Goal: Task Accomplishment & Management: Use online tool/utility

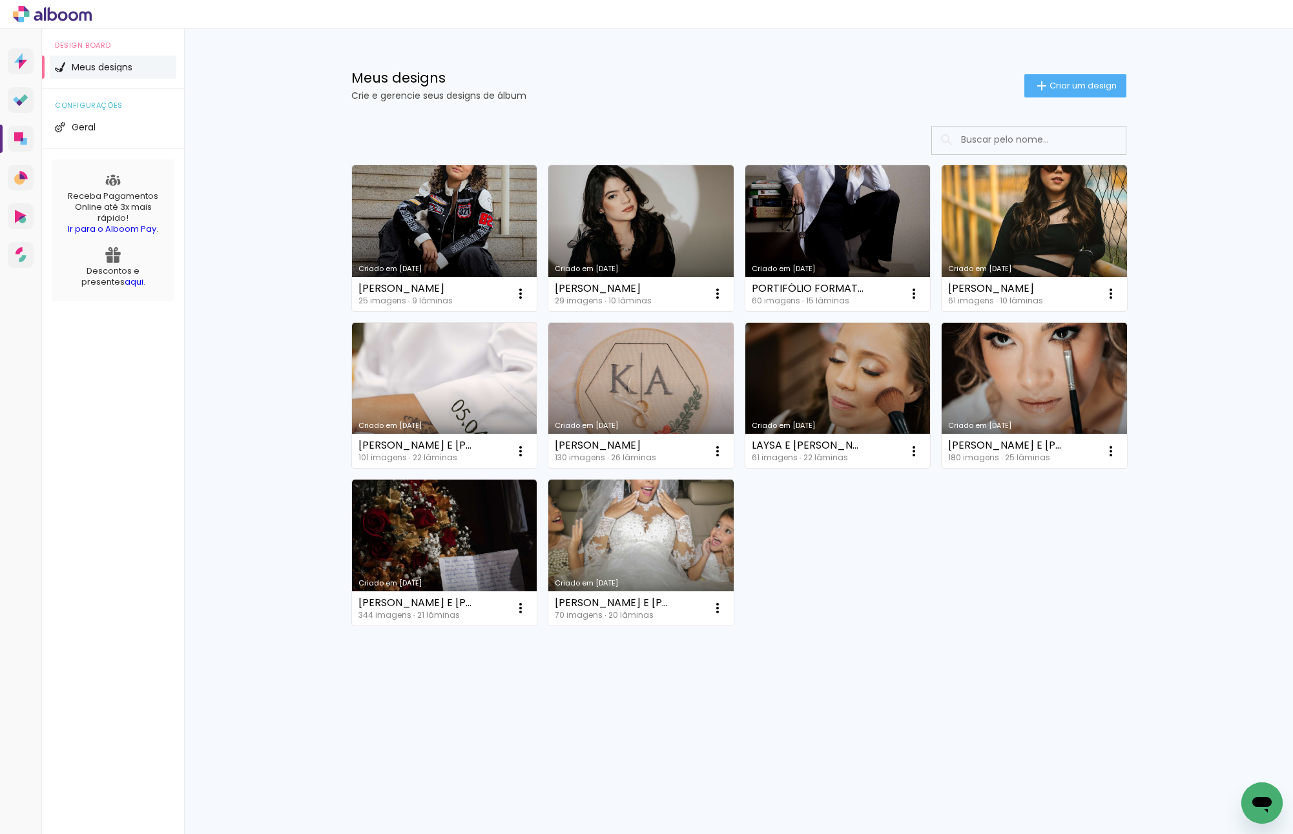
click at [912, 574] on div "Criado em 27/08/25 ANA LUÍSA COSENDEY 25 imagens ∙ 9 lâminas Abrir Fazer uma có…" at bounding box center [739, 395] width 787 height 472
click at [433, 196] on link "Criado em [DATE]" at bounding box center [444, 238] width 185 height 146
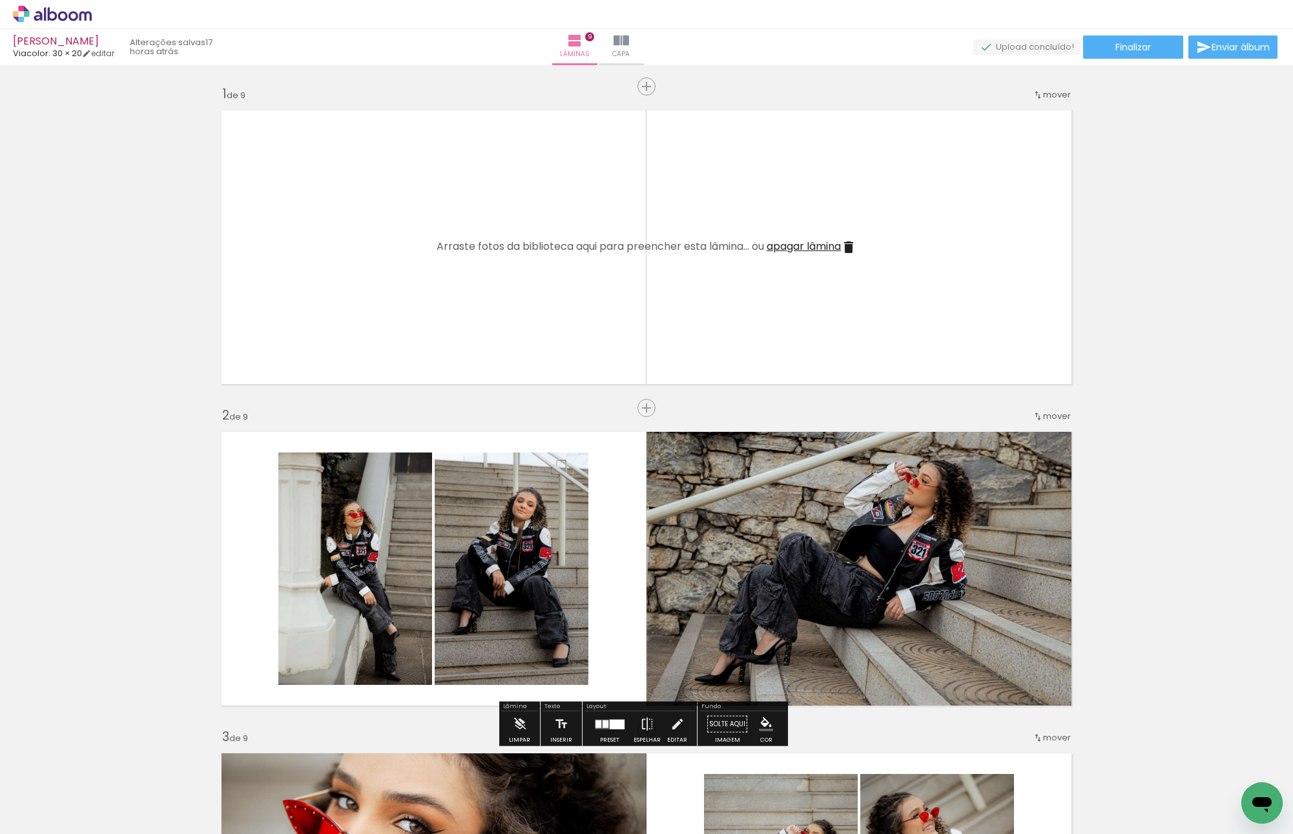
click at [809, 479] on quentale-photo at bounding box center [863, 568] width 433 height 289
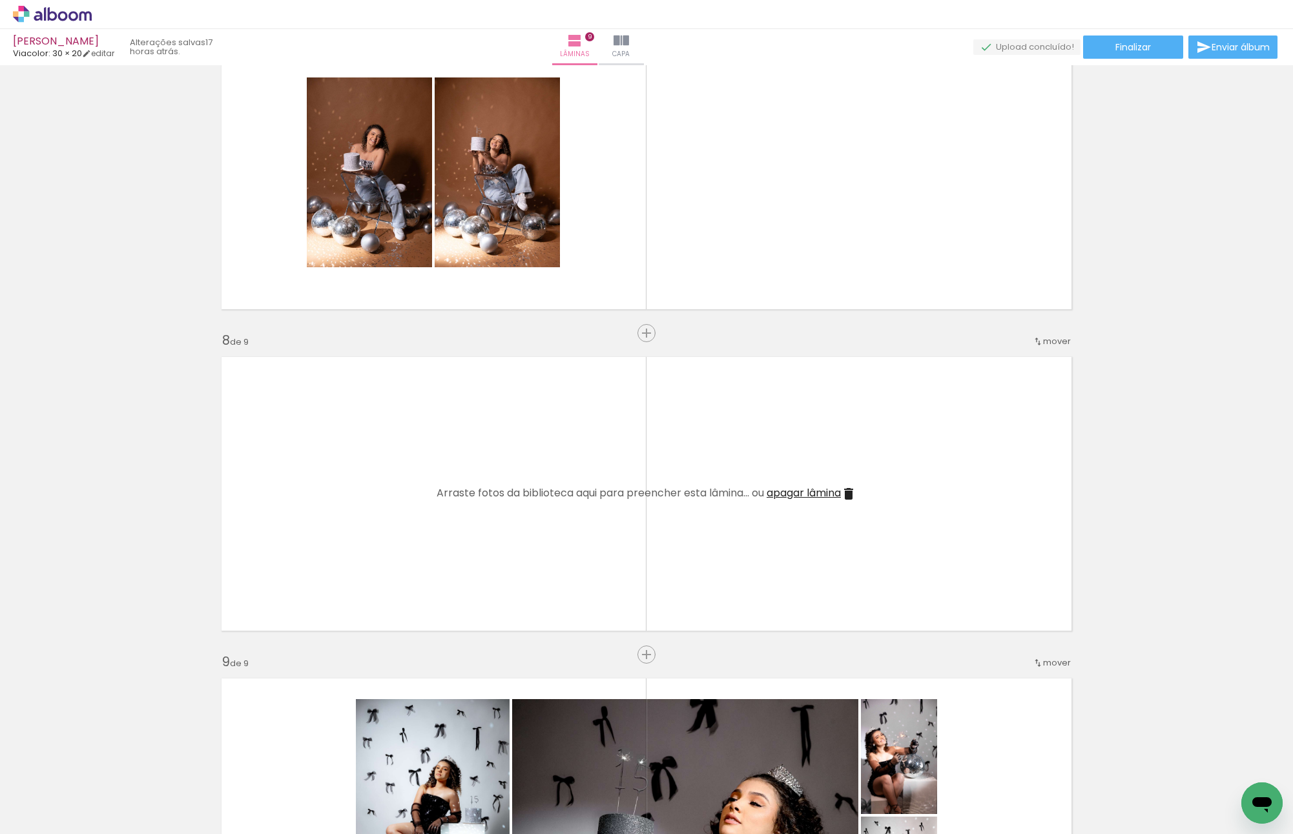
scroll to position [2067, 0]
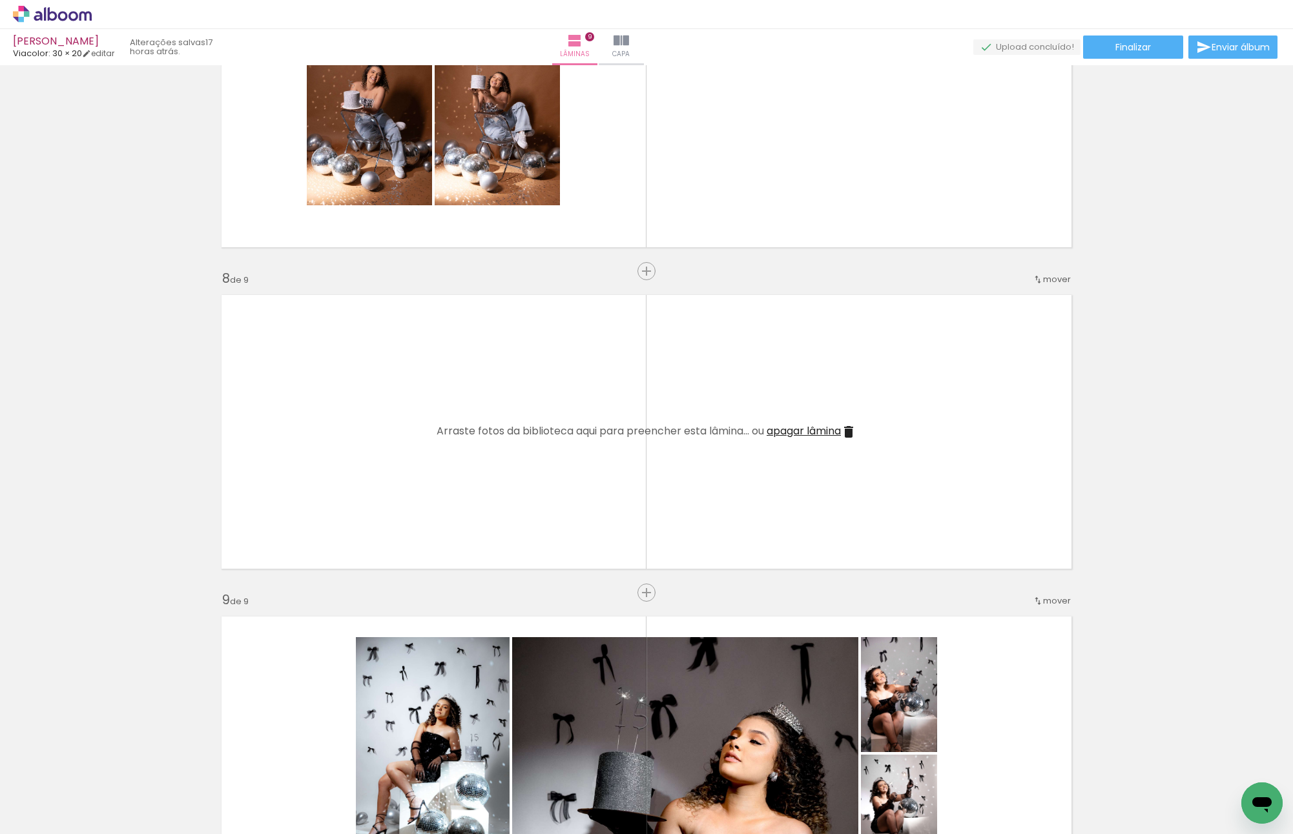
click at [793, 431] on span "apagar lâmina" at bounding box center [804, 431] width 74 height 15
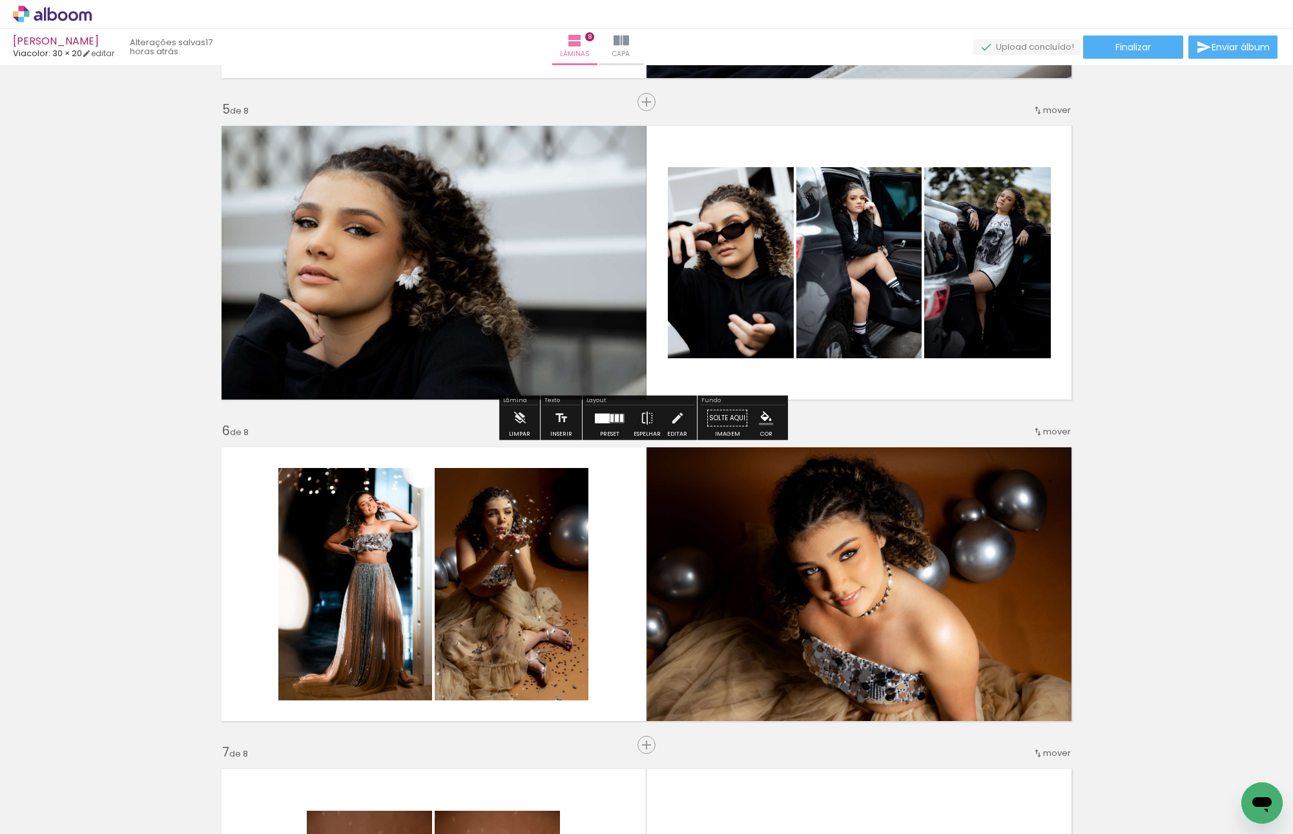
scroll to position [1352, 0]
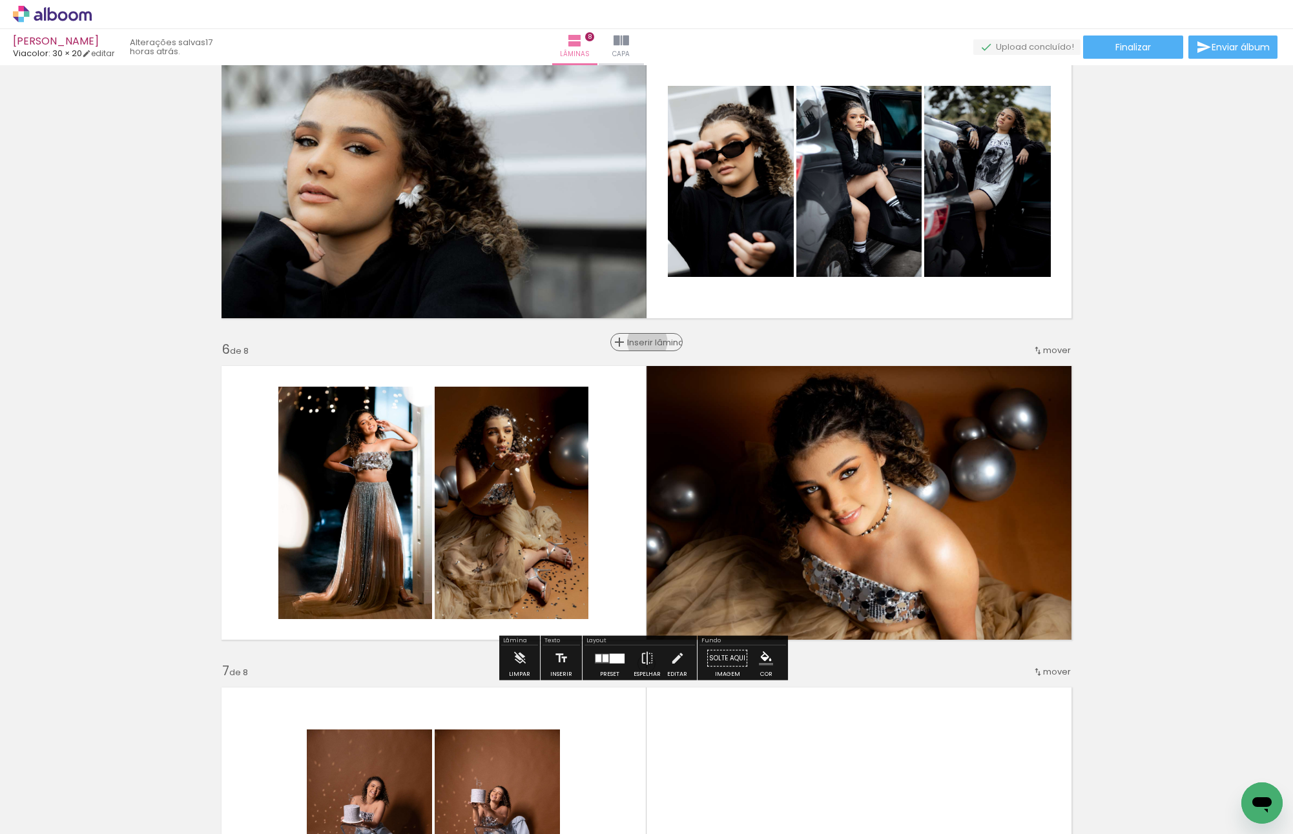
click at [643, 342] on span "Inserir lâmina" at bounding box center [652, 342] width 50 height 8
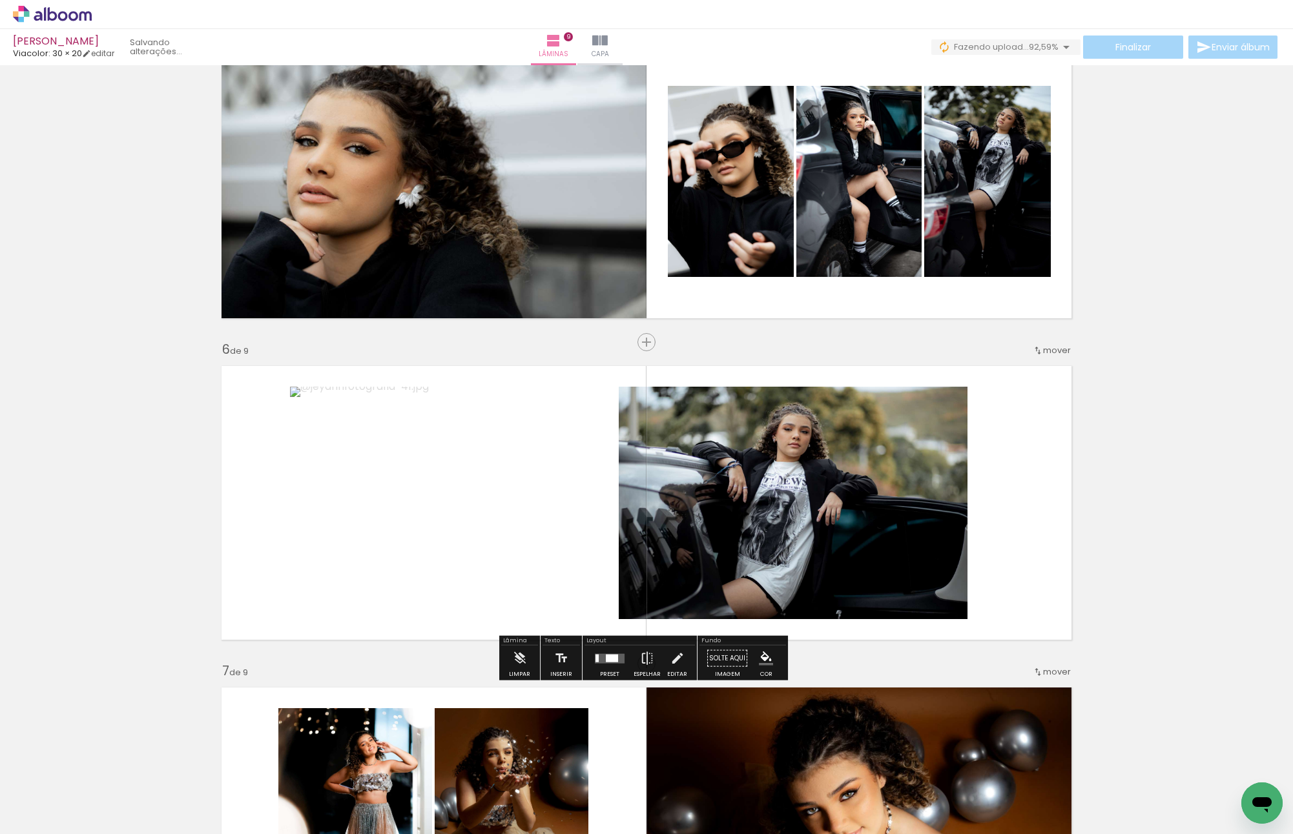
scroll to position [0, 770]
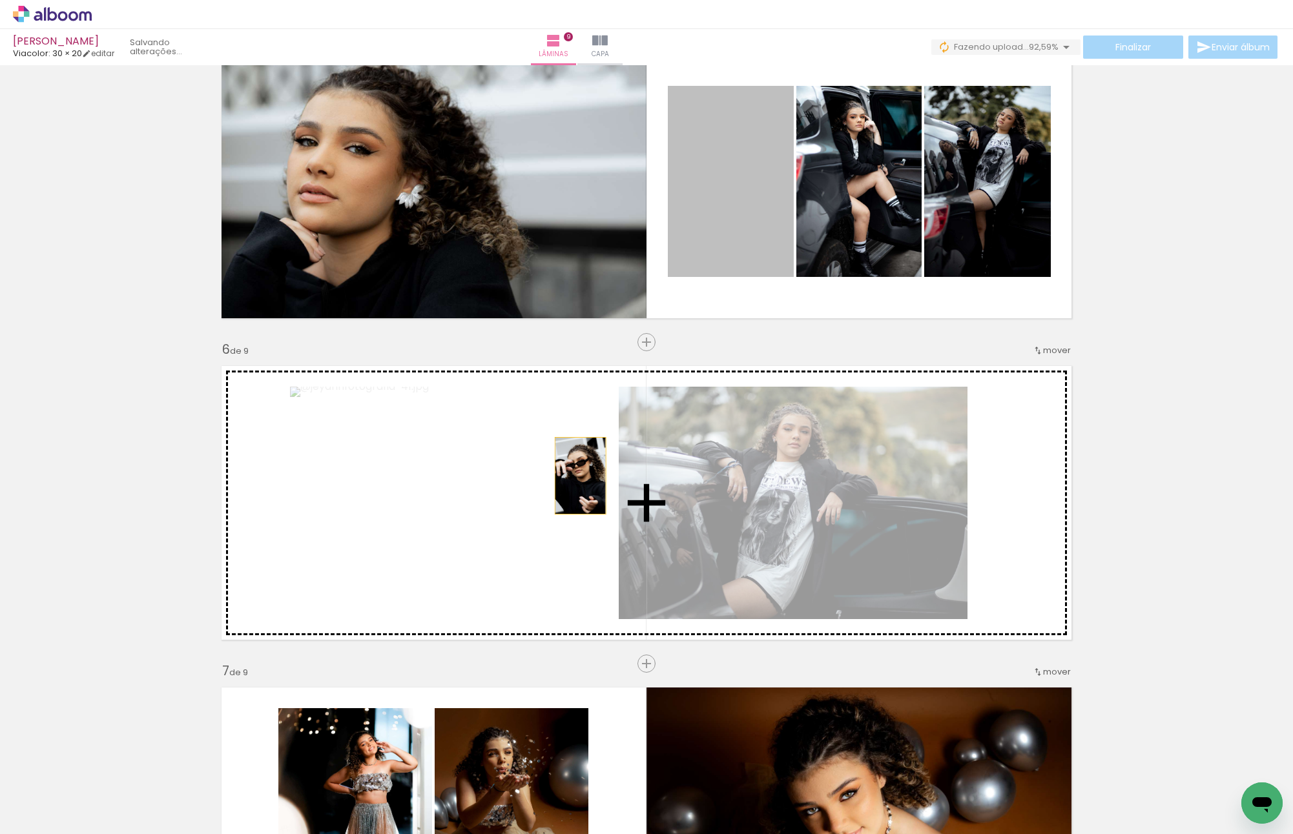
drag, startPoint x: 745, startPoint y: 172, endPoint x: 575, endPoint y: 476, distance: 347.5
click at [575, 476] on div "Inserir lâmina 1 de 9 Inserir lâmina 2 de 9 Inserir lâmina 3 de 9 Inserir lâmin…" at bounding box center [646, 325] width 1293 height 3217
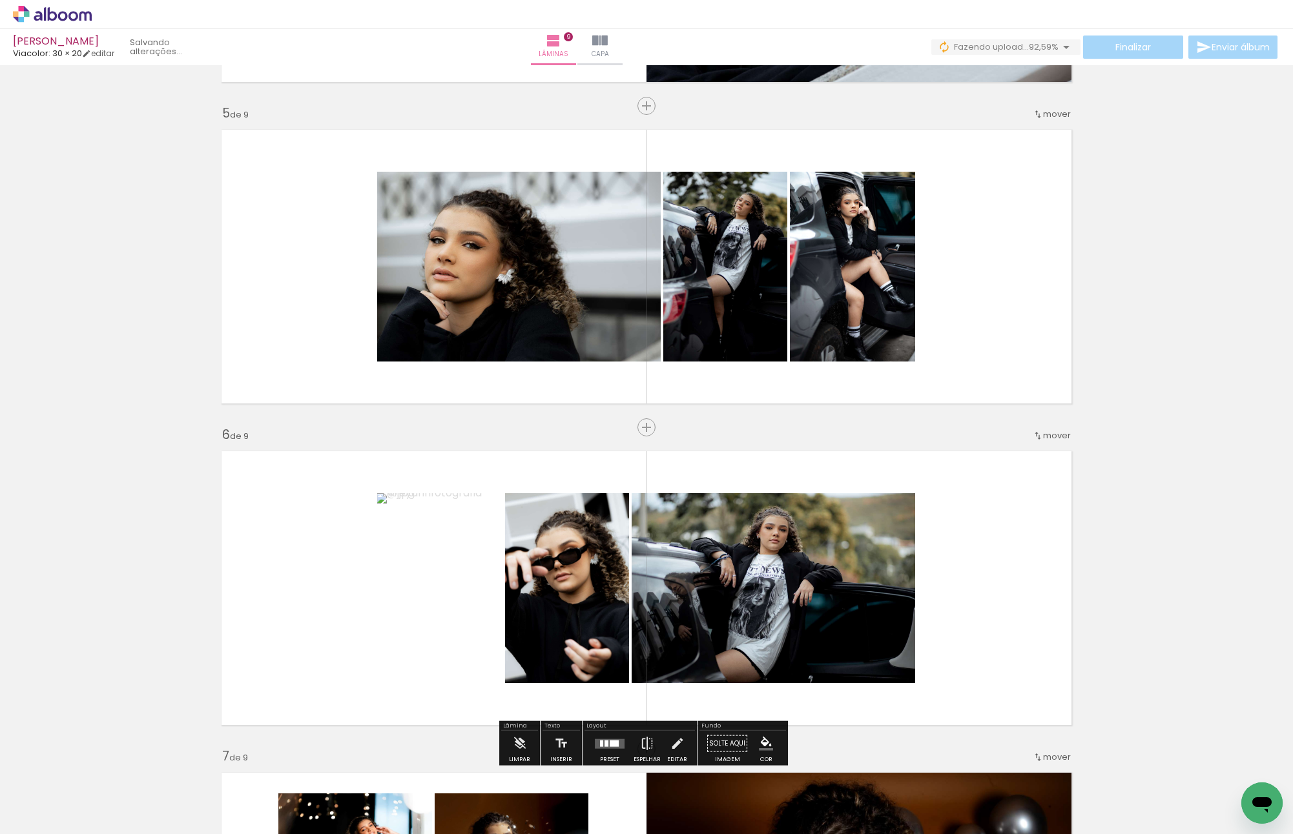
scroll to position [1288, 0]
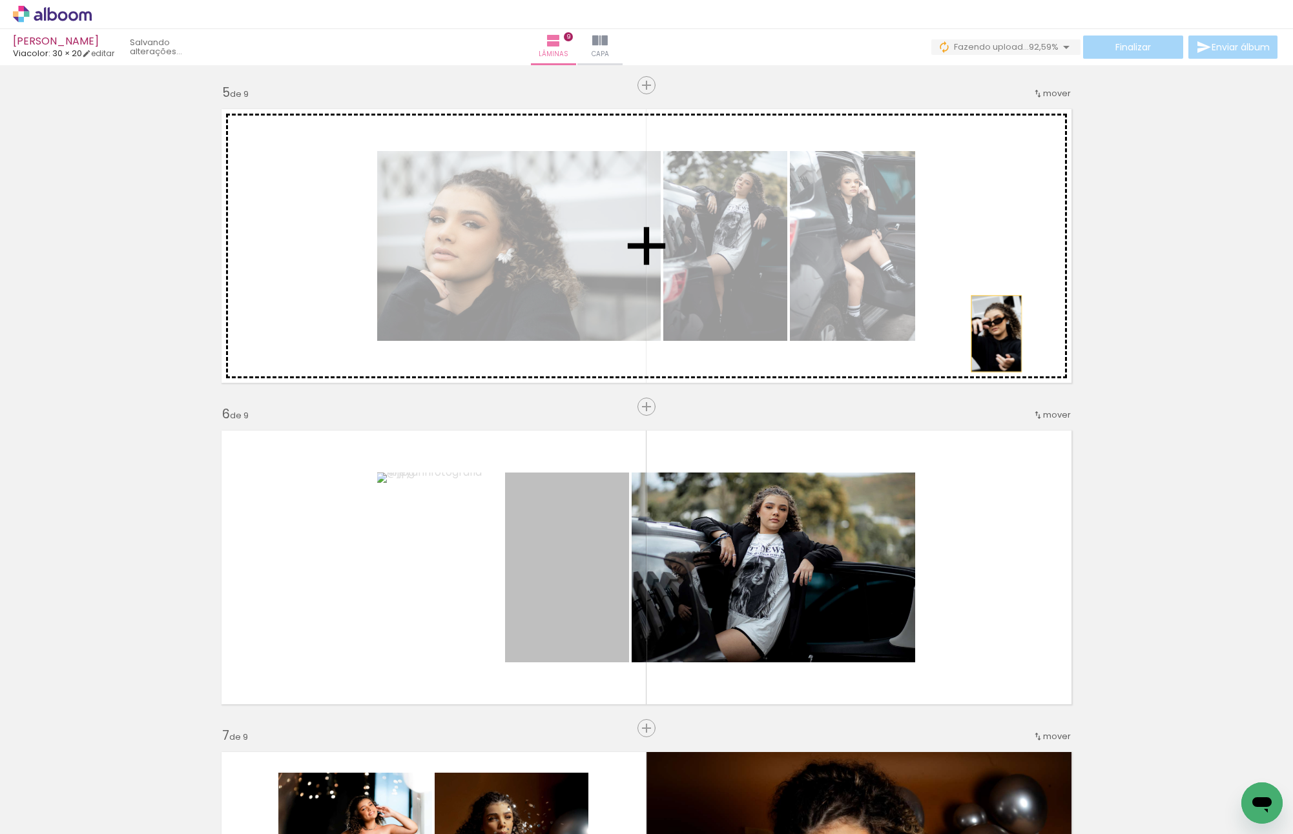
drag, startPoint x: 572, startPoint y: 551, endPoint x: 562, endPoint y: 594, distance: 44.5
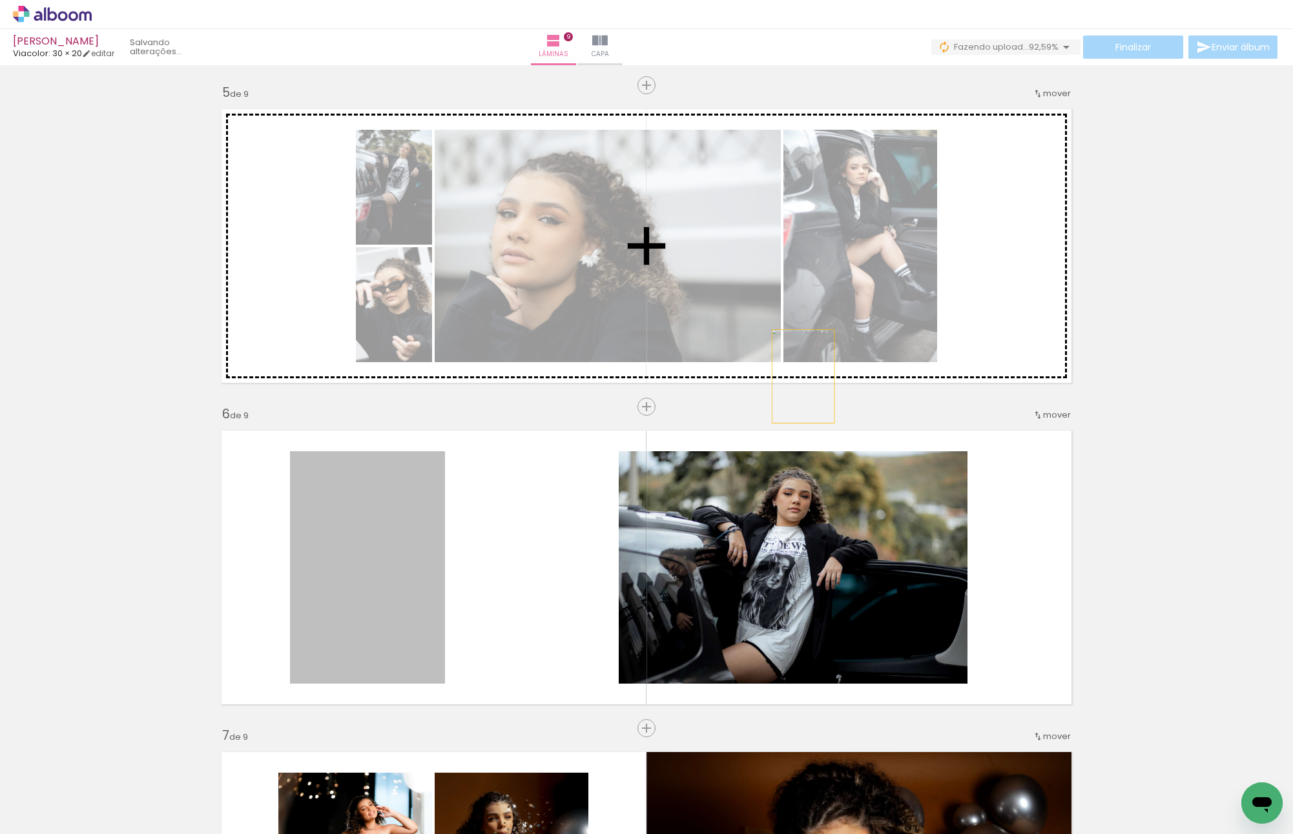
drag, startPoint x: 416, startPoint y: 565, endPoint x: 806, endPoint y: 271, distance: 488.4
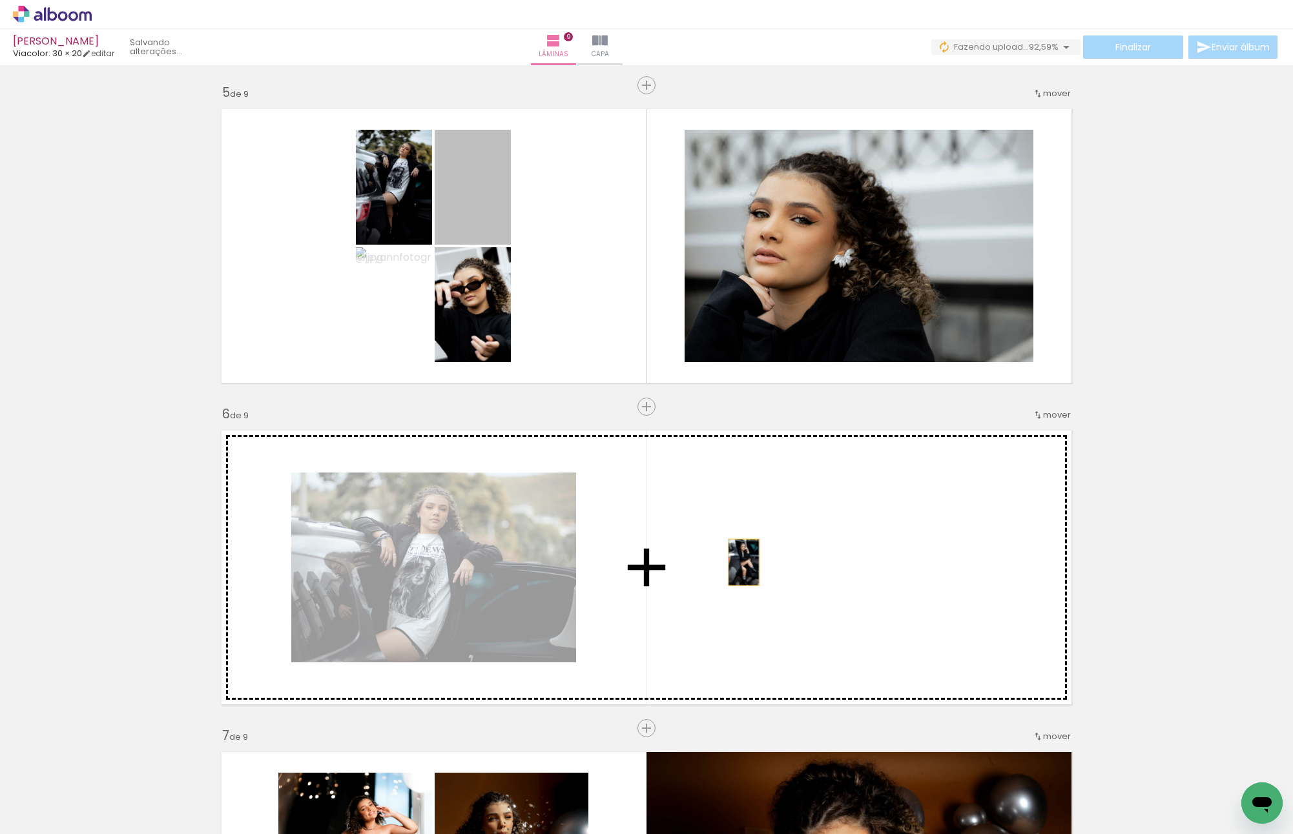
drag, startPoint x: 490, startPoint y: 209, endPoint x: 743, endPoint y: 594, distance: 460.2
click at [743, 594] on div "Inserir lâmina 1 de 9 Inserir lâmina 2 de 9 Inserir lâmina 3 de 9 Inserir lâmin…" at bounding box center [646, 390] width 1293 height 3217
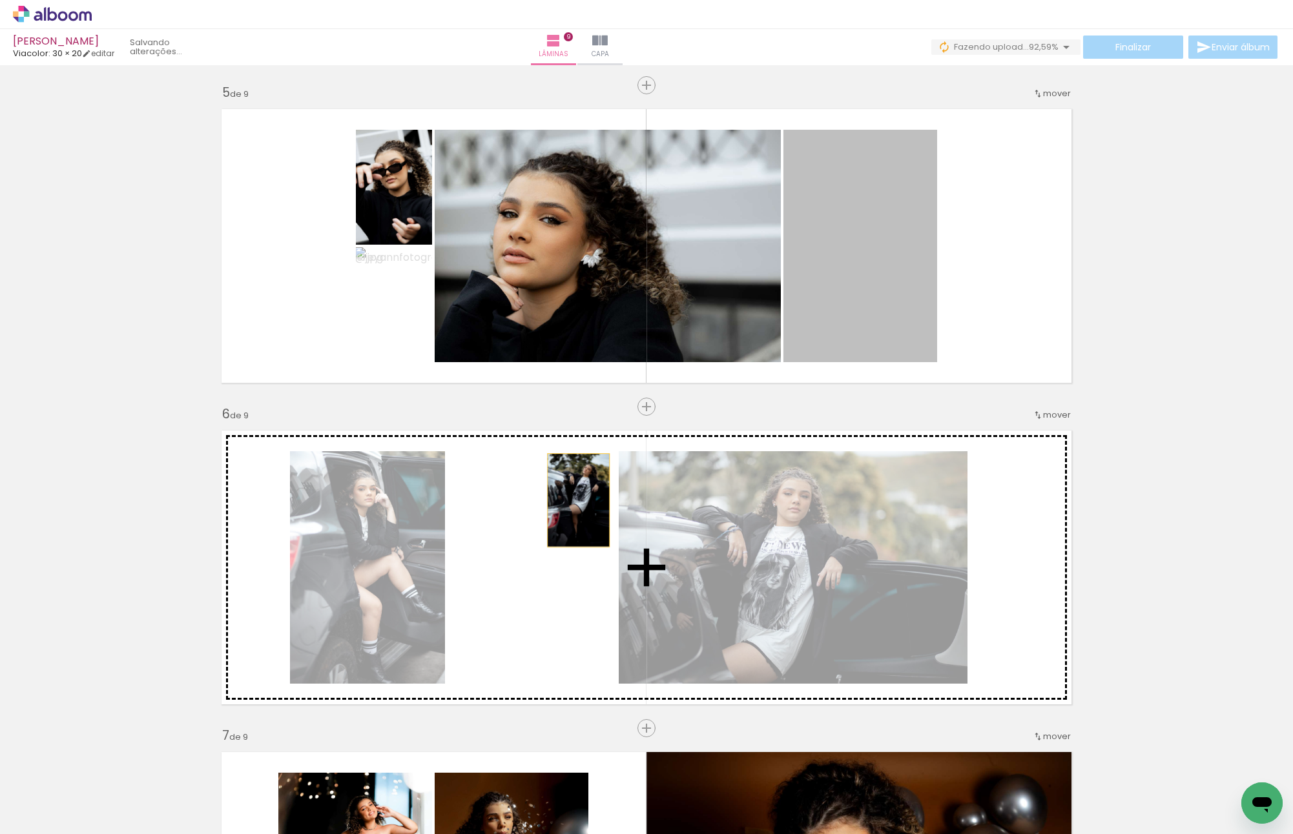
drag, startPoint x: 827, startPoint y: 279, endPoint x: 574, endPoint y: 501, distance: 336.9
click at [574, 501] on div "Inserir lâmina 1 de 9 Inserir lâmina 2 de 9 Inserir lâmina 3 de 9 Inserir lâmin…" at bounding box center [646, 390] width 1293 height 3217
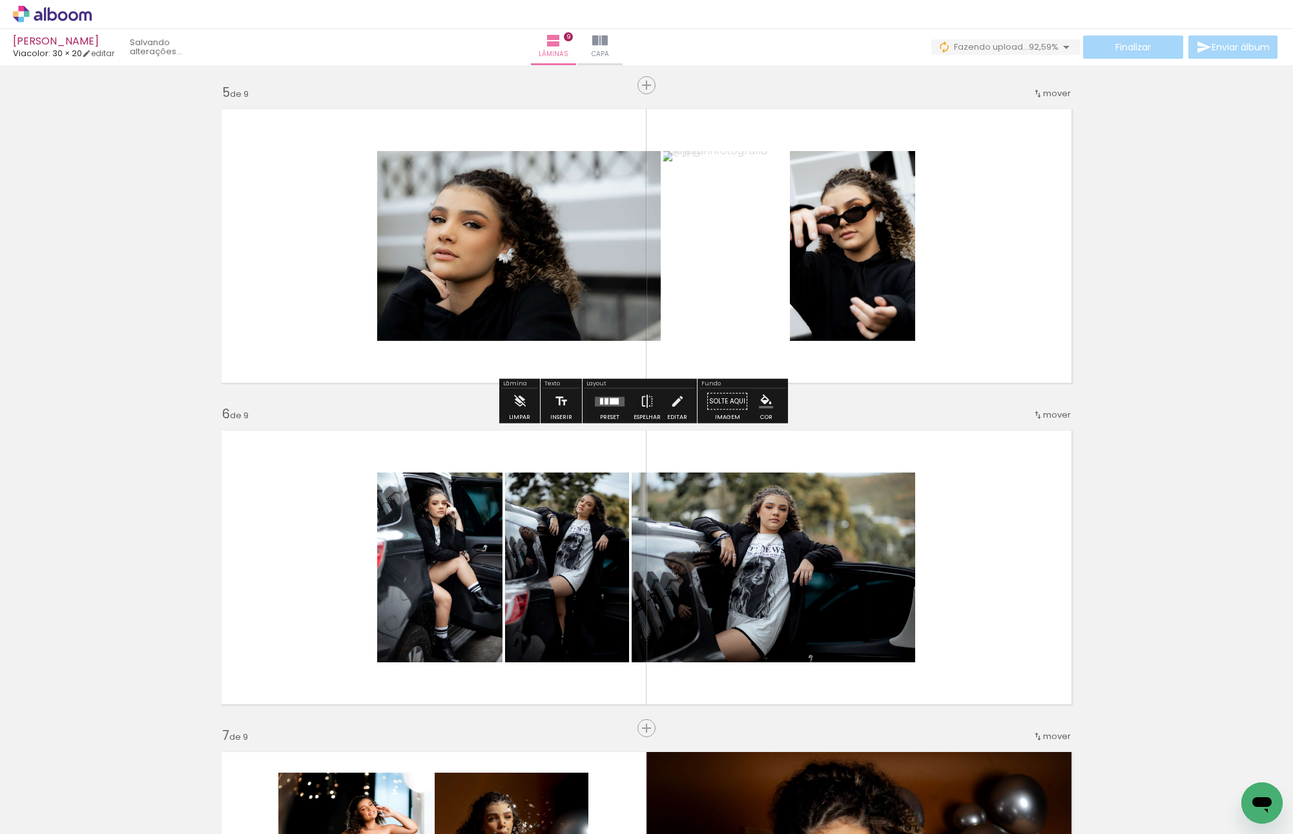
click at [605, 399] on div at bounding box center [607, 401] width 4 height 6
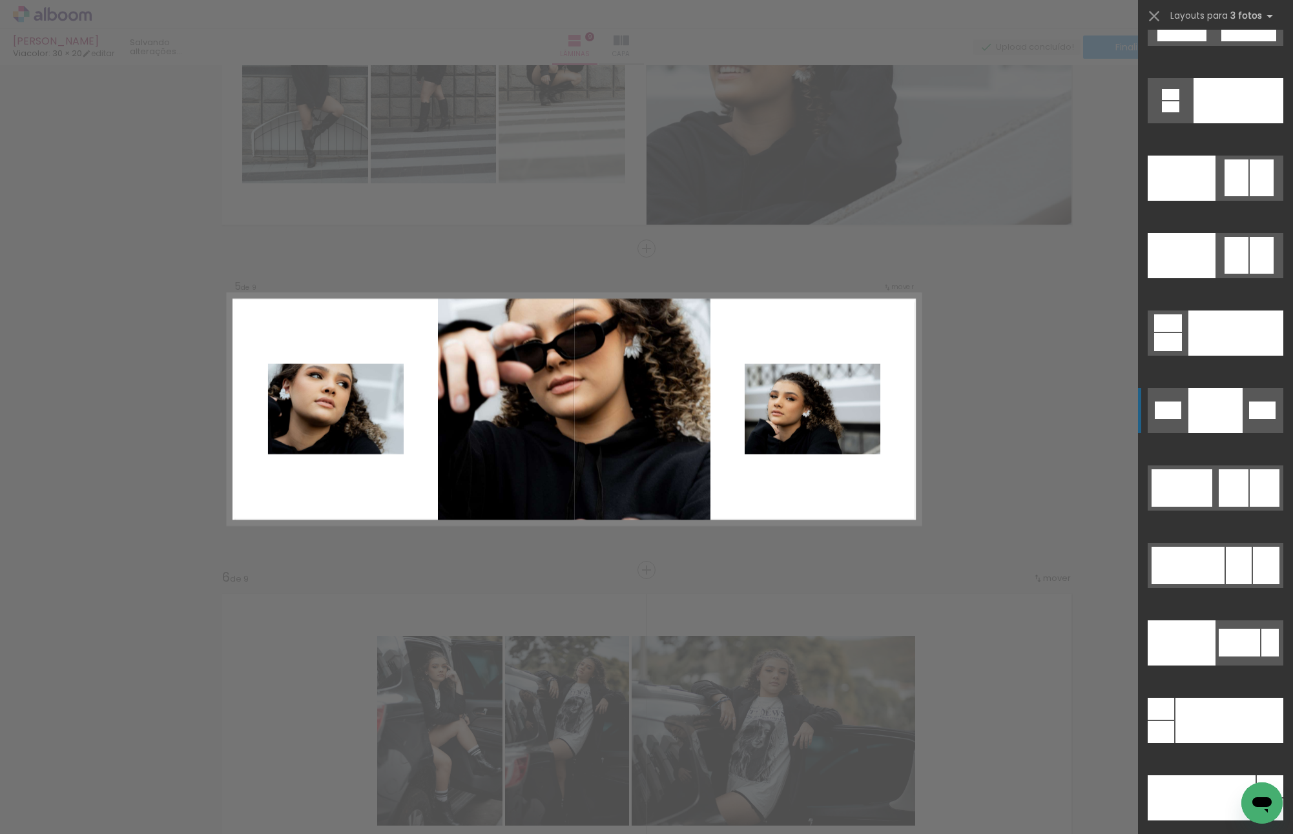
scroll to position [14671, 0]
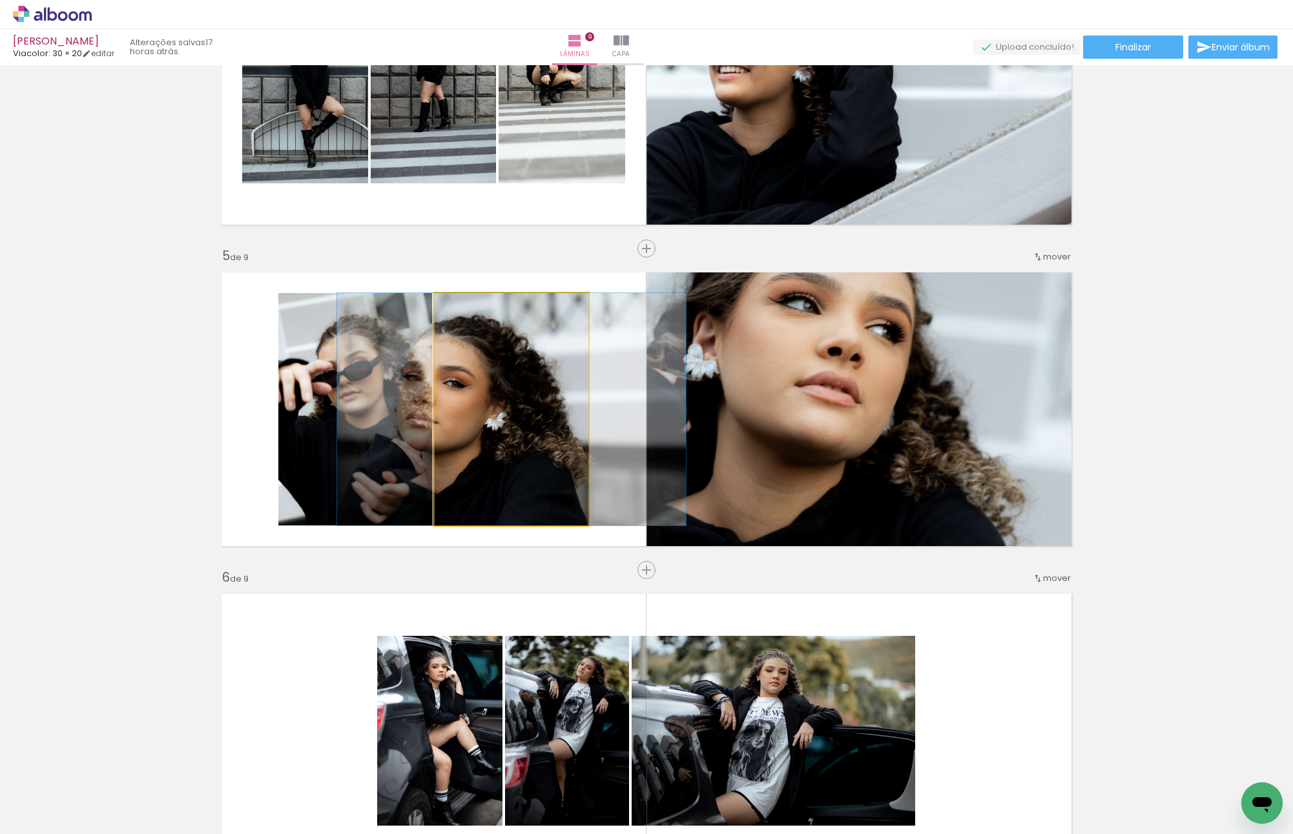
drag, startPoint x: 571, startPoint y: 342, endPoint x: 973, endPoint y: 399, distance: 405.8
click at [0, 0] on slot at bounding box center [0, 0] width 0 height 0
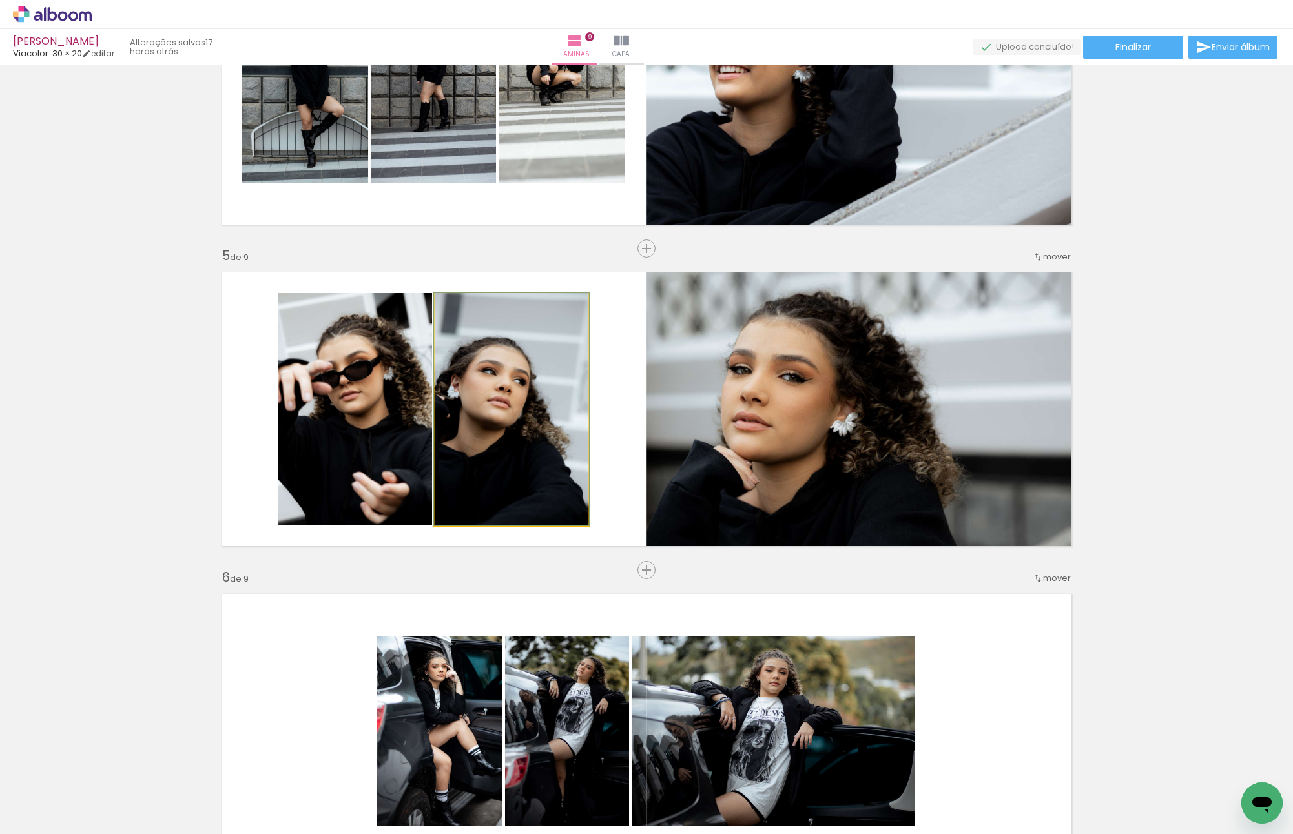
drag, startPoint x: 532, startPoint y: 432, endPoint x: 542, endPoint y: 431, distance: 9.8
drag, startPoint x: 518, startPoint y: 430, endPoint x: 428, endPoint y: 423, distance: 90.7
click at [429, 423] on quentale-layouter at bounding box center [646, 409] width 865 height 289
drag, startPoint x: 457, startPoint y: 423, endPoint x: 386, endPoint y: 422, distance: 71.1
click at [0, 0] on slot at bounding box center [0, 0] width 0 height 0
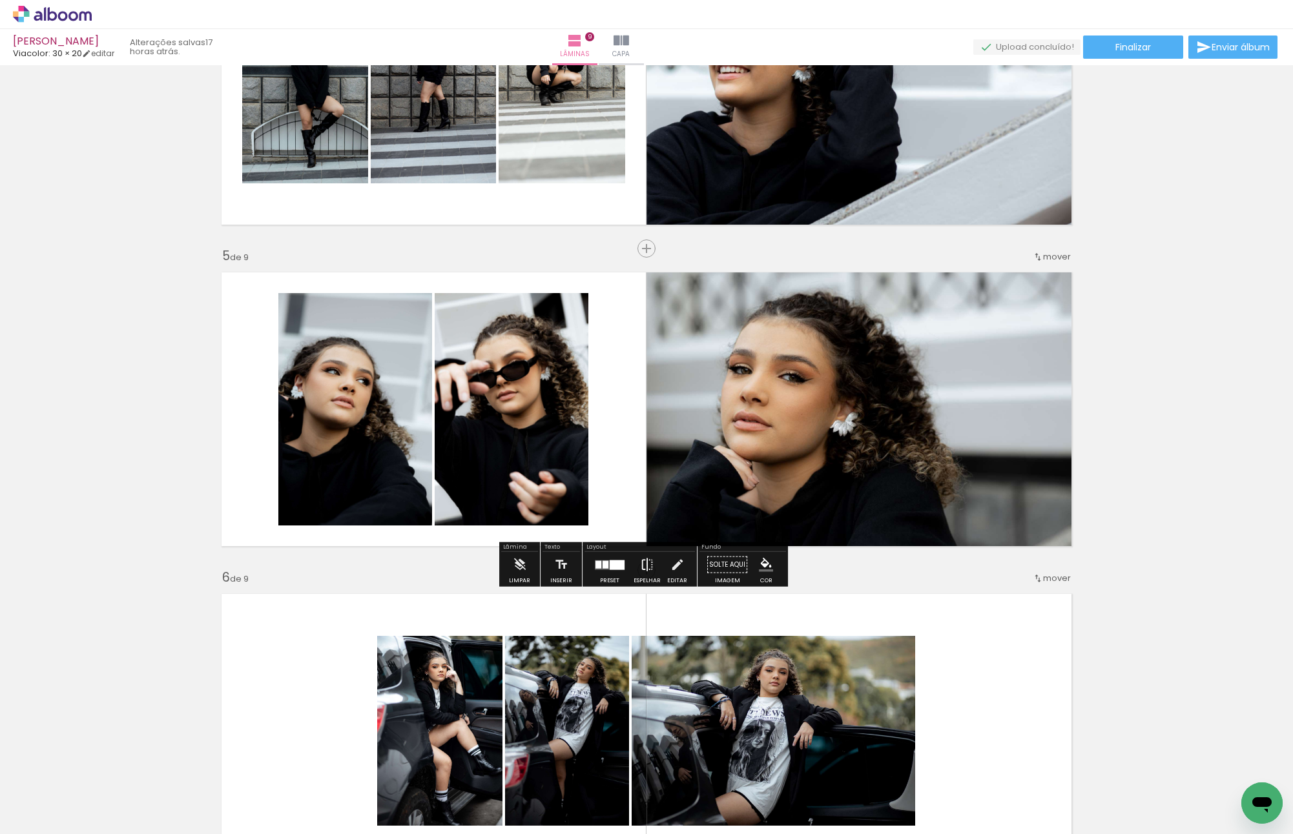
click at [642, 569] on iron-icon at bounding box center [647, 565] width 14 height 26
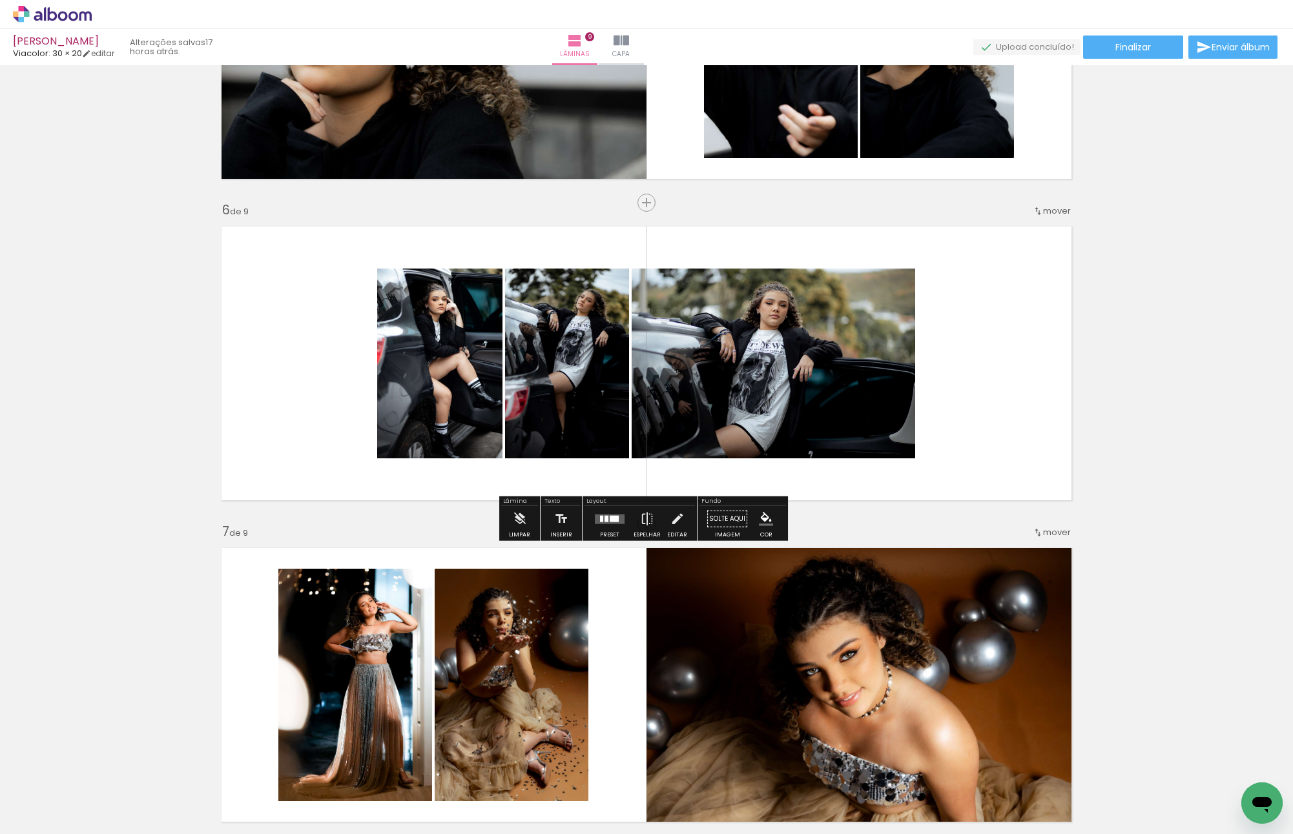
scroll to position [1512, 0]
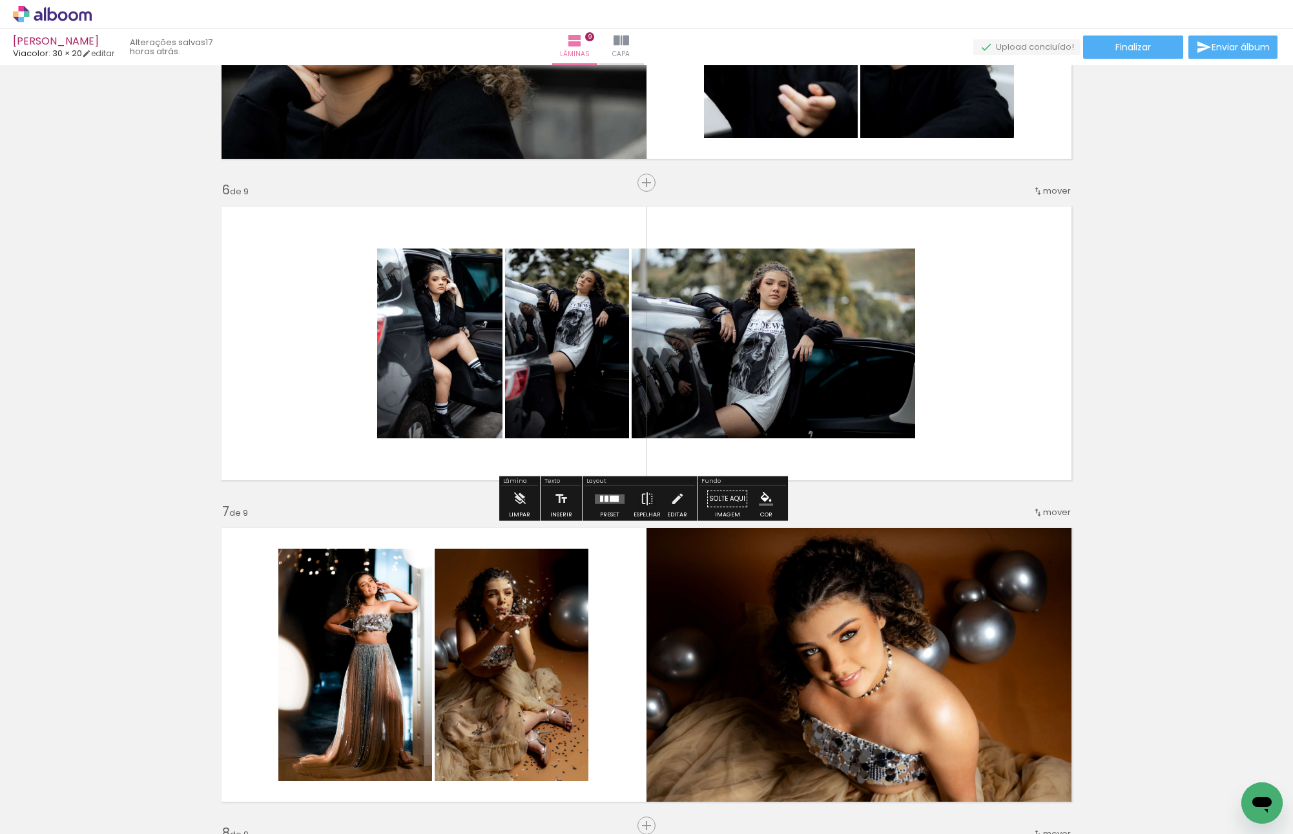
click at [602, 506] on div at bounding box center [609, 499] width 35 height 26
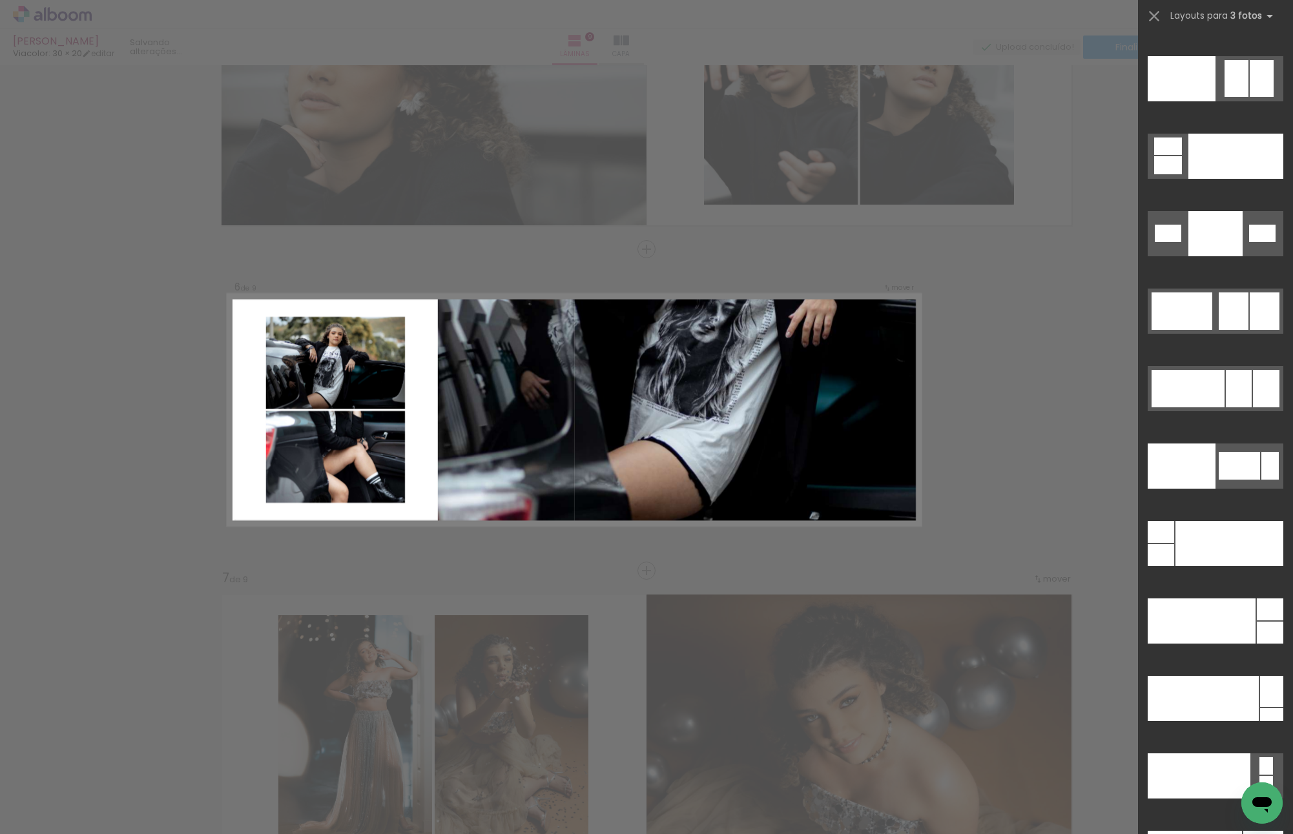
scroll to position [14671, 0]
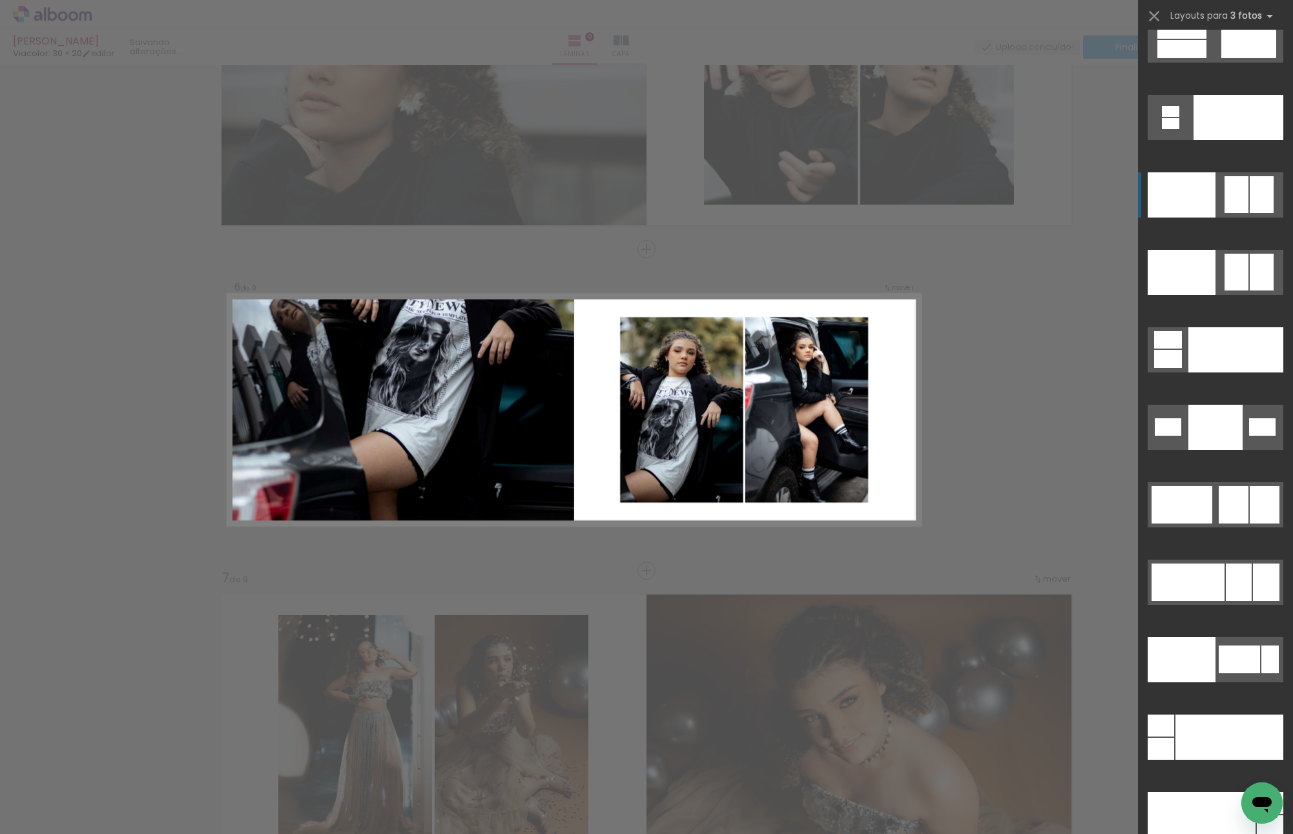
click at [1174, 715] on div at bounding box center [1161, 726] width 26 height 22
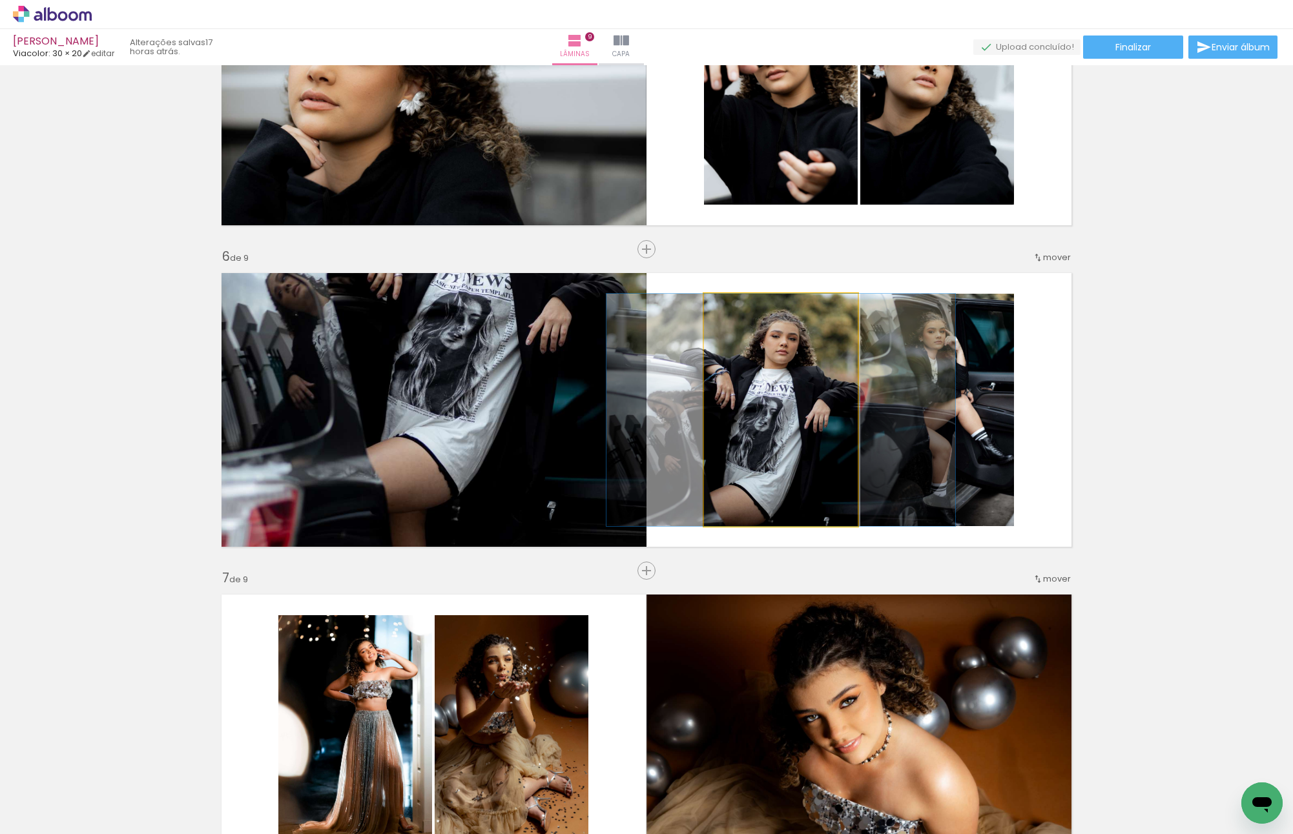
drag, startPoint x: 749, startPoint y: 365, endPoint x: 540, endPoint y: 366, distance: 208.6
click at [0, 0] on slot at bounding box center [0, 0] width 0 height 0
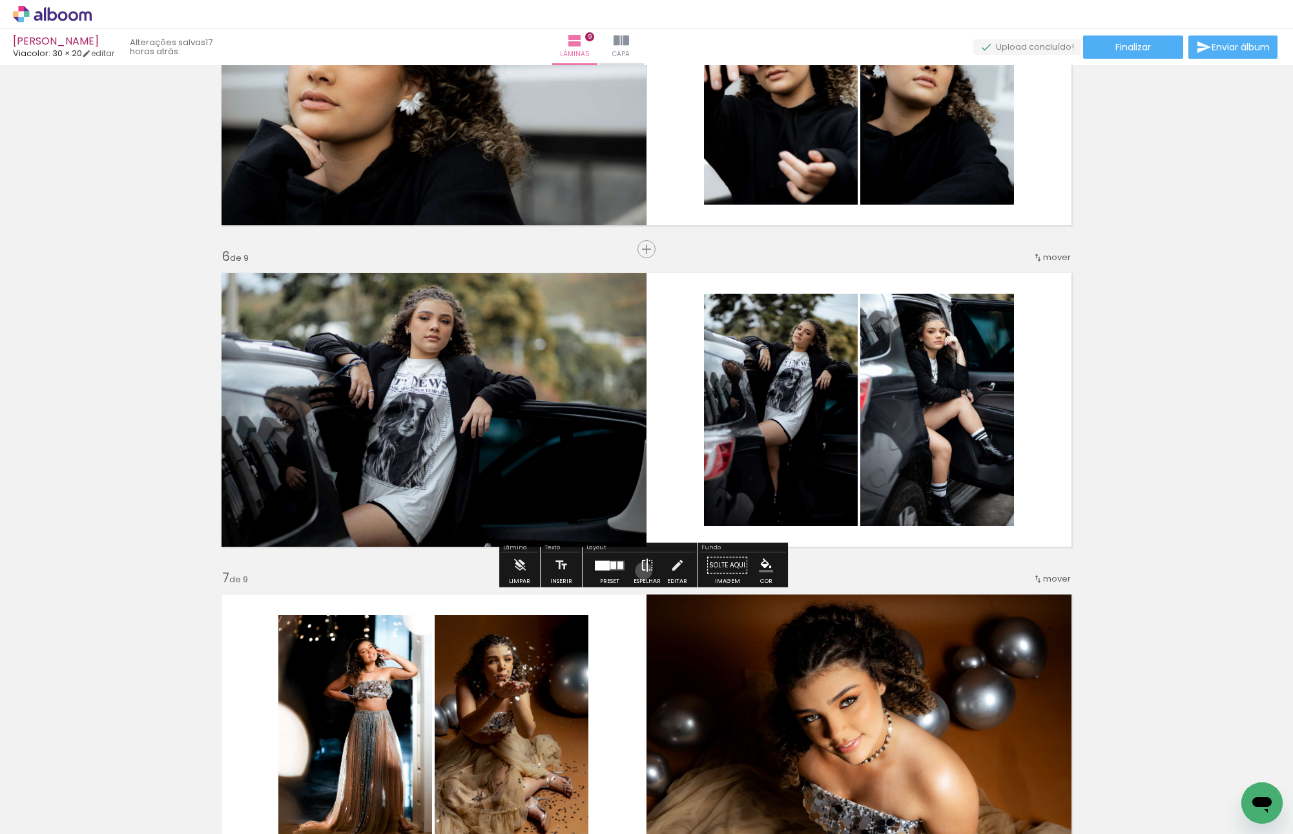
click at [641, 570] on iron-icon at bounding box center [647, 566] width 14 height 26
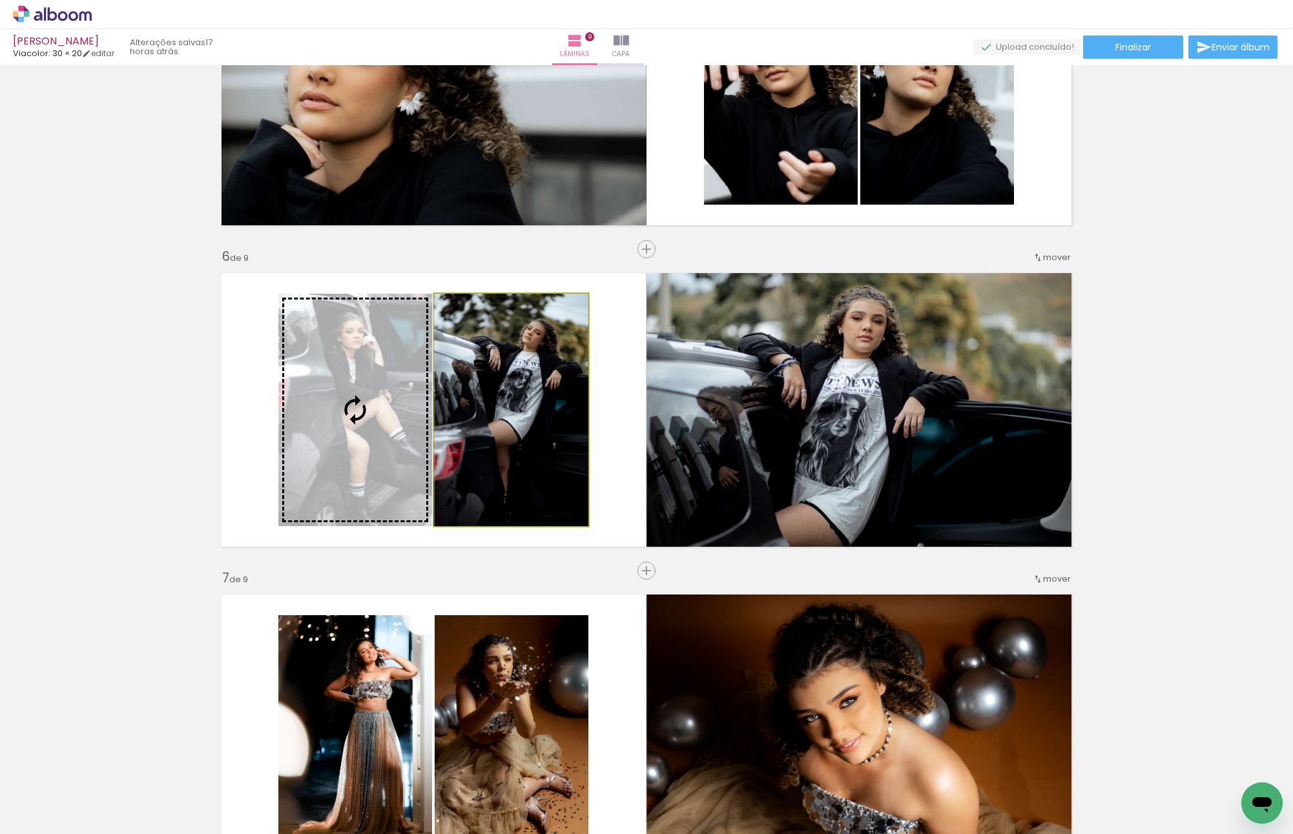
drag, startPoint x: 545, startPoint y: 377, endPoint x: 404, endPoint y: 373, distance: 141.5
click at [0, 0] on slot at bounding box center [0, 0] width 0 height 0
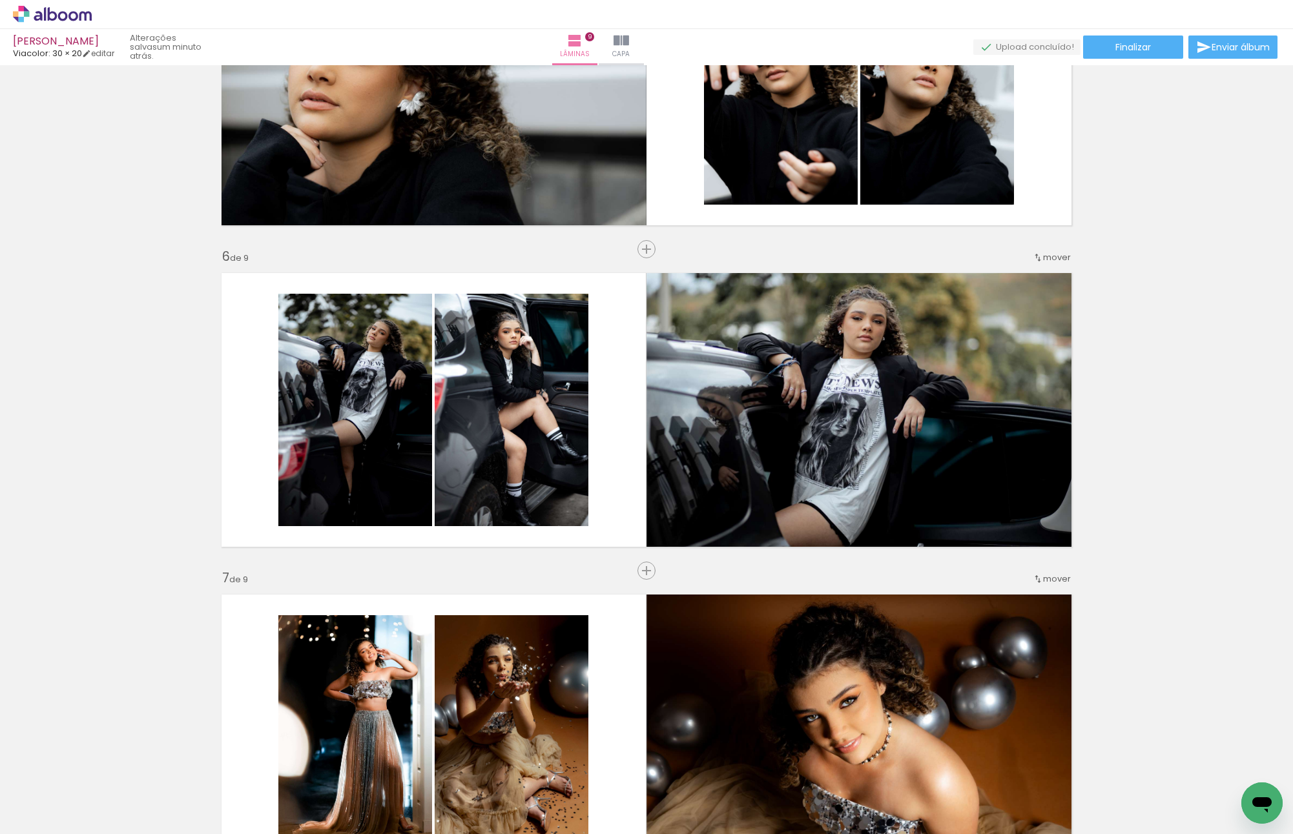
drag, startPoint x: 1121, startPoint y: 442, endPoint x: 1199, endPoint y: 260, distance: 198.2
click at [1199, 260] on div "Inserir lâmina 1 de 9 Inserir lâmina 2 de 9 Inserir lâmina 3 de 9 Inserir lâmin…" at bounding box center [646, 232] width 1293 height 3217
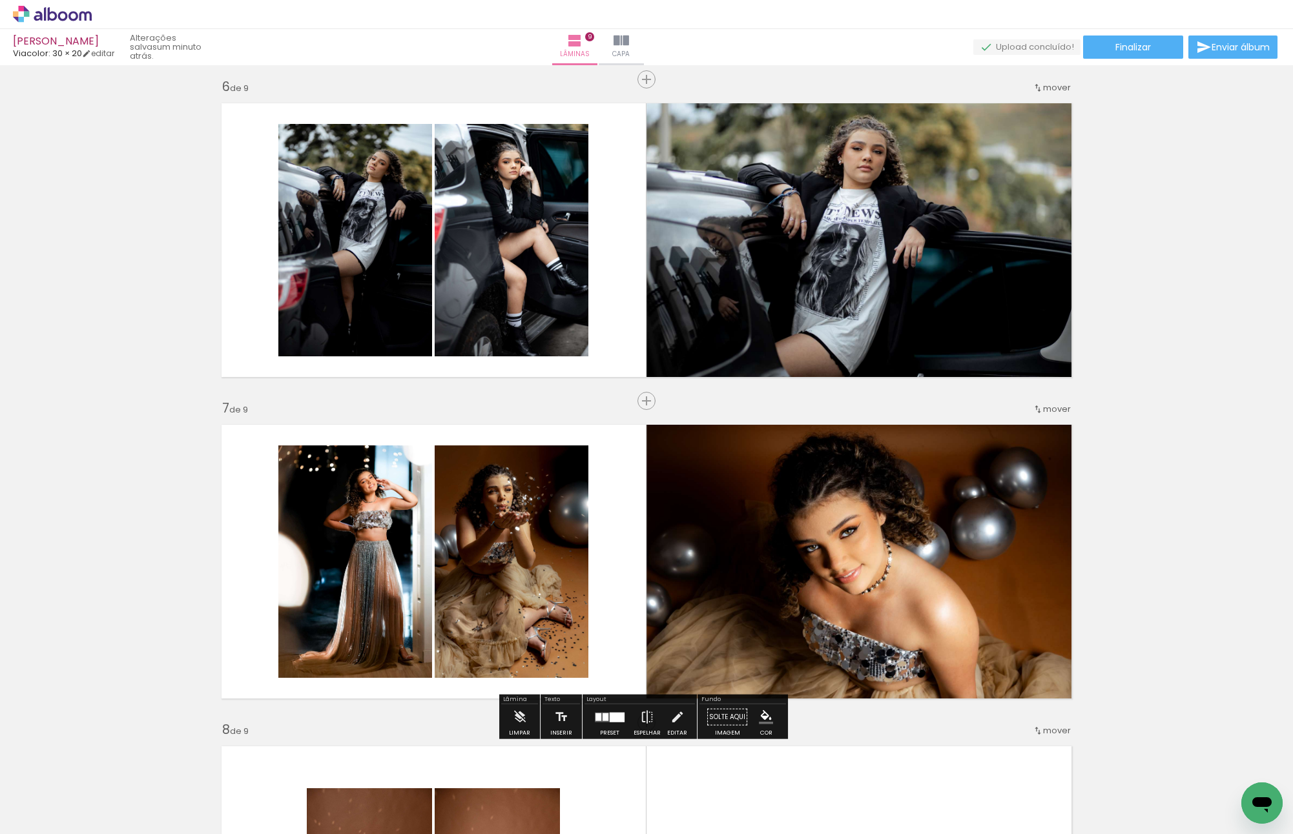
scroll to position [1704, 0]
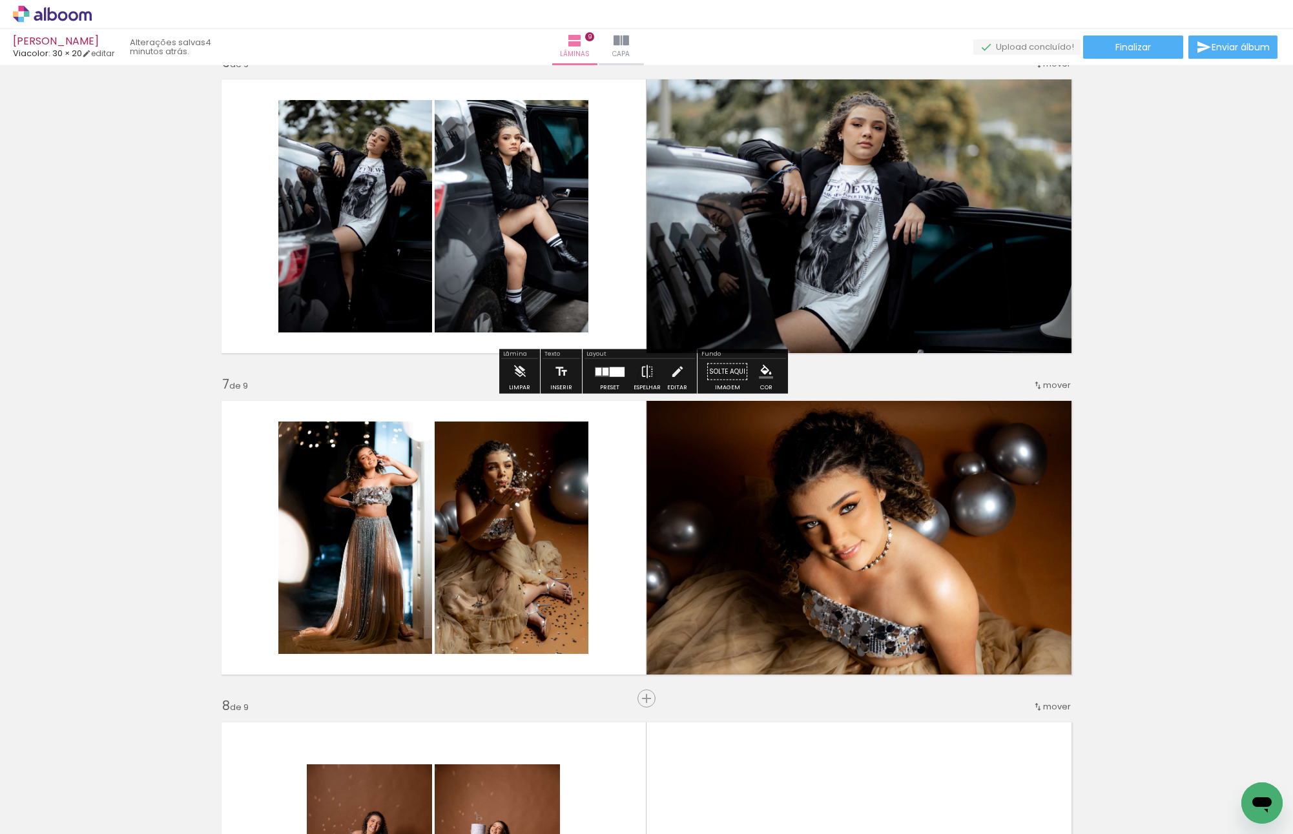
scroll to position [1768, 0]
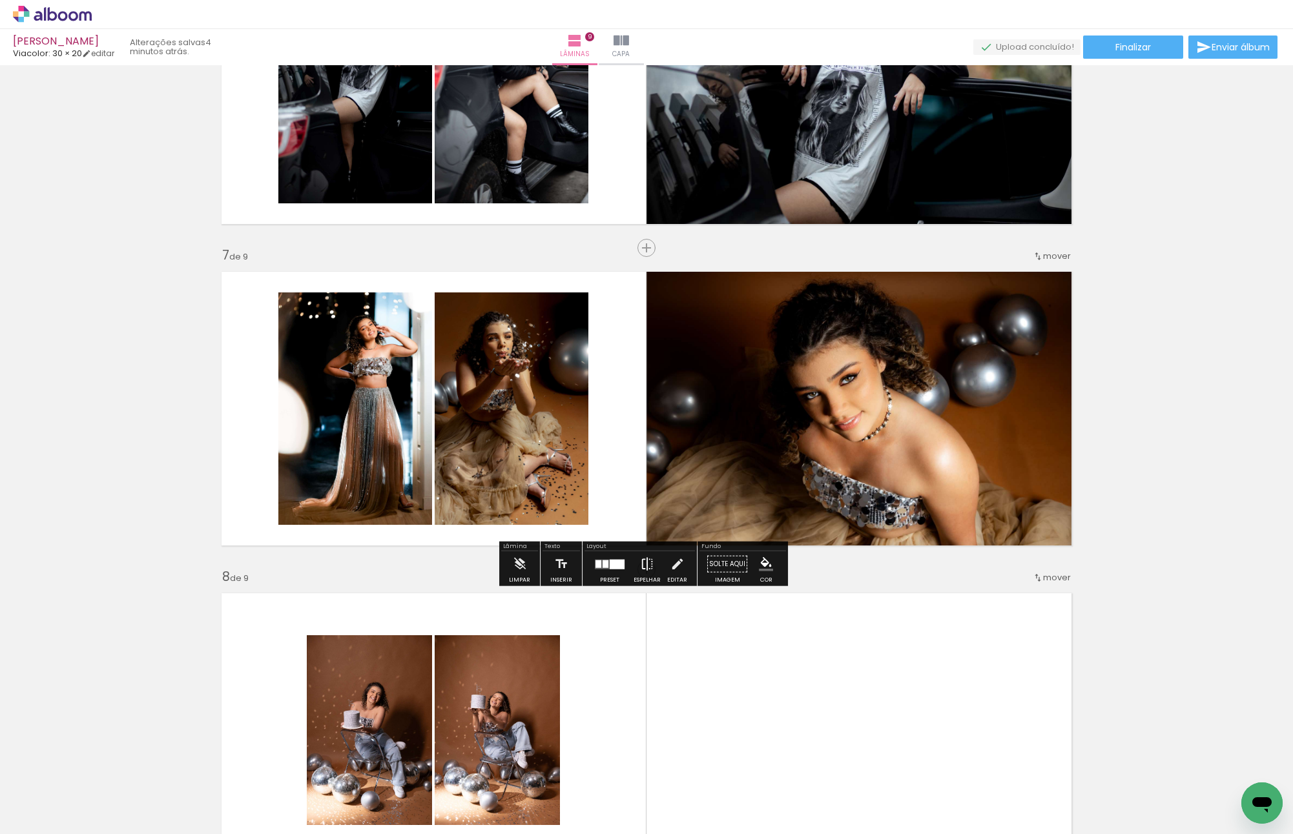
click at [643, 567] on iron-icon at bounding box center [647, 565] width 14 height 26
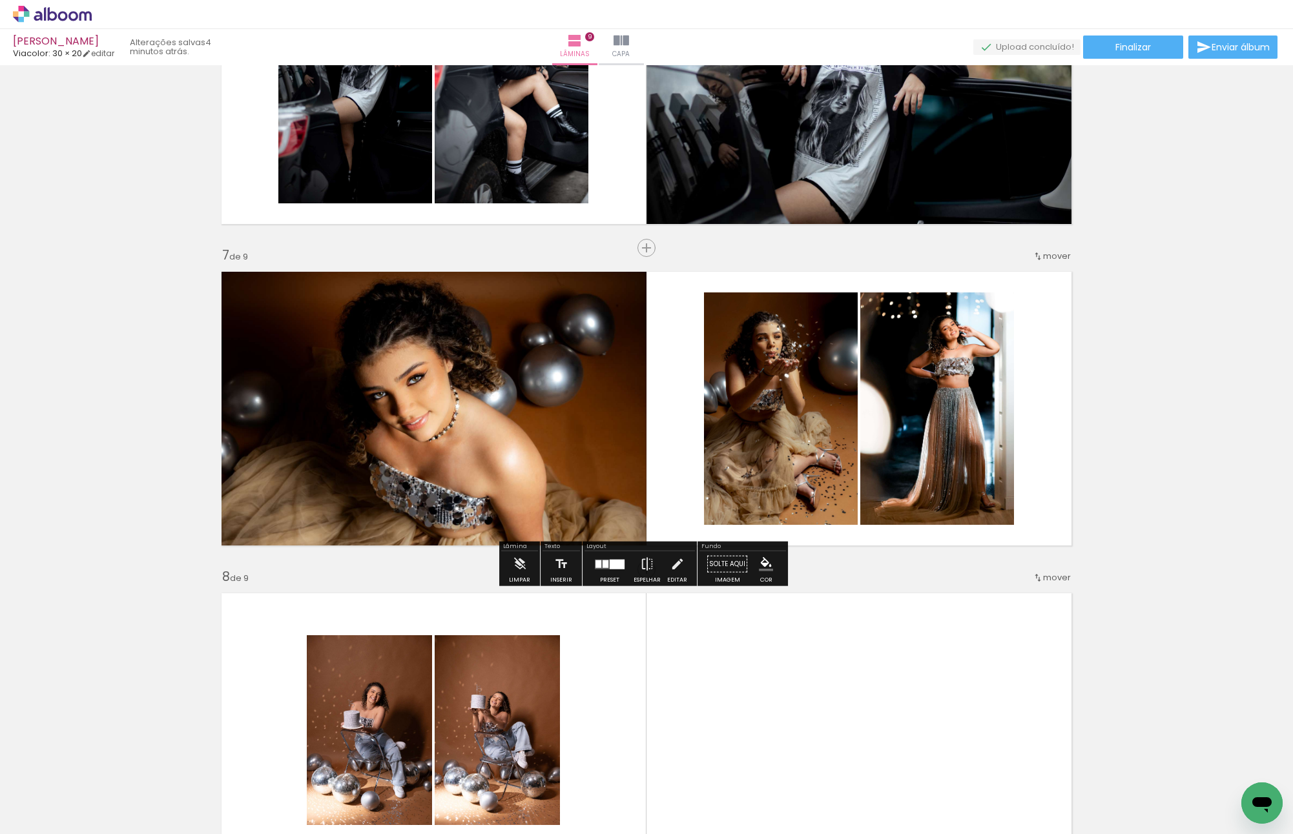
scroll to position [1962, 0]
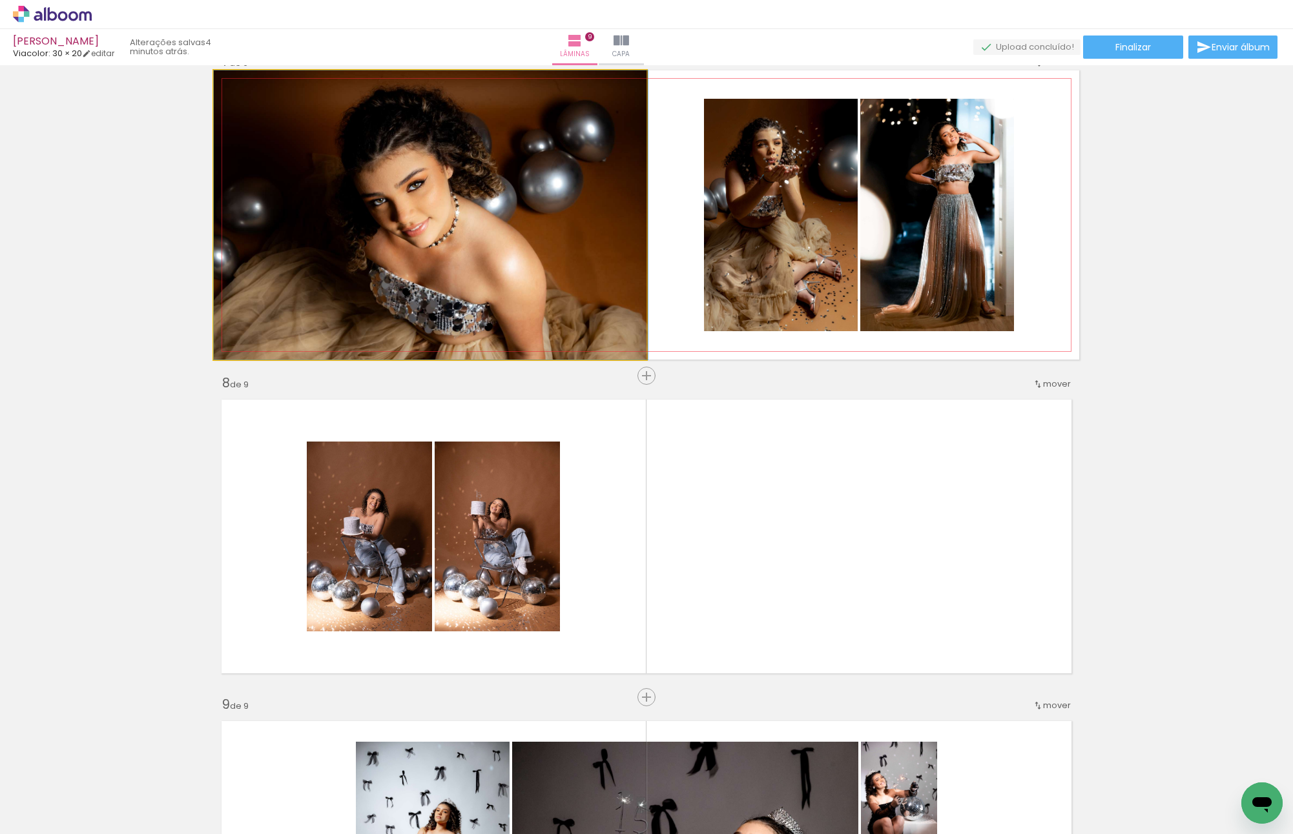
drag, startPoint x: 473, startPoint y: 255, endPoint x: 505, endPoint y: 253, distance: 32.4
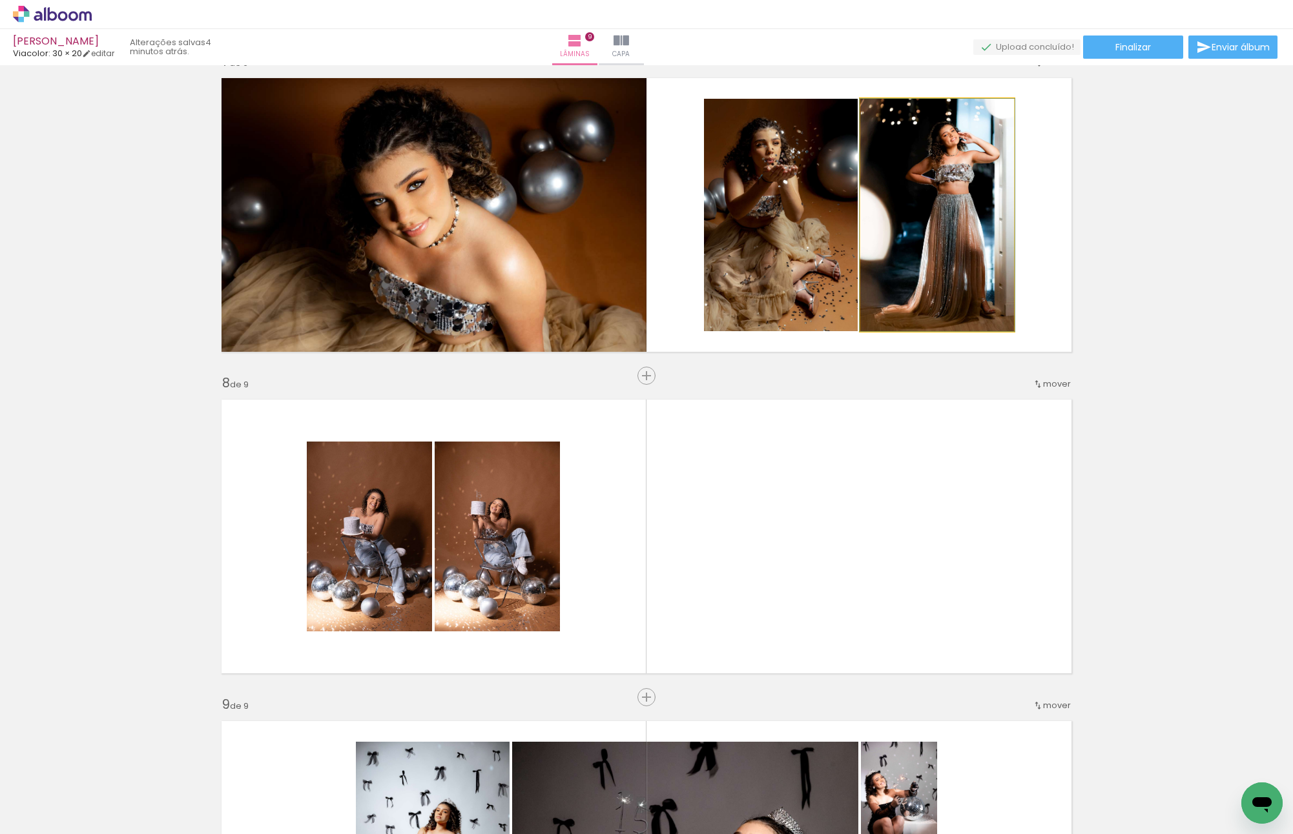
drag, startPoint x: 892, startPoint y: 242, endPoint x: 873, endPoint y: 242, distance: 18.7
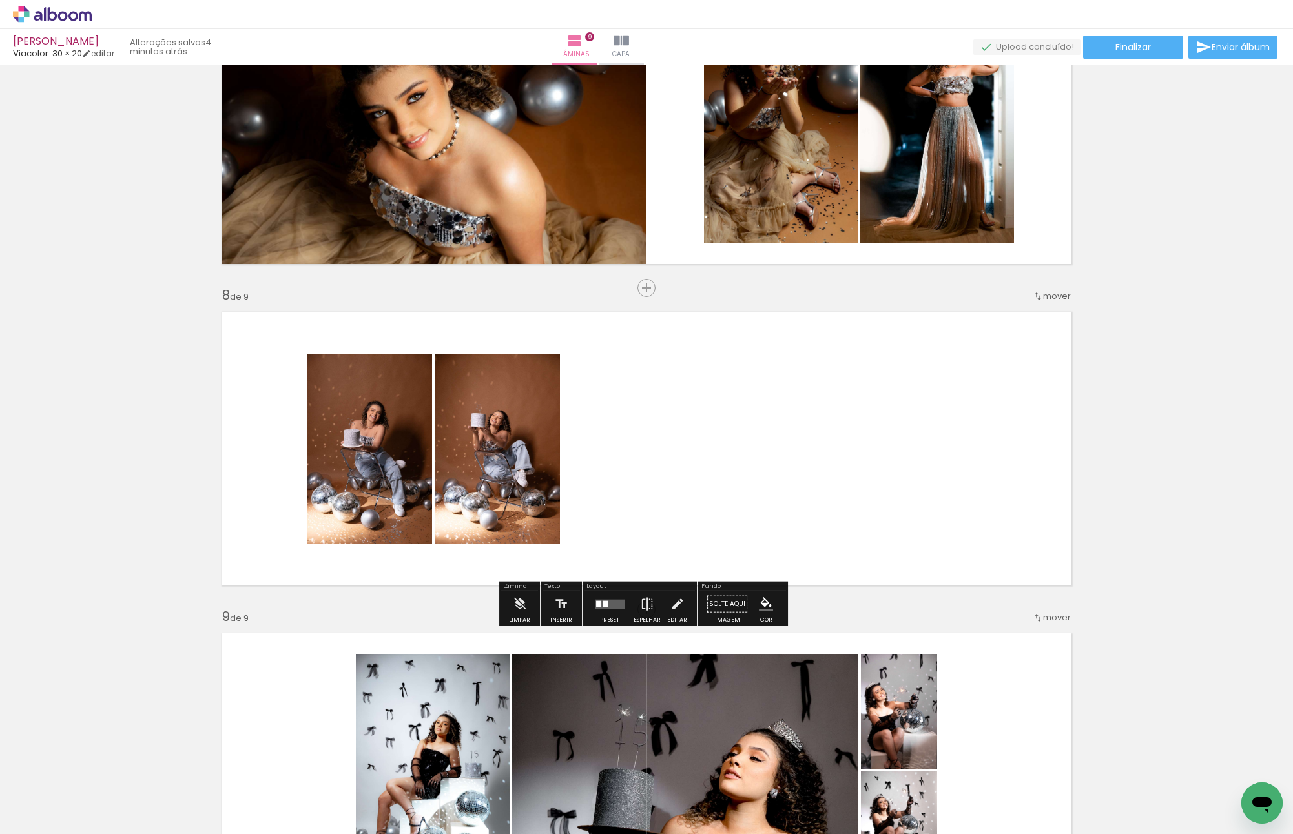
scroll to position [2091, 0]
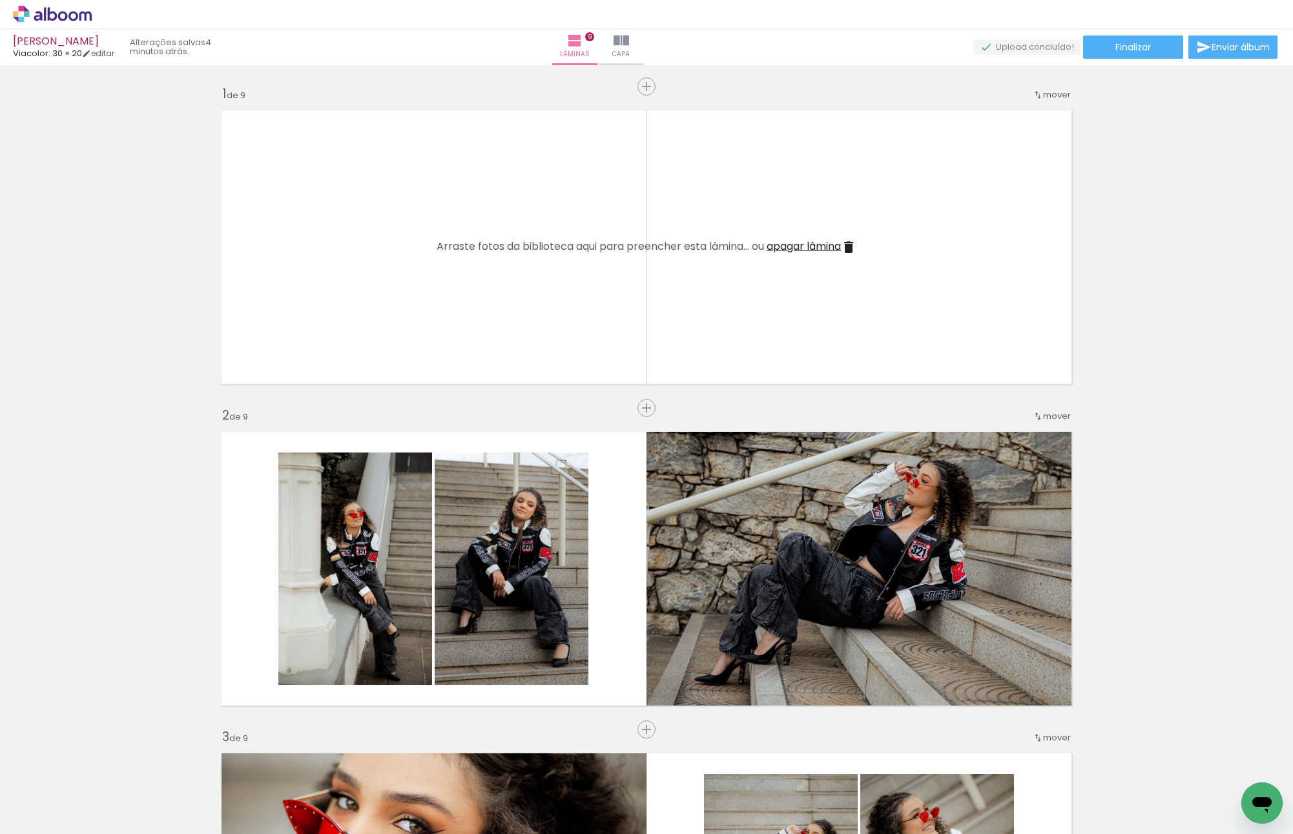
scroll to position [0, 770]
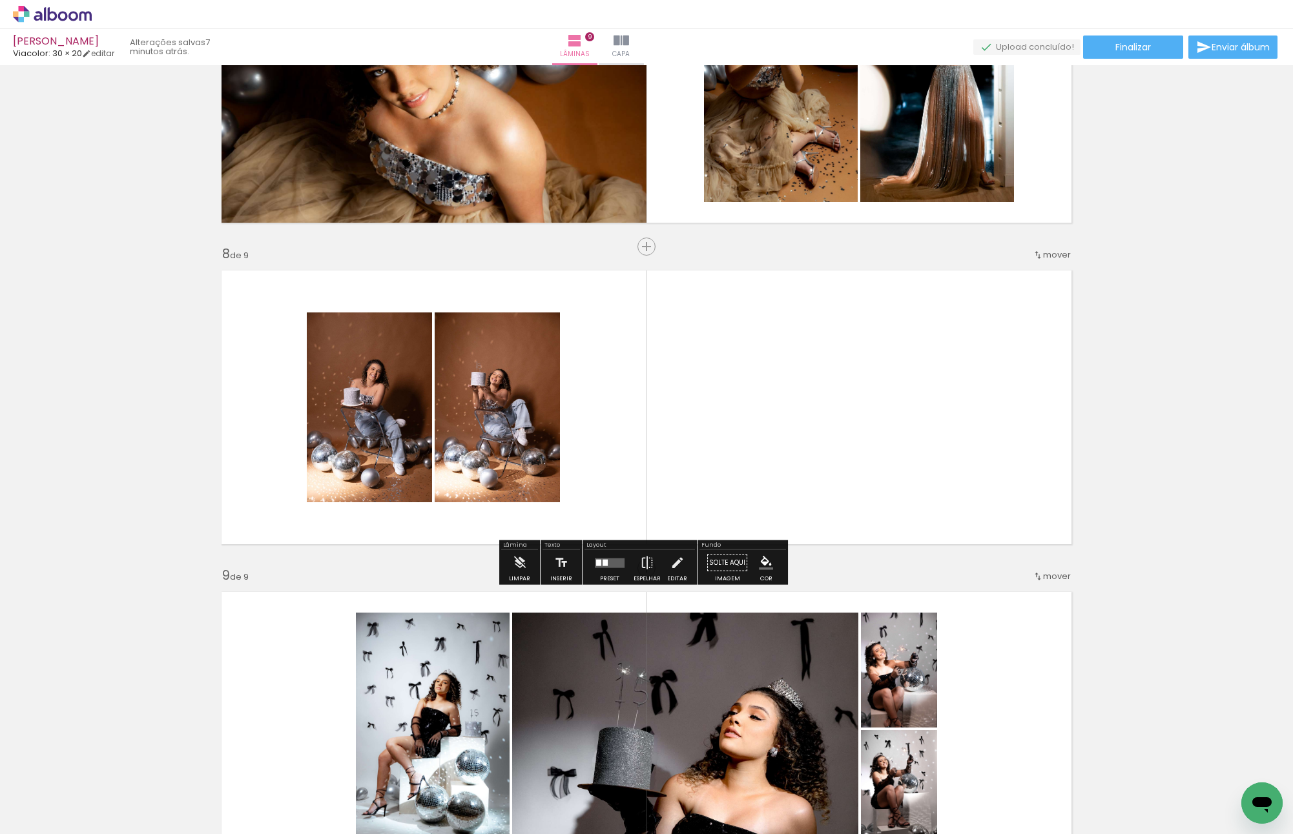
click at [617, 560] on quentale-layouter at bounding box center [610, 563] width 30 height 10
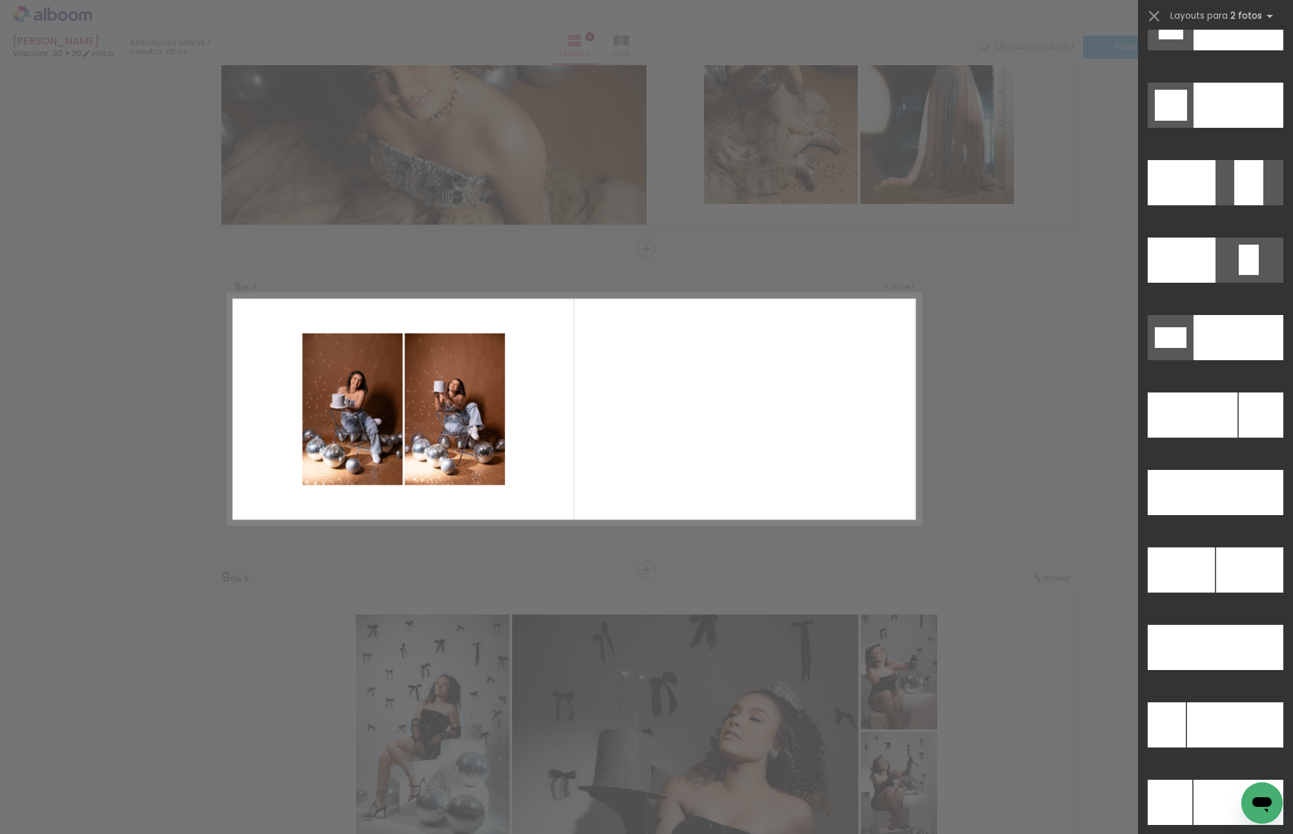
scroll to position [5703, 0]
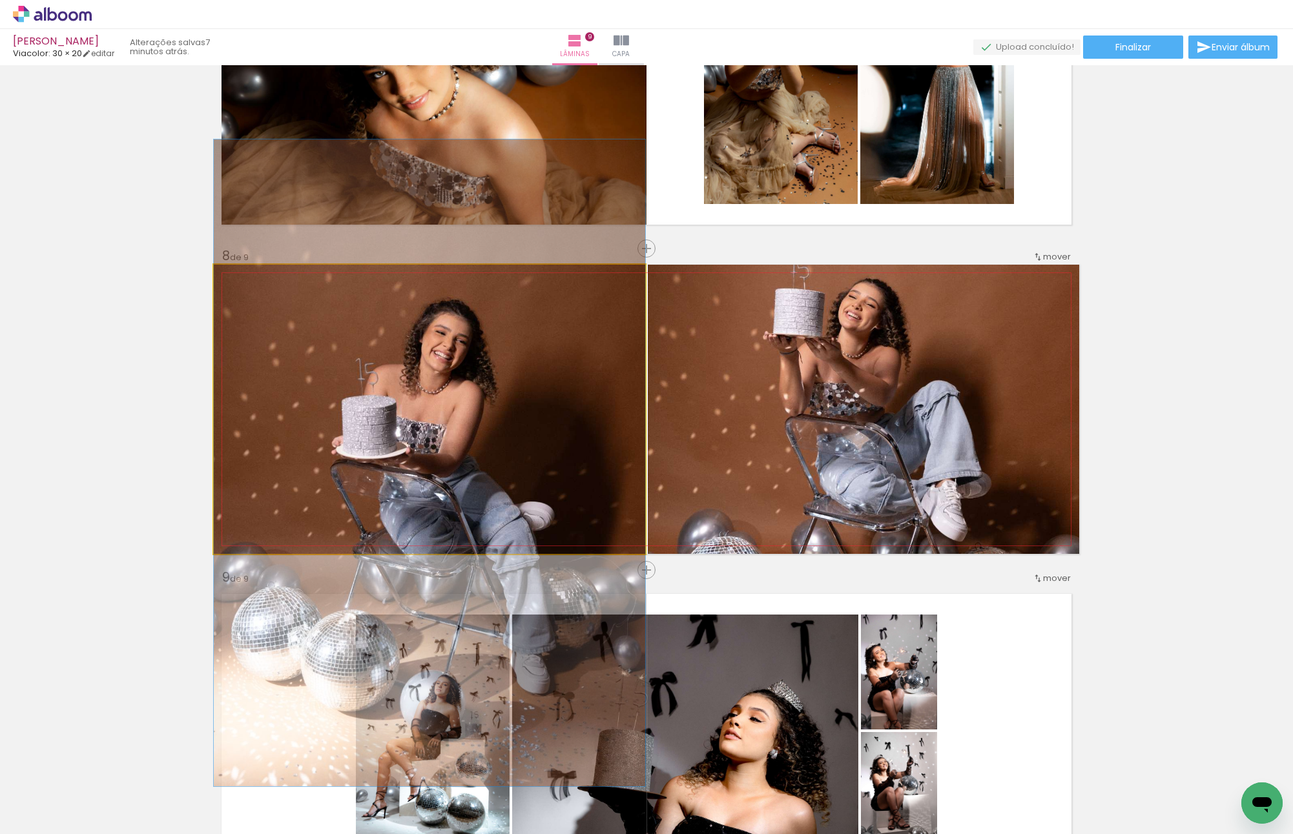
drag, startPoint x: 434, startPoint y: 343, endPoint x: 421, endPoint y: 397, distance: 55.1
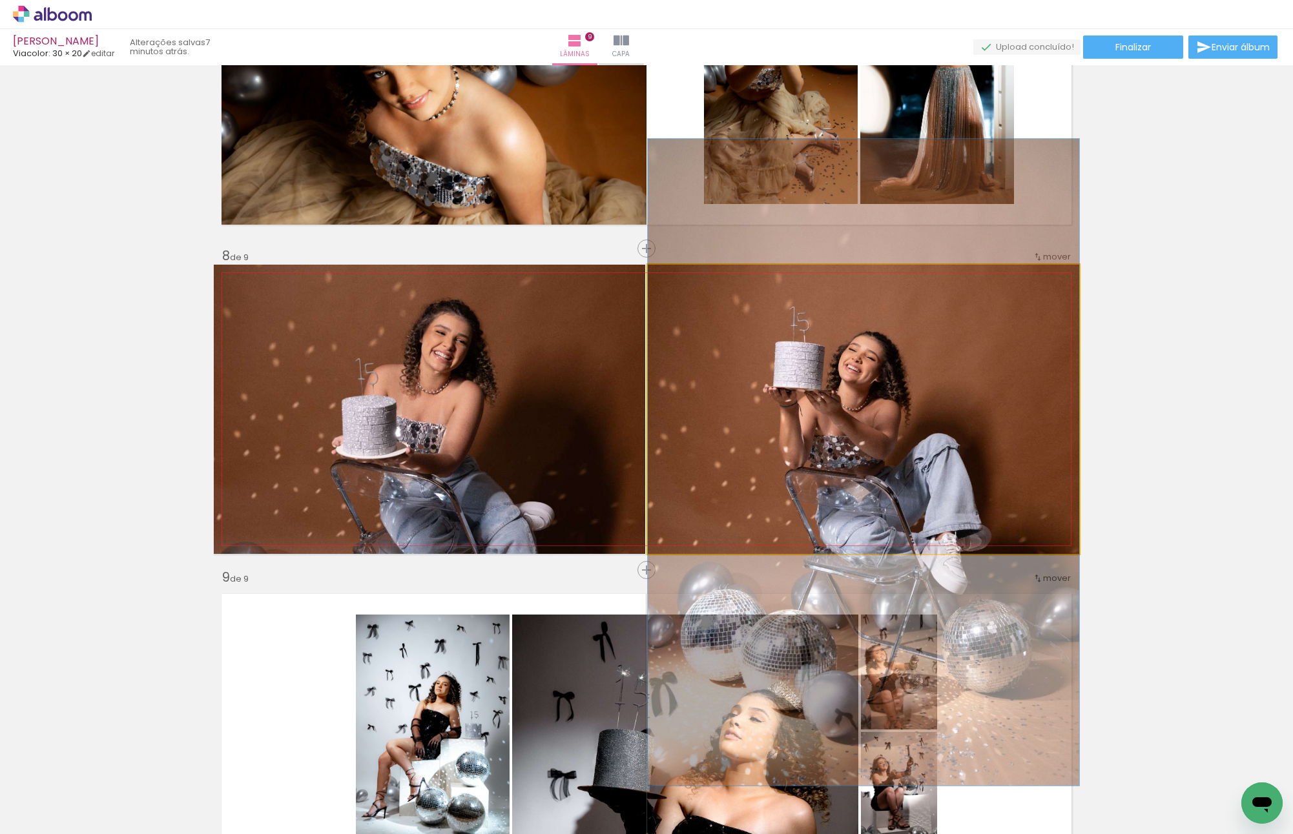
drag, startPoint x: 922, startPoint y: 430, endPoint x: 904, endPoint y: 521, distance: 92.7
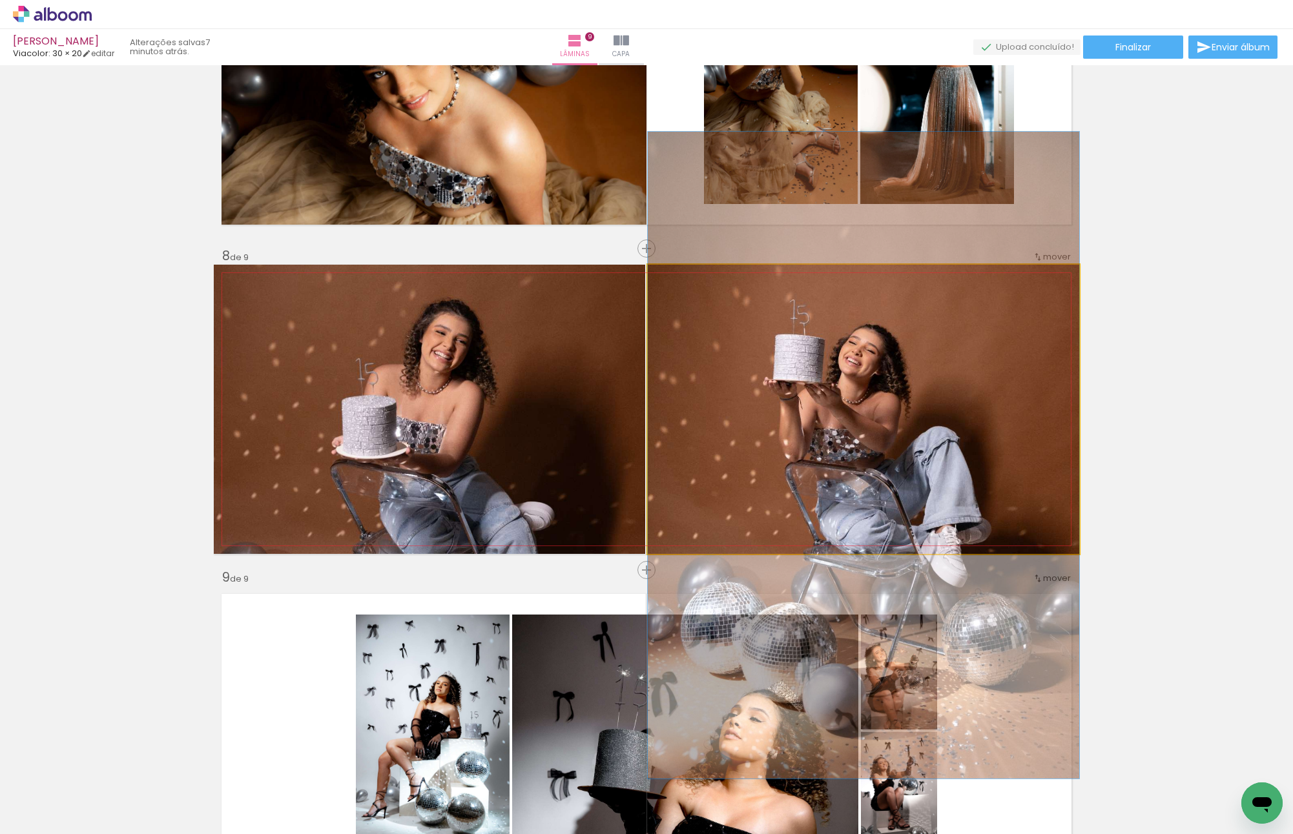
drag, startPoint x: 935, startPoint y: 434, endPoint x: 942, endPoint y: 389, distance: 45.2
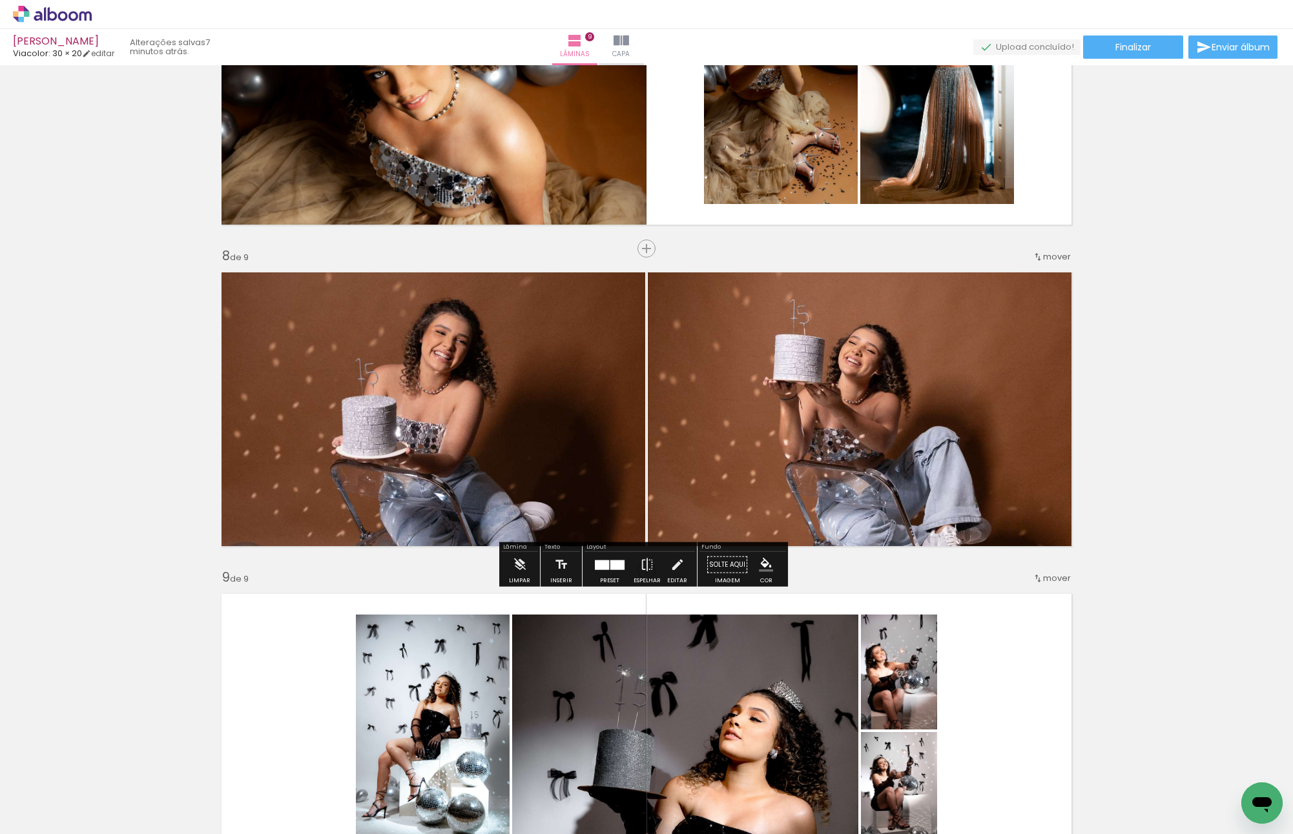
click at [610, 570] on div at bounding box center [609, 565] width 35 height 26
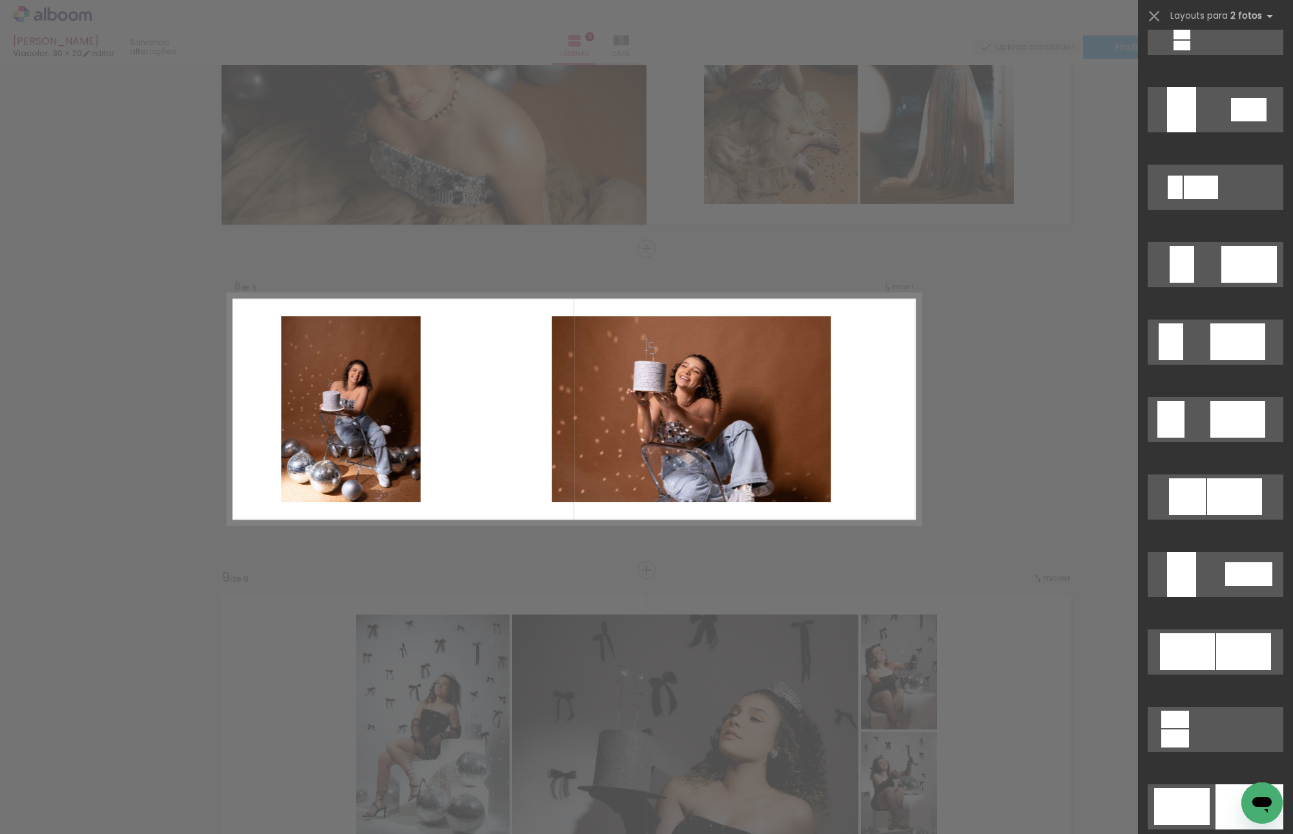
scroll to position [2777, 0]
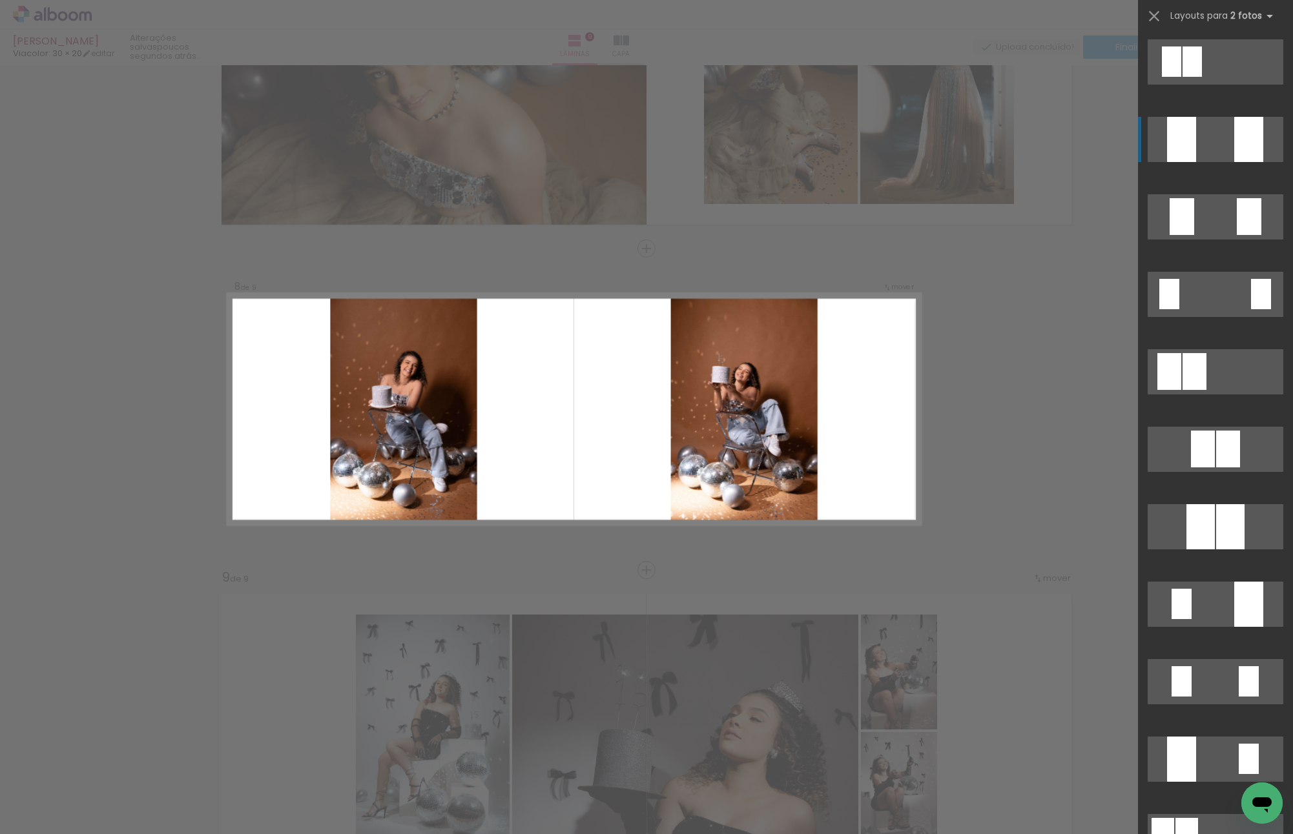
click at [1196, 349] on quentale-layouter at bounding box center [1216, 371] width 136 height 45
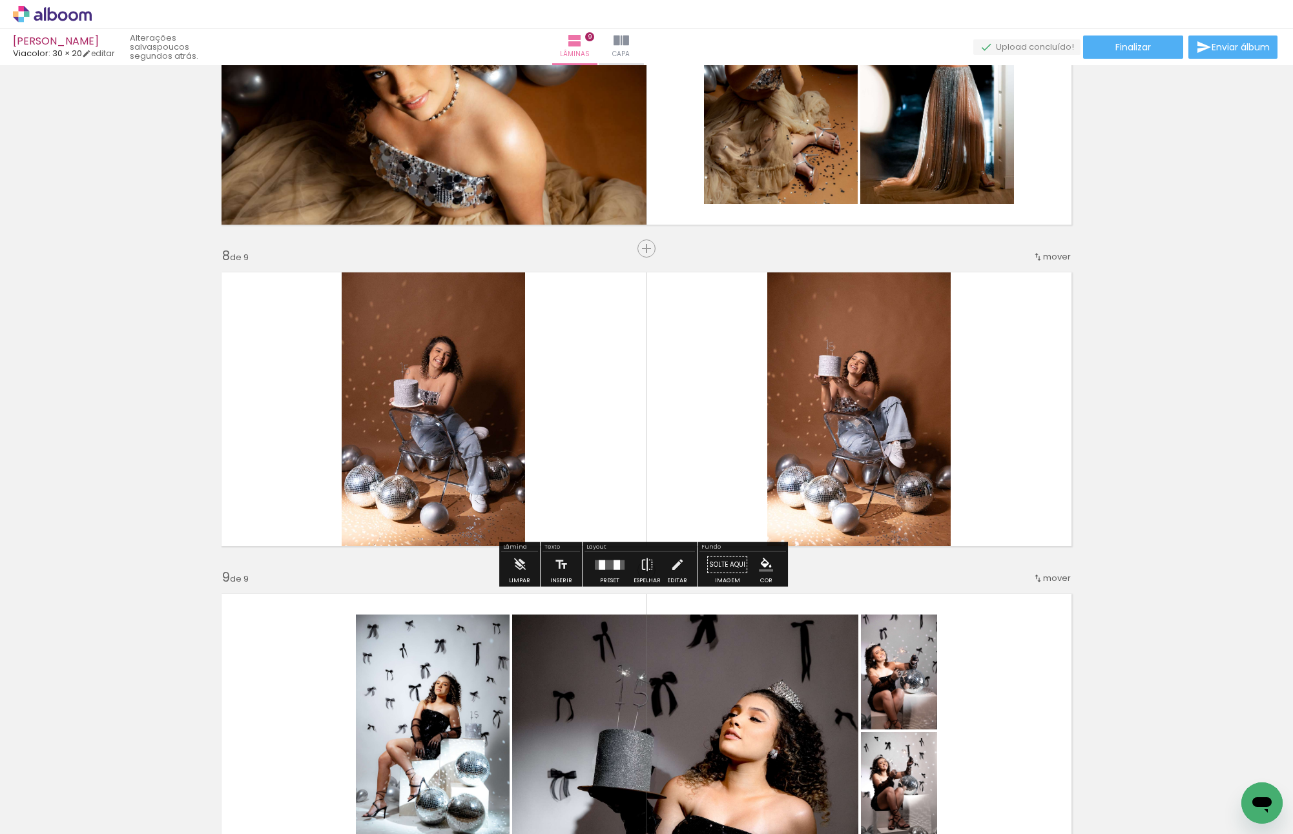
click at [1060, 427] on quentale-layouter at bounding box center [646, 409] width 865 height 289
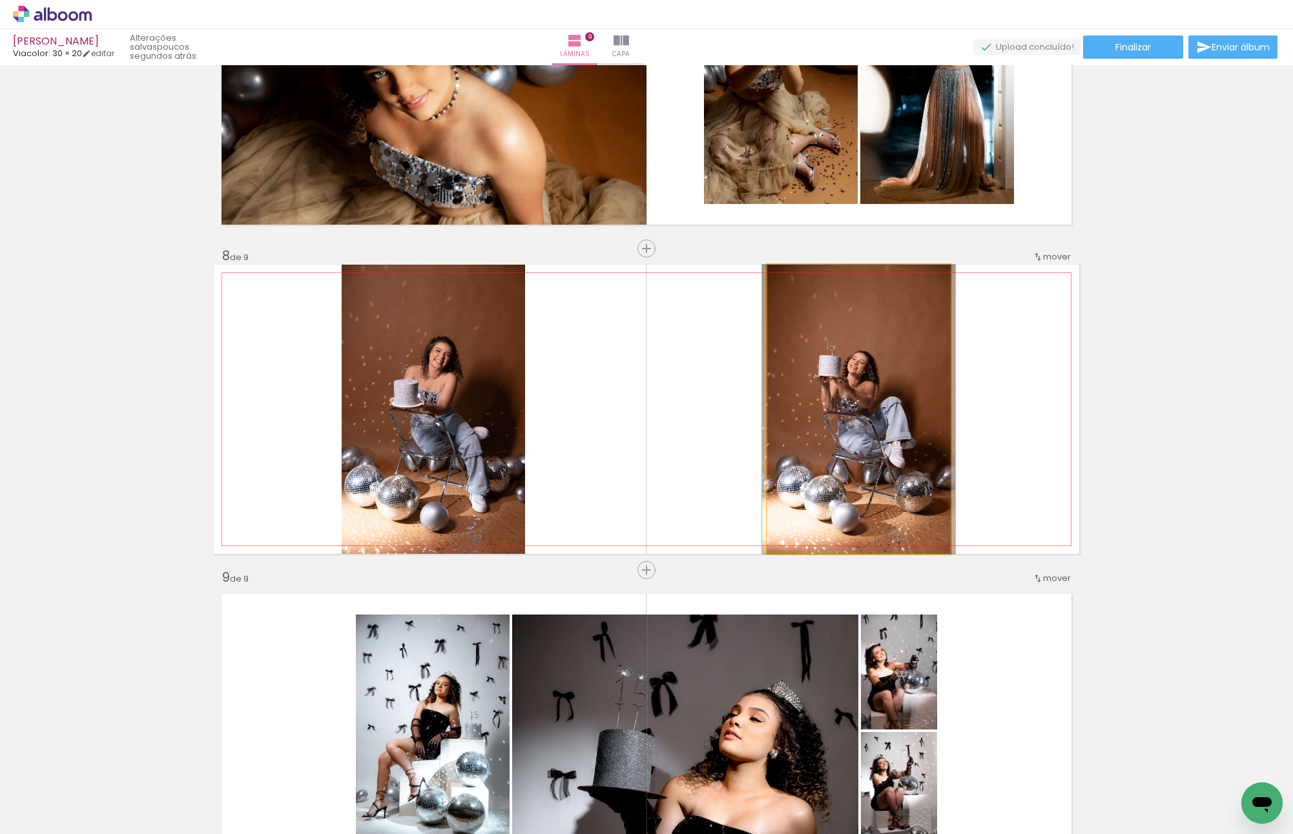
click at [845, 410] on quentale-photo at bounding box center [858, 409] width 183 height 289
click at [855, 399] on quentale-photo at bounding box center [858, 409] width 183 height 289
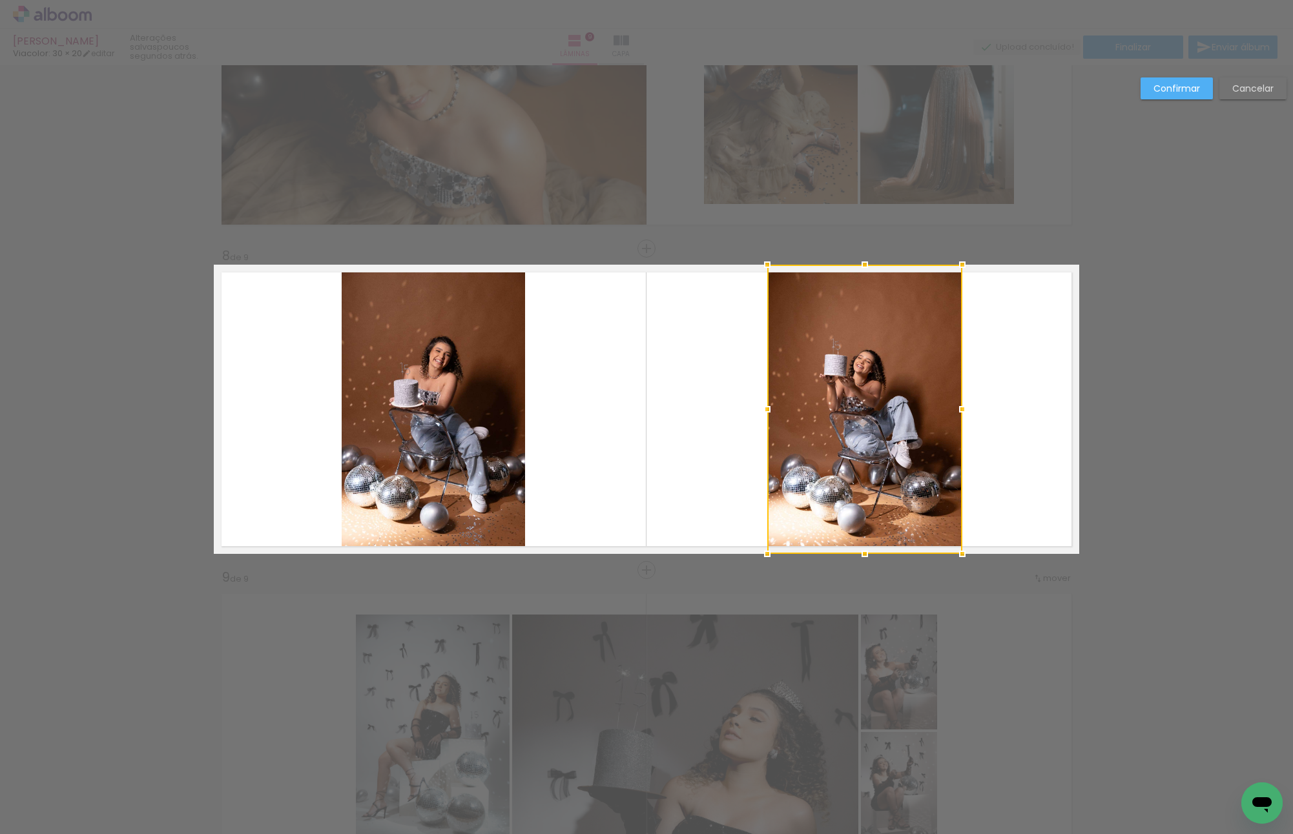
drag, startPoint x: 955, startPoint y: 410, endPoint x: 966, endPoint y: 410, distance: 11.6
click at [966, 410] on div at bounding box center [962, 410] width 26 height 26
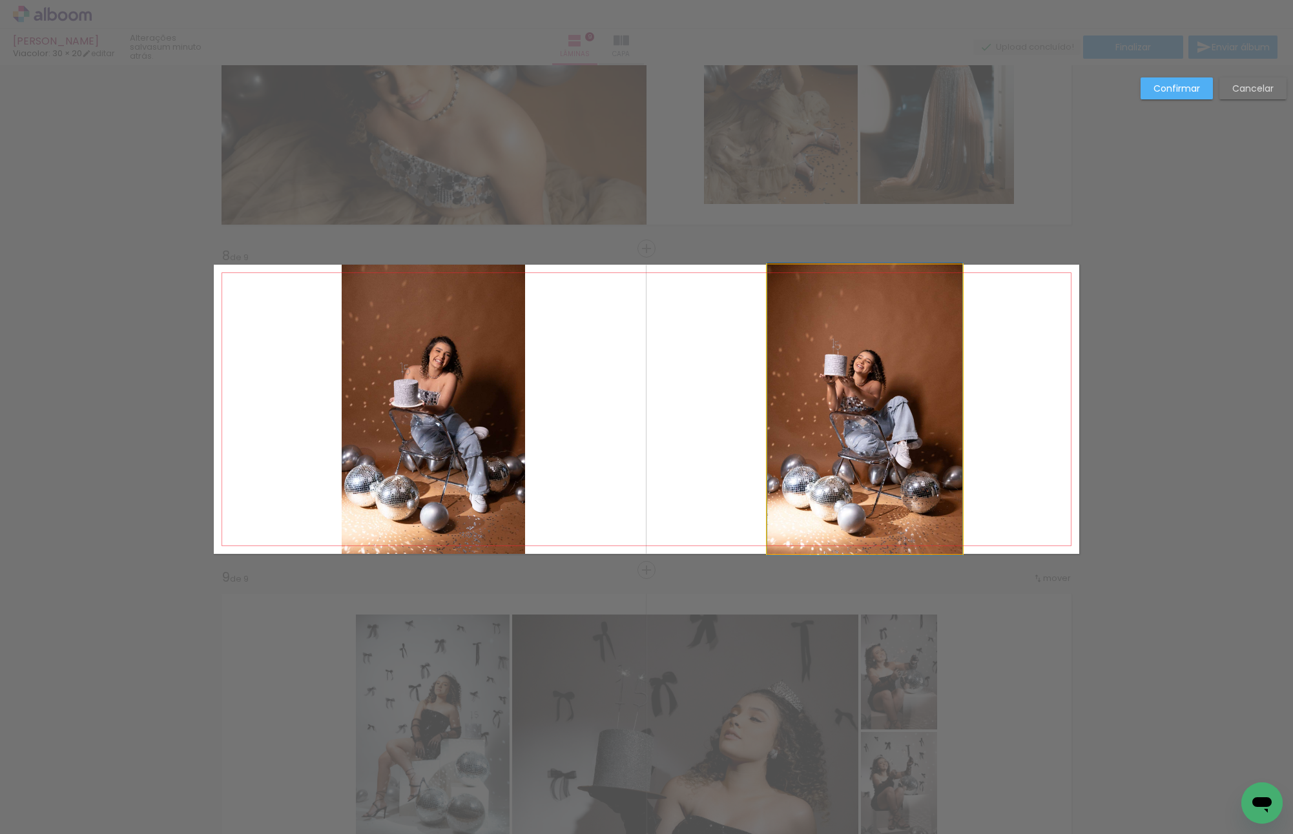
click at [891, 395] on quentale-photo at bounding box center [864, 409] width 195 height 289
click at [891, 395] on div at bounding box center [864, 409] width 195 height 289
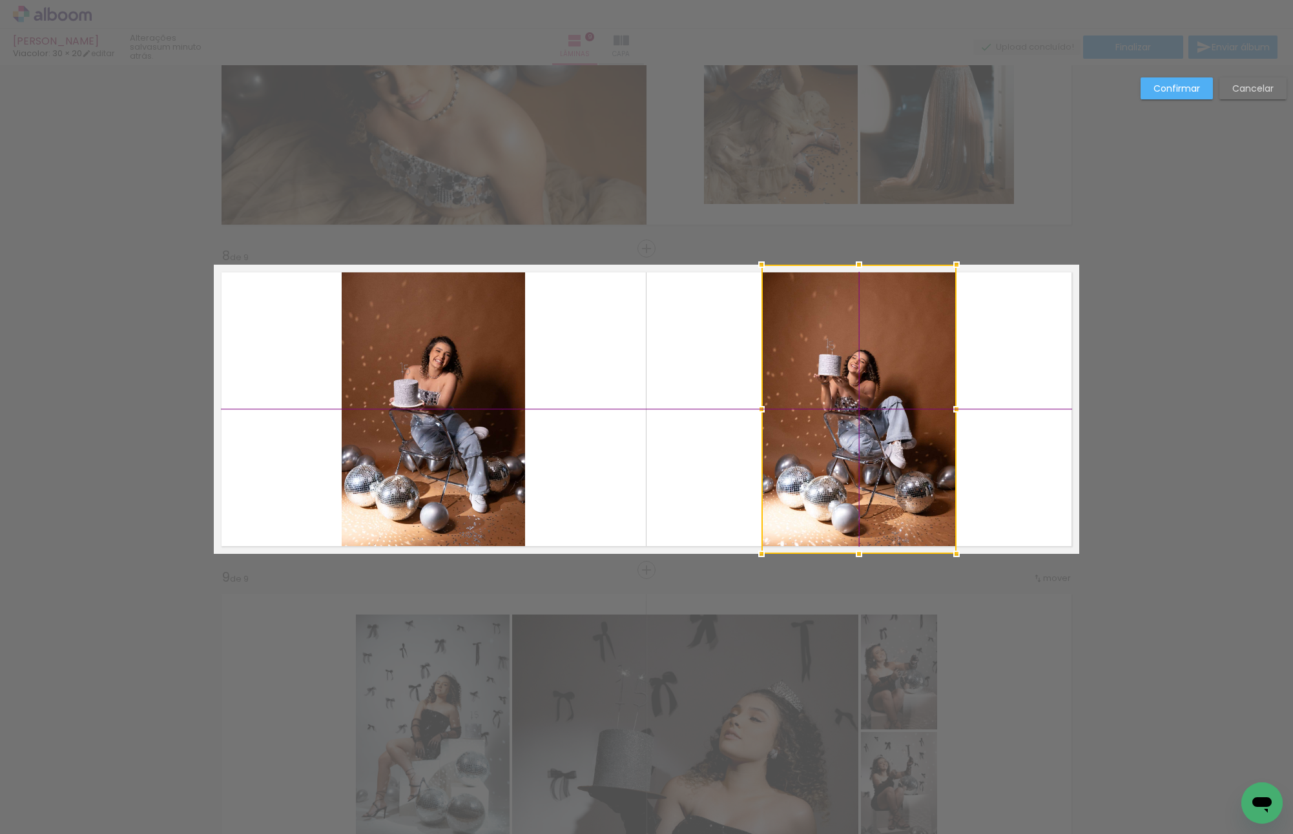
drag, startPoint x: 890, startPoint y: 382, endPoint x: 884, endPoint y: 383, distance: 6.6
click at [884, 383] on div at bounding box center [859, 409] width 195 height 289
click at [409, 386] on quentale-photo at bounding box center [433, 409] width 183 height 289
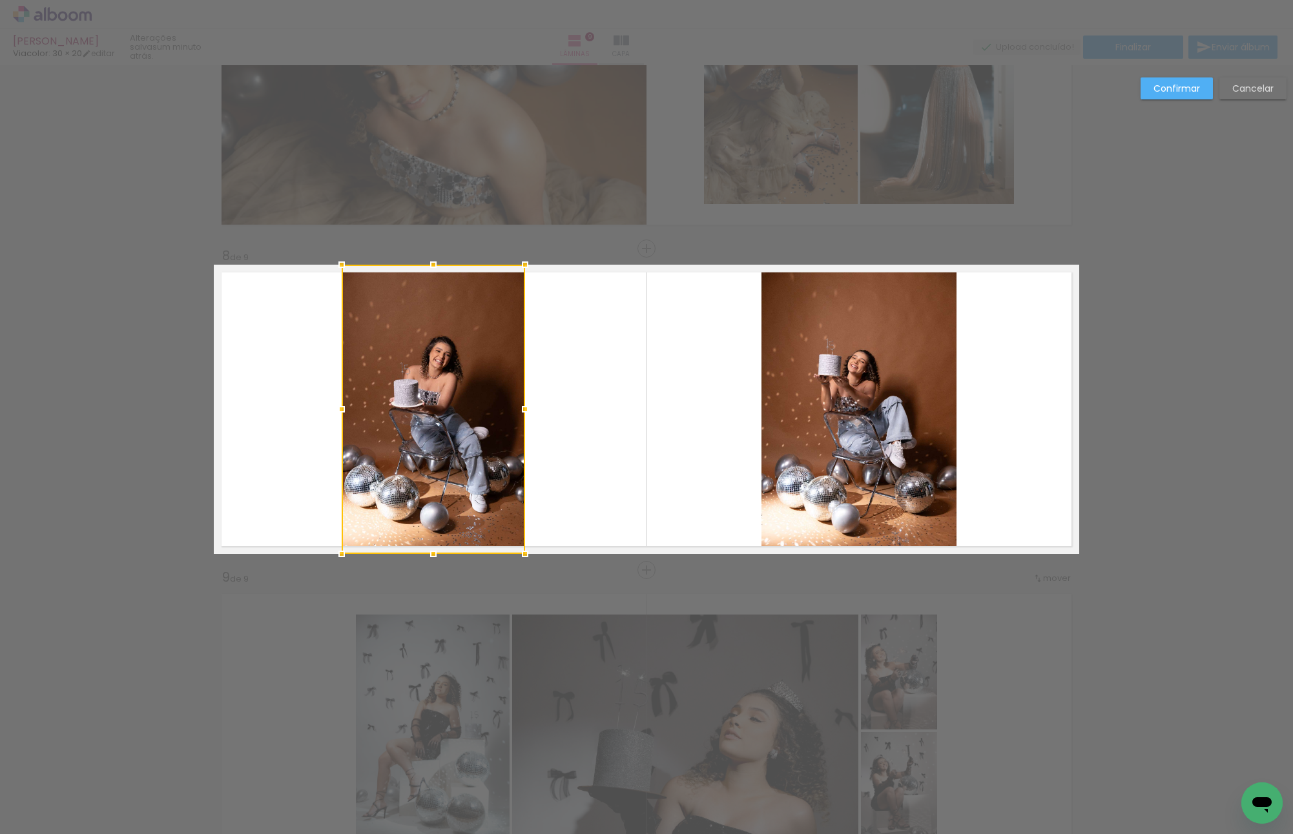
click at [409, 386] on div at bounding box center [433, 409] width 183 height 289
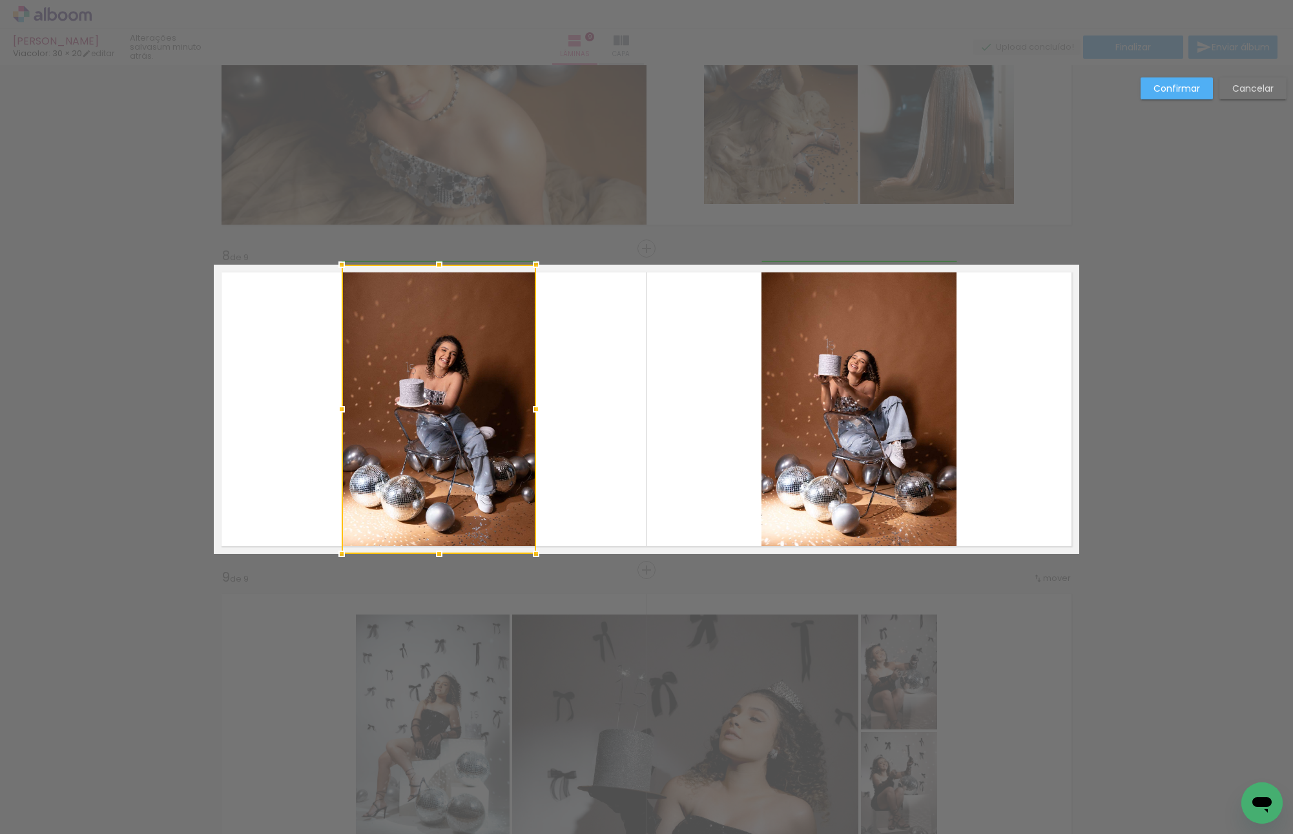
click at [533, 411] on div at bounding box center [536, 410] width 26 height 26
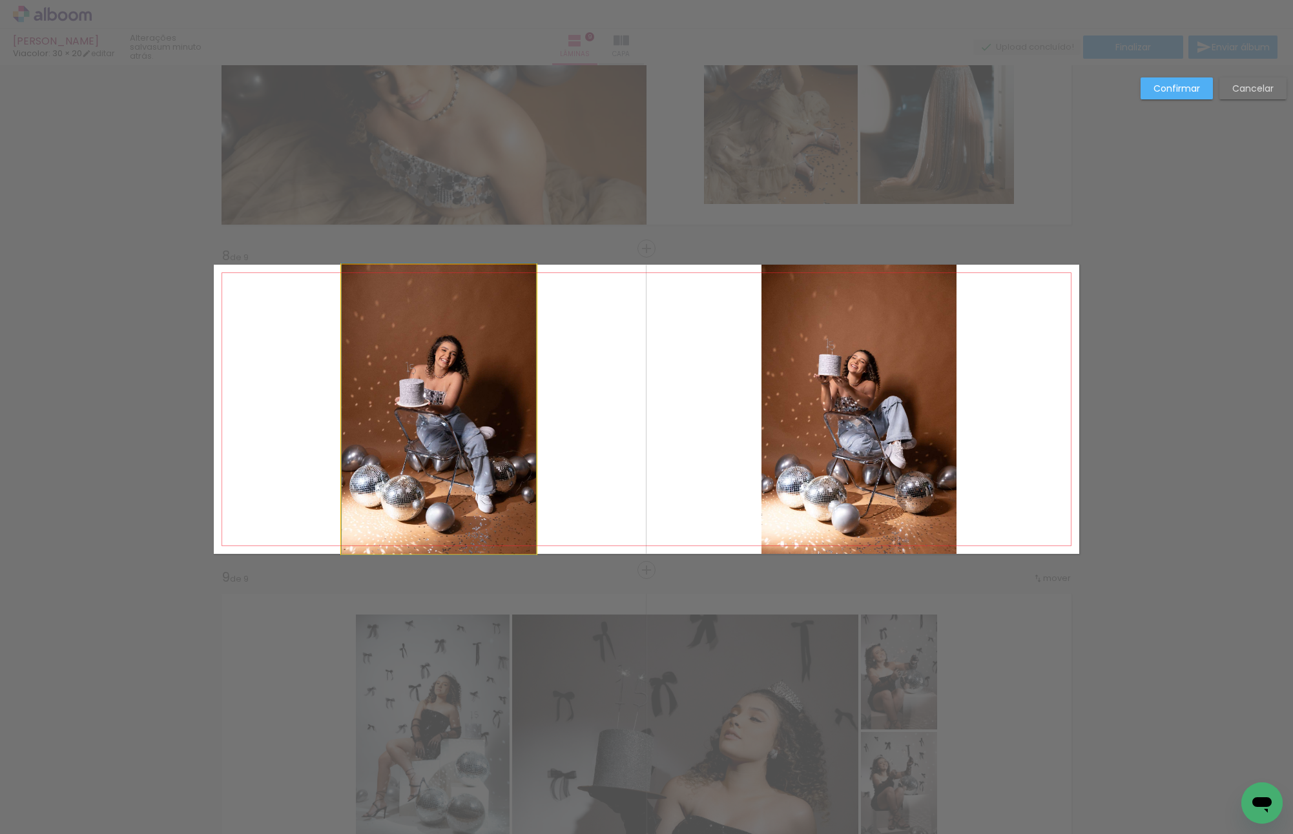
click at [442, 395] on quentale-photo at bounding box center [439, 409] width 194 height 289
click at [442, 395] on div at bounding box center [439, 409] width 194 height 289
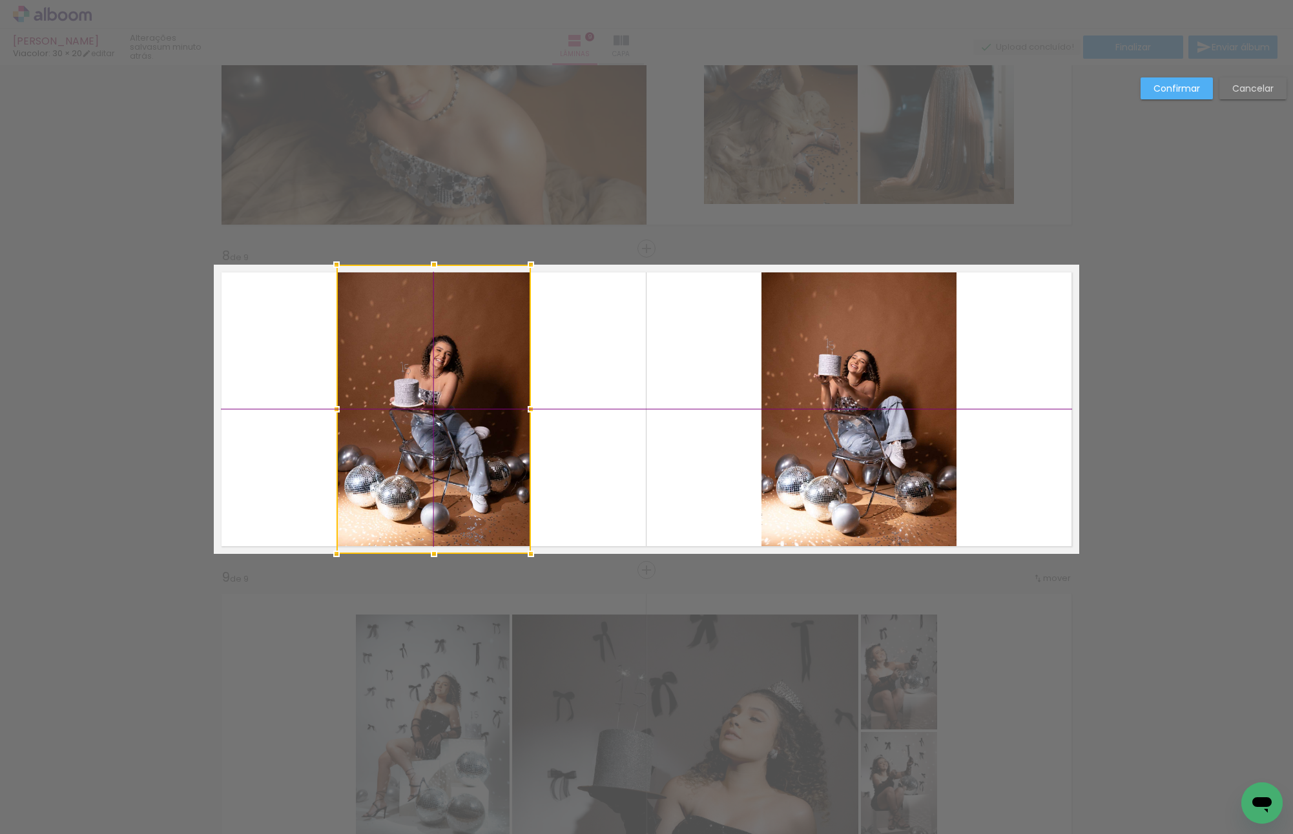
click at [443, 393] on div at bounding box center [434, 409] width 194 height 289
click at [1176, 101] on div "Confirmar Cancelar" at bounding box center [1210, 94] width 152 height 32
click at [1174, 96] on paper-button "Confirmar" at bounding box center [1177, 89] width 72 height 22
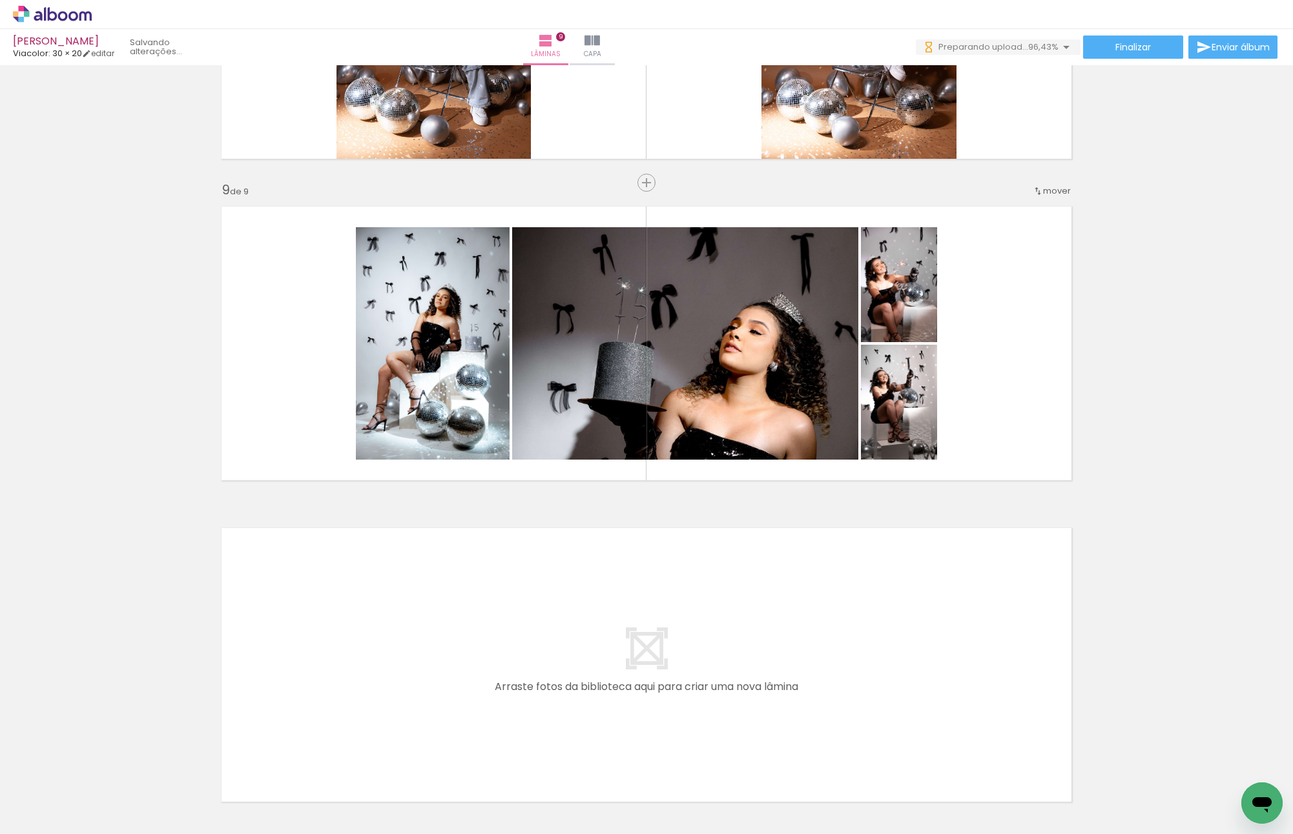
scroll to position [0, 842]
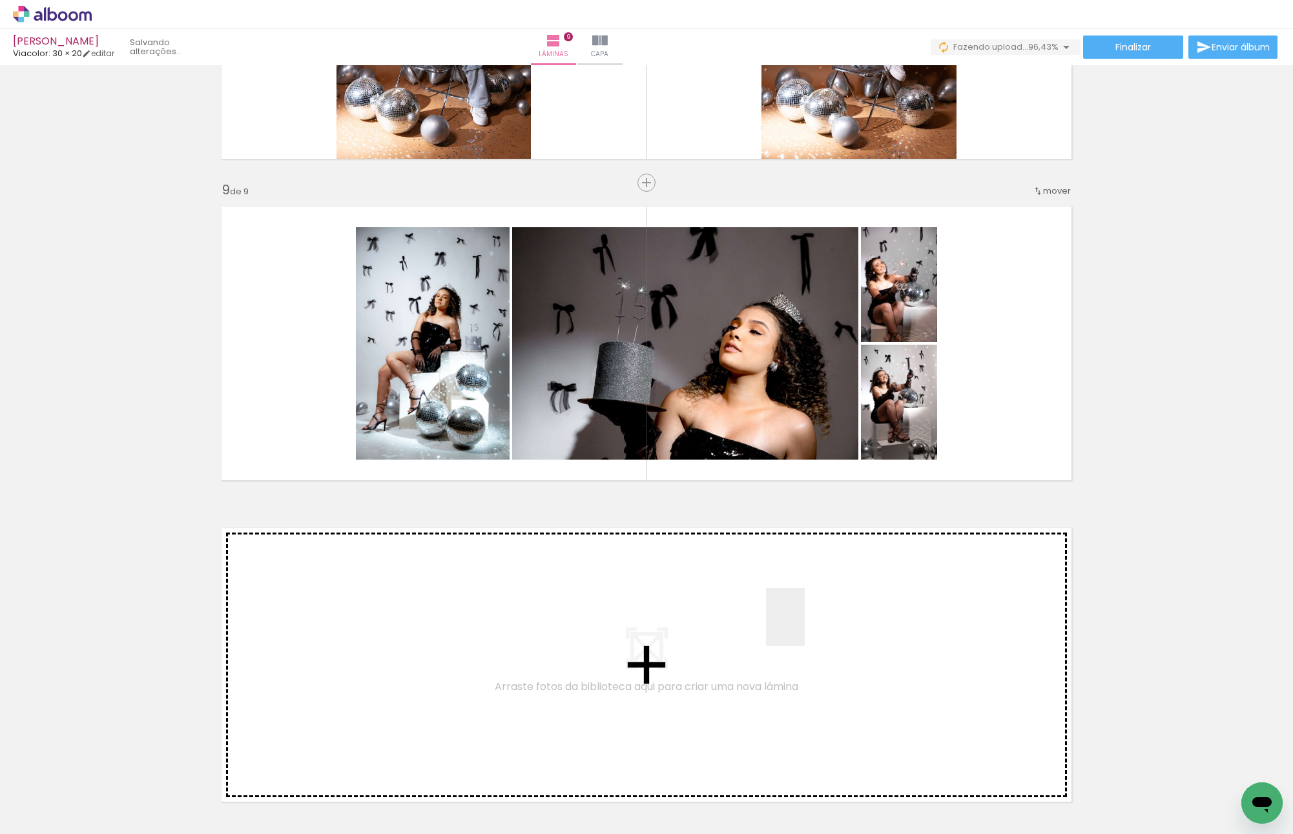
drag, startPoint x: 1236, startPoint y: 783, endPoint x: 752, endPoint y: 617, distance: 511.5
click at [752, 617] on quentale-workspace at bounding box center [646, 417] width 1293 height 834
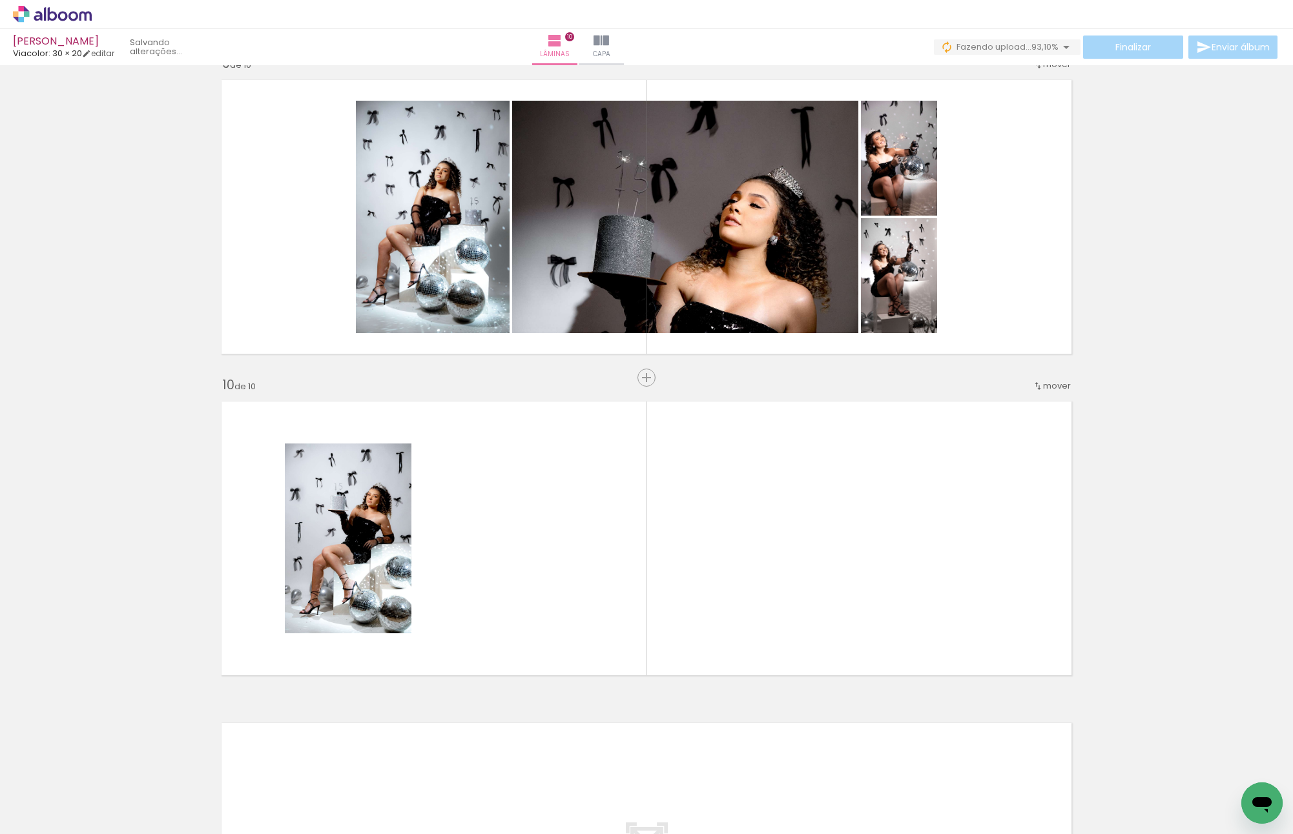
scroll to position [0, 915]
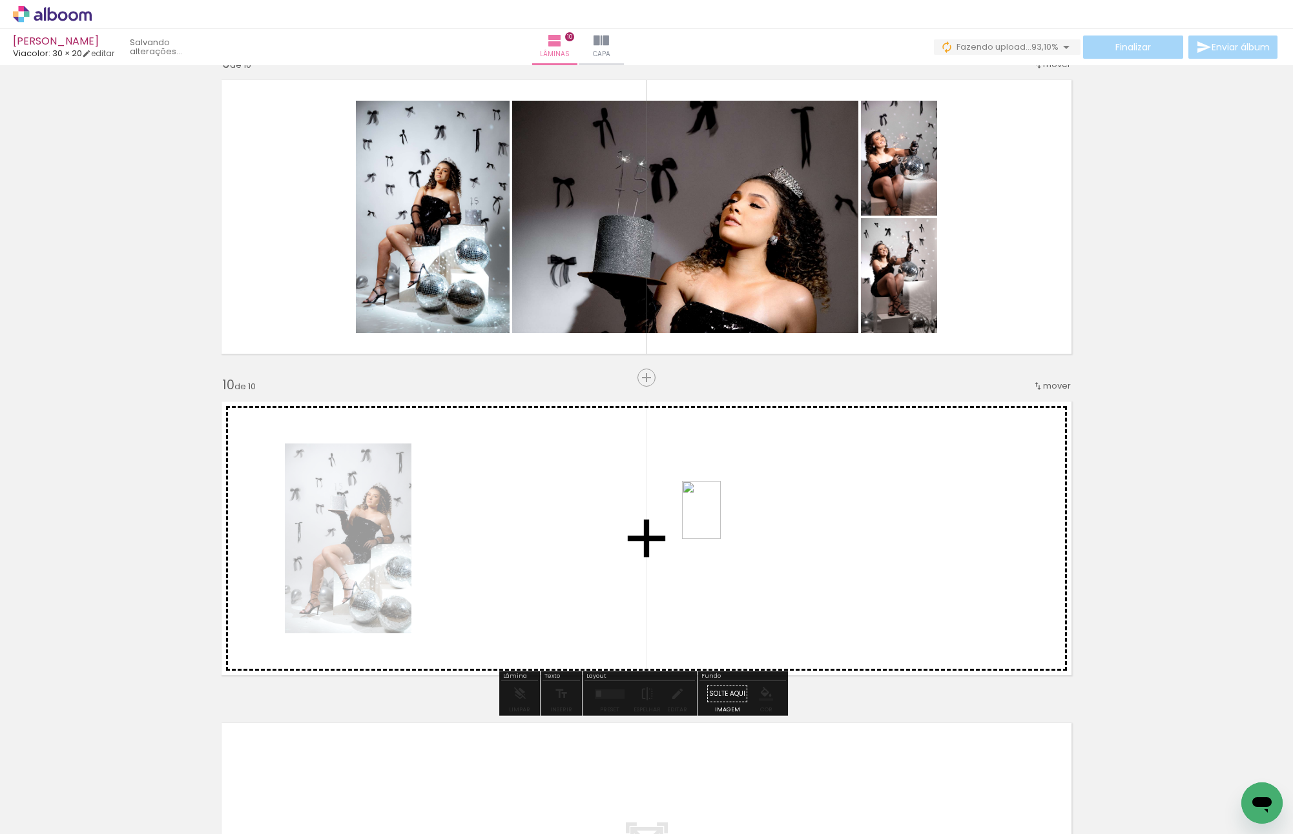
drag, startPoint x: 1253, startPoint y: 780, endPoint x: 721, endPoint y: 520, distance: 592.2
click at [721, 520] on quentale-workspace at bounding box center [646, 417] width 1293 height 834
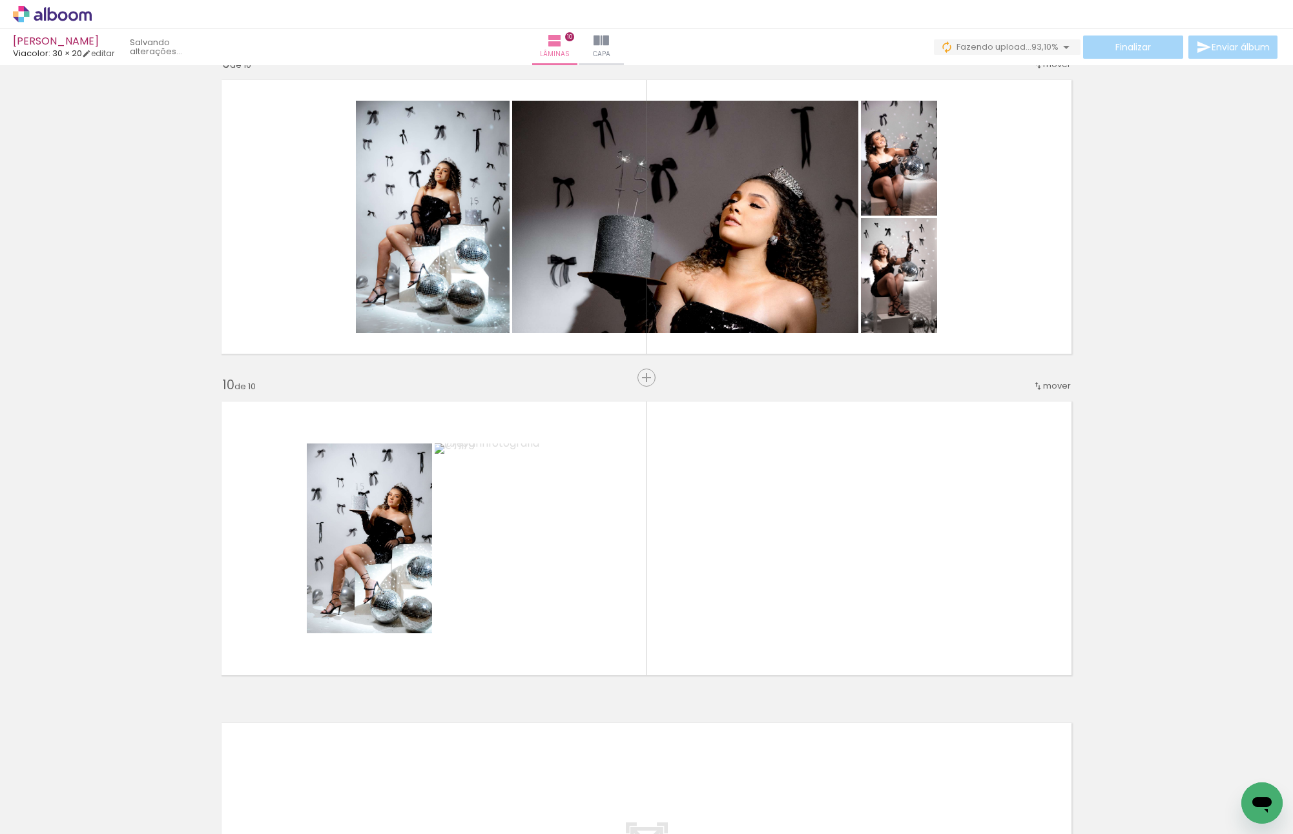
scroll to position [0, 987]
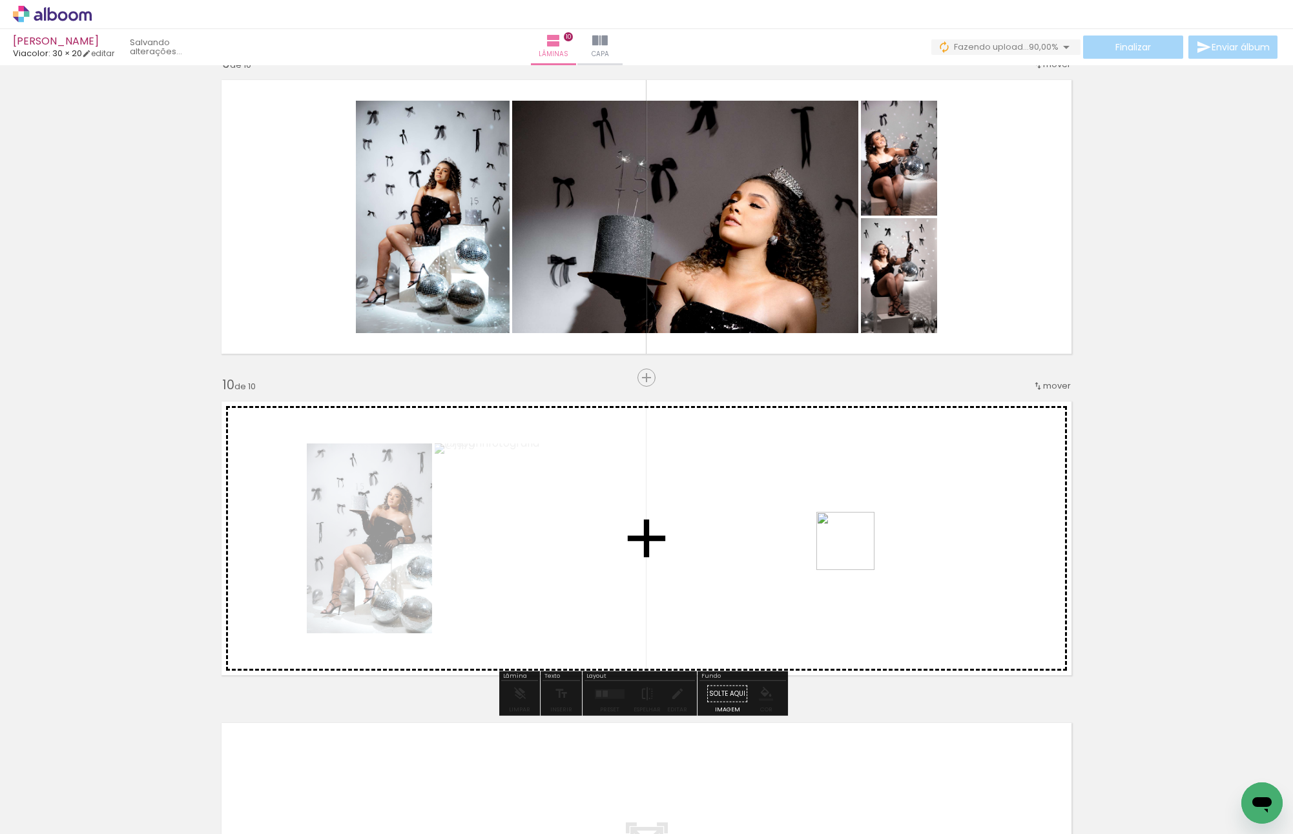
drag, startPoint x: 1243, startPoint y: 770, endPoint x: 846, endPoint y: 547, distance: 454.9
click at [846, 547] on quentale-workspace at bounding box center [646, 417] width 1293 height 834
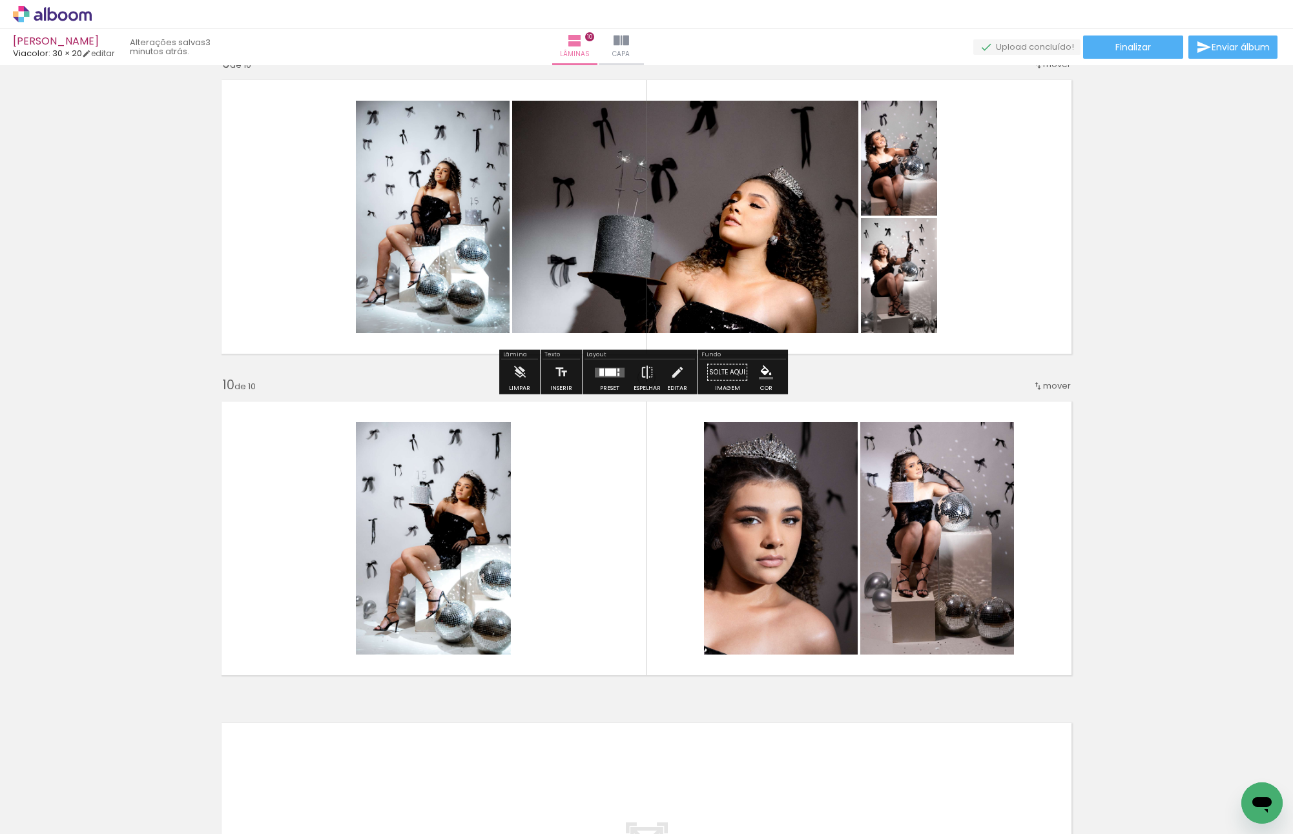
scroll to position [2539, 0]
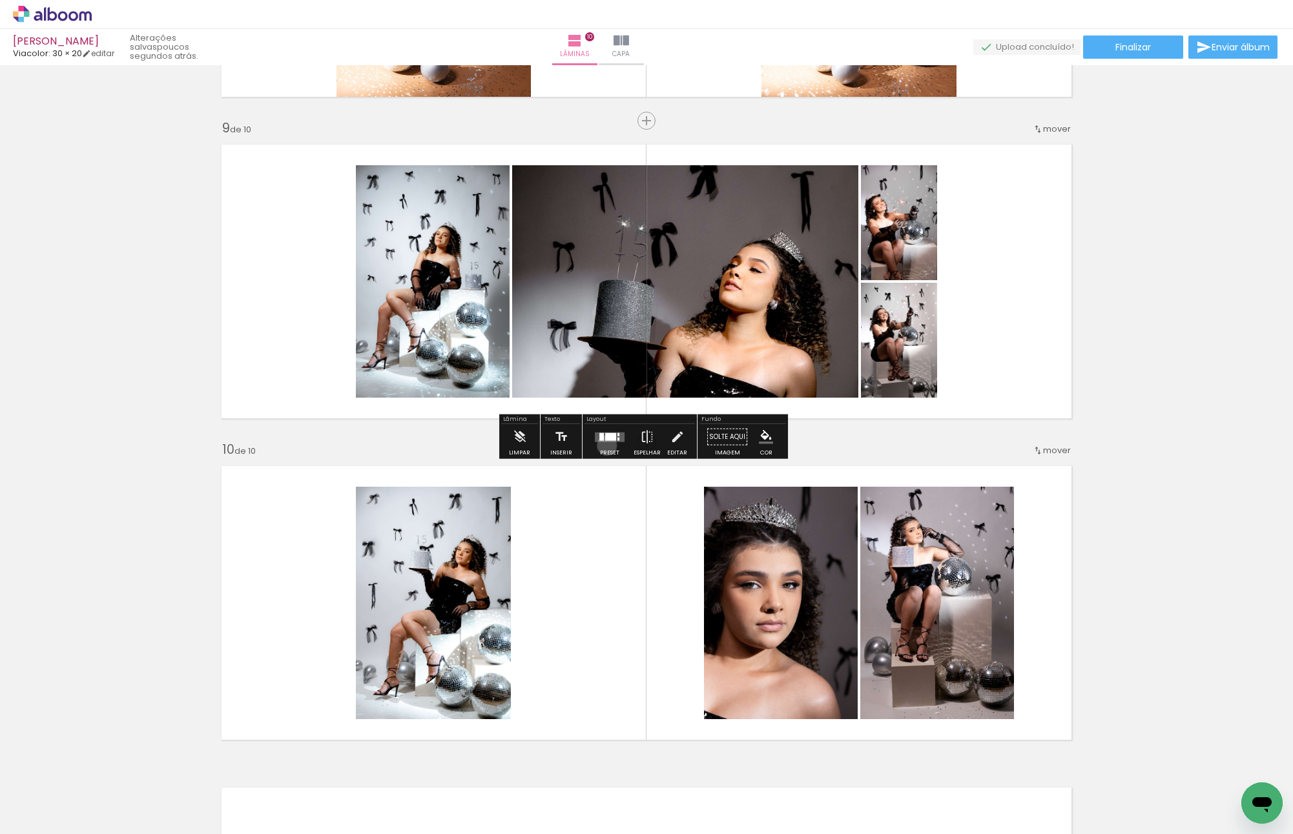
click at [604, 445] on div at bounding box center [609, 437] width 35 height 26
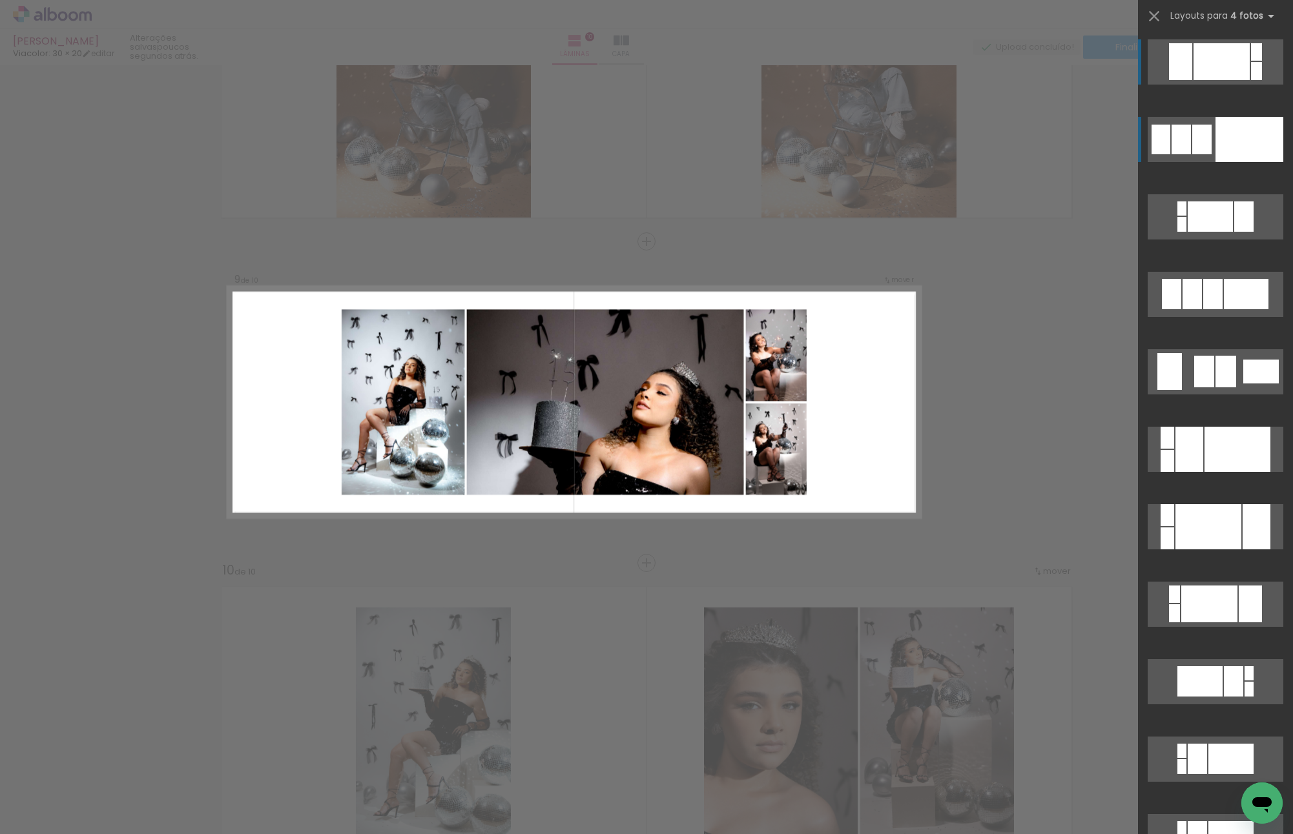
scroll to position [2411, 0]
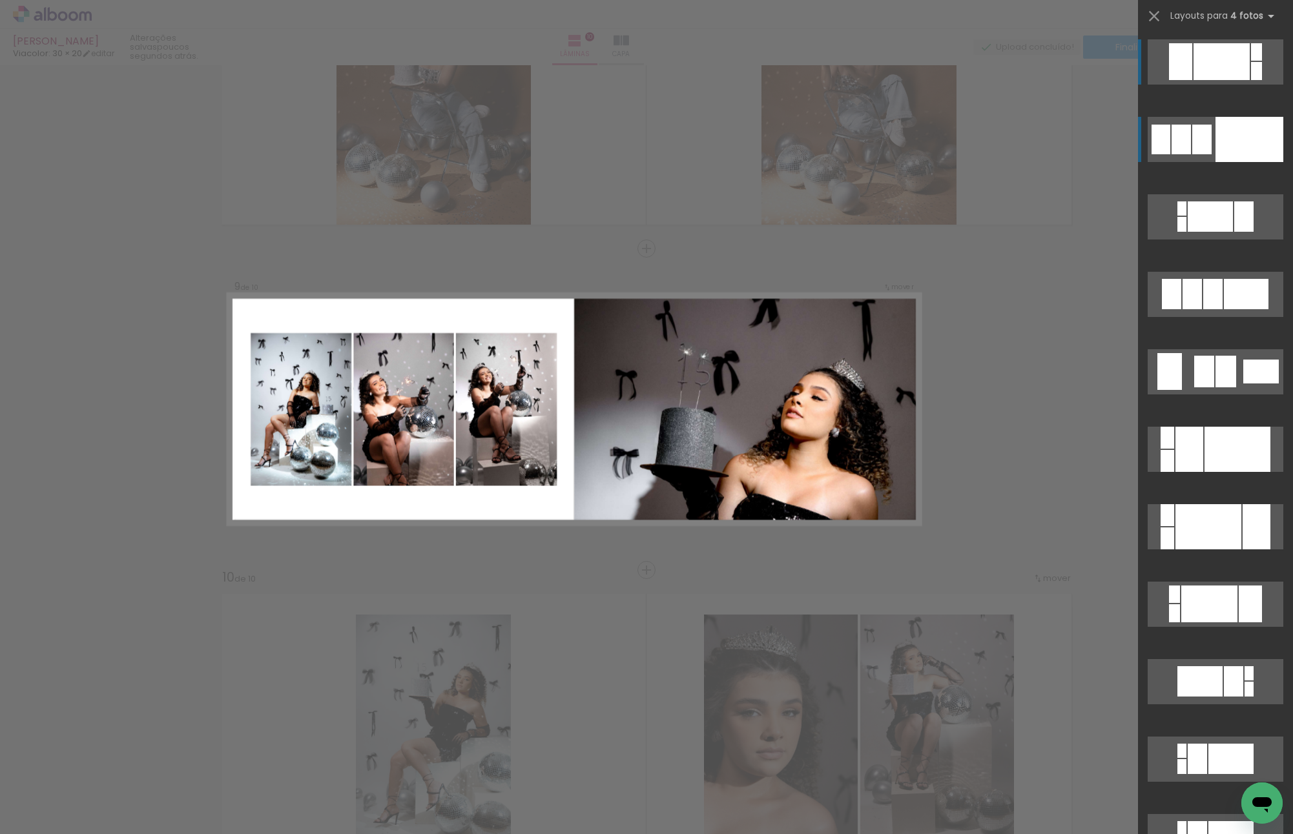
click at [1223, 136] on div at bounding box center [1250, 139] width 68 height 45
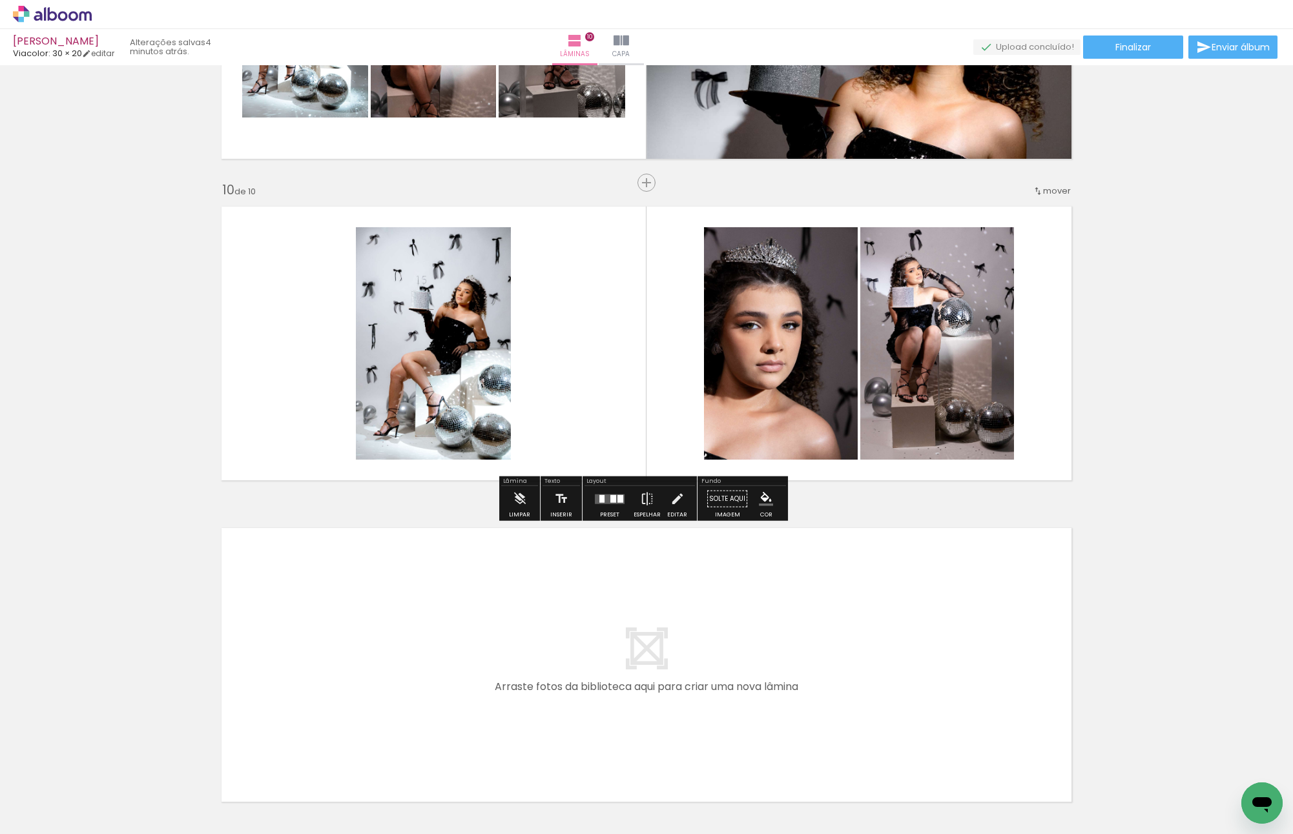
scroll to position [0, 987]
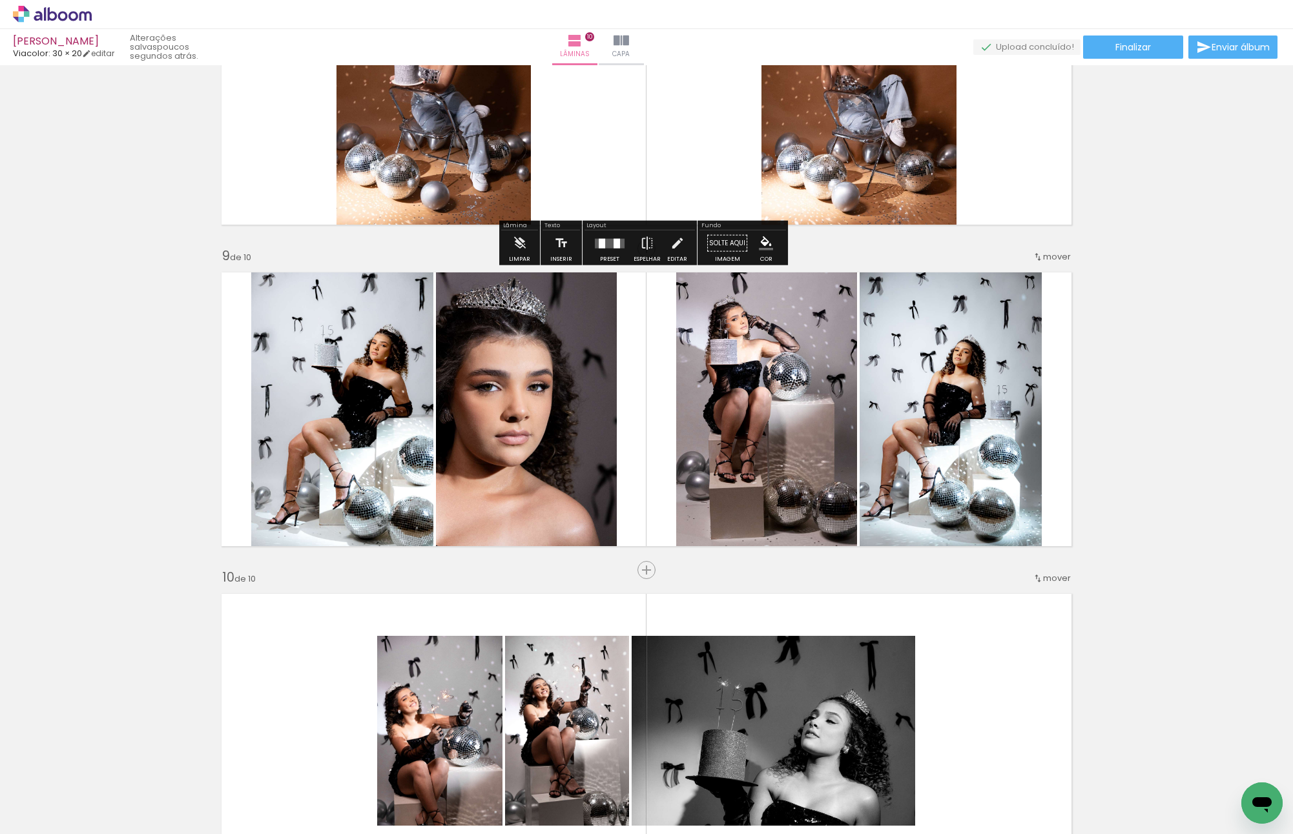
scroll to position [0, 987]
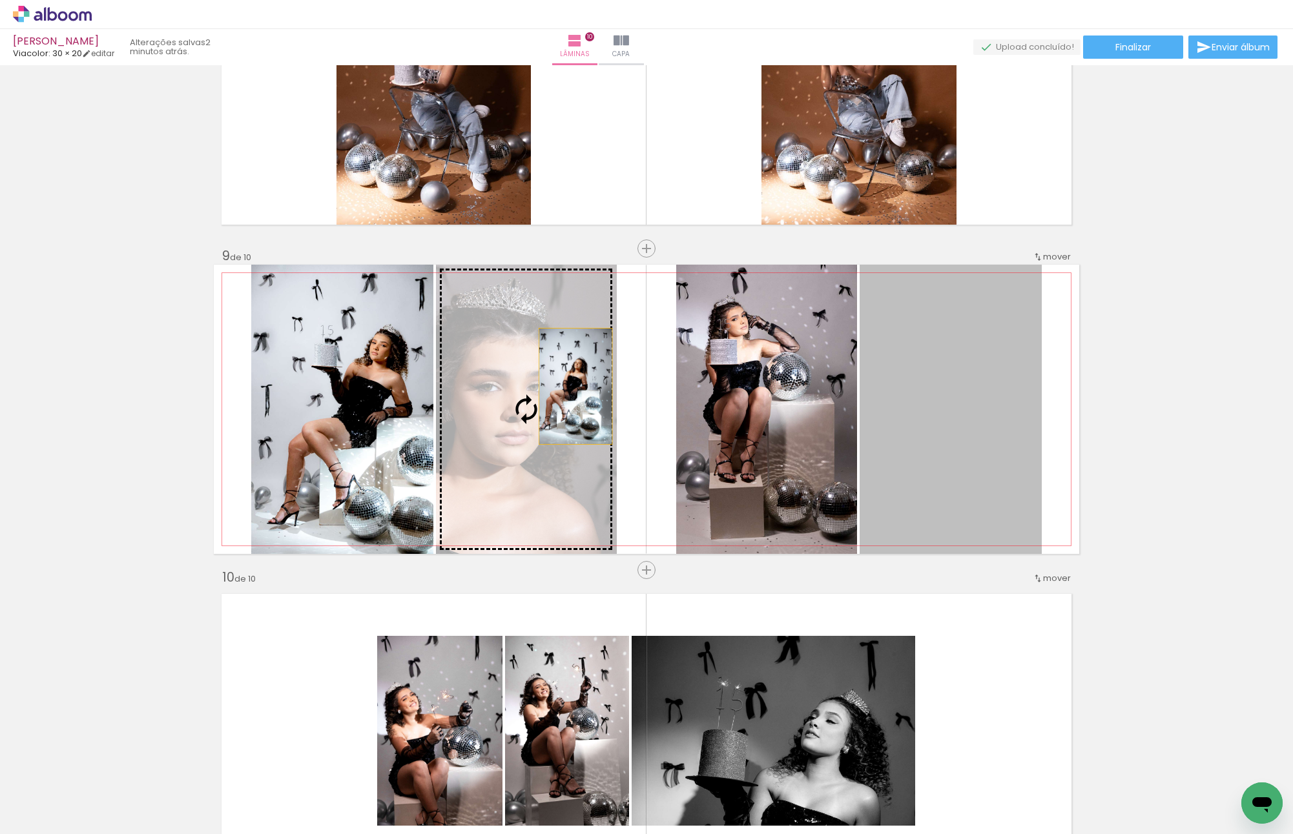
drag, startPoint x: 931, startPoint y: 376, endPoint x: 559, endPoint y: 386, distance: 371.5
click at [0, 0] on slot at bounding box center [0, 0] width 0 height 0
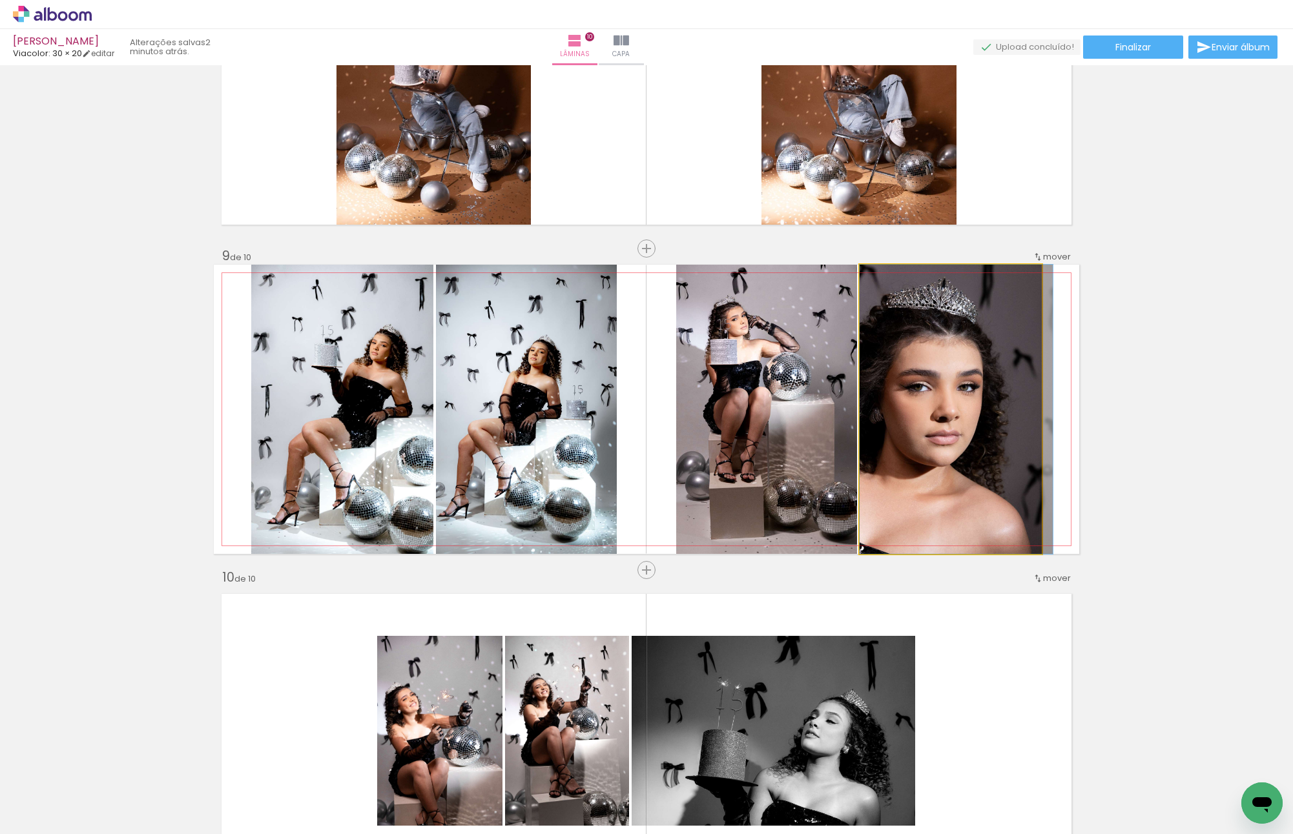
drag, startPoint x: 971, startPoint y: 408, endPoint x: 971, endPoint y: 337, distance: 71.0
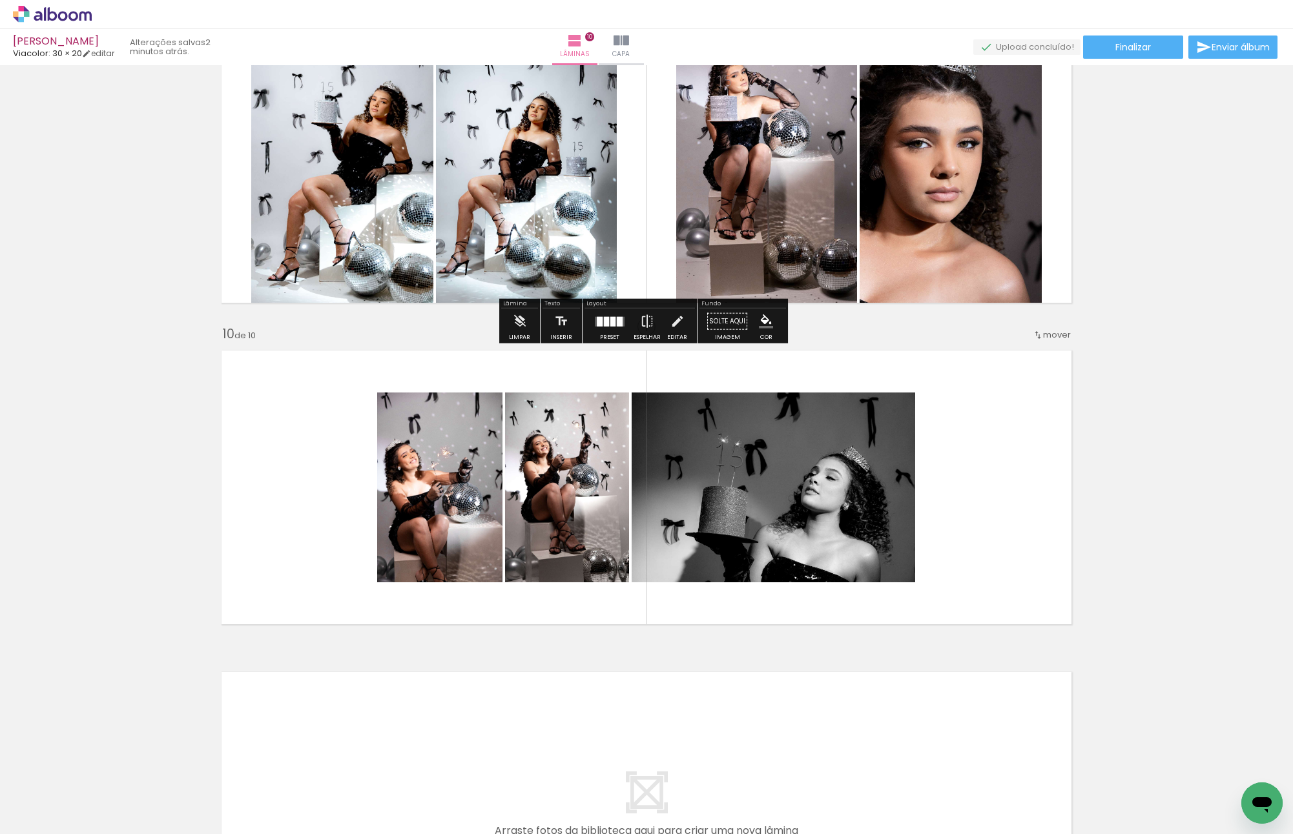
scroll to position [2734, 0]
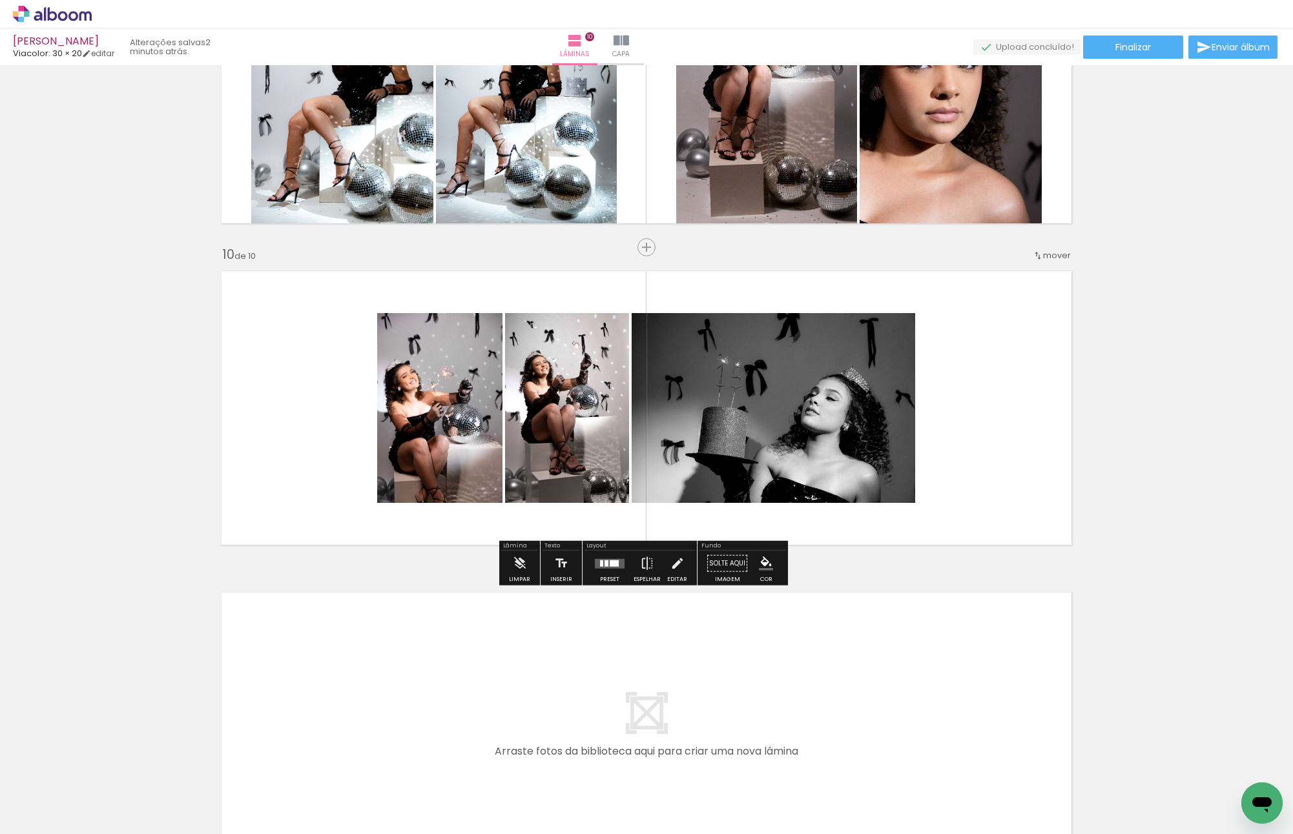
click at [0, 0] on slot "P&B" at bounding box center [0, 0] width 0 height 0
click at [479, 334] on paper-button "P&B" at bounding box center [483, 326] width 19 height 19
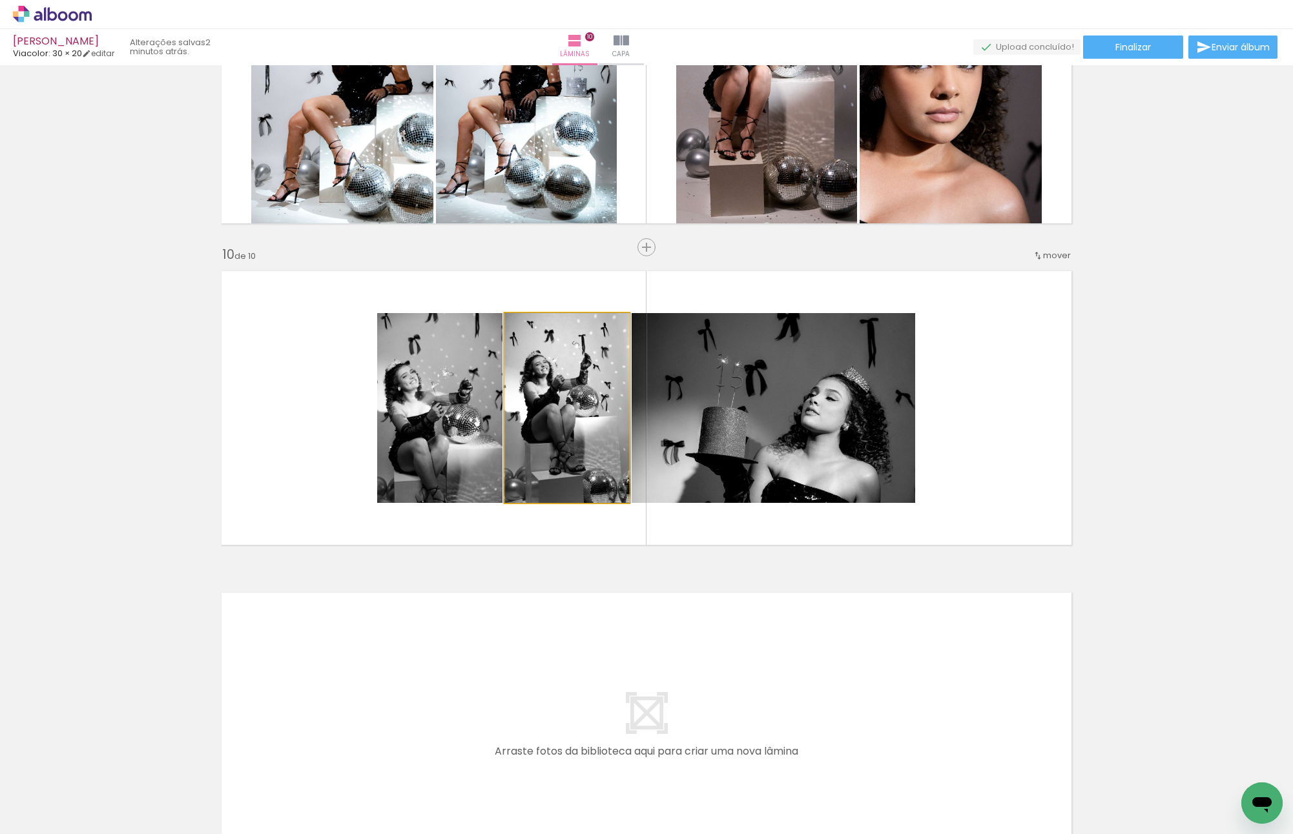
drag, startPoint x: 533, startPoint y: 419, endPoint x: 477, endPoint y: 419, distance: 56.2
click at [0, 0] on slot at bounding box center [0, 0] width 0 height 0
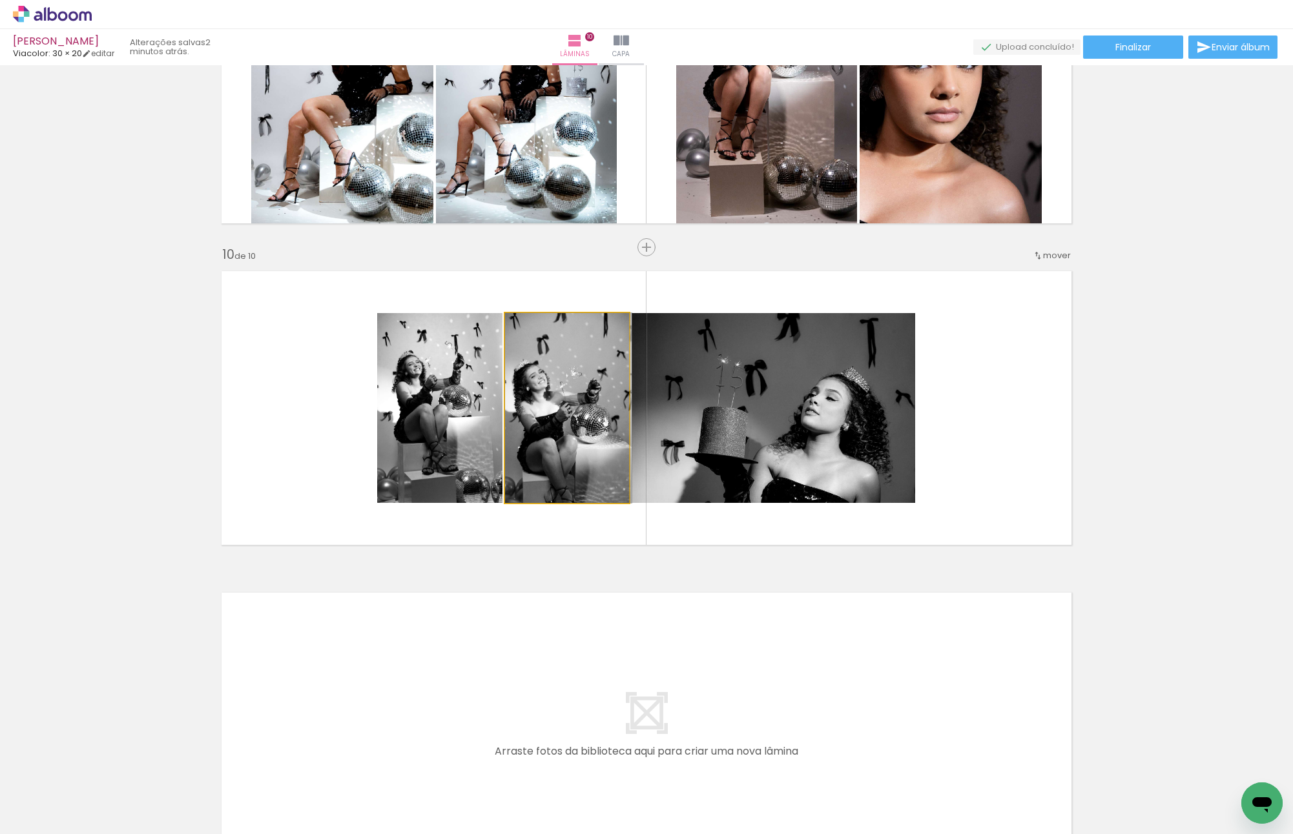
drag, startPoint x: 603, startPoint y: 413, endPoint x: 612, endPoint y: 411, distance: 9.8
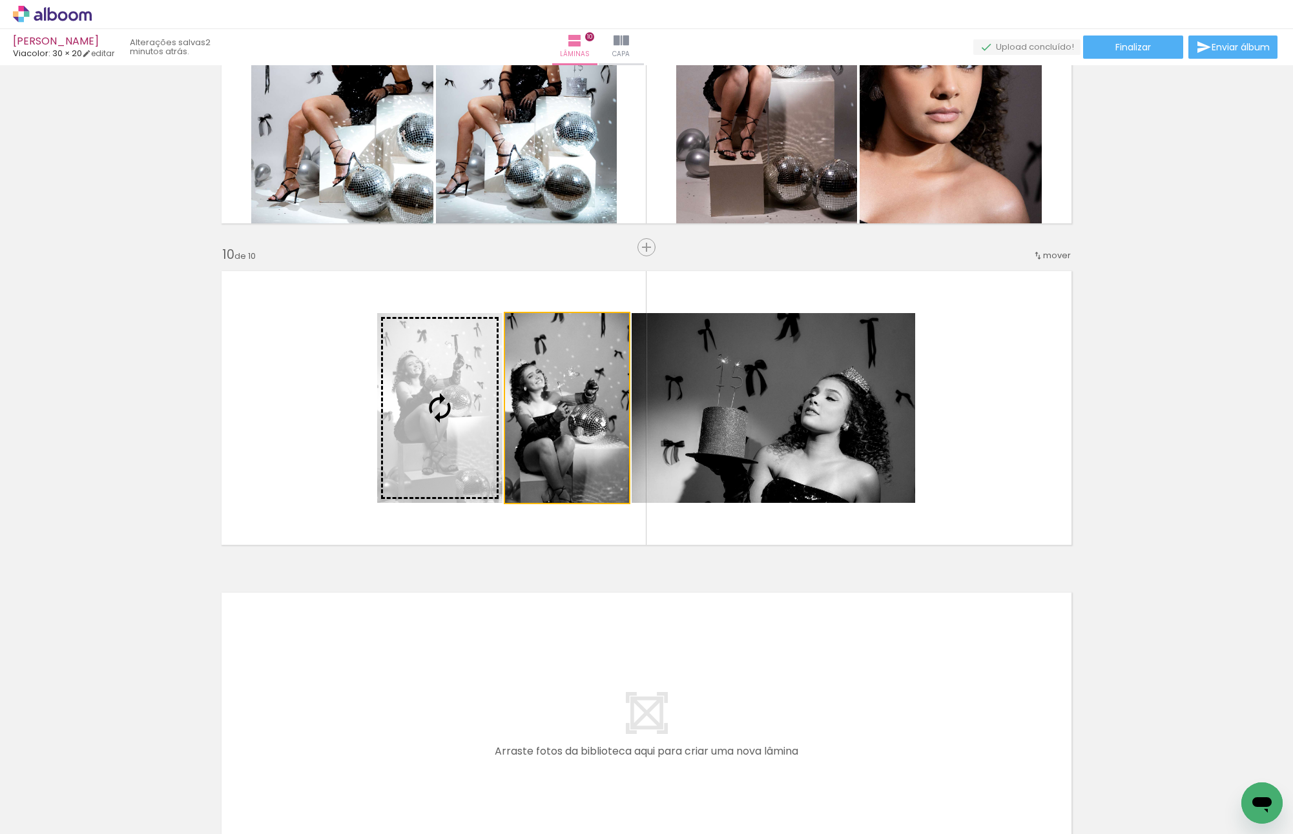
drag, startPoint x: 579, startPoint y: 408, endPoint x: 477, endPoint y: 395, distance: 103.5
click at [0, 0] on slot at bounding box center [0, 0] width 0 height 0
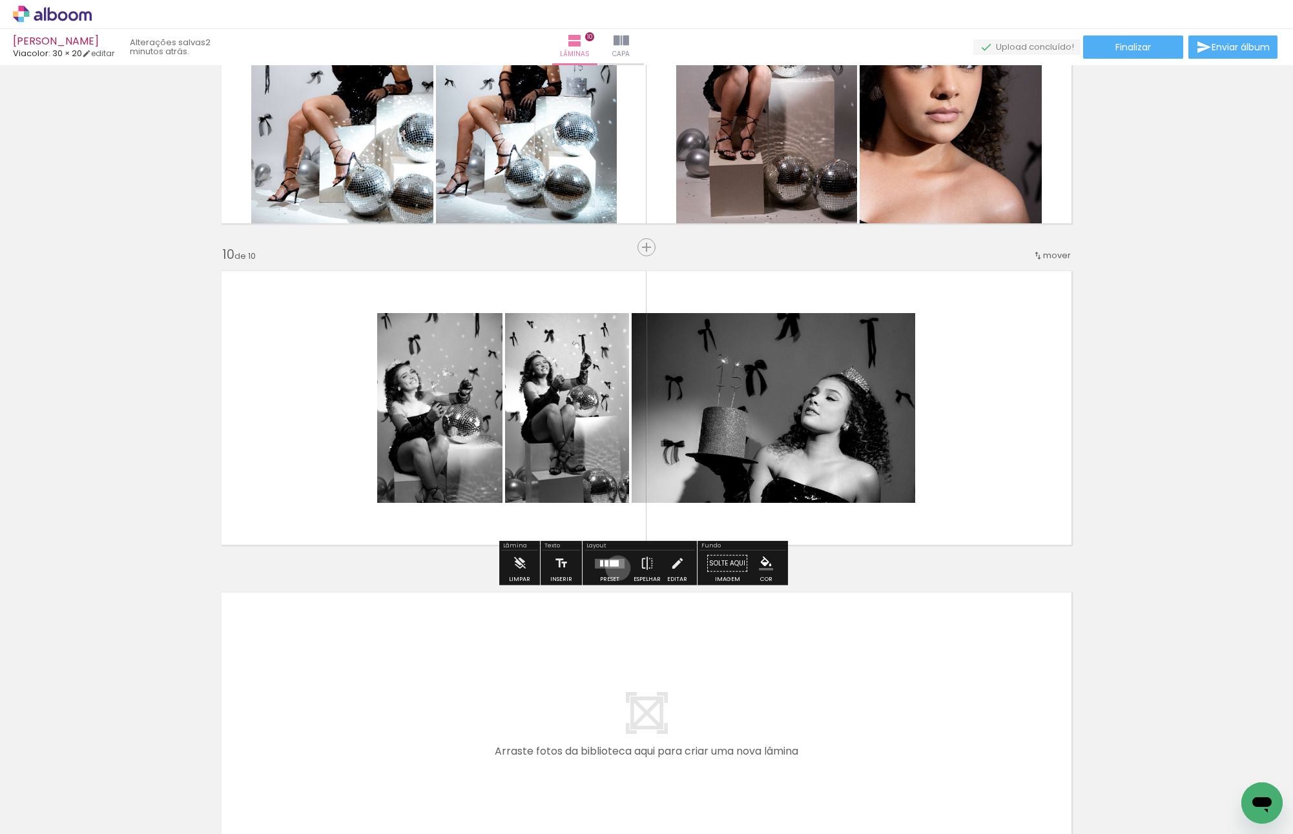
click at [615, 568] on quentale-layouter at bounding box center [610, 564] width 30 height 10
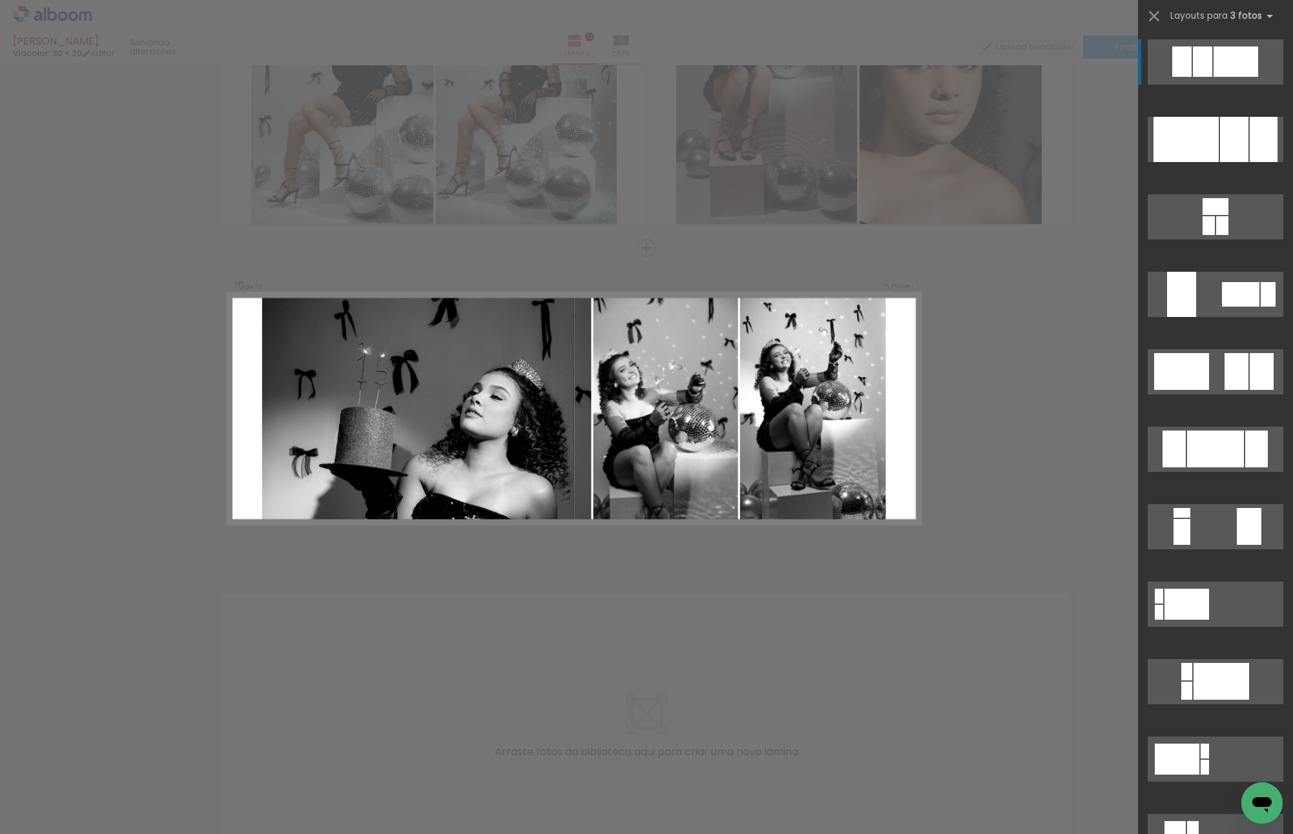
scroll to position [2733, 0]
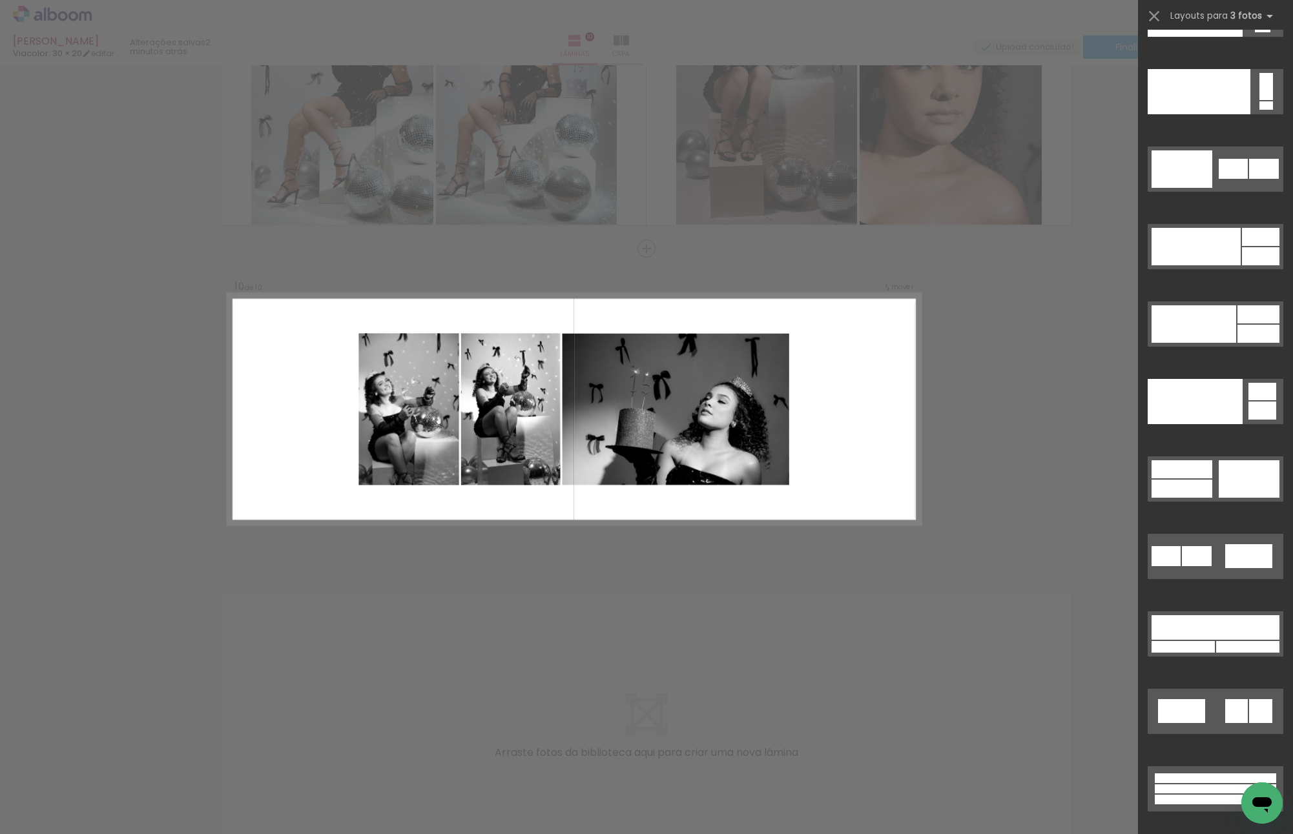
drag, startPoint x: 1283, startPoint y: 51, endPoint x: 6, endPoint y: 8, distance: 1277.6
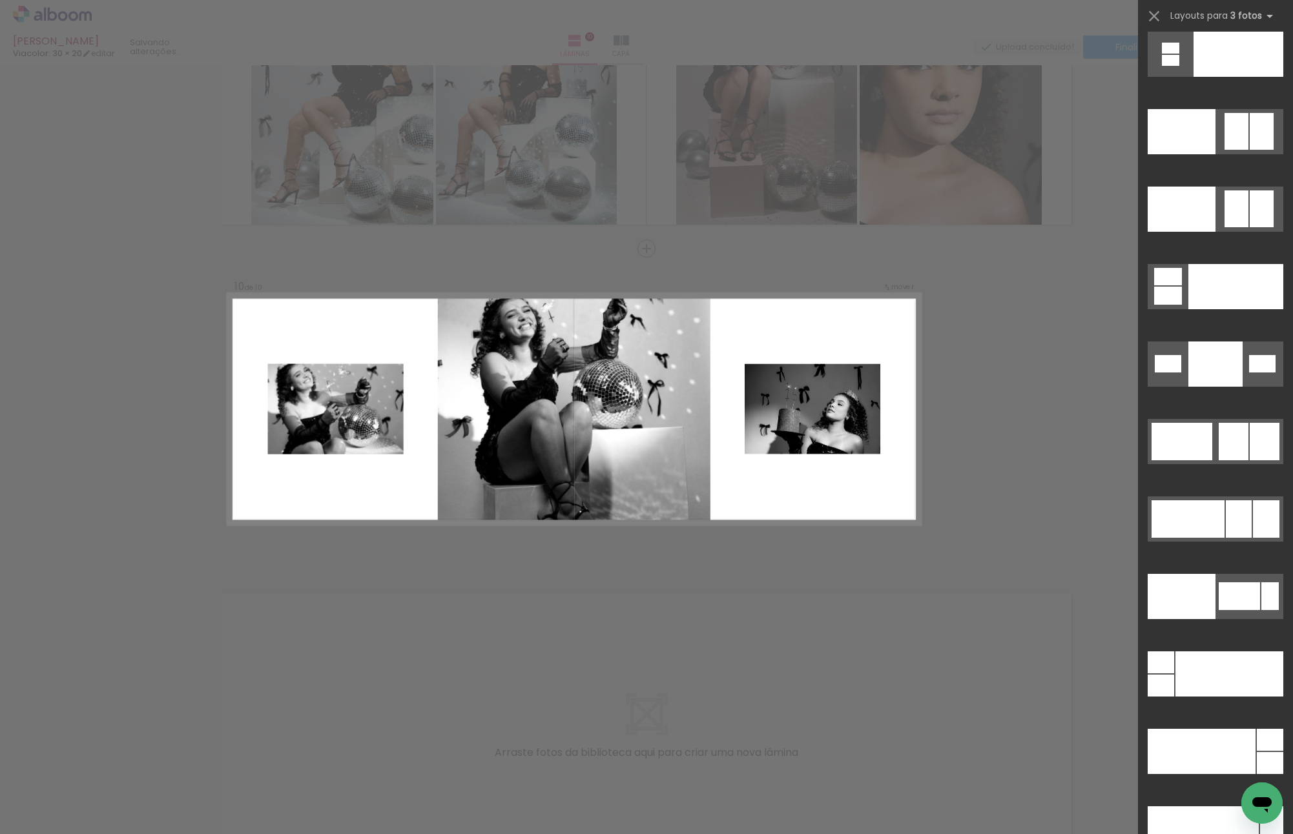
scroll to position [14477, 0]
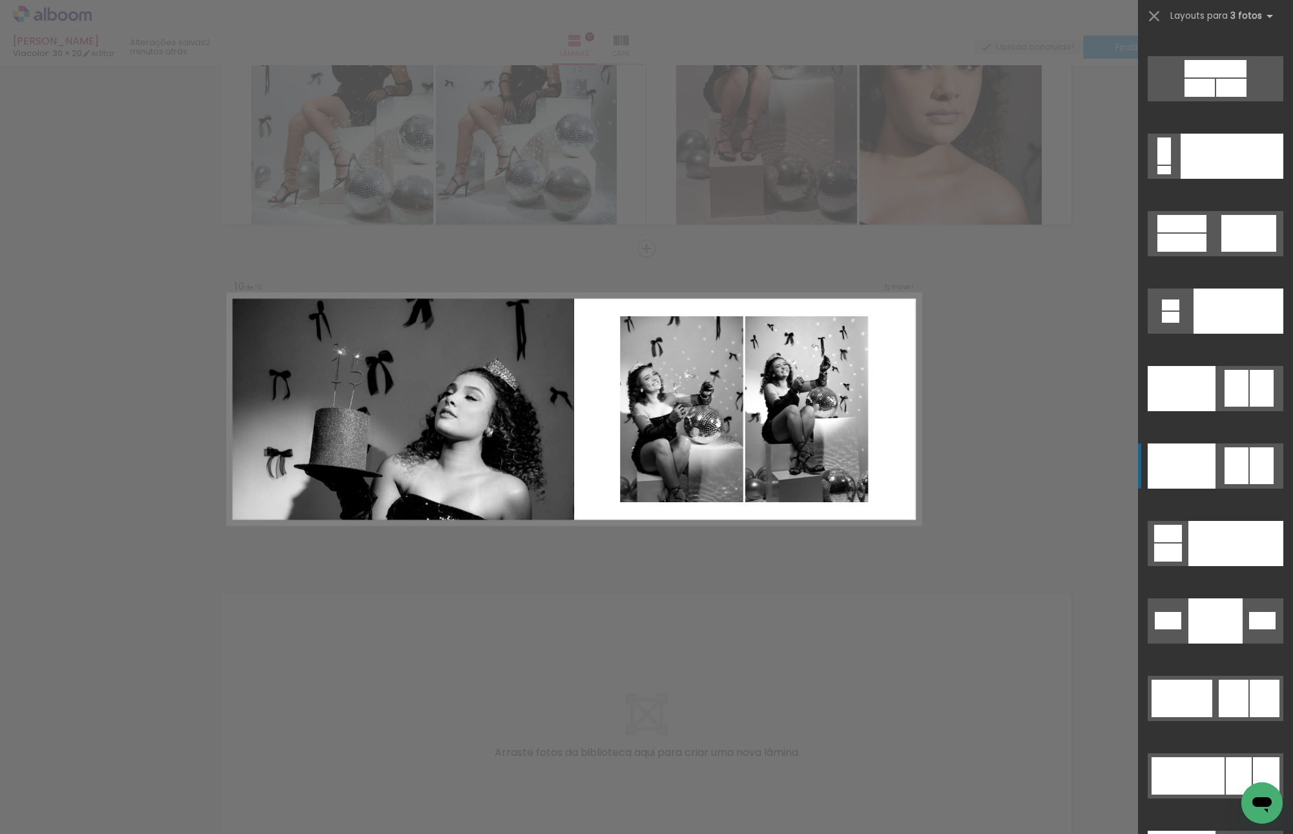
click at [1179, 323] on div at bounding box center [1170, 317] width 17 height 11
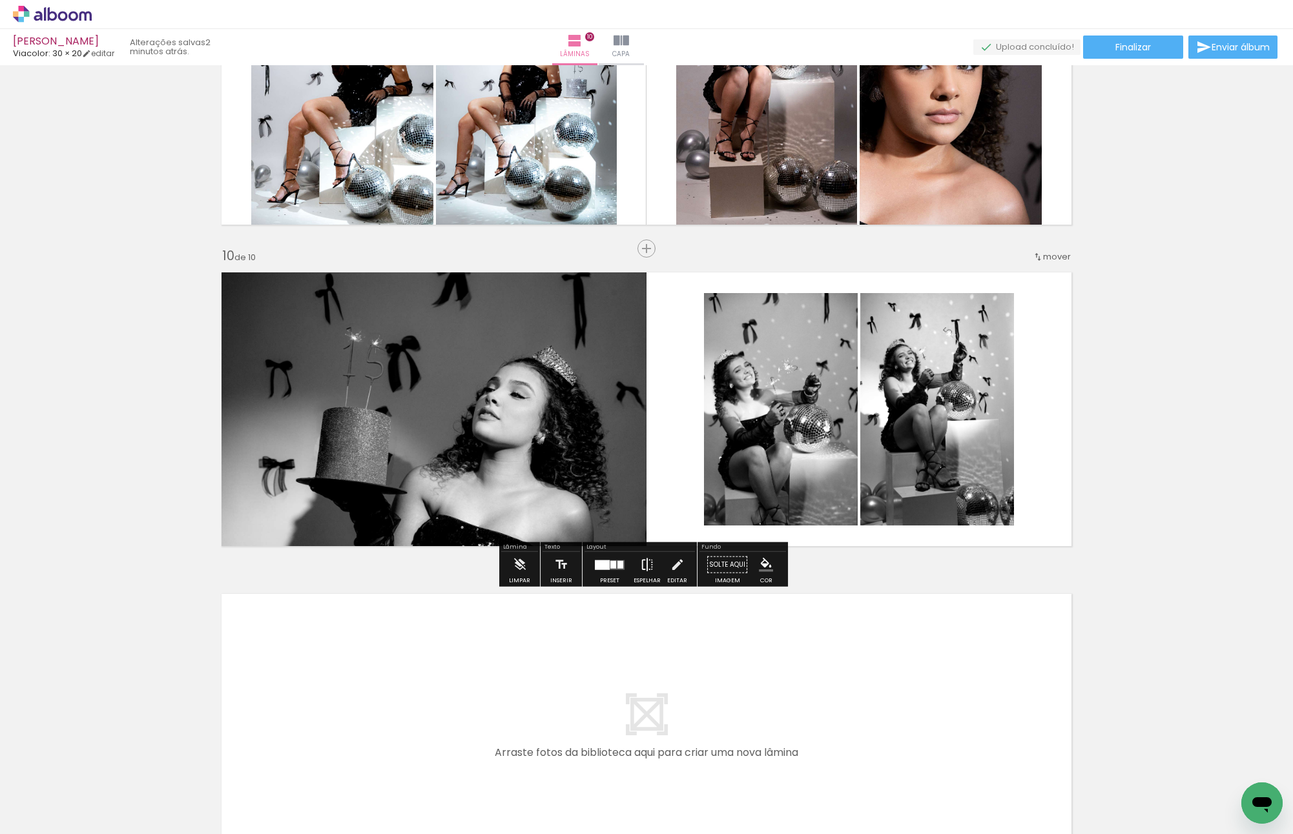
click at [642, 555] on iron-icon at bounding box center [647, 565] width 14 height 26
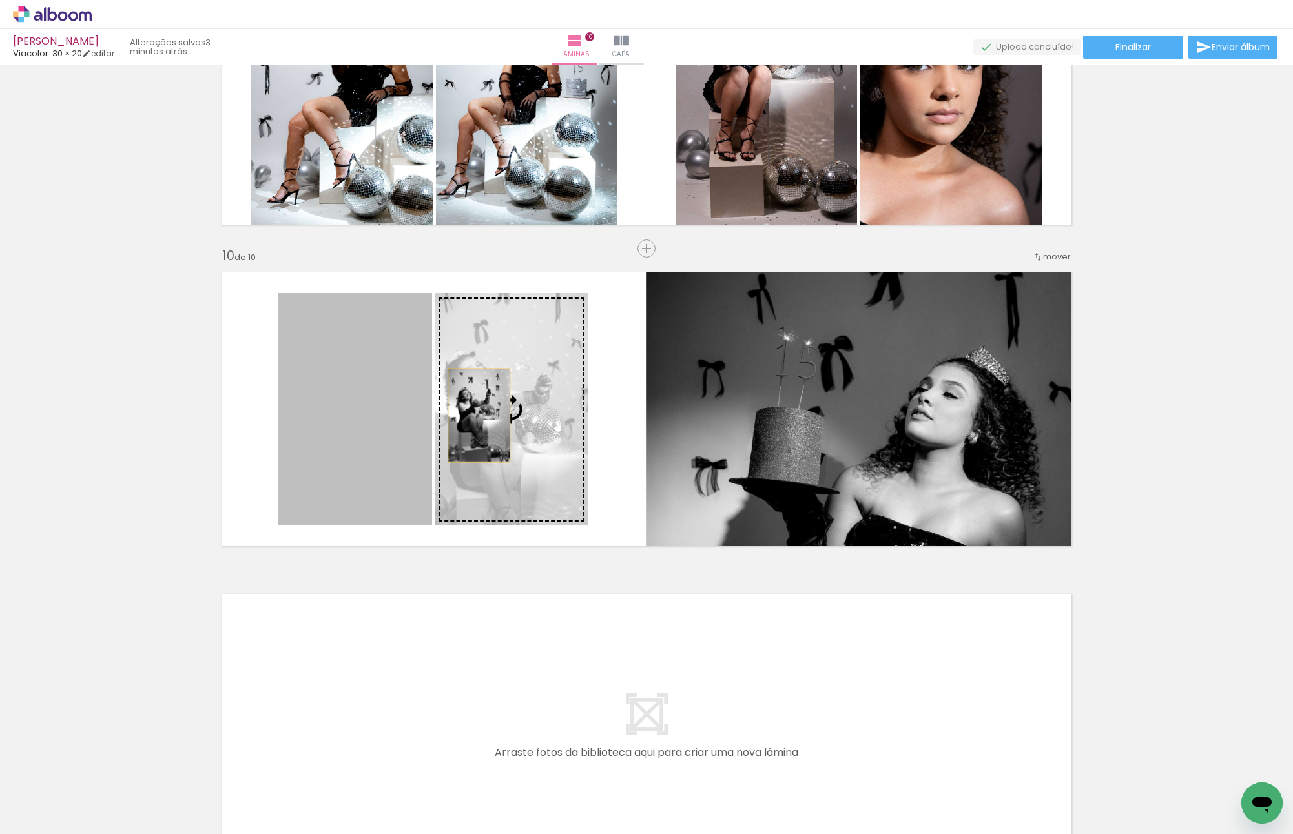
drag, startPoint x: 428, startPoint y: 415, endPoint x: 509, endPoint y: 415, distance: 81.4
click at [0, 0] on slot at bounding box center [0, 0] width 0 height 0
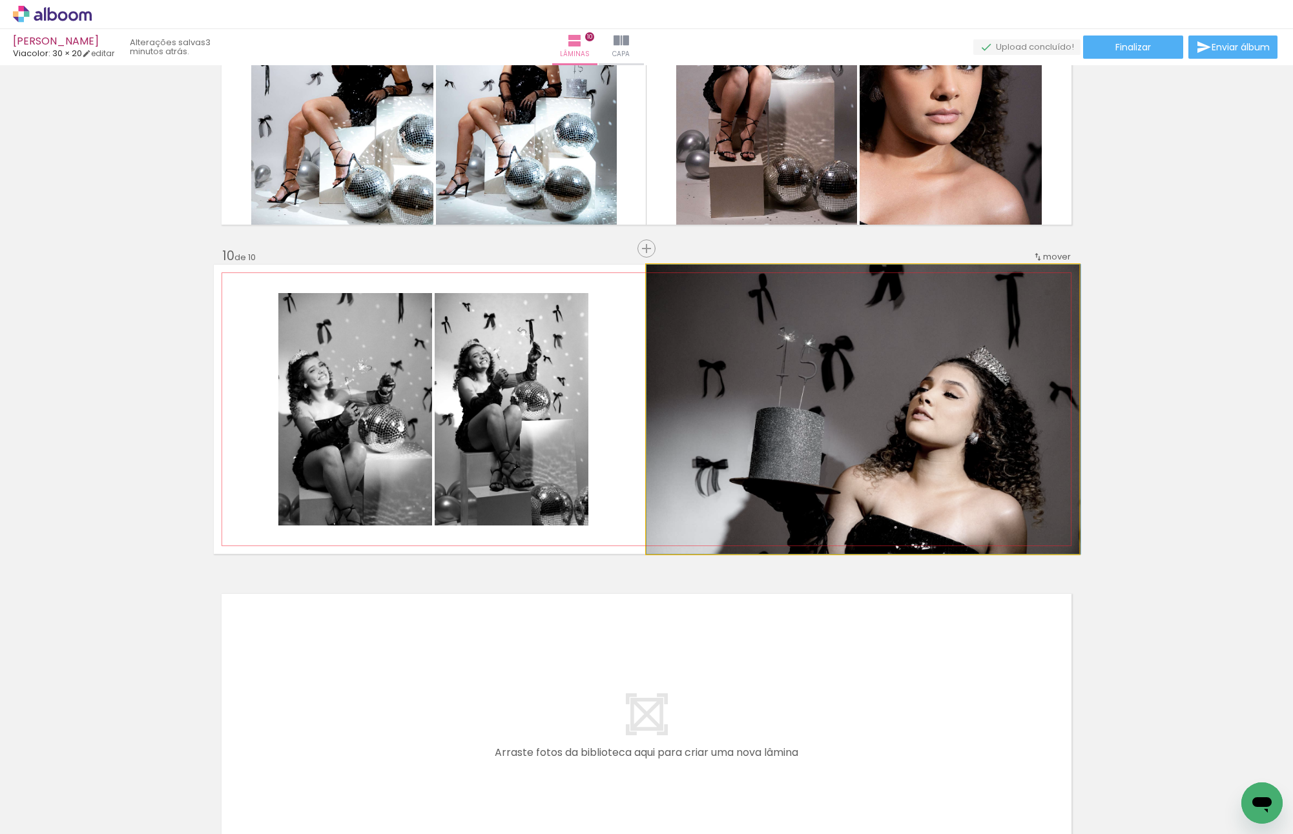
drag, startPoint x: 871, startPoint y: 417, endPoint x: 951, endPoint y: 417, distance: 79.4
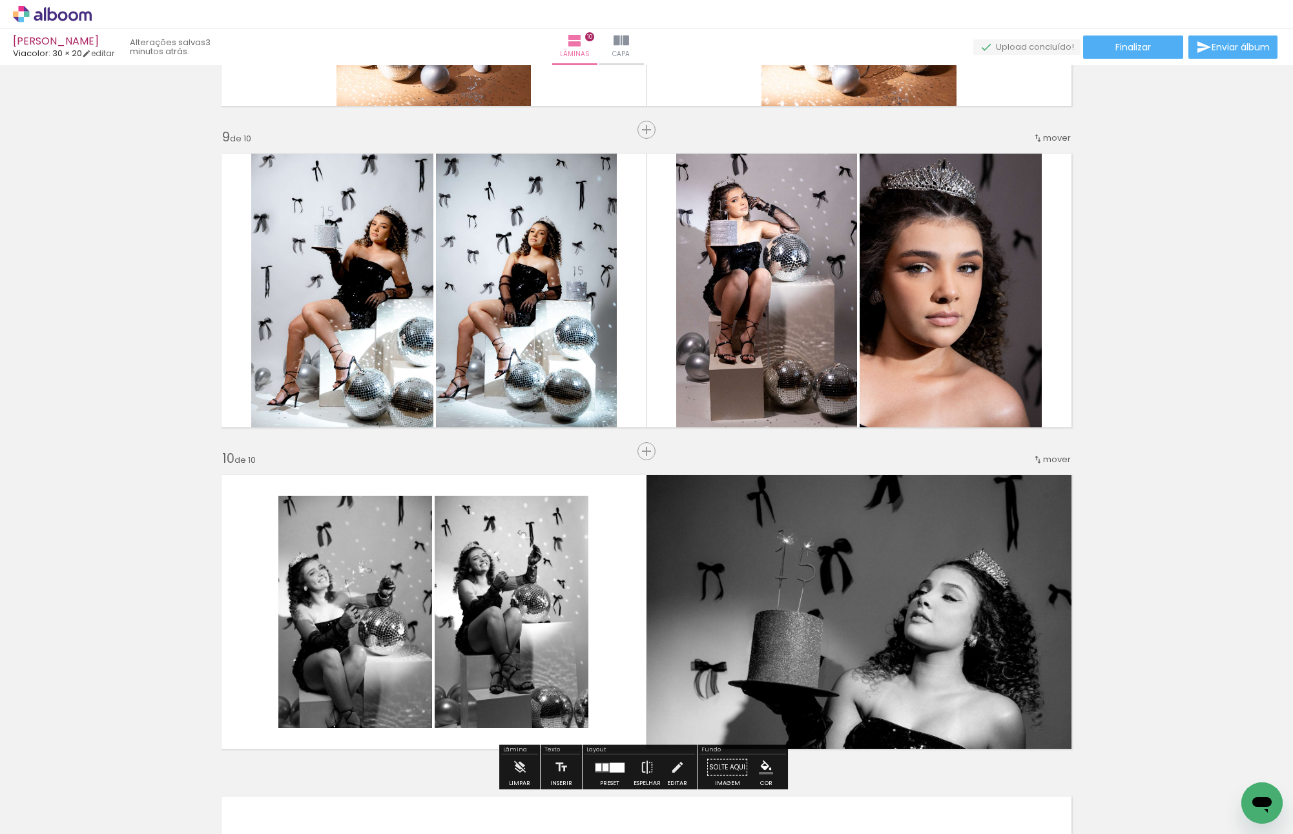
scroll to position [2410, 0]
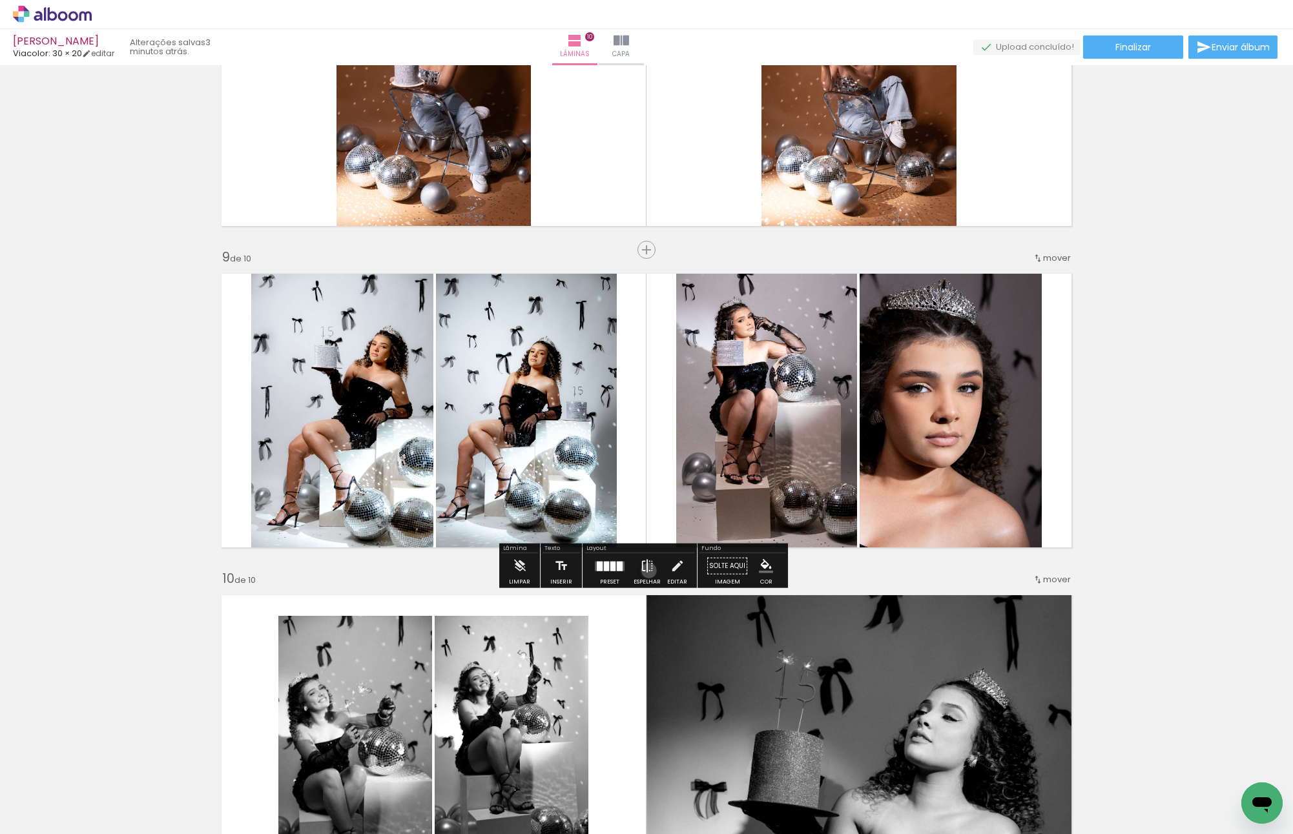
click at [647, 570] on iron-icon at bounding box center [647, 567] width 14 height 26
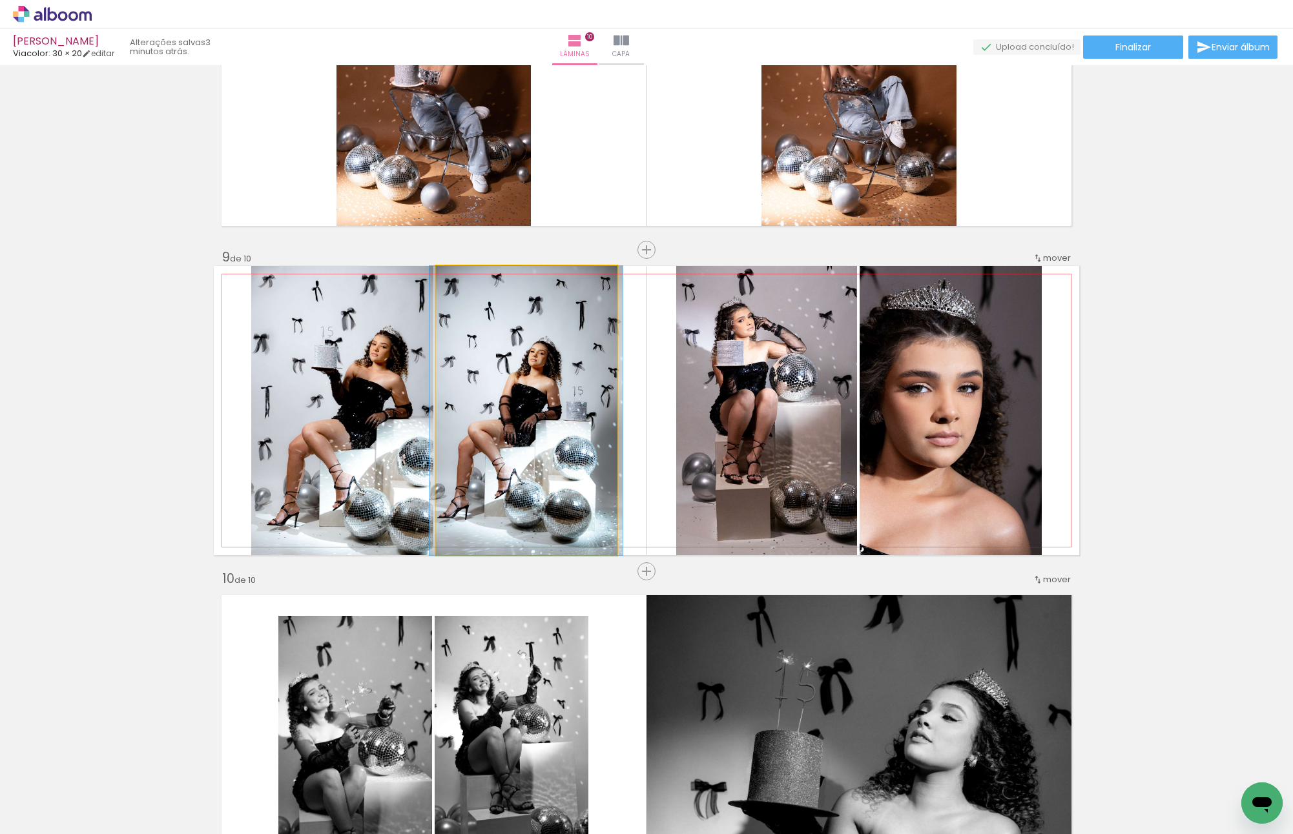
click at [506, 386] on quentale-photo at bounding box center [526, 410] width 181 height 289
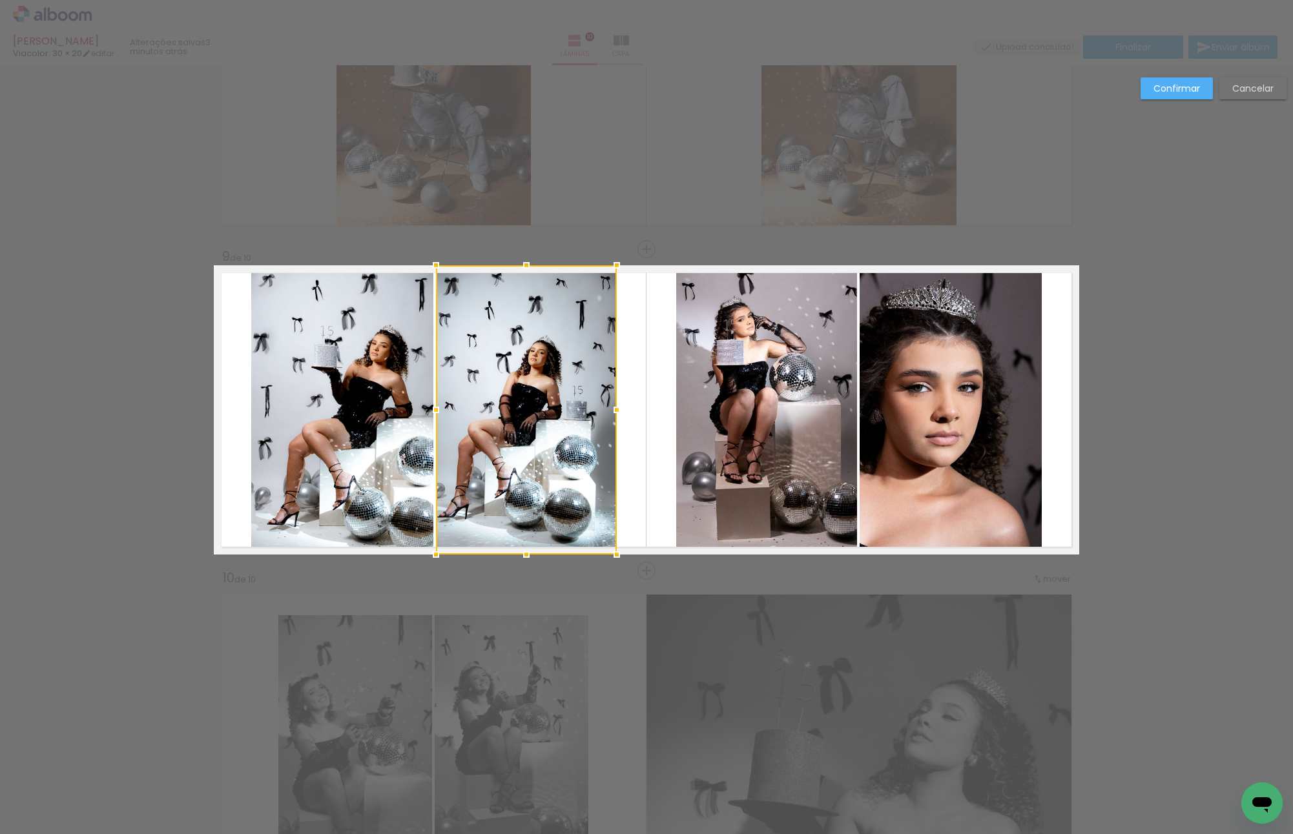
scroll to position [2411, 0]
click at [378, 368] on quentale-photo at bounding box center [342, 409] width 182 height 289
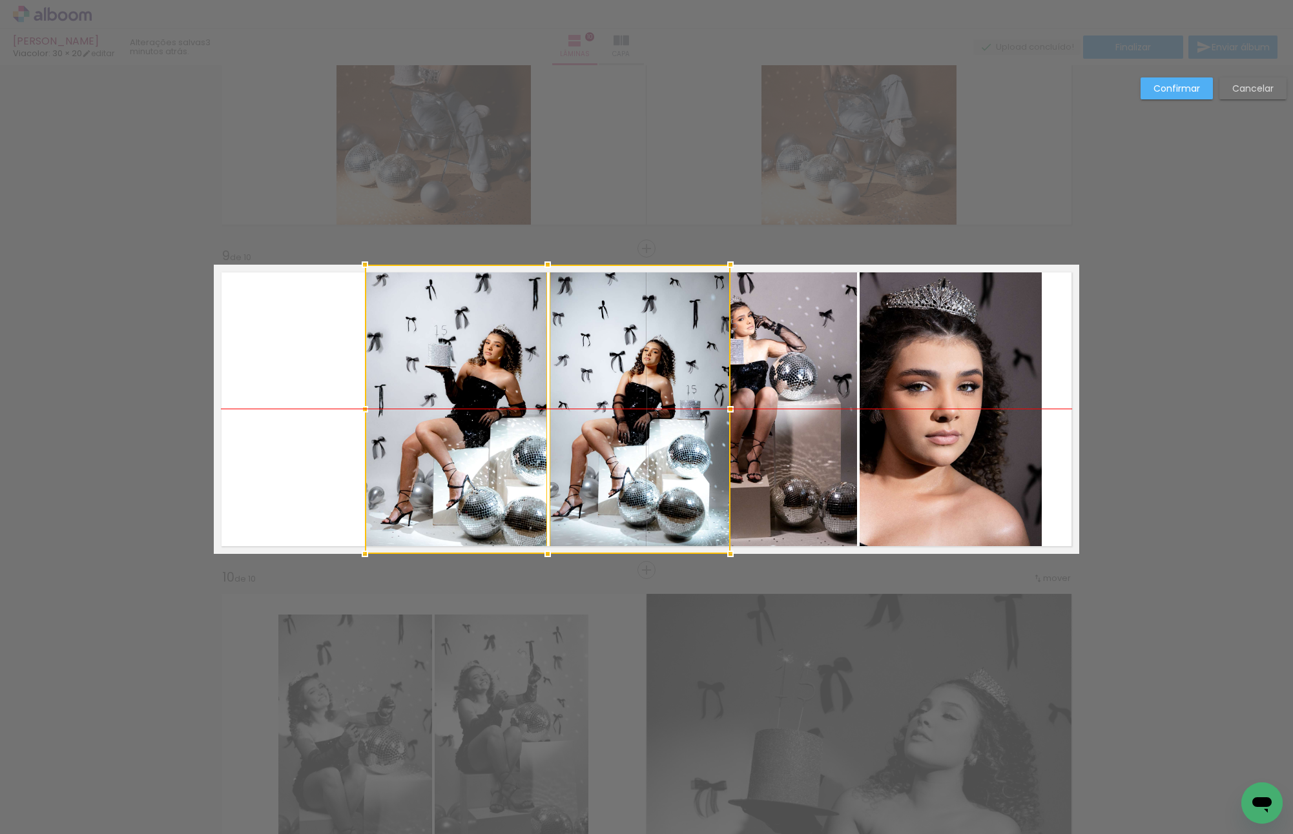
drag, startPoint x: 508, startPoint y: 378, endPoint x: 616, endPoint y: 378, distance: 108.5
click at [616, 378] on div at bounding box center [548, 409] width 366 height 289
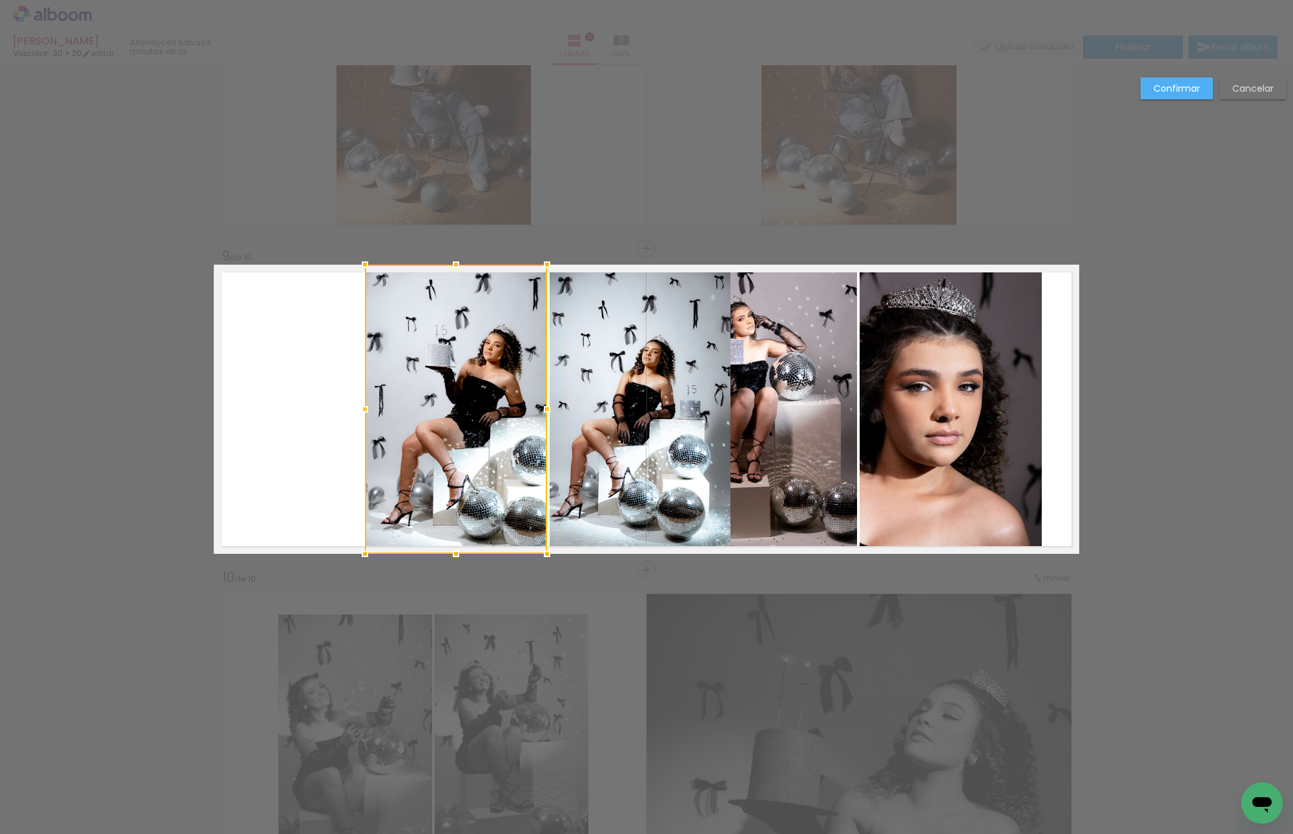
drag, startPoint x: 1176, startPoint y: 88, endPoint x: 1148, endPoint y: 103, distance: 30.6
click at [0, 0] on slot "Confirmar" at bounding box center [0, 0] width 0 height 0
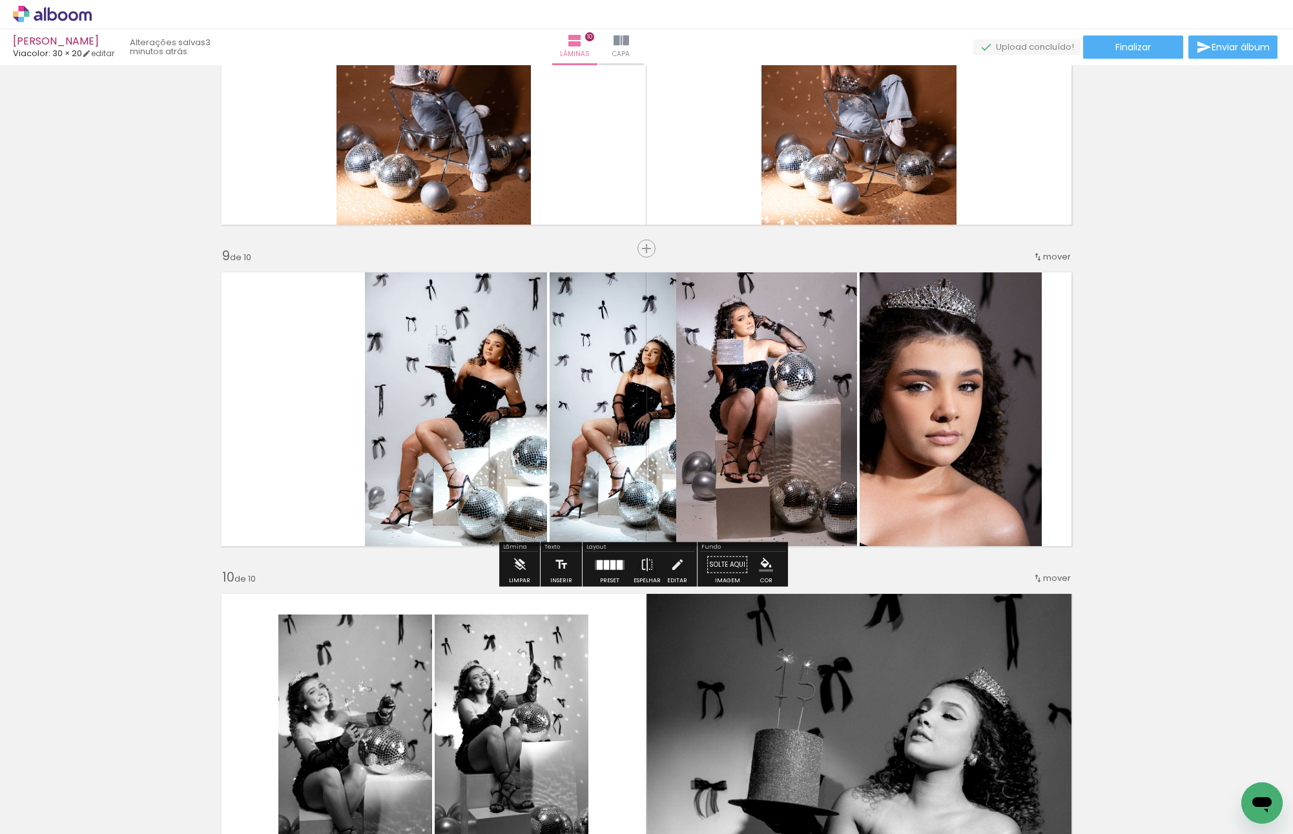
click at [789, 354] on quentale-photo at bounding box center [766, 409] width 181 height 289
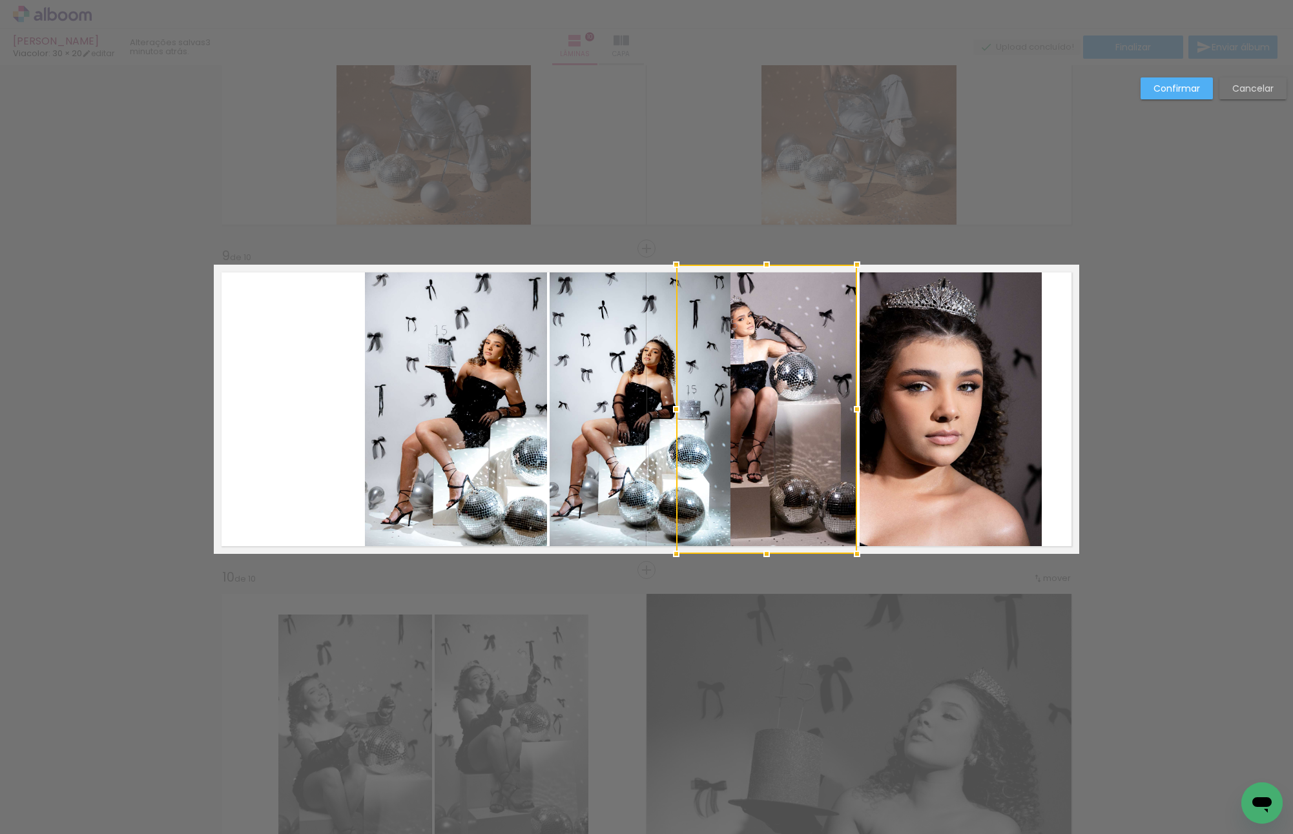
click at [893, 362] on quentale-photo at bounding box center [951, 409] width 182 height 289
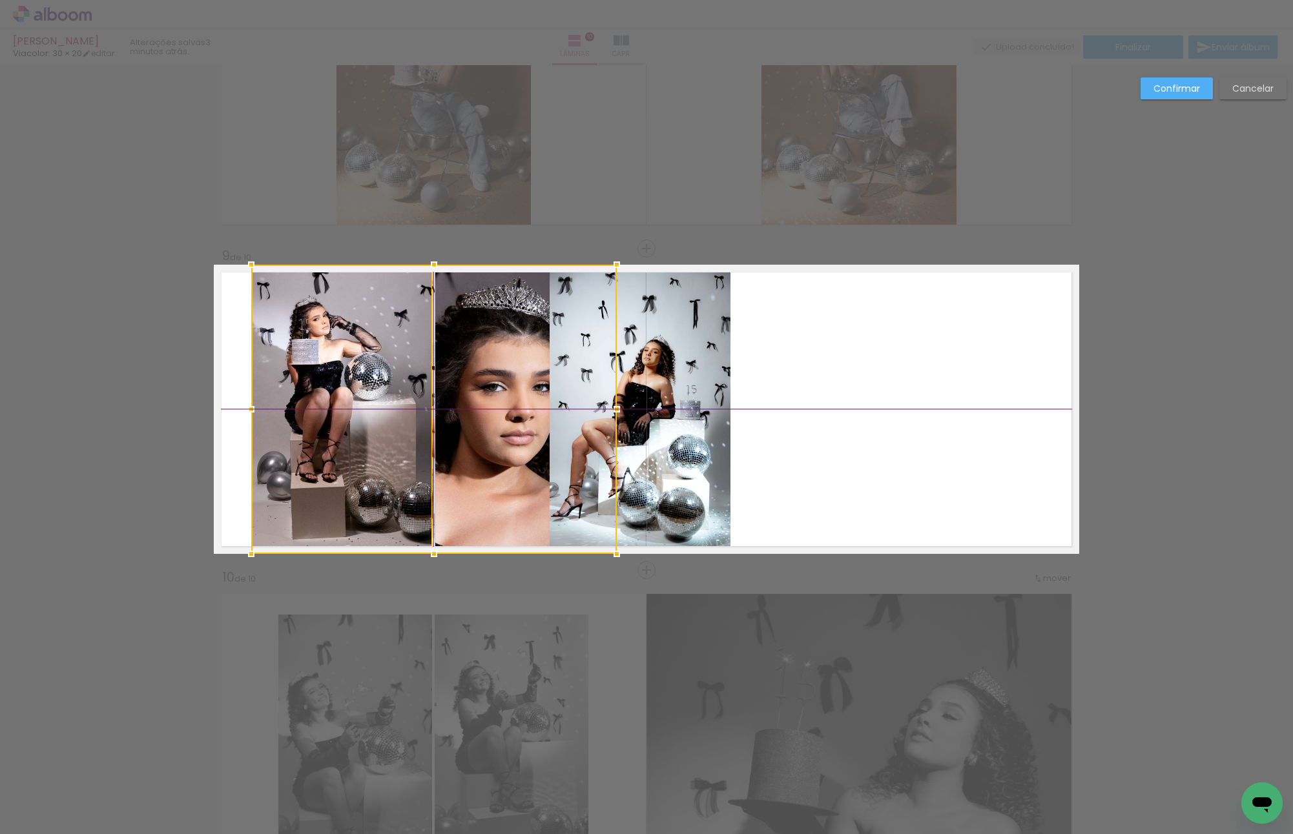
drag, startPoint x: 920, startPoint y: 357, endPoint x: 491, endPoint y: 360, distance: 429.5
click at [491, 360] on div at bounding box center [434, 409] width 366 height 289
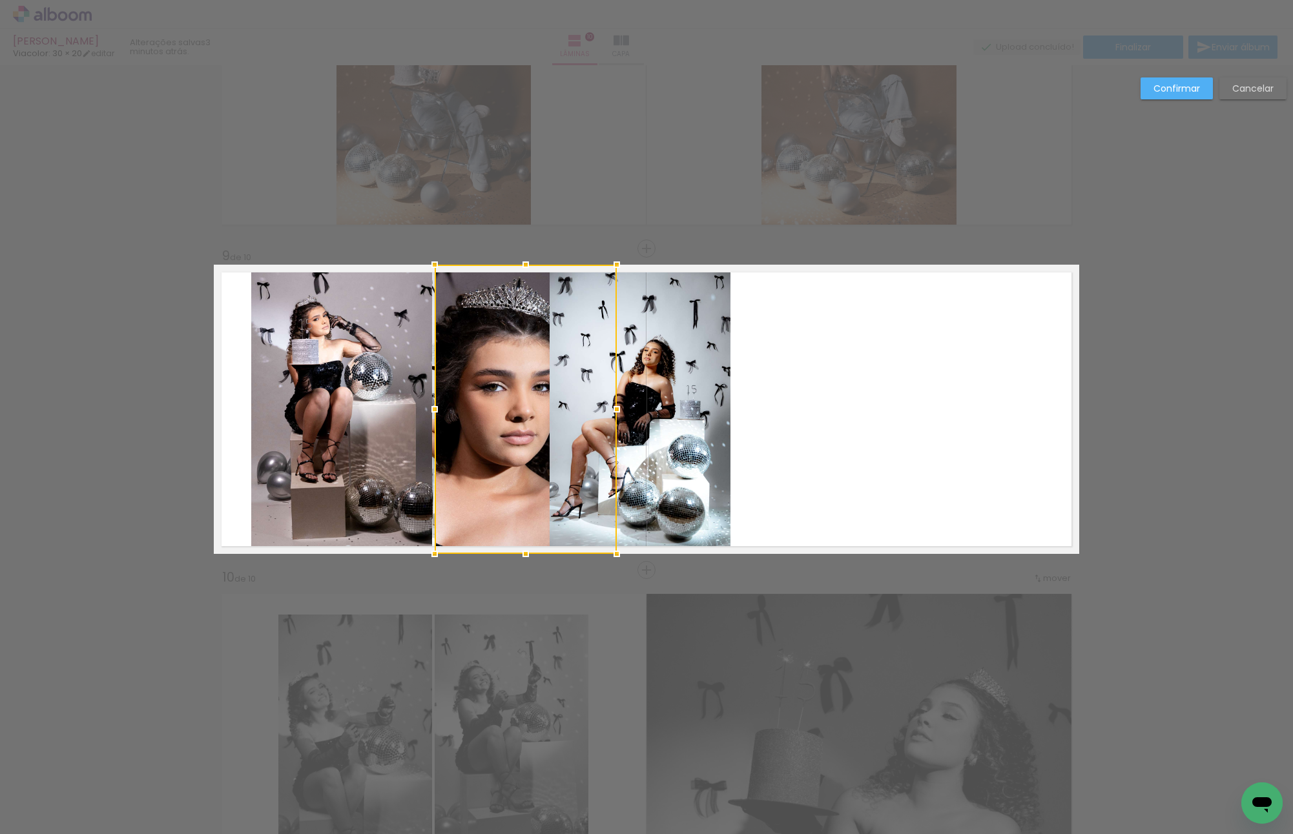
click at [667, 358] on quentale-photo at bounding box center [640, 409] width 181 height 289
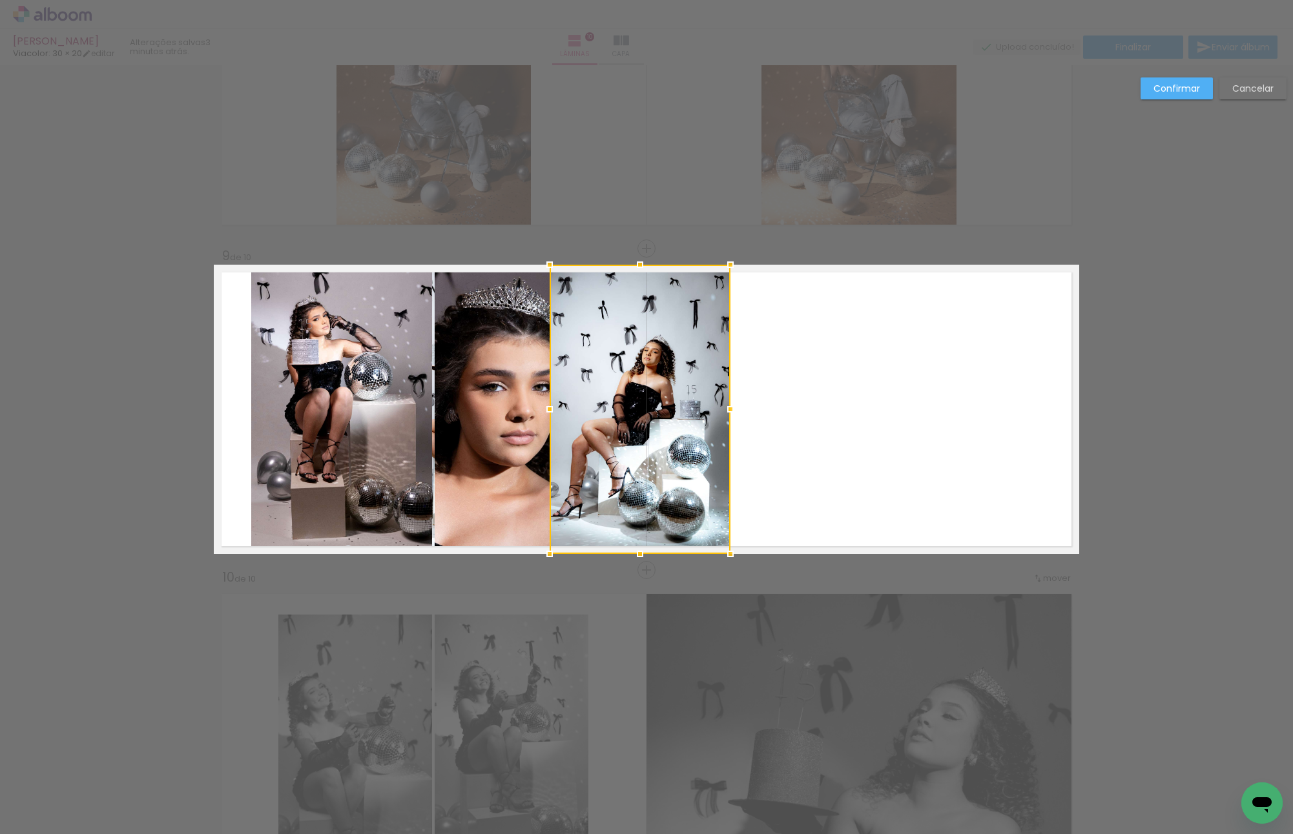
click at [815, 358] on quentale-layouter at bounding box center [646, 409] width 865 height 289
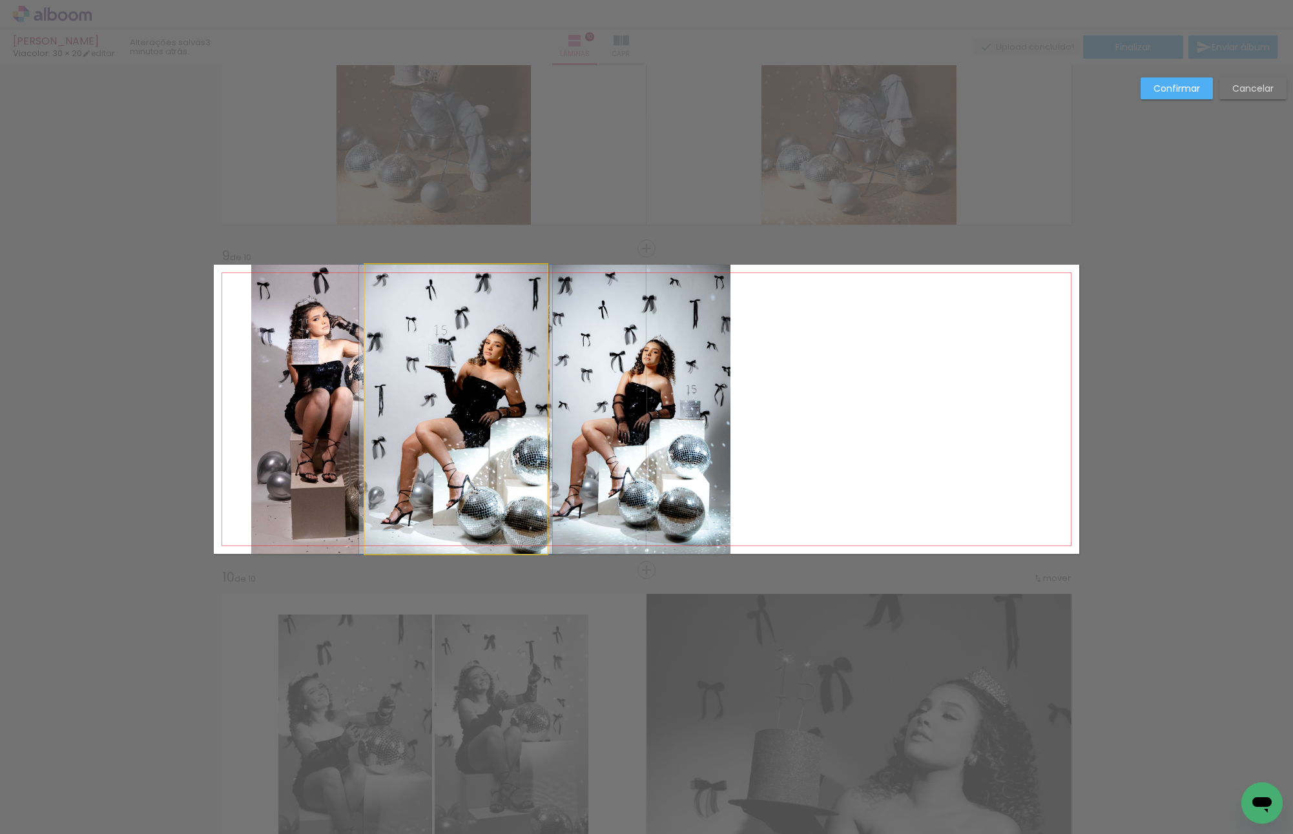
click at [429, 368] on quentale-photo at bounding box center [456, 409] width 182 height 289
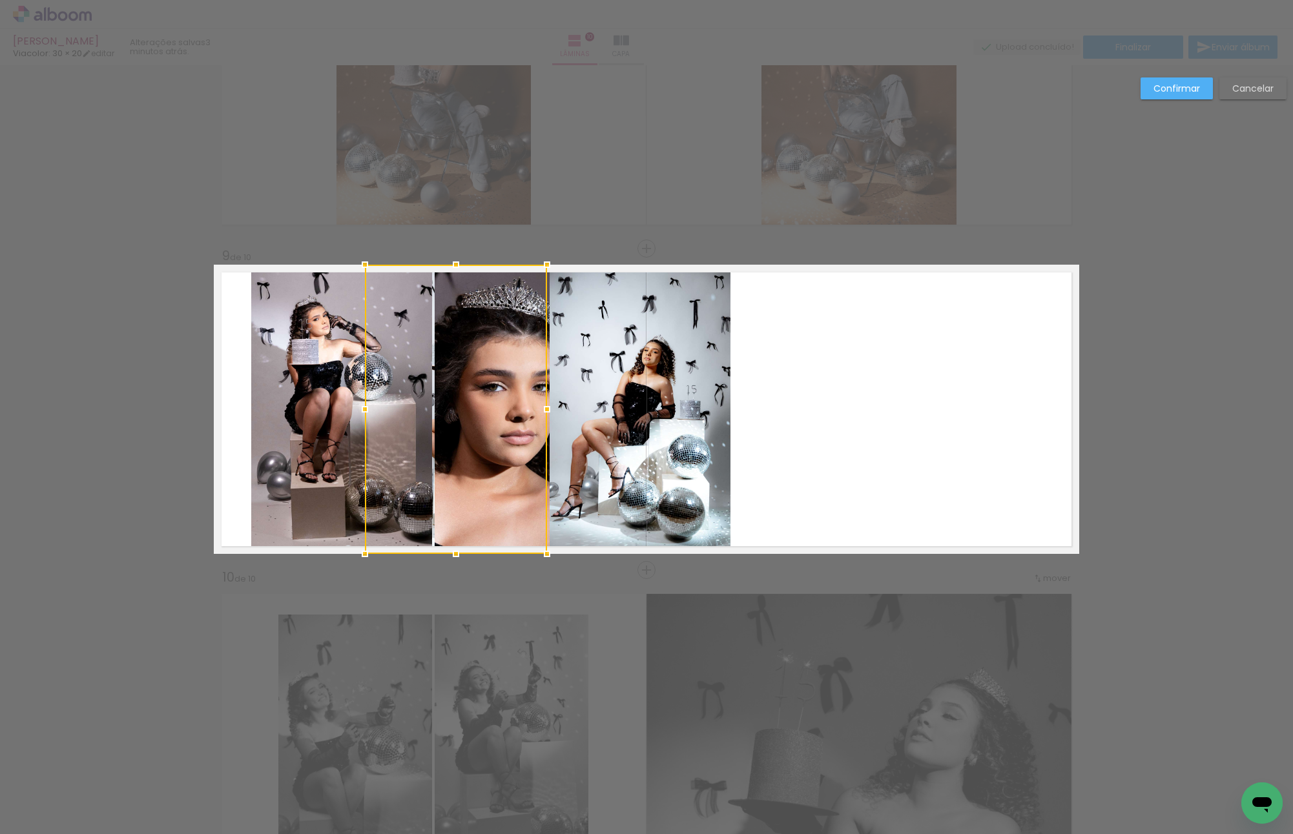
click at [430, 368] on div at bounding box center [456, 409] width 182 height 289
click at [627, 362] on quentale-photo at bounding box center [640, 409] width 181 height 289
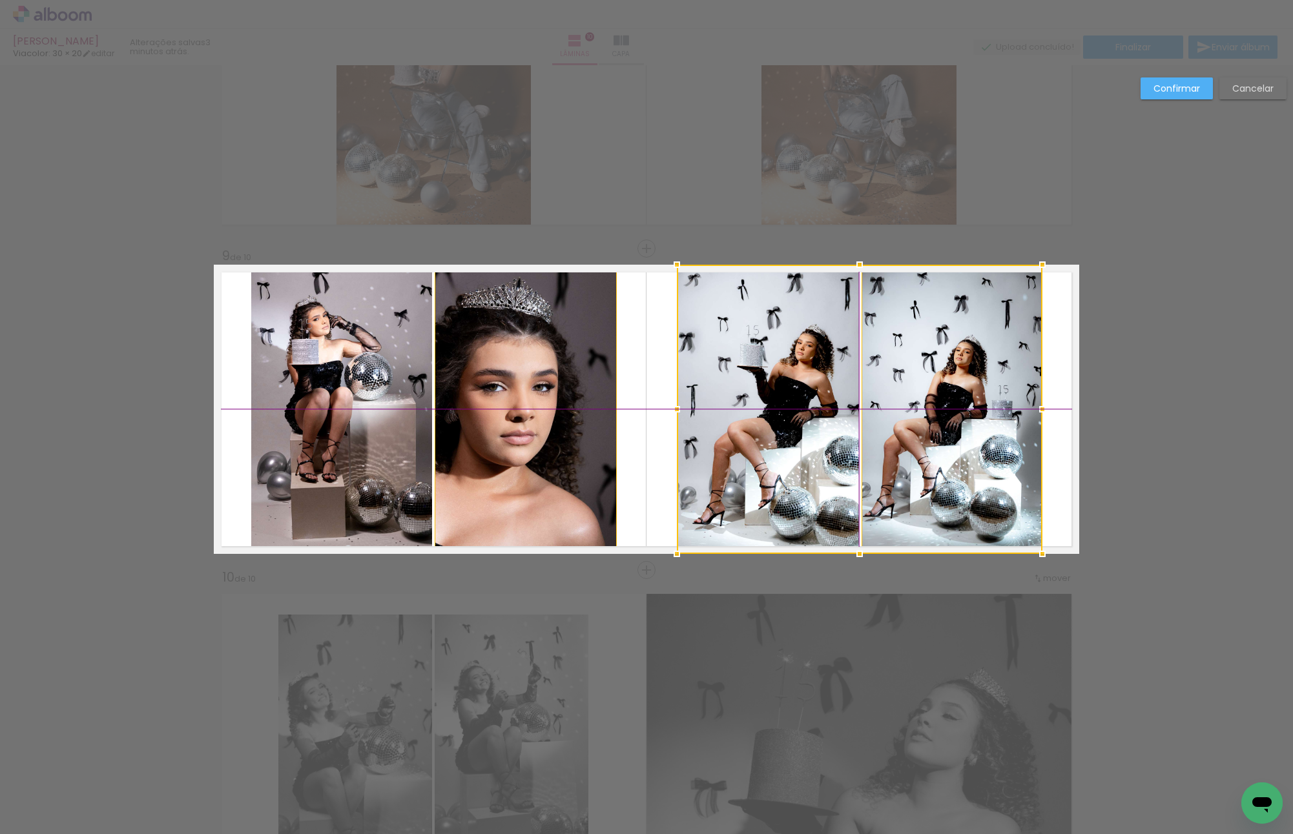
drag, startPoint x: 702, startPoint y: 362, endPoint x: 895, endPoint y: 368, distance: 193.2
click at [895, 368] on div at bounding box center [860, 409] width 366 height 289
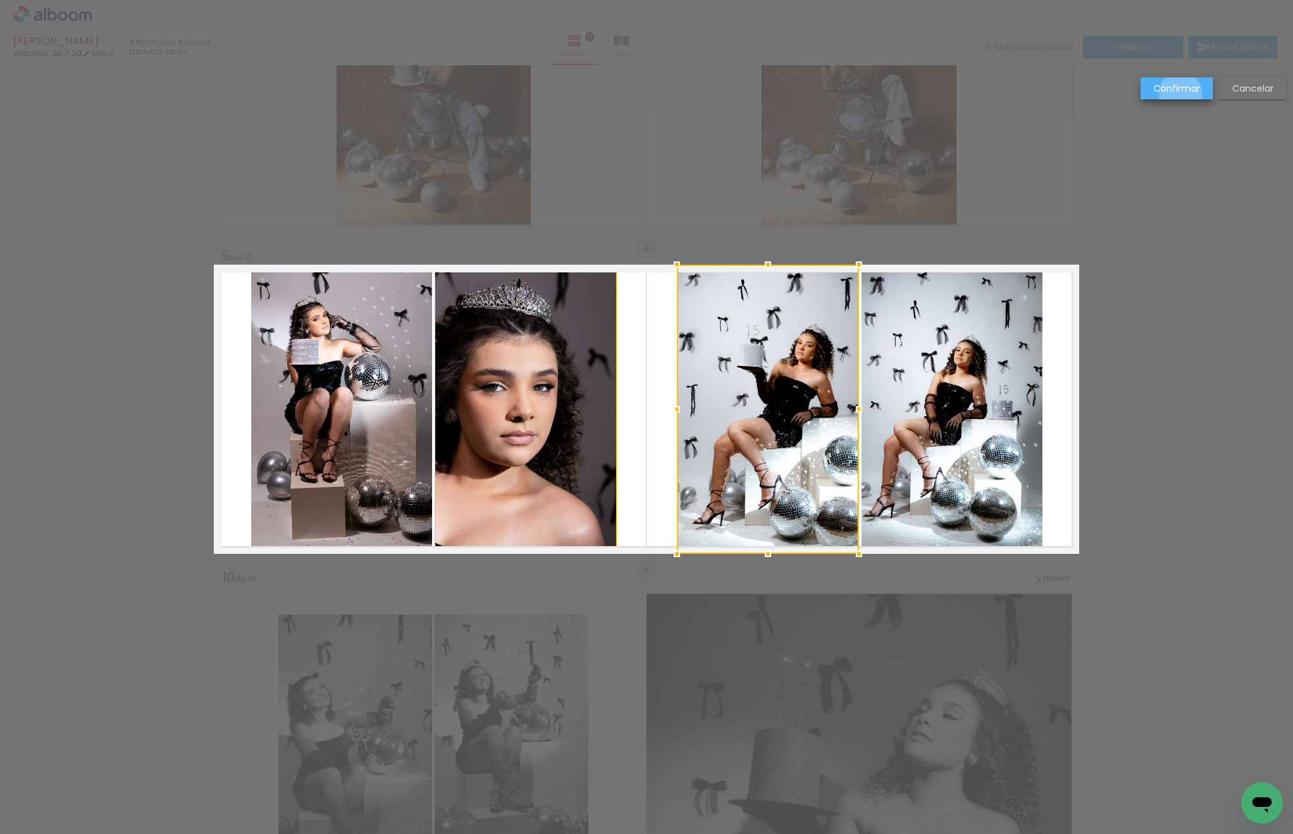
click at [0, 0] on slot "Confirmar" at bounding box center [0, 0] width 0 height 0
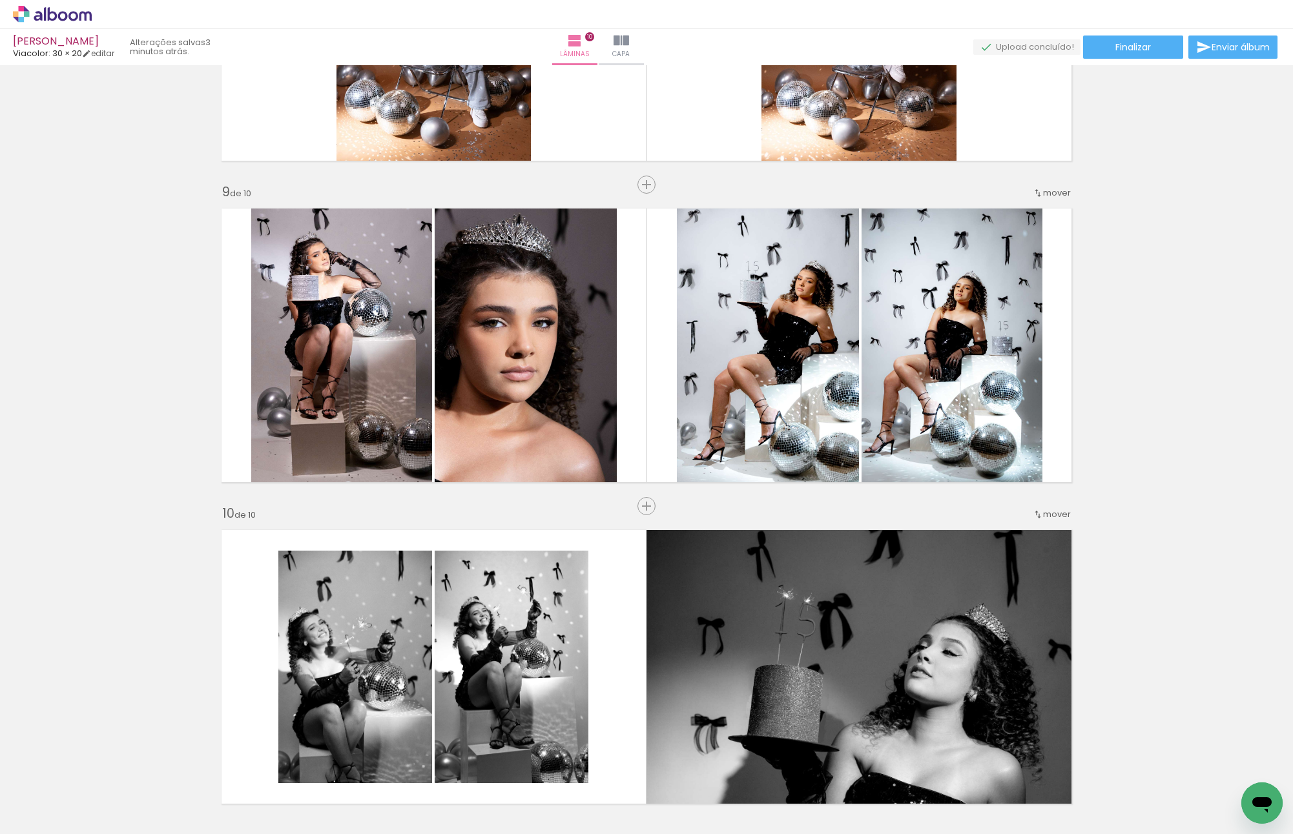
scroll to position [2605, 0]
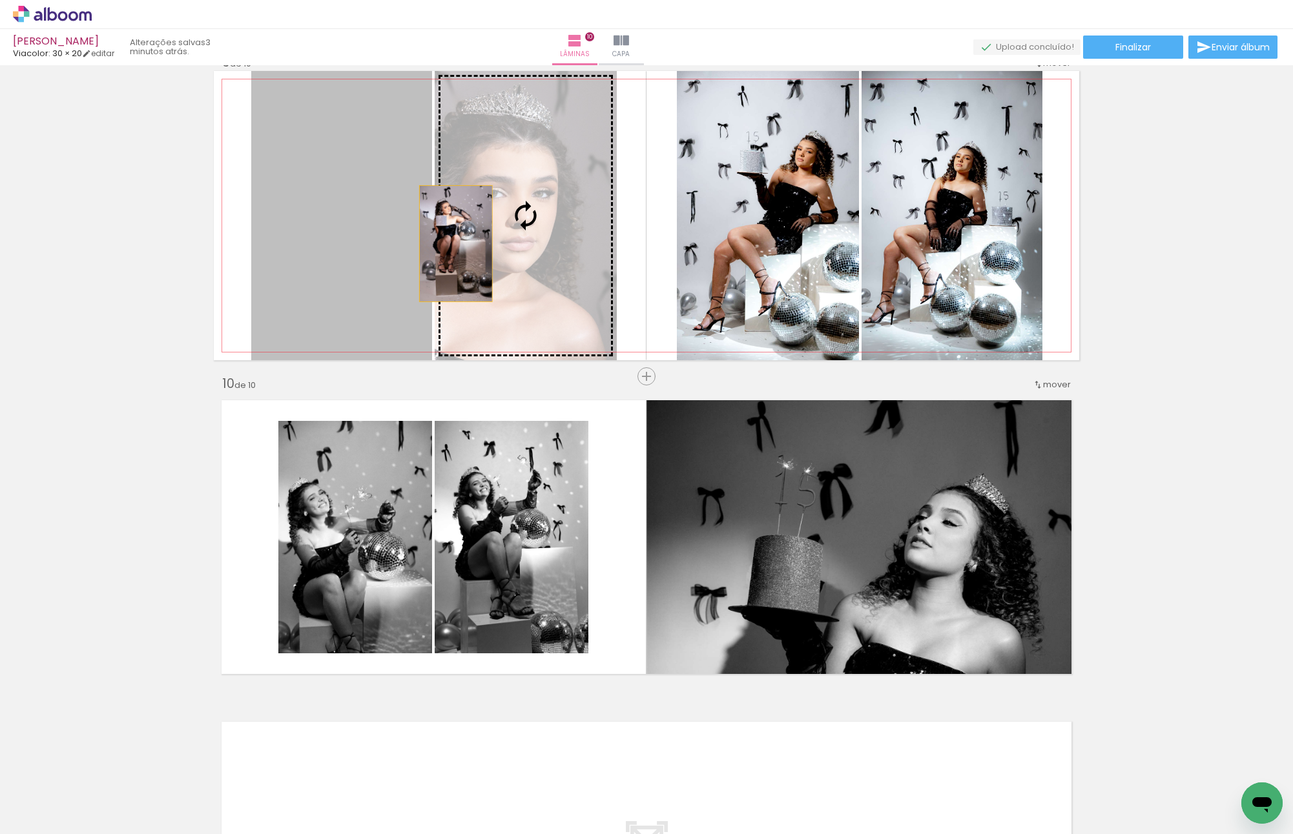
drag, startPoint x: 353, startPoint y: 246, endPoint x: 470, endPoint y: 241, distance: 117.7
click at [0, 0] on slot at bounding box center [0, 0] width 0 height 0
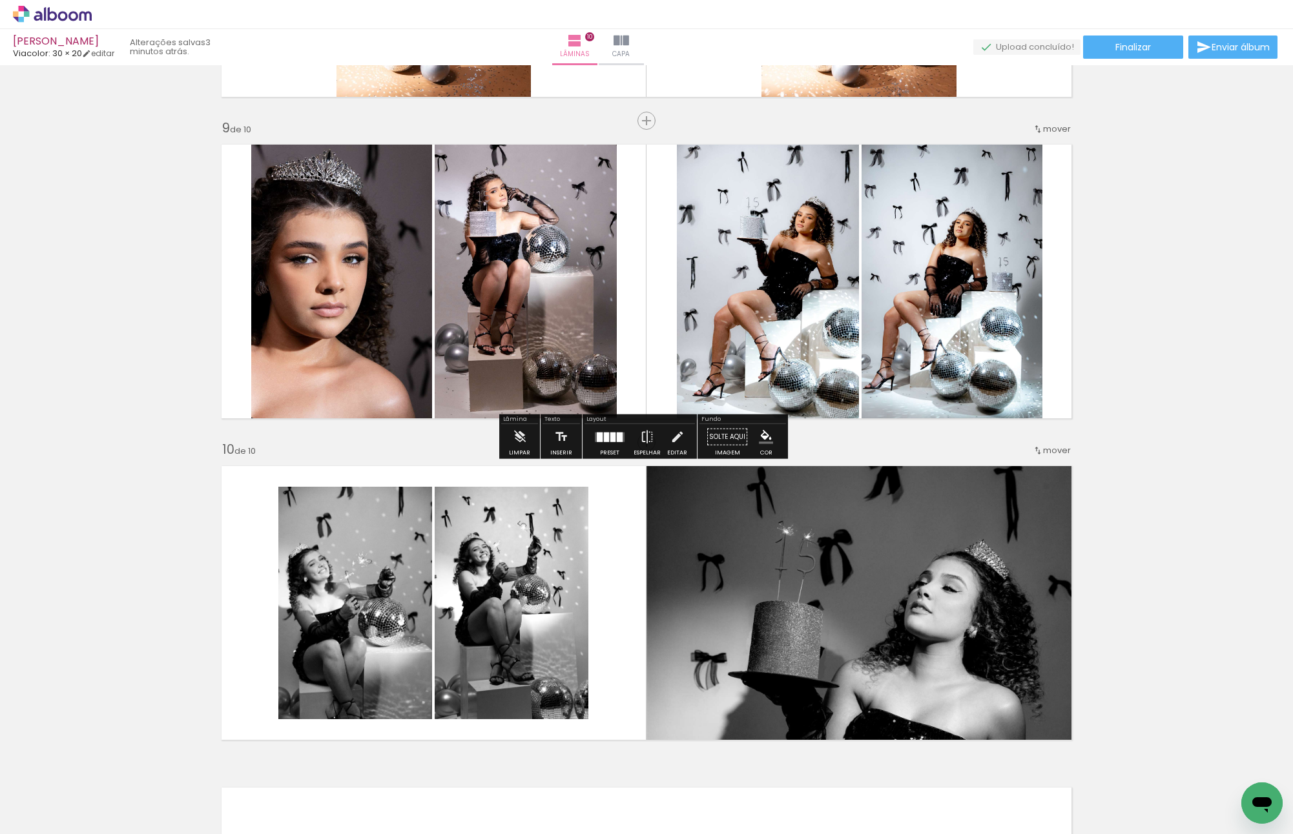
scroll to position [2476, 0]
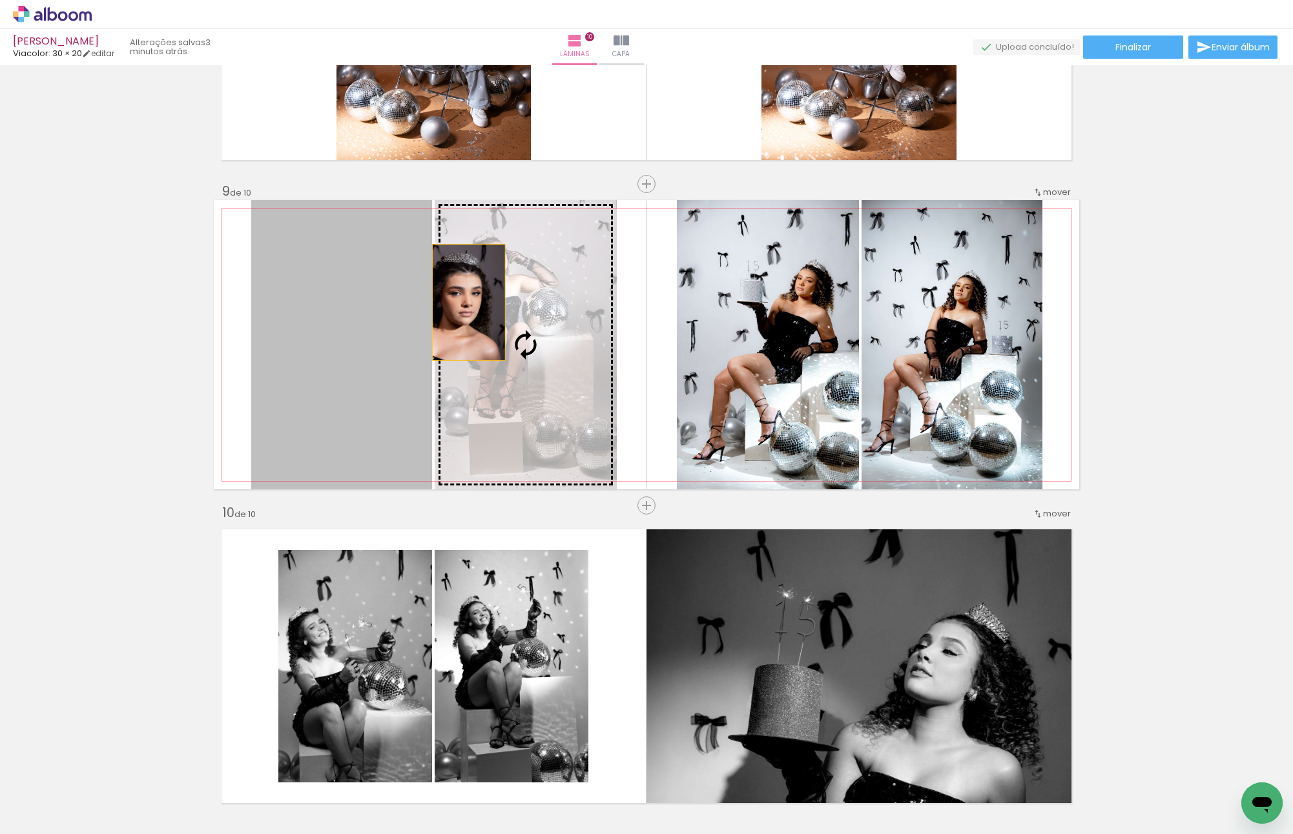
drag, startPoint x: 359, startPoint y: 302, endPoint x: 492, endPoint y: 299, distance: 132.4
click at [0, 0] on slot at bounding box center [0, 0] width 0 height 0
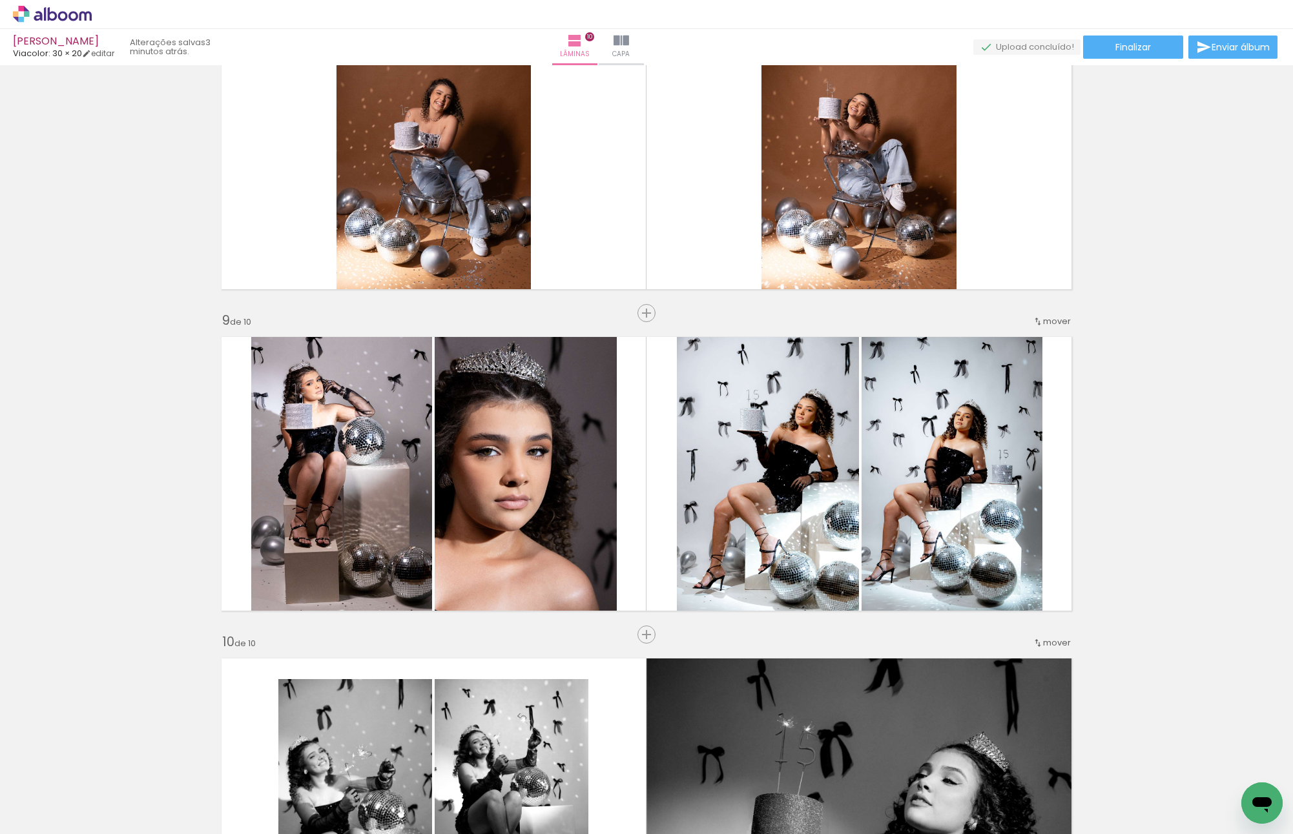
scroll to position [2540, 0]
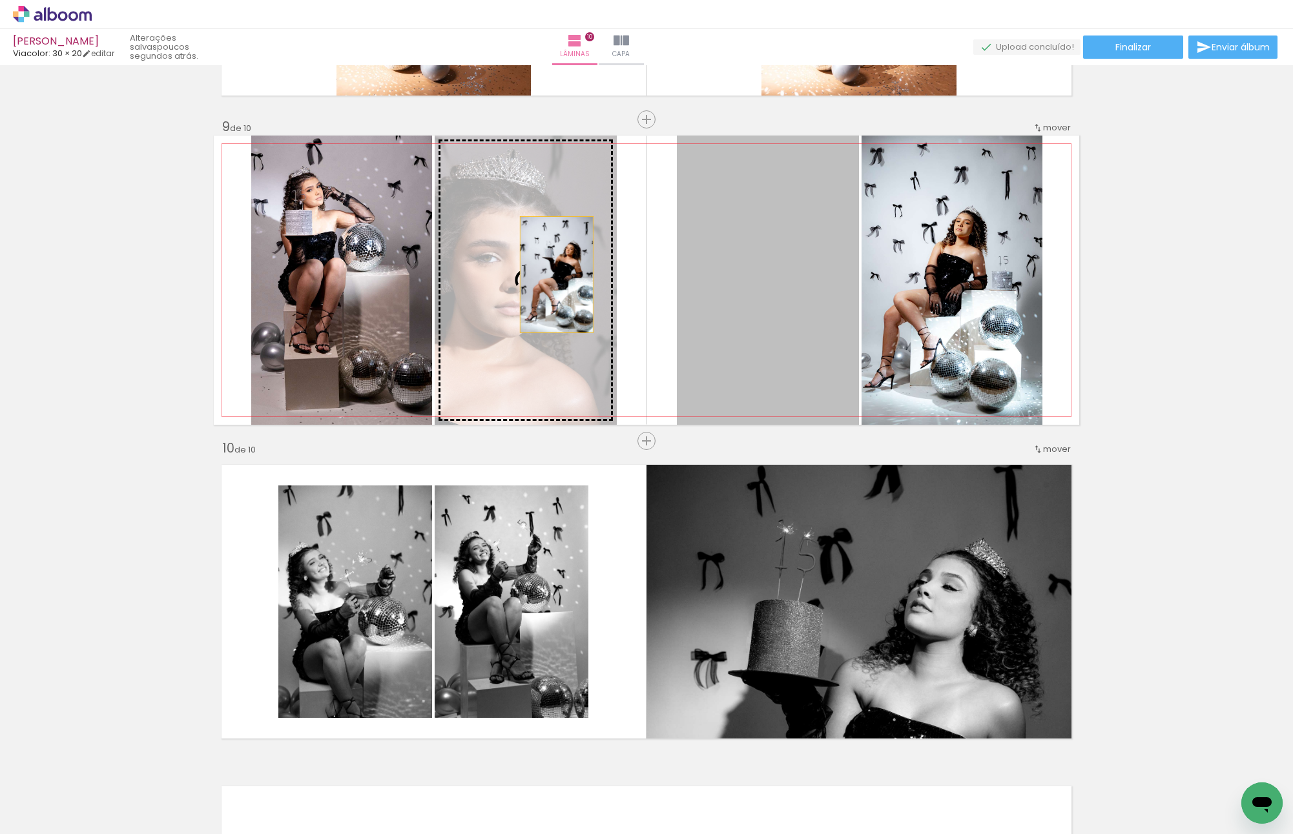
drag, startPoint x: 752, startPoint y: 275, endPoint x: 552, endPoint y: 275, distance: 200.2
click at [0, 0] on slot at bounding box center [0, 0] width 0 height 0
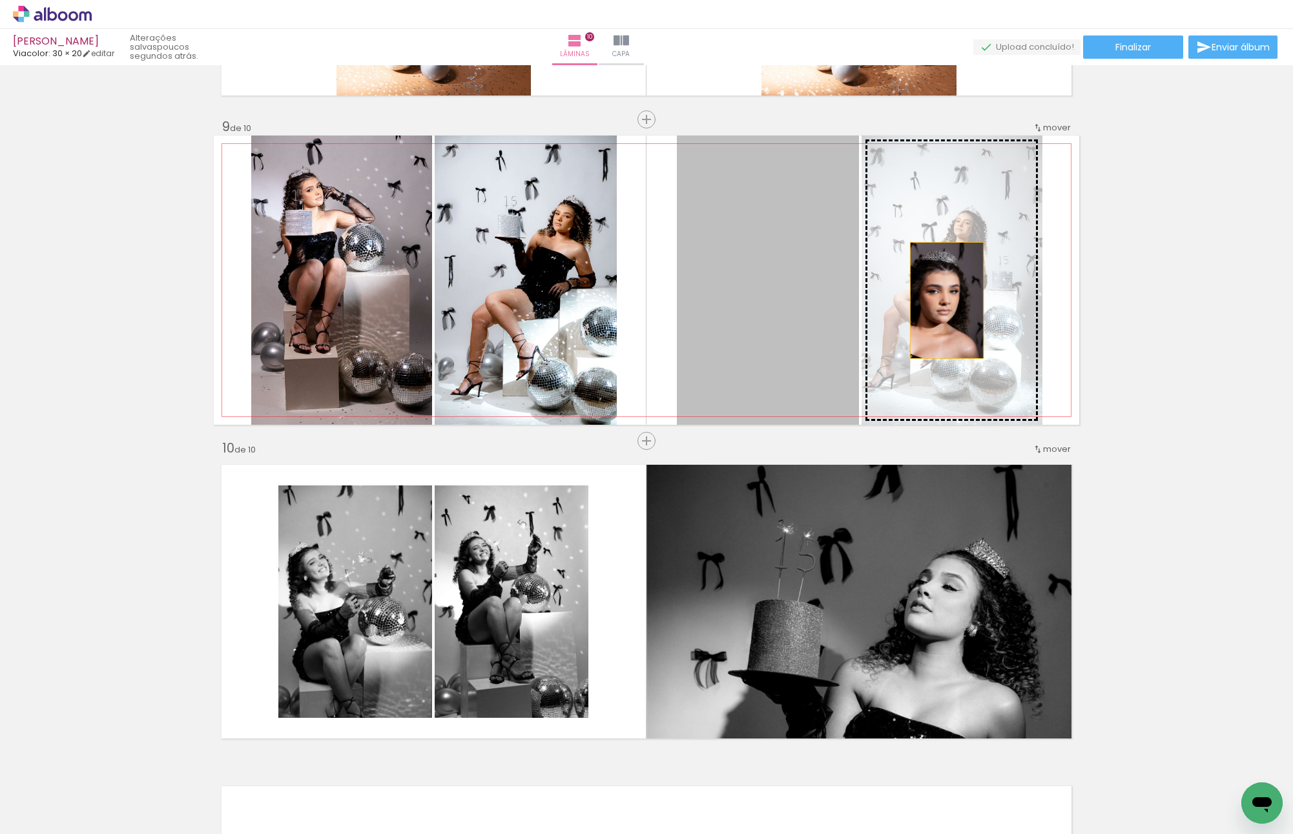
drag, startPoint x: 794, startPoint y: 300, endPoint x: 978, endPoint y: 299, distance: 183.4
click at [0, 0] on slot at bounding box center [0, 0] width 0 height 0
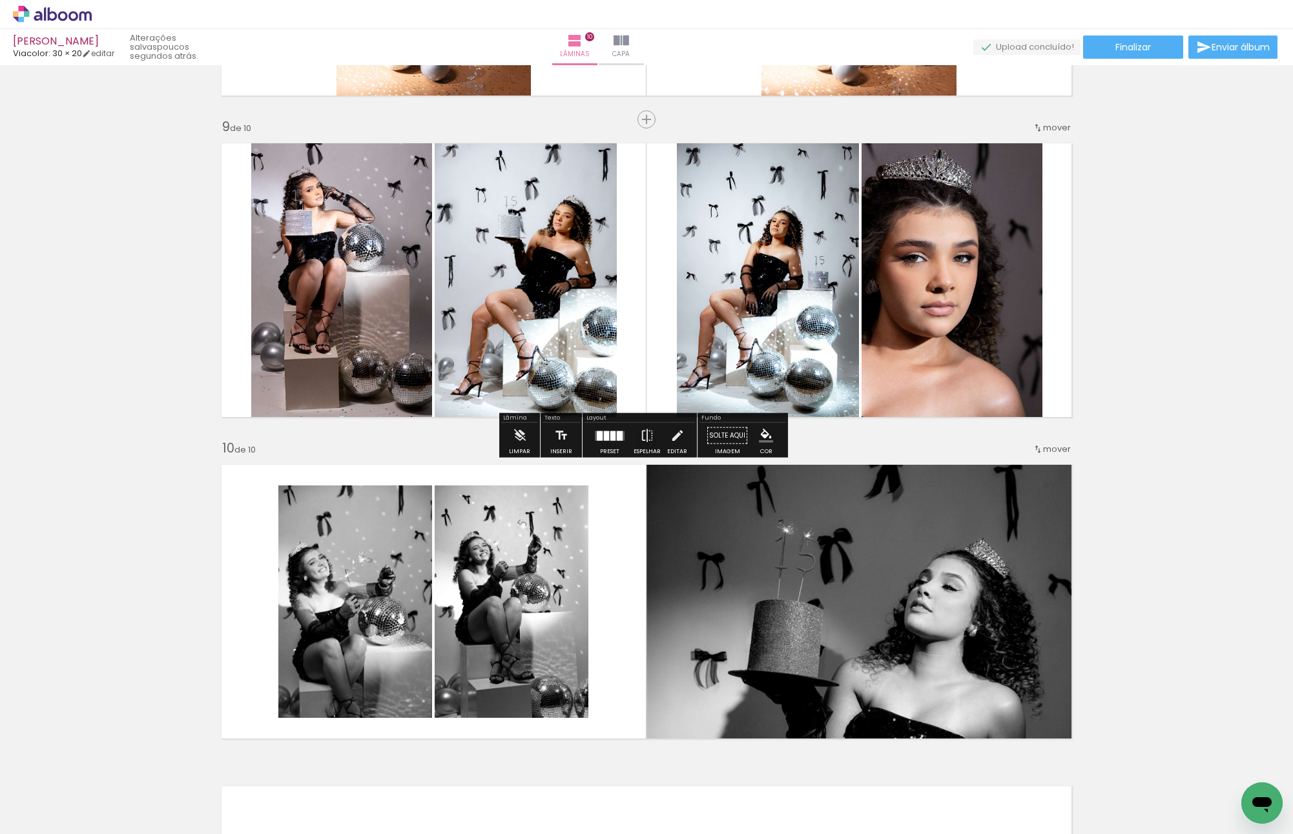
click at [0, 0] on slot "P&B" at bounding box center [0, 0] width 0 height 0
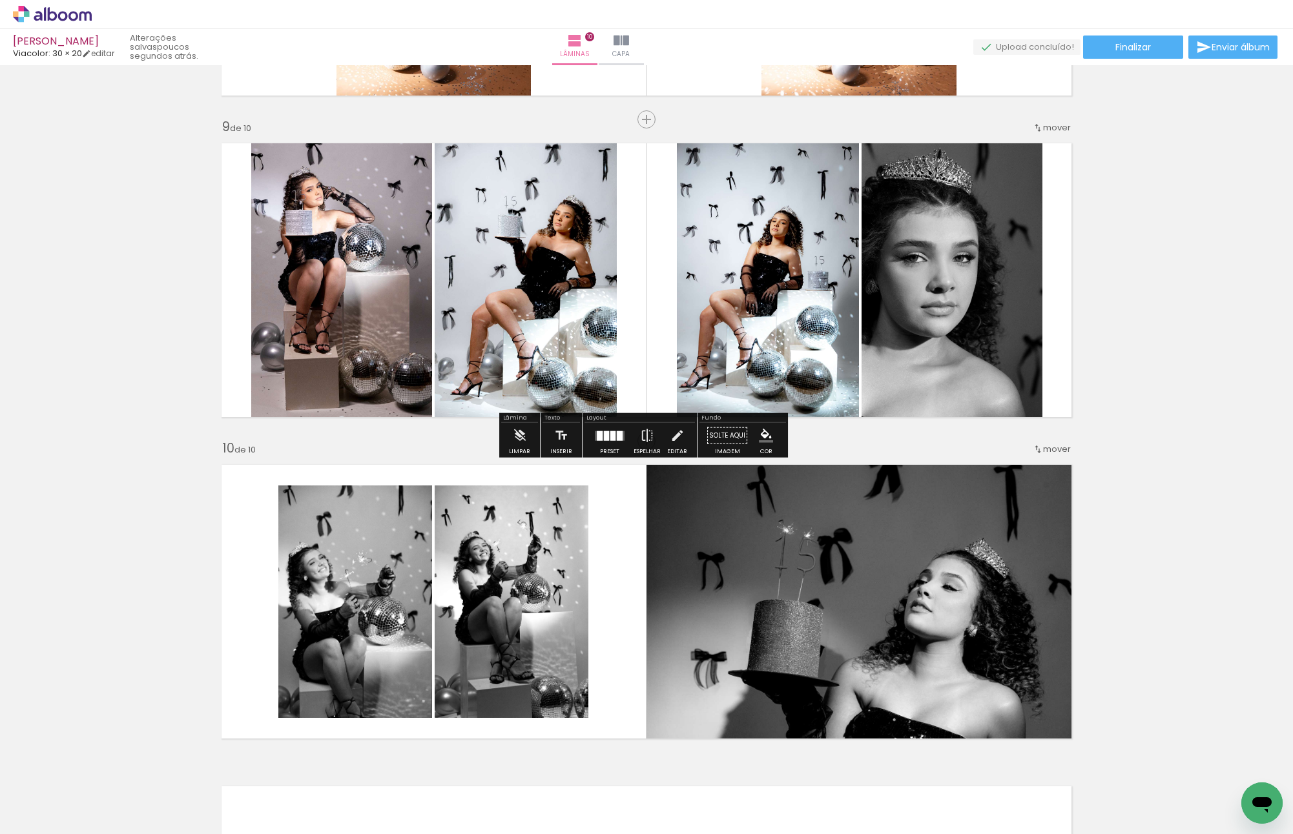
click at [0, 0] on slot "P&B" at bounding box center [0, 0] width 0 height 0
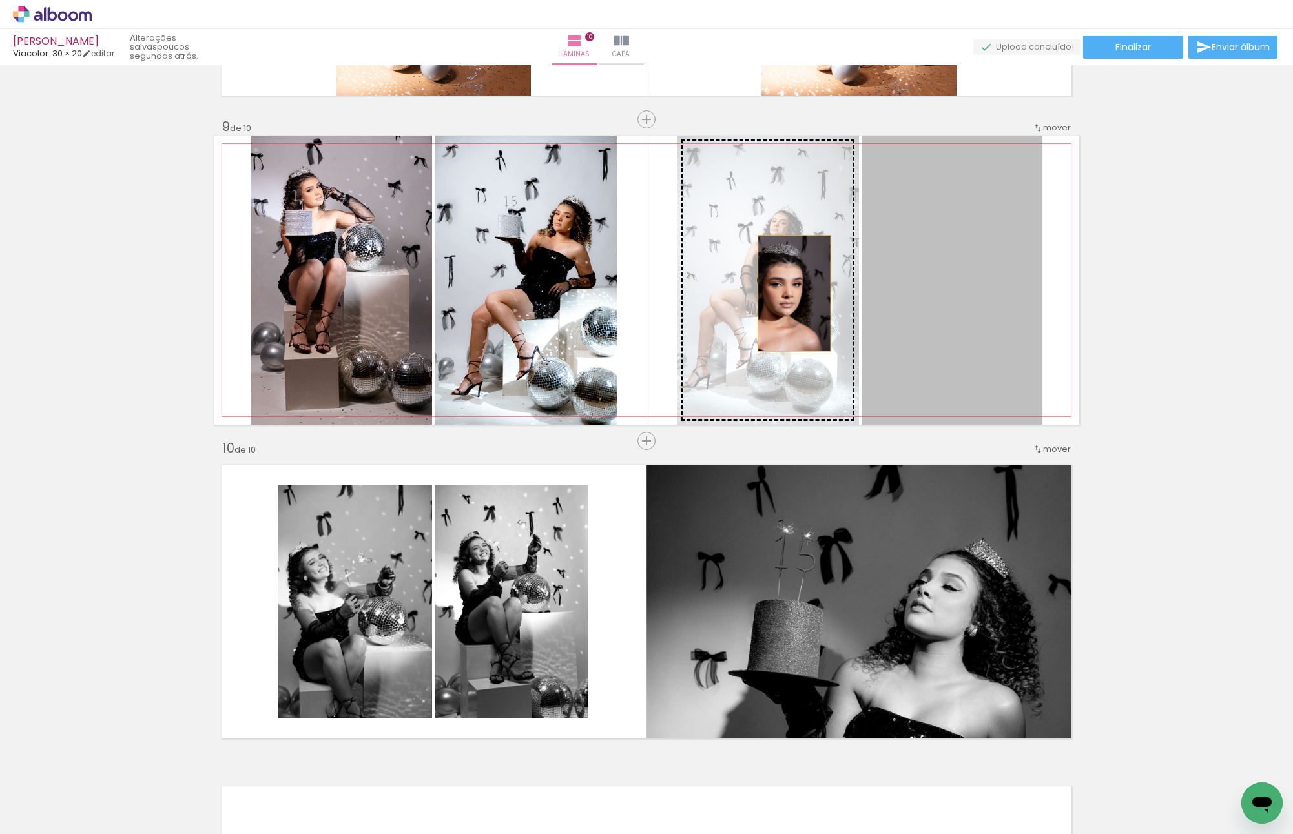
drag, startPoint x: 924, startPoint y: 307, endPoint x: 771, endPoint y: 290, distance: 154.6
click at [0, 0] on slot at bounding box center [0, 0] width 0 height 0
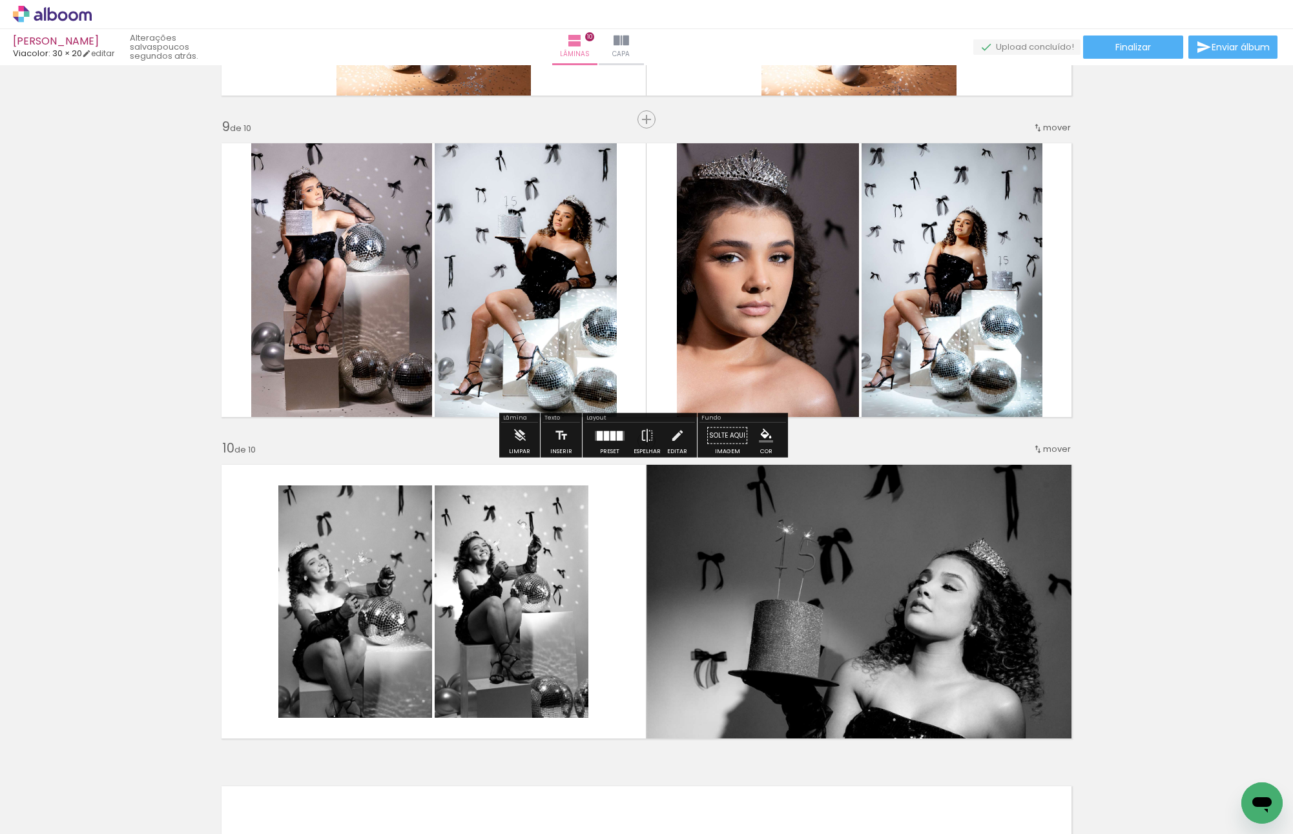
drag, startPoint x: 474, startPoint y: 251, endPoint x: 488, endPoint y: 250, distance: 14.3
click at [0, 0] on slot at bounding box center [0, 0] width 0 height 0
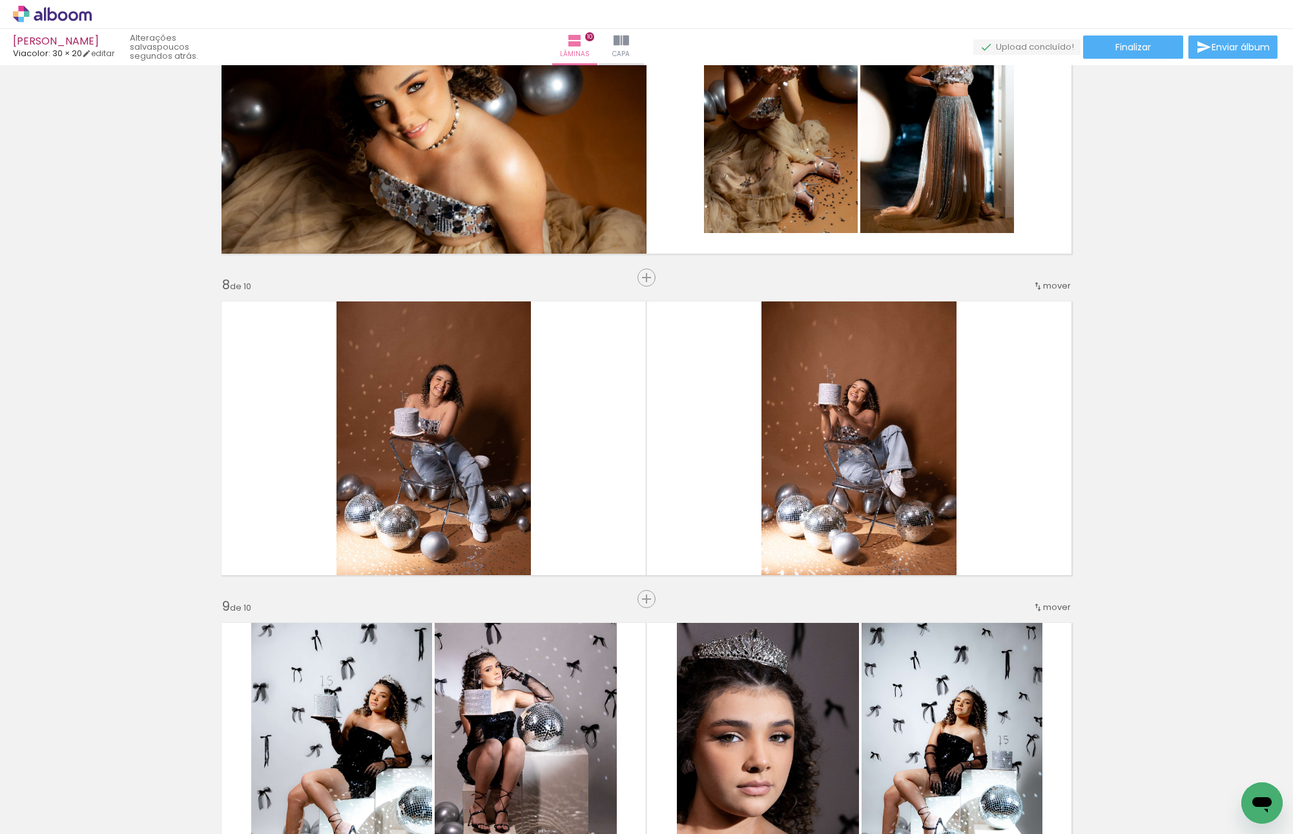
scroll to position [2057, 0]
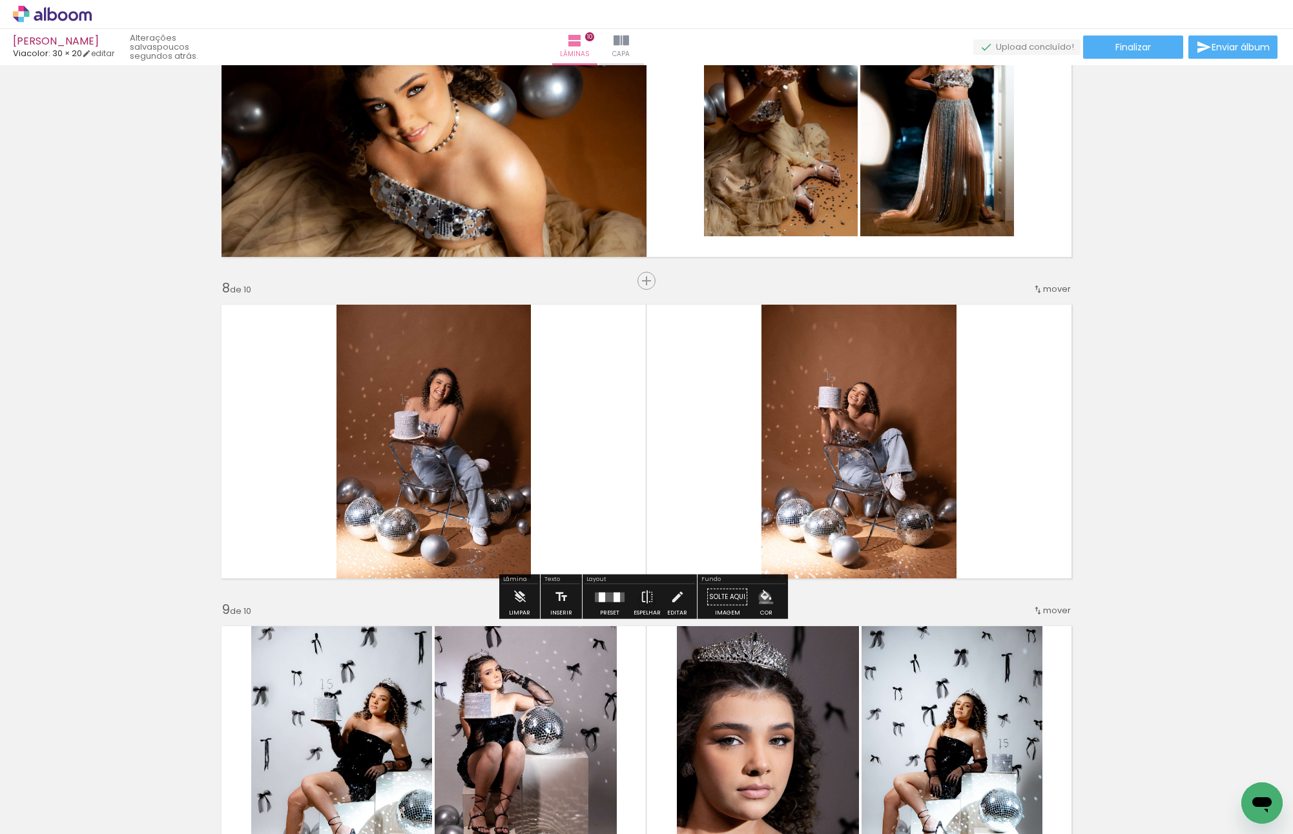
drag, startPoint x: 760, startPoint y: 597, endPoint x: 766, endPoint y: 595, distance: 7.0
click at [760, 597] on iron-icon "color picker" at bounding box center [766, 597] width 14 height 14
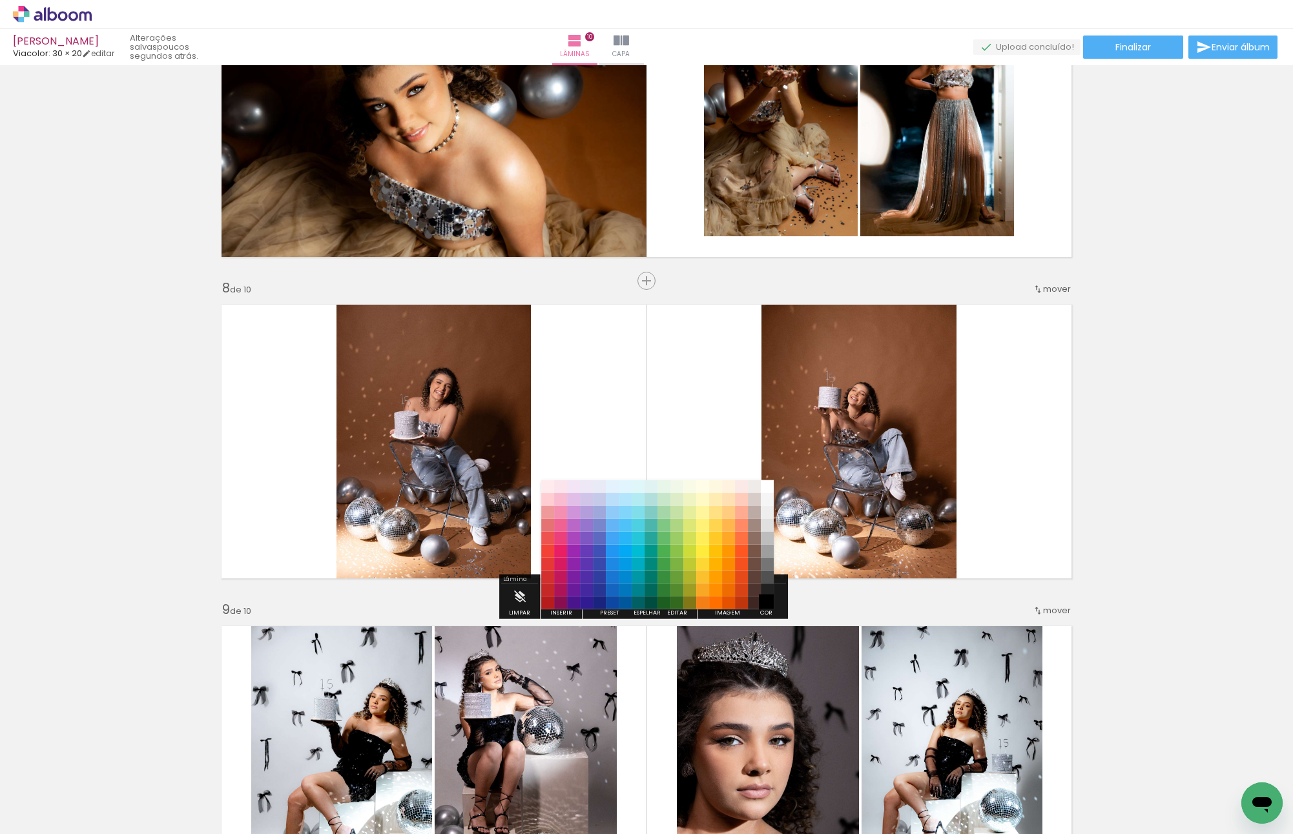
click at [769, 606] on paper-item "#000000" at bounding box center [767, 602] width 13 height 13
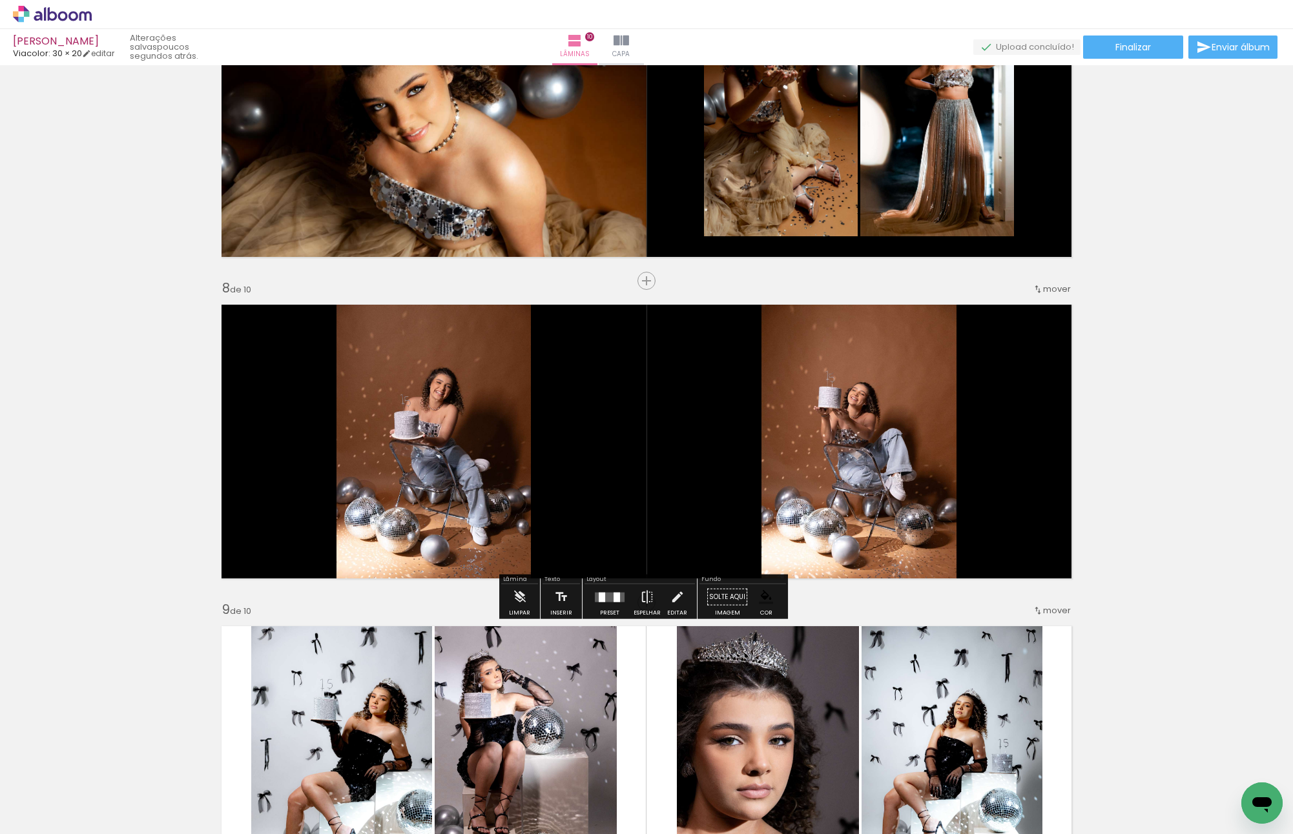
click at [772, 603] on paper-button "Cor" at bounding box center [766, 601] width 31 height 33
click at [767, 597] on iron-icon "color picker" at bounding box center [766, 597] width 14 height 14
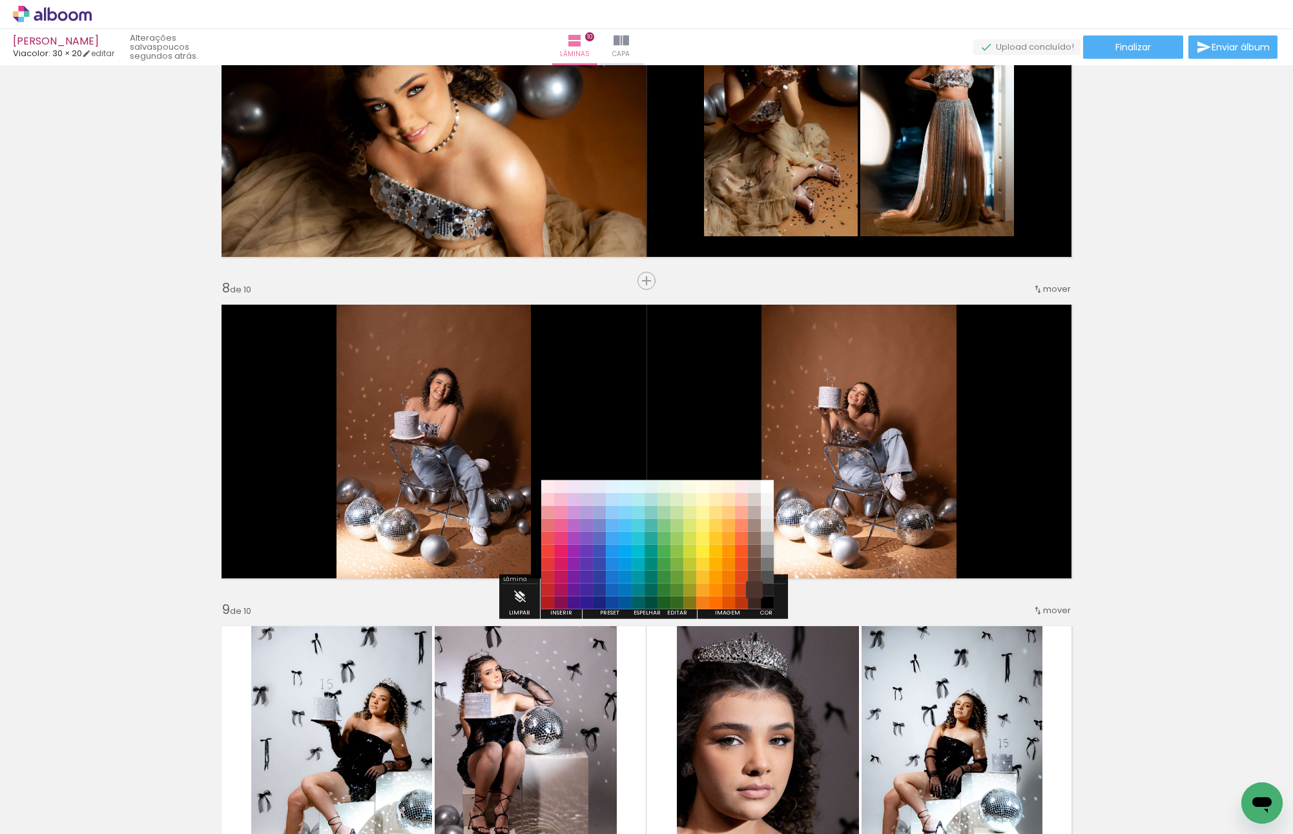
click at [753, 589] on paper-item "#4e342e" at bounding box center [754, 589] width 13 height 13
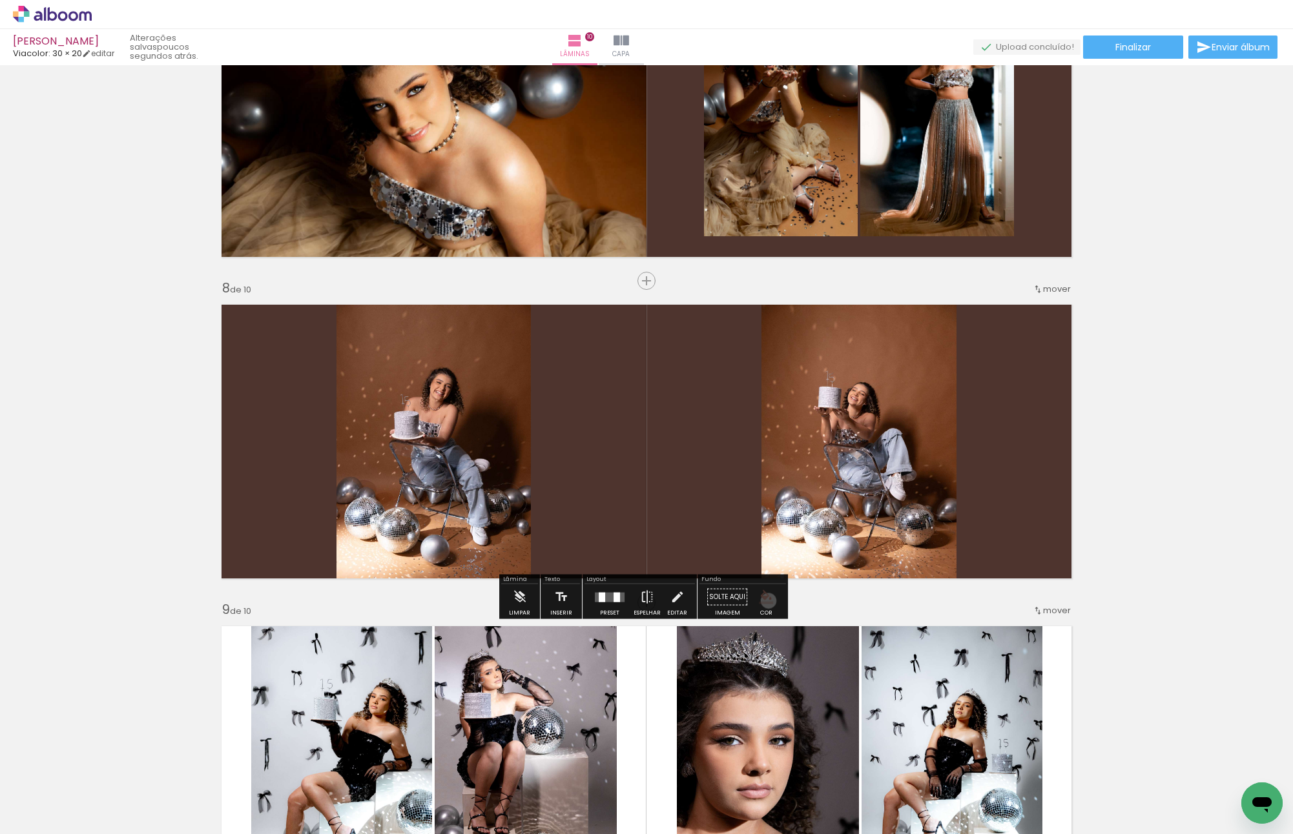
click at [764, 601] on iron-icon "color picker" at bounding box center [766, 597] width 14 height 14
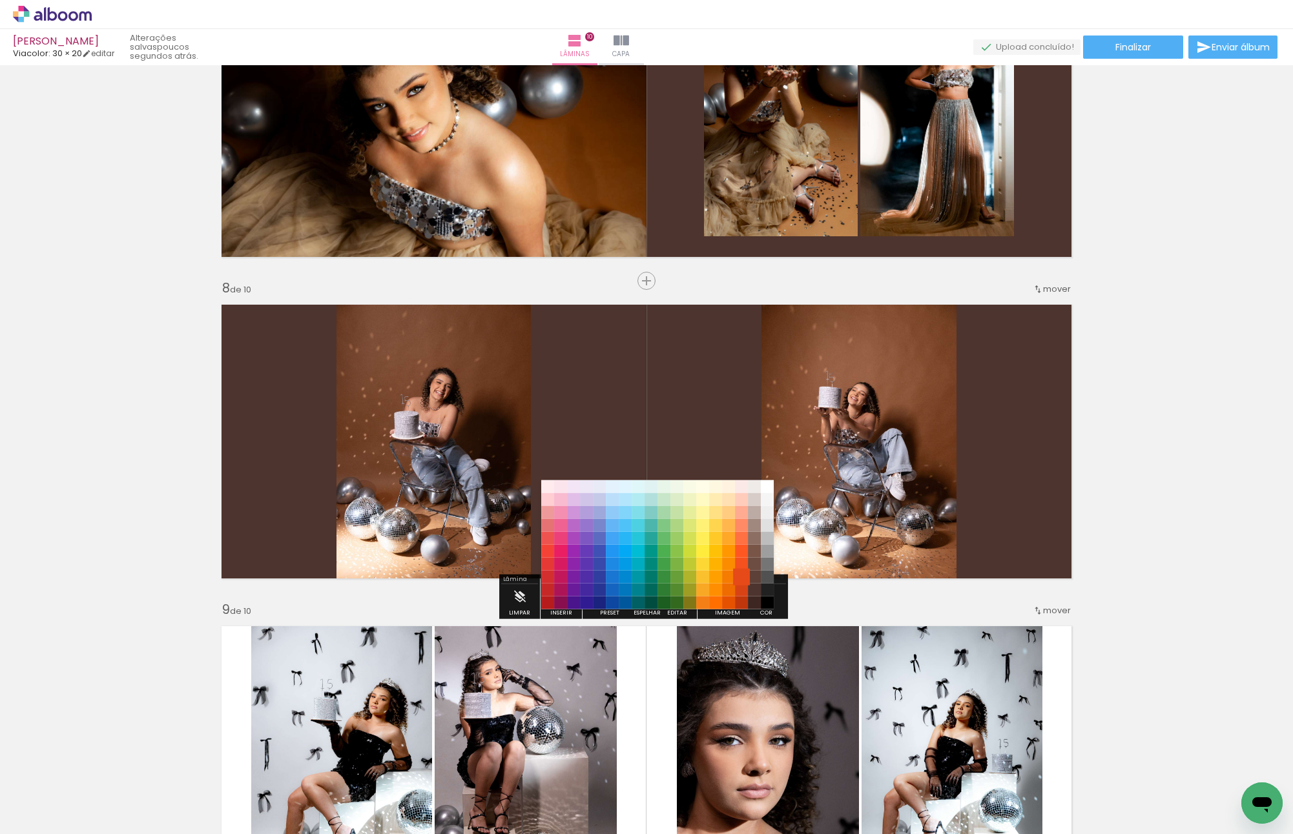
click at [745, 578] on paper-item "#e64a19" at bounding box center [741, 576] width 13 height 13
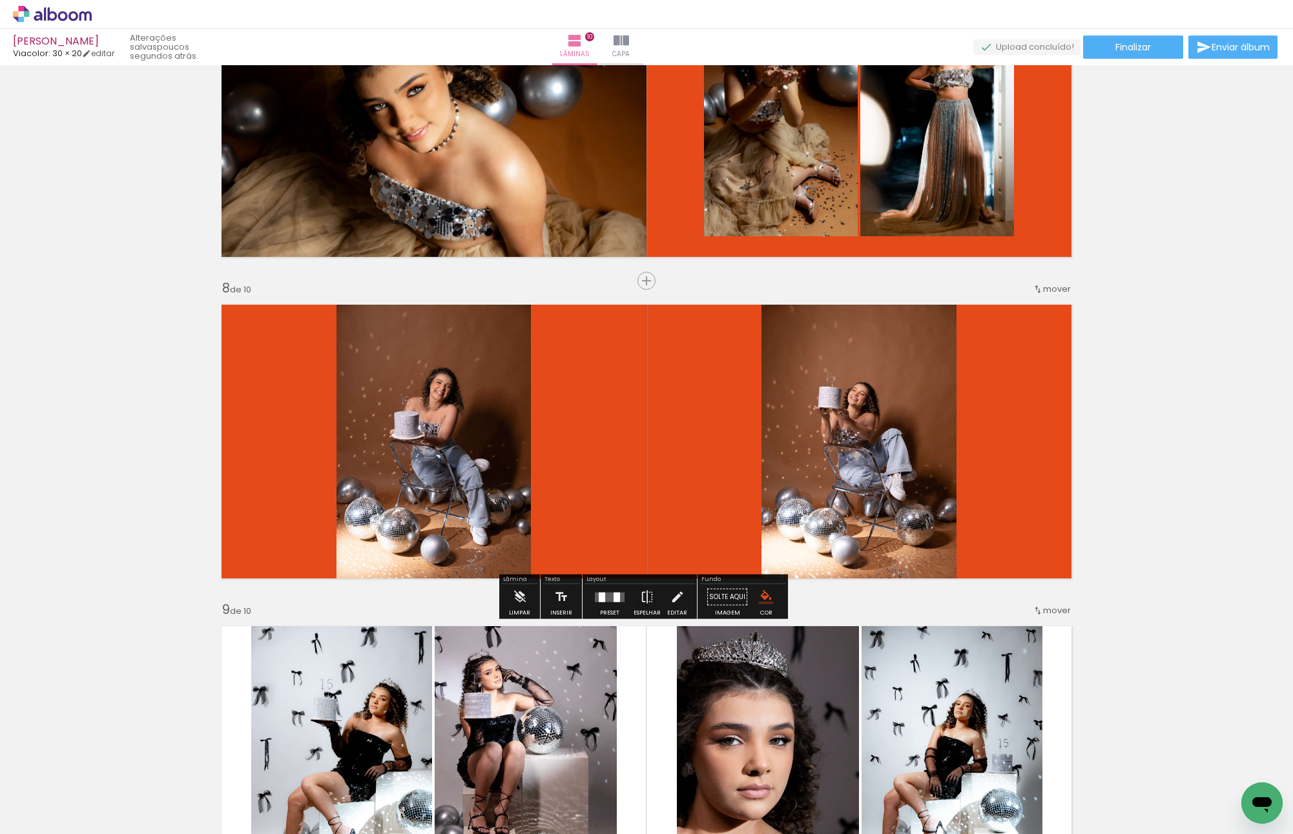
click at [759, 598] on iron-icon "color picker" at bounding box center [766, 597] width 14 height 14
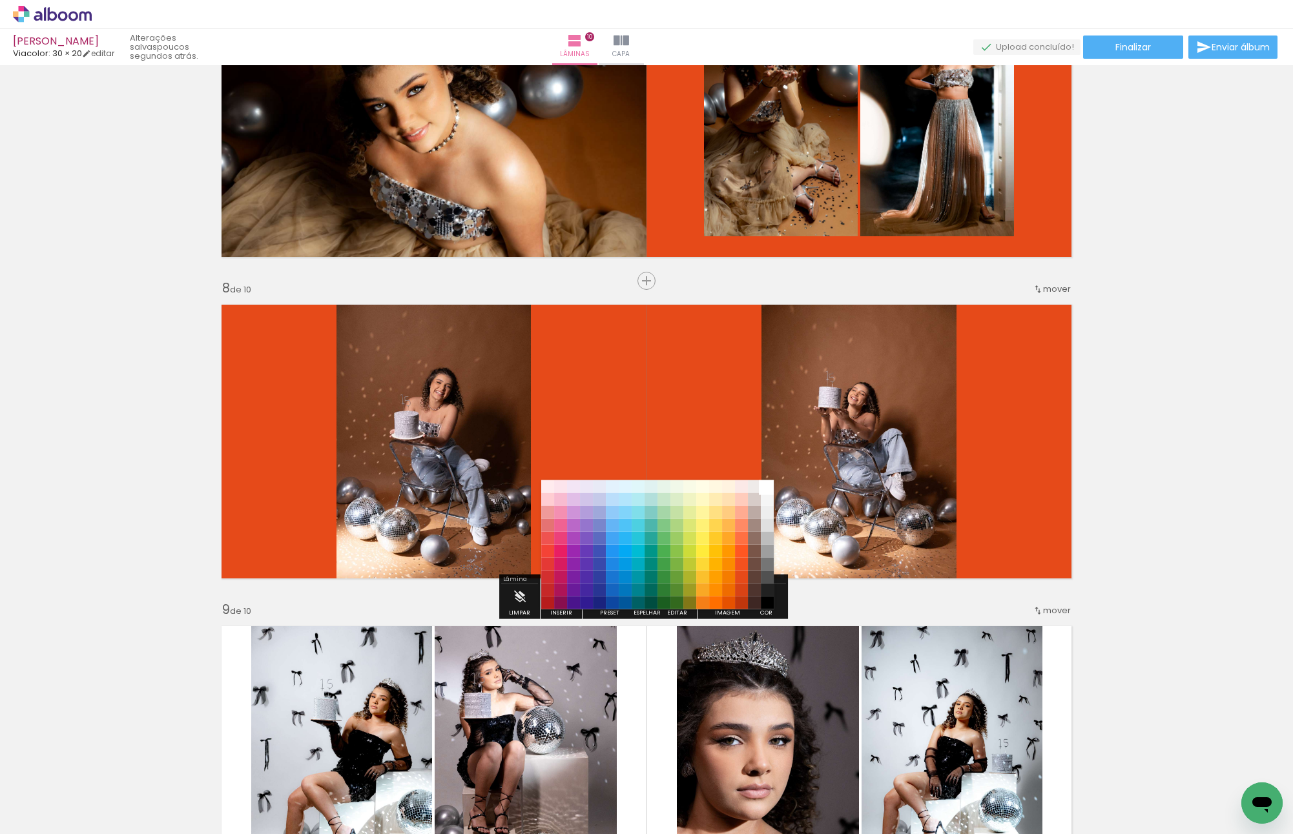
click at [770, 488] on paper-item "#ffffff" at bounding box center [767, 486] width 13 height 13
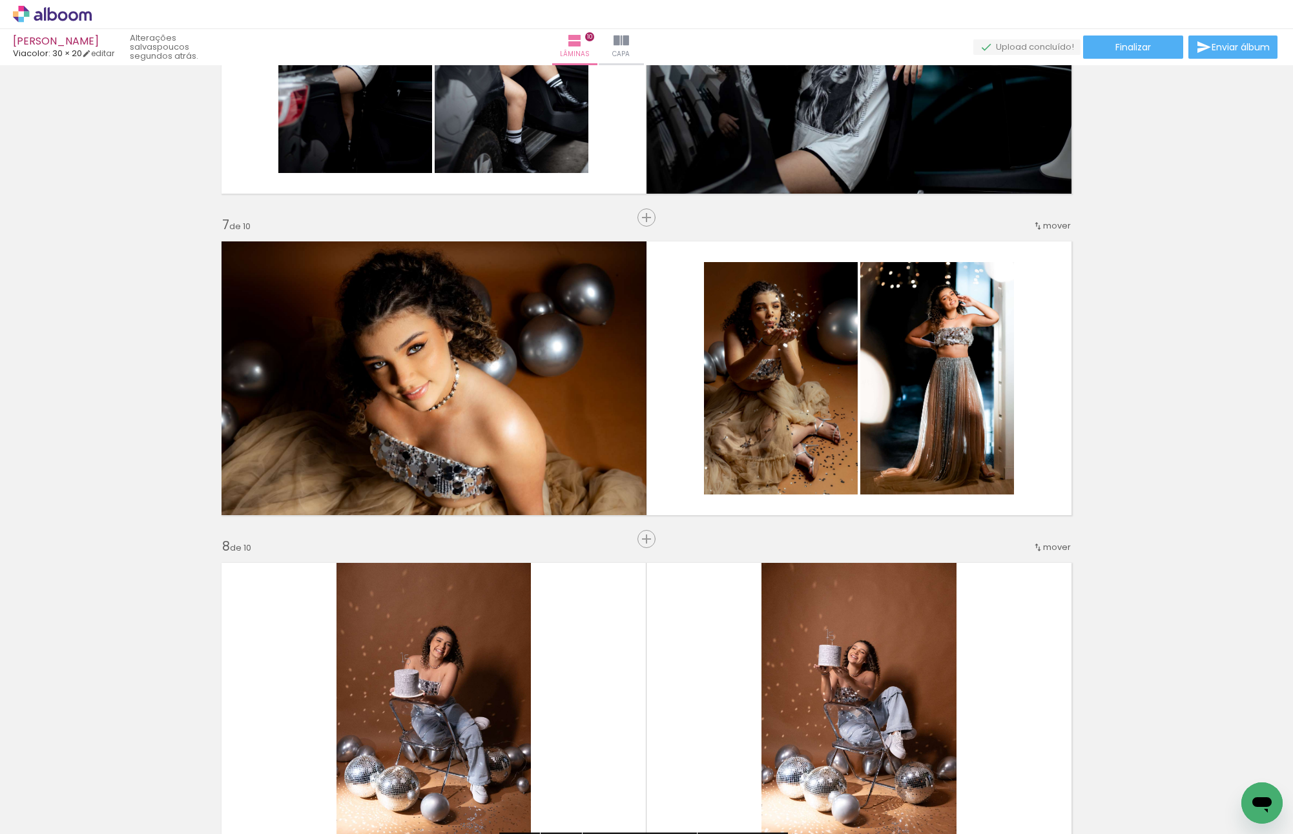
scroll to position [2251, 0]
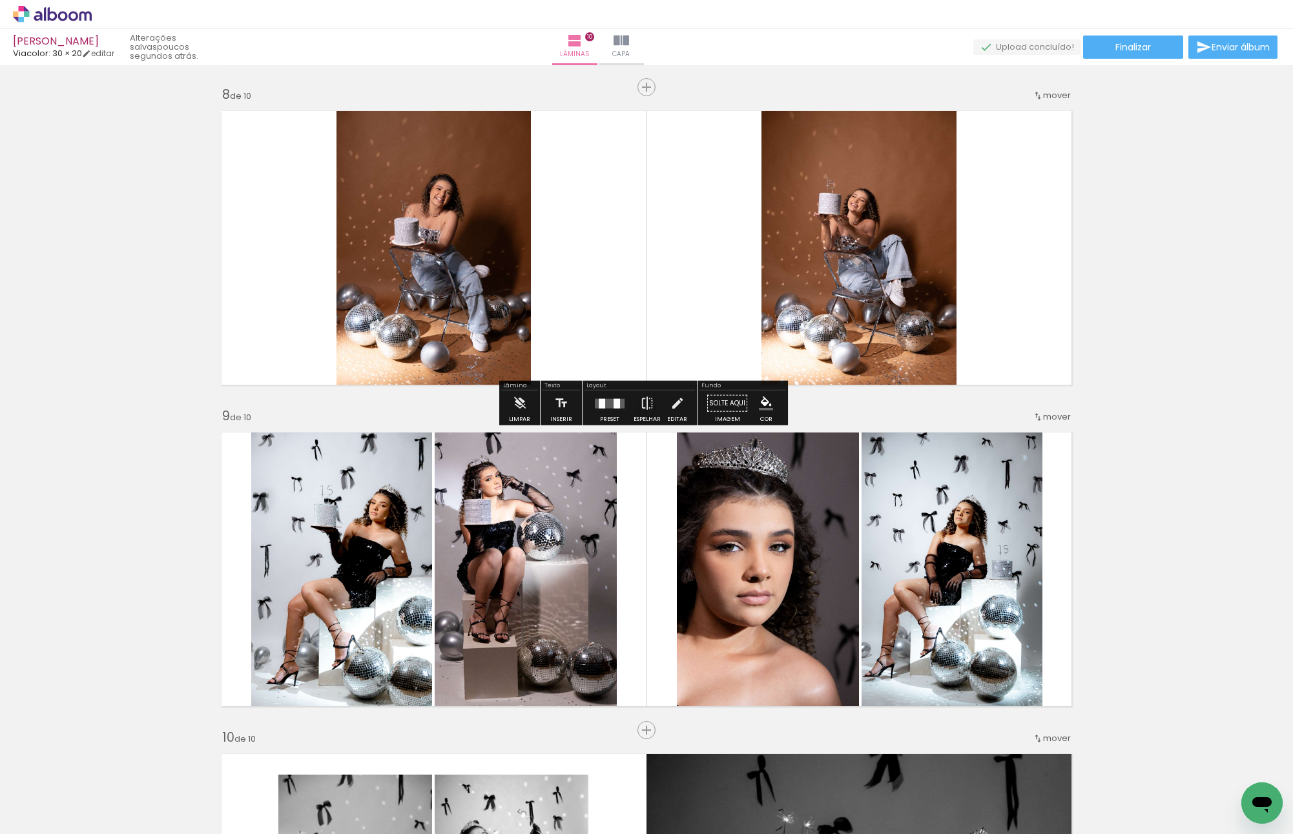
click at [763, 406] on iron-icon "color picker" at bounding box center [766, 404] width 14 height 14
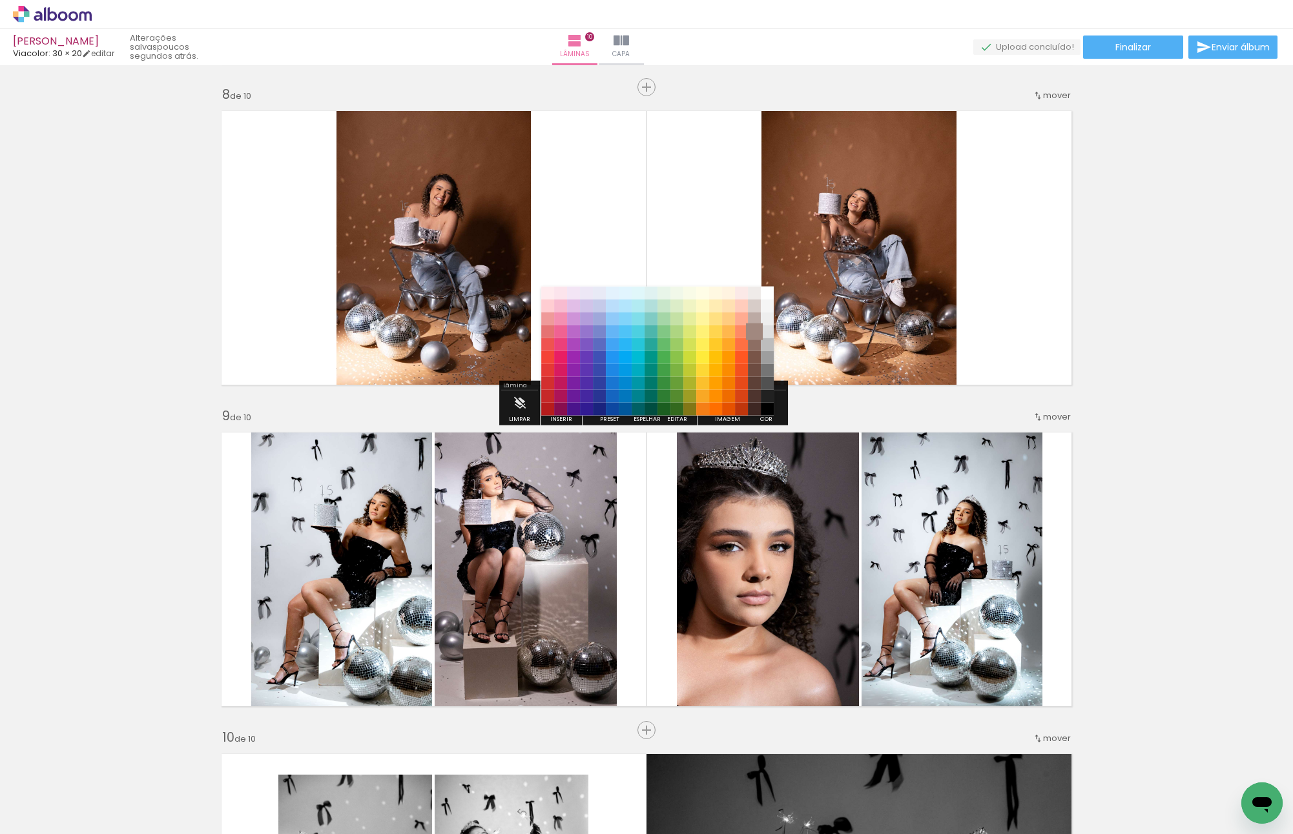
click at [752, 329] on paper-item "#a1887f" at bounding box center [754, 331] width 13 height 13
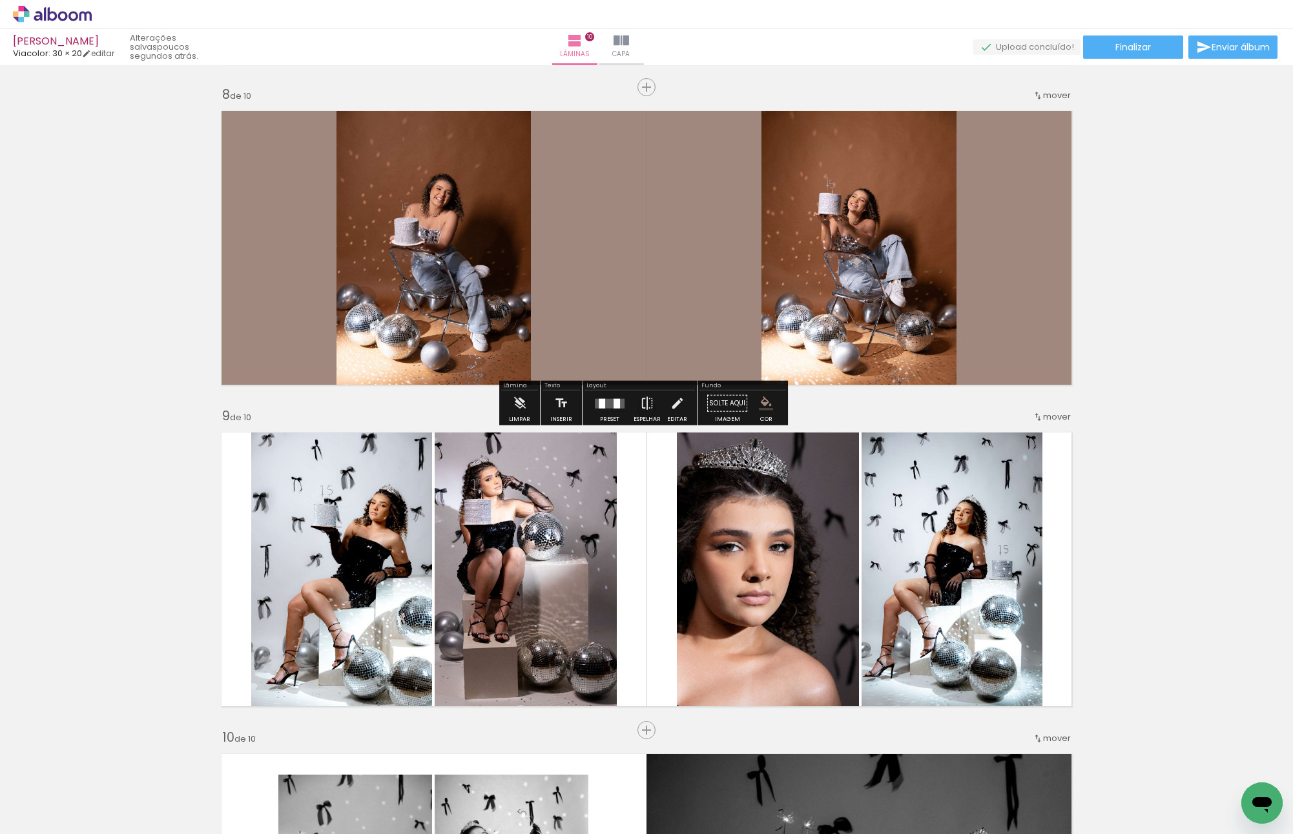
click at [759, 405] on iron-icon "color picker" at bounding box center [766, 404] width 14 height 14
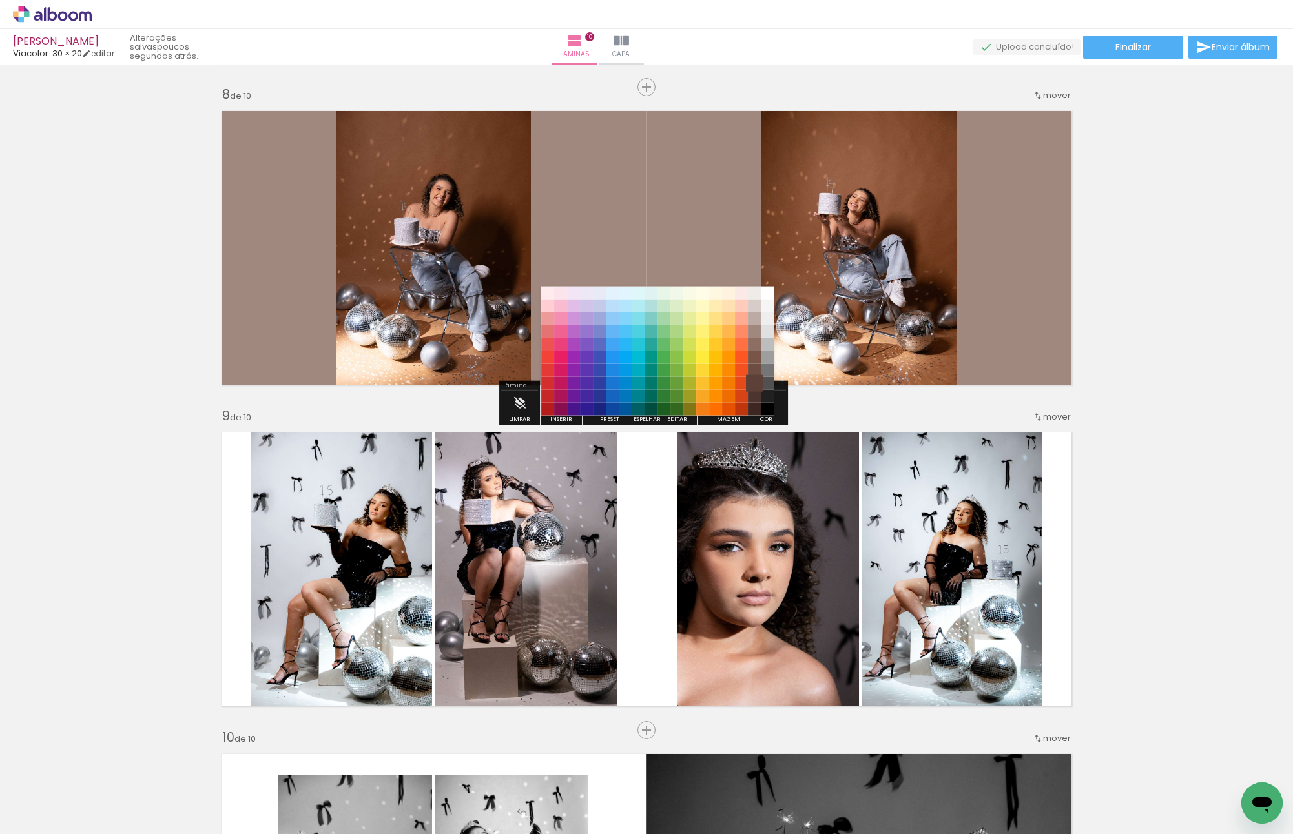
click at [749, 380] on paper-item "#5d4037" at bounding box center [754, 383] width 13 height 13
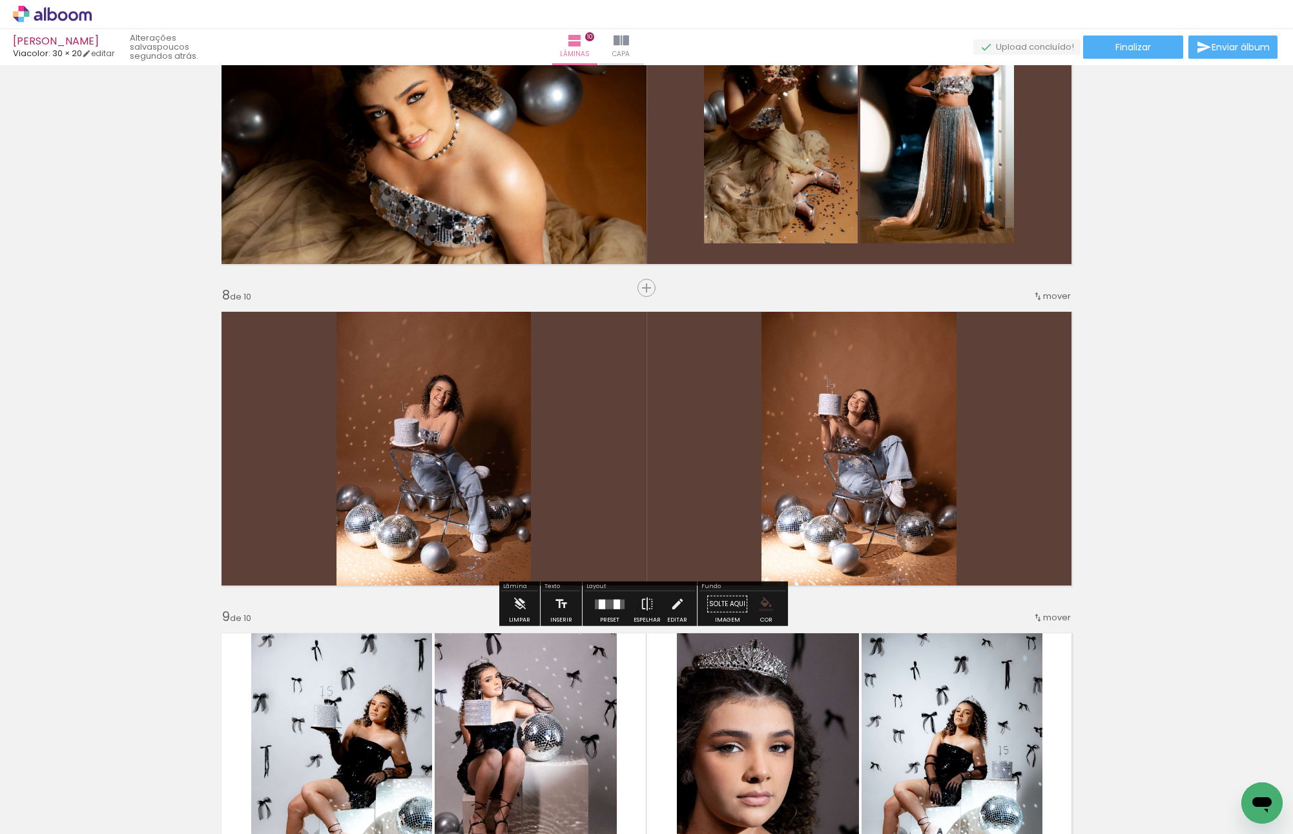
scroll to position [2186, 0]
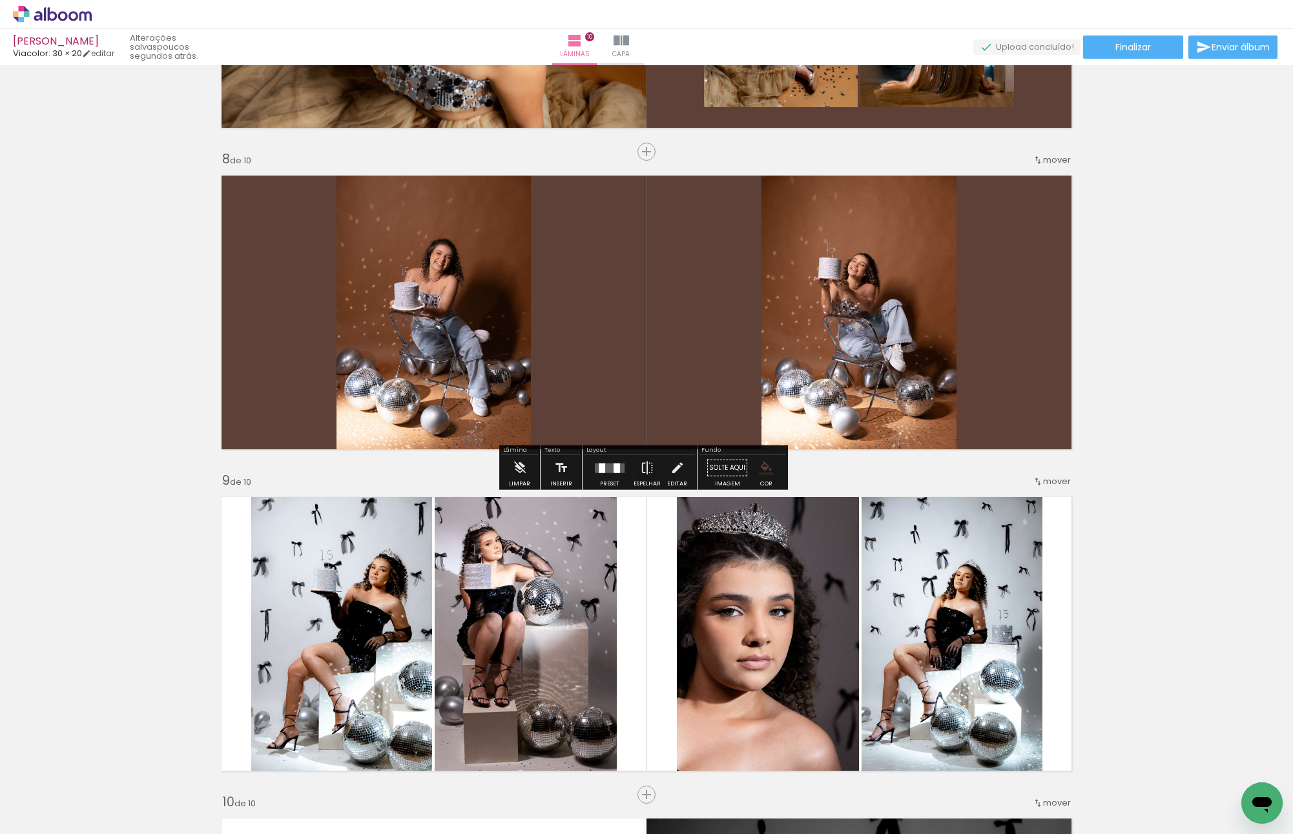
click at [759, 468] on iron-icon "color picker" at bounding box center [766, 468] width 14 height 14
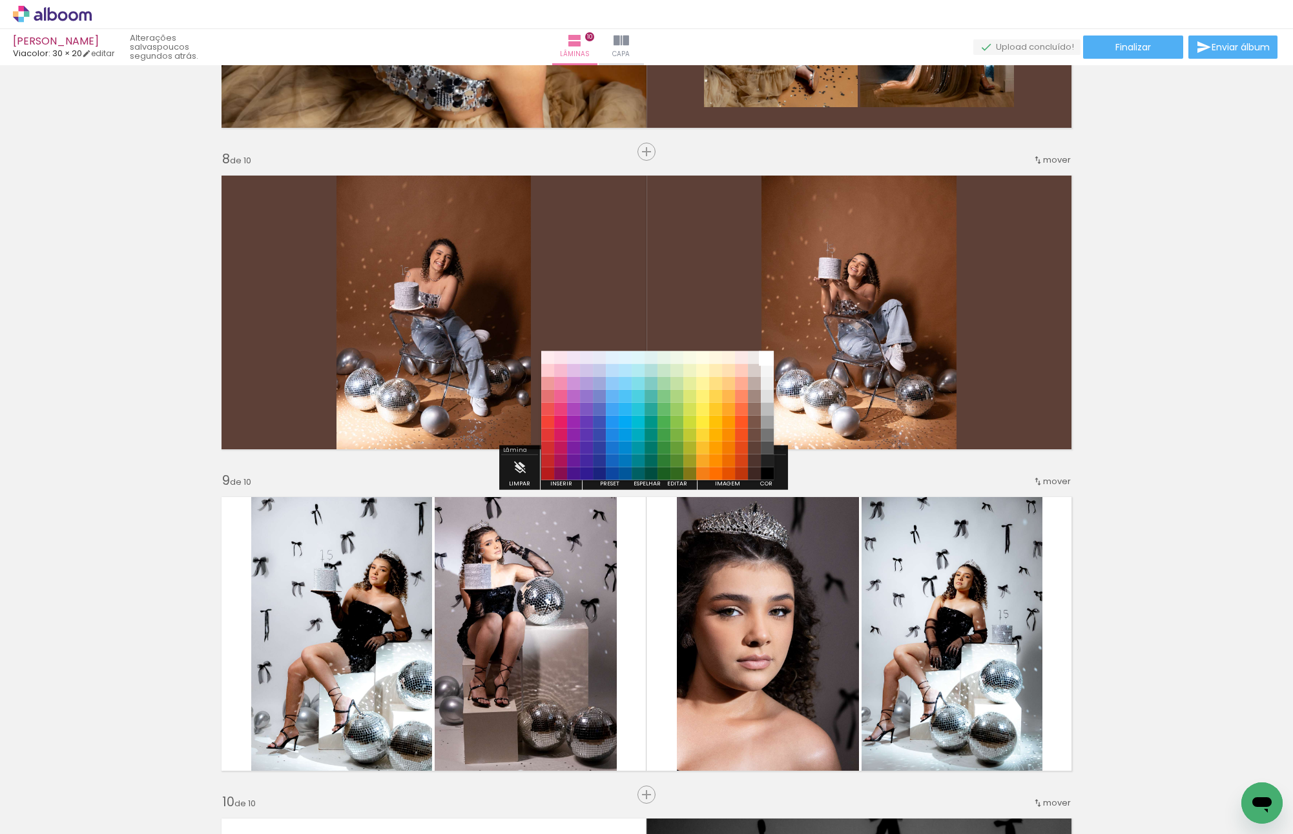
click at [762, 360] on paper-item "#ffffff" at bounding box center [767, 357] width 13 height 13
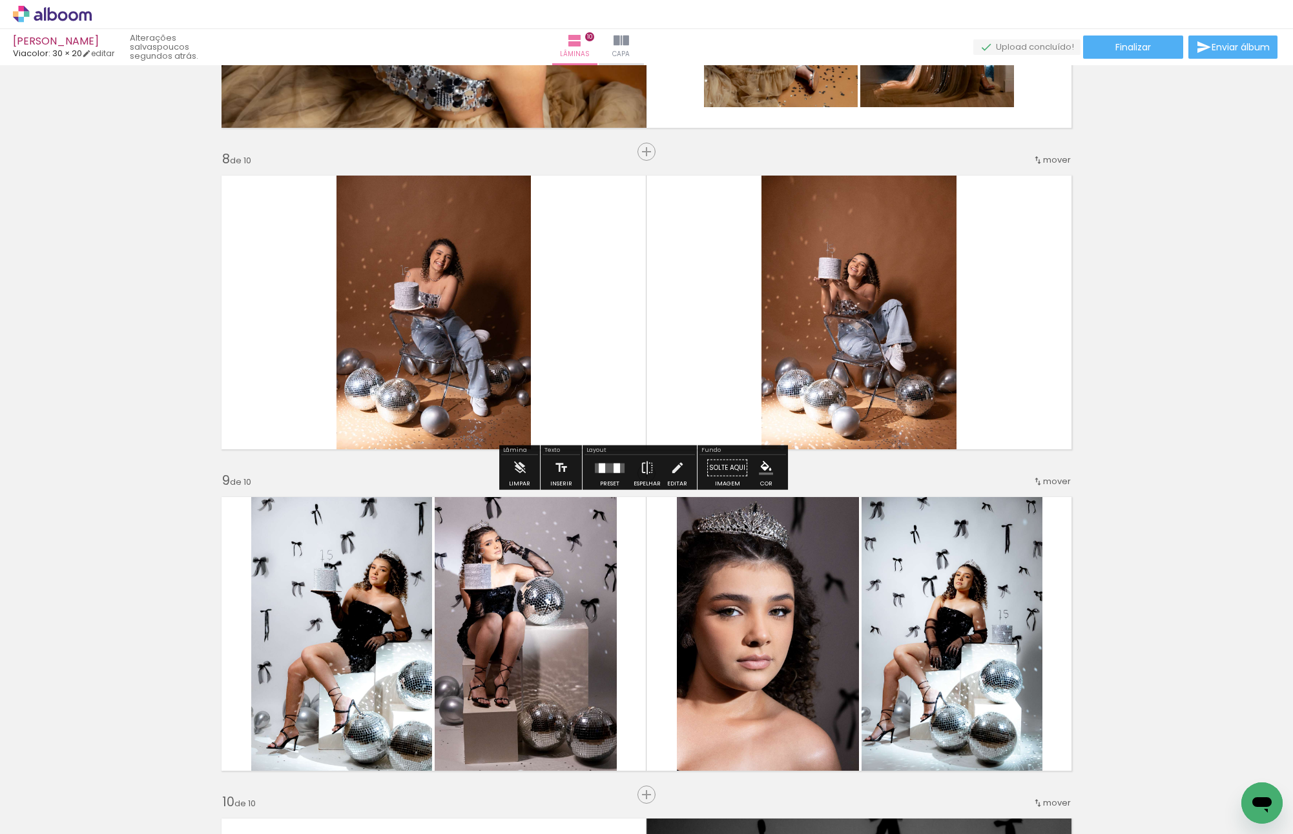
drag, startPoint x: 1033, startPoint y: 350, endPoint x: 1085, endPoint y: 335, distance: 54.6
click at [1033, 349] on quentale-layouter at bounding box center [646, 312] width 865 height 289
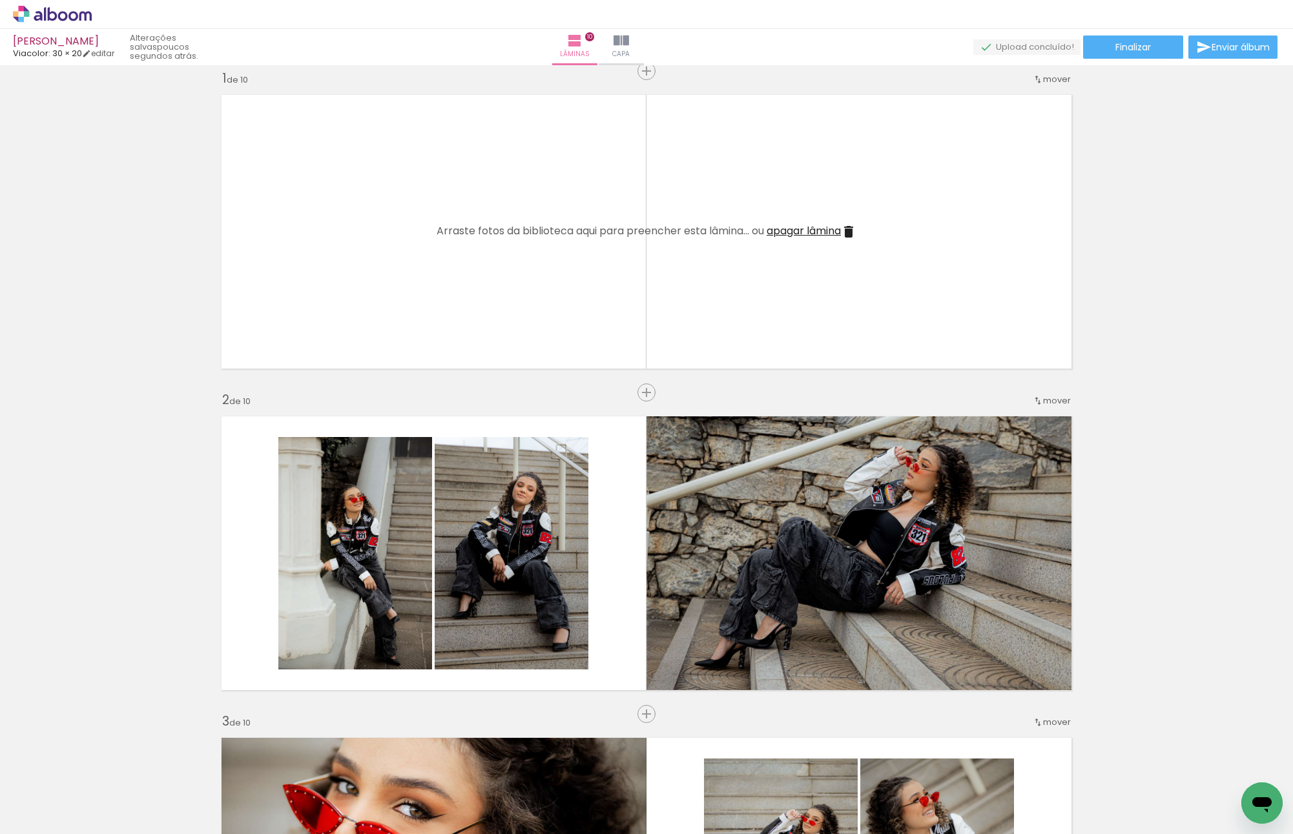
scroll to position [0, 0]
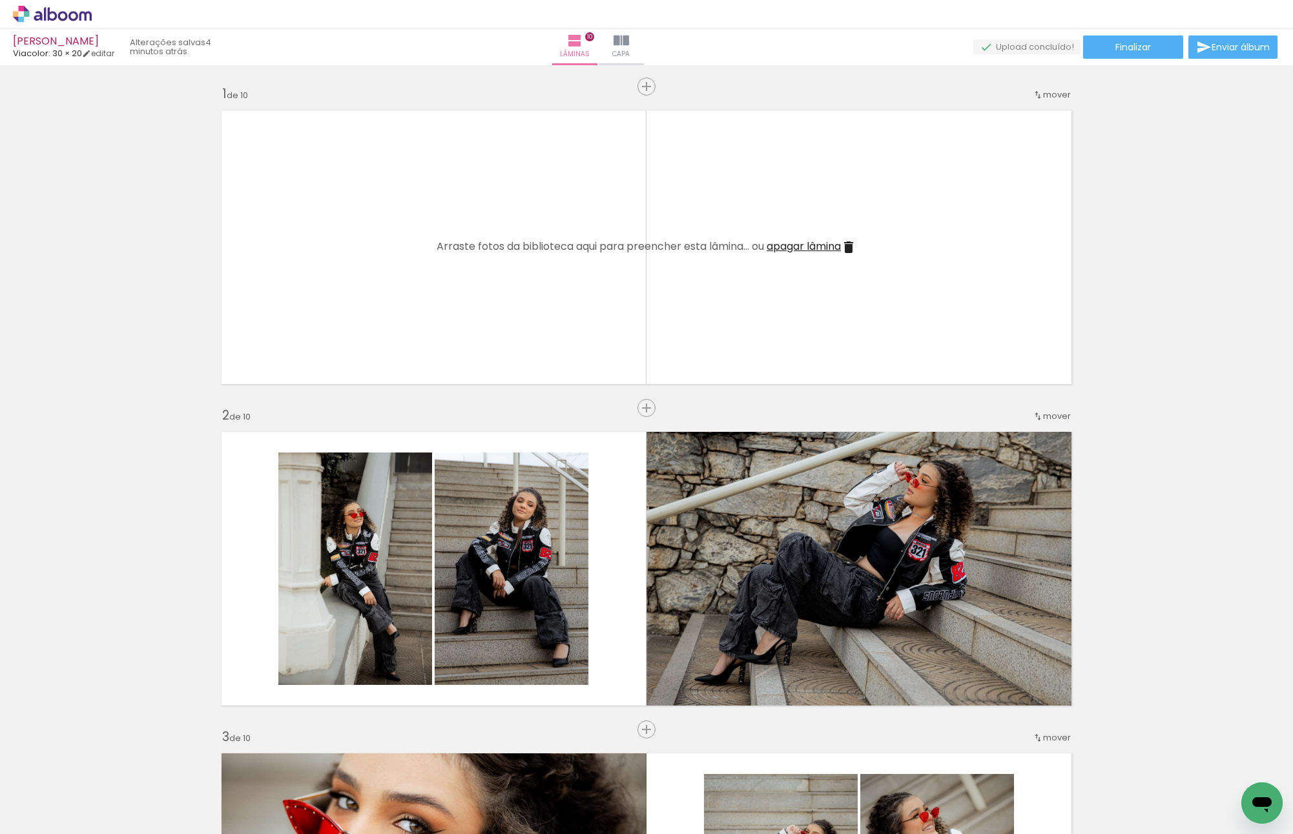
scroll to position [0, 987]
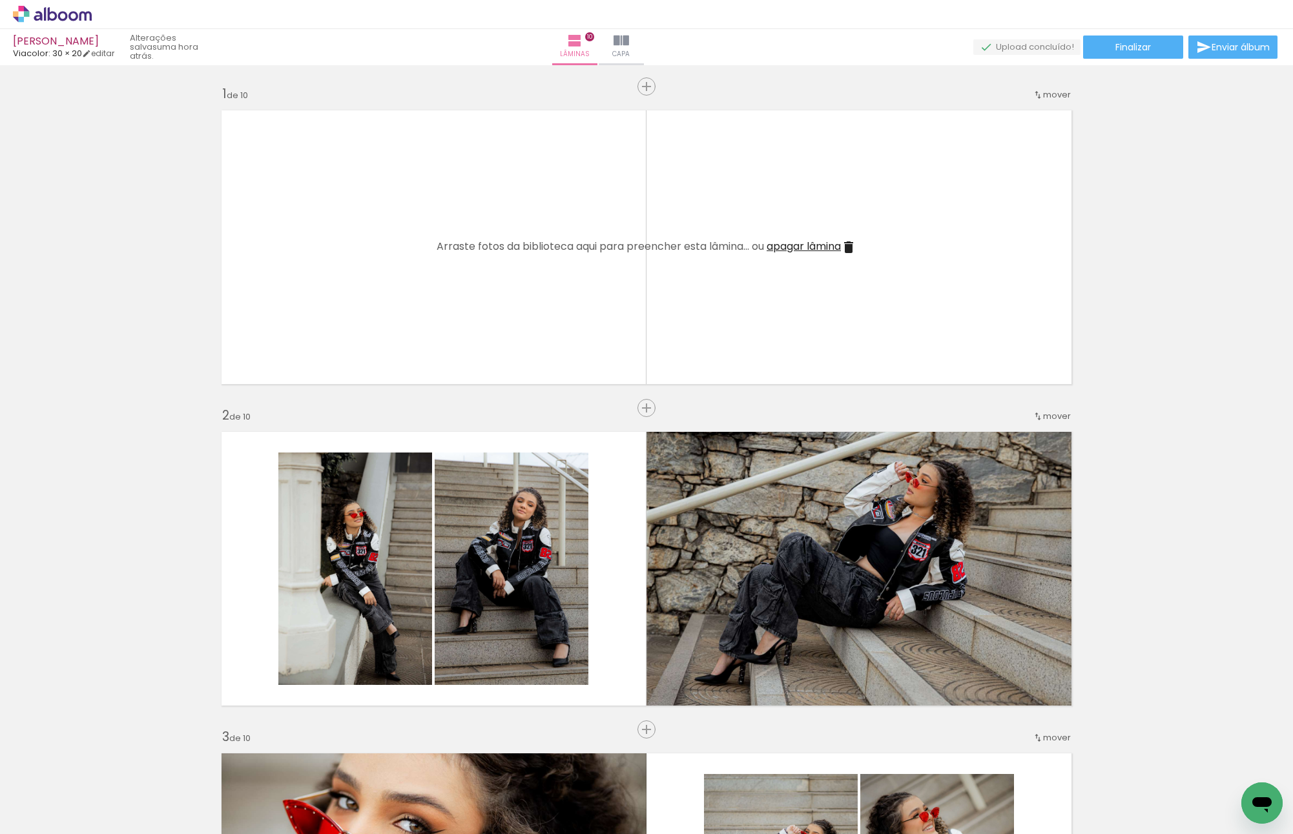
scroll to position [0, 987]
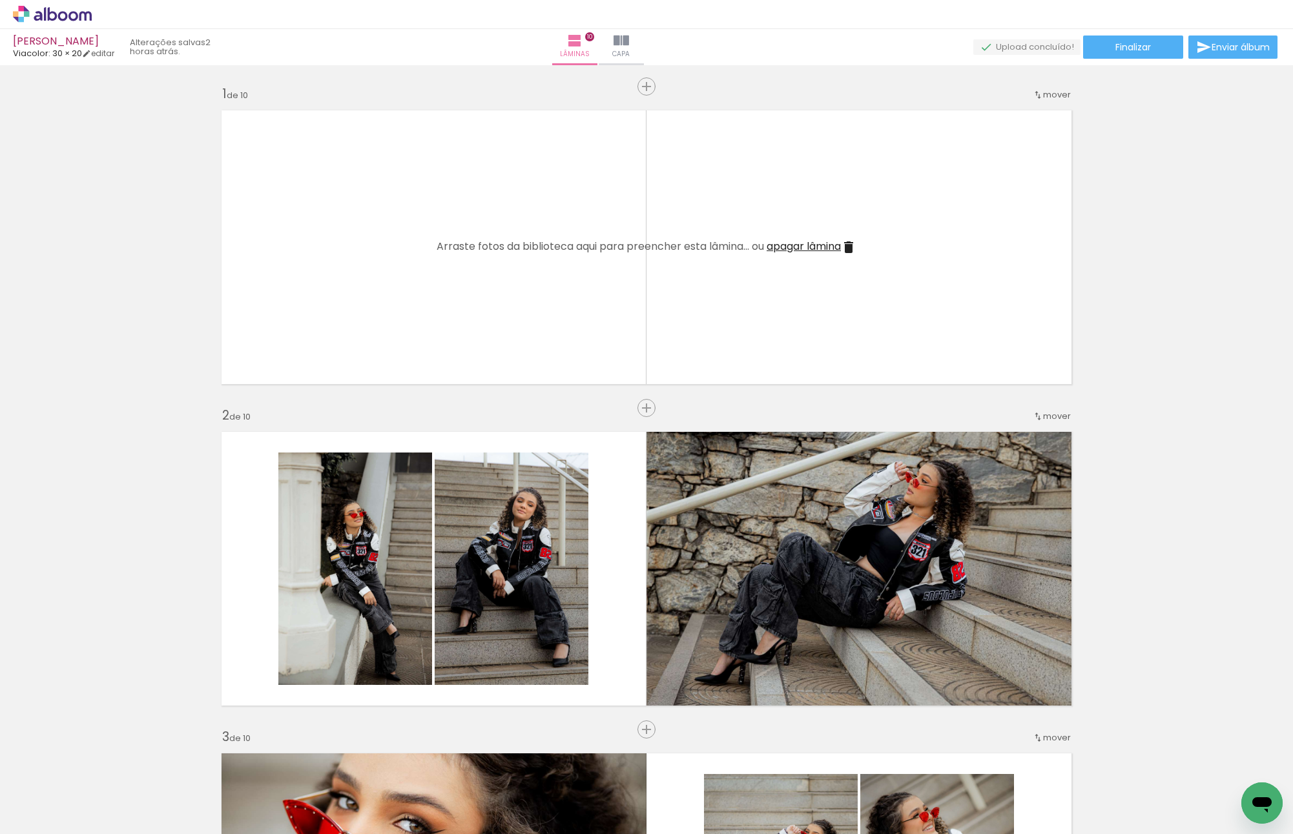
scroll to position [0, 987]
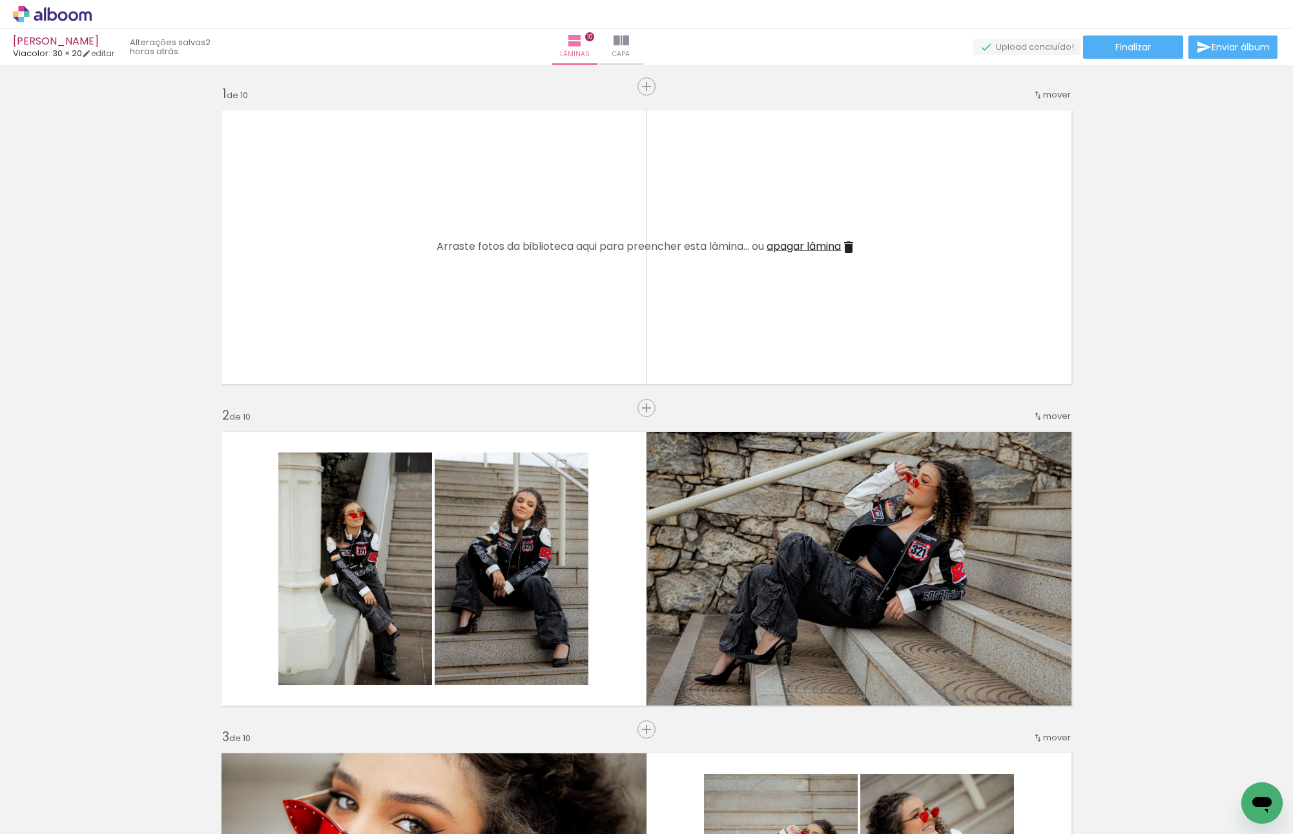
scroll to position [0, 987]
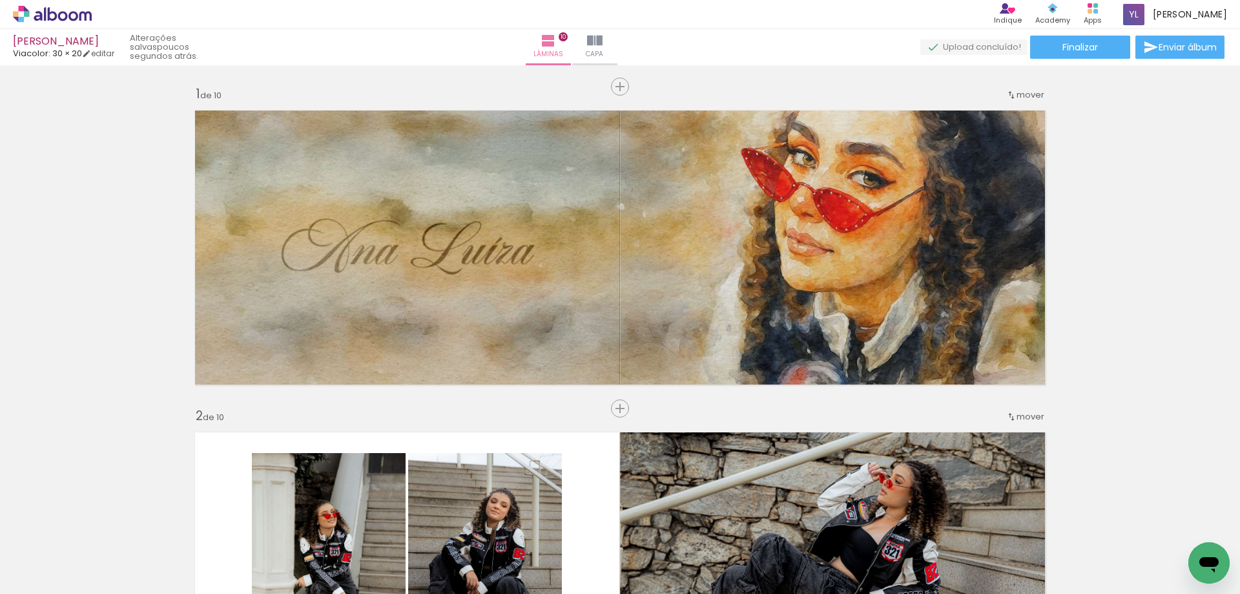
click at [1106, 27] on div "Produtos Alboom Apps" at bounding box center [1093, 14] width 28 height 26
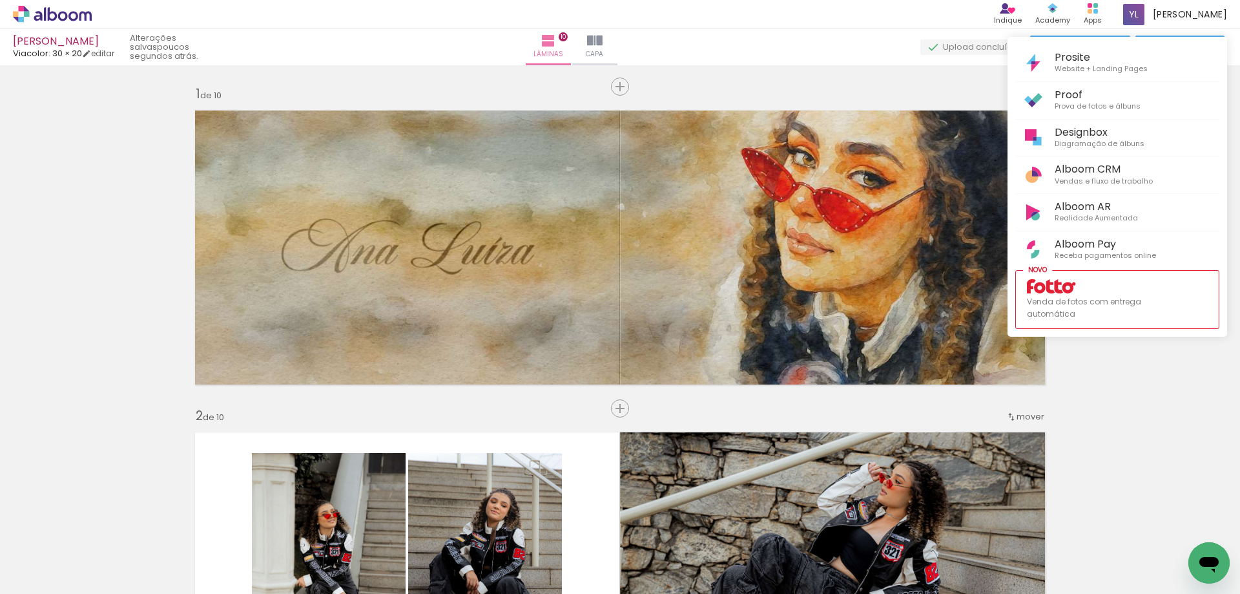
click at [831, 129] on div at bounding box center [620, 297] width 1240 height 594
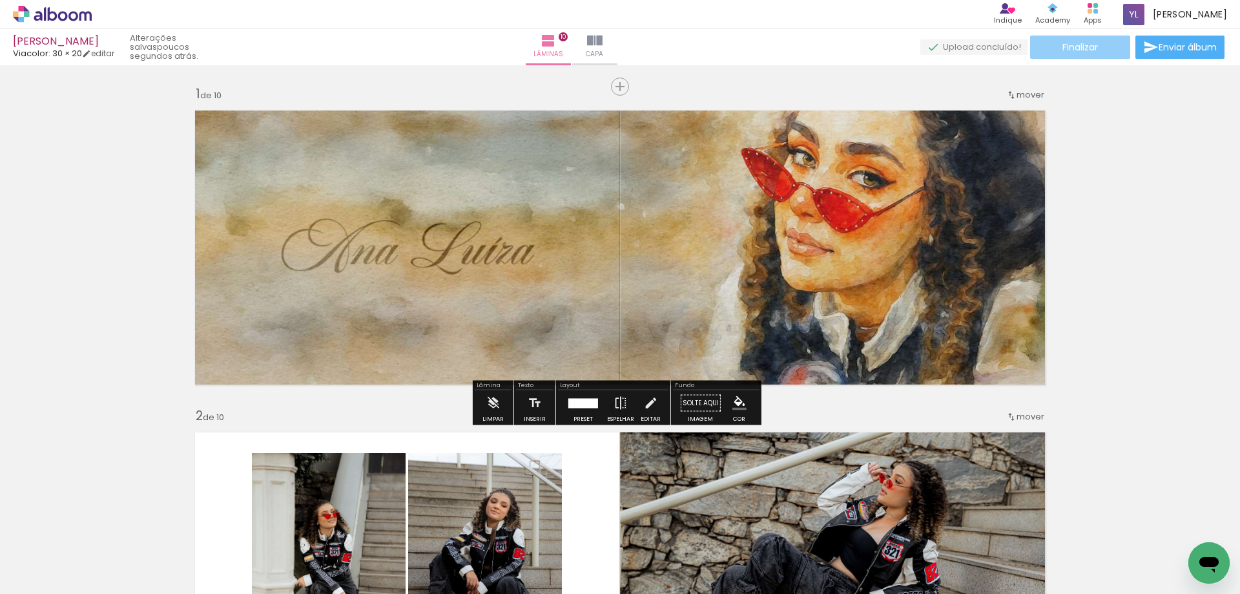
click at [1062, 54] on paper-button "Finalizar" at bounding box center [1080, 47] width 100 height 23
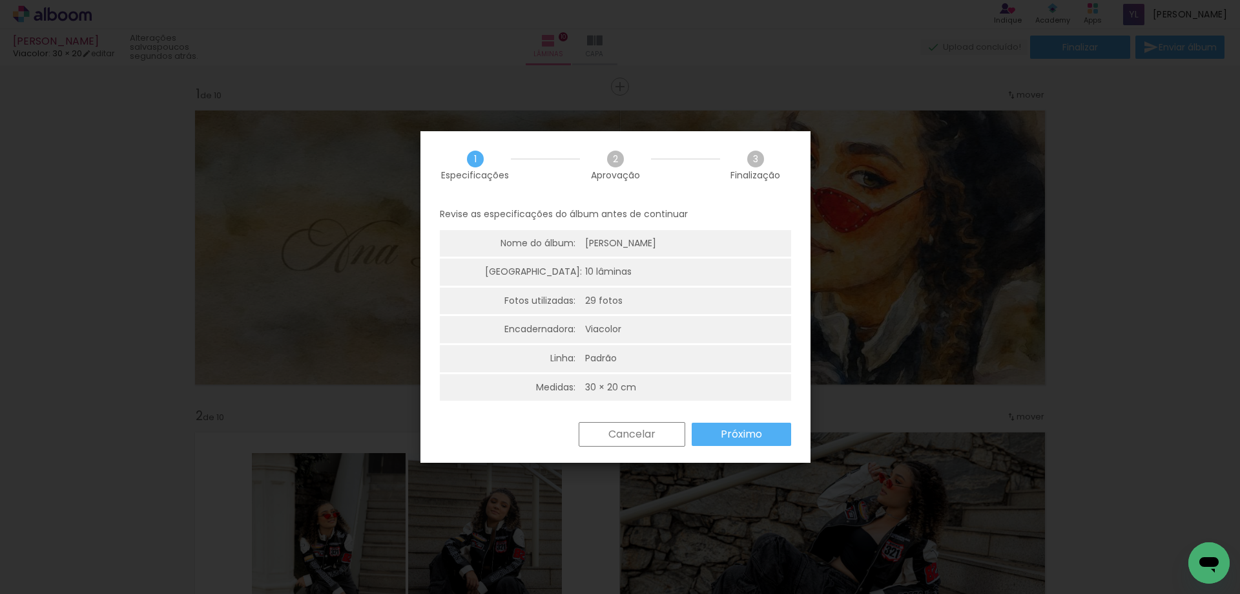
click at [722, 446] on div "Cancelar Próximo" at bounding box center [681, 434] width 219 height 25
click at [724, 442] on paper-button "Próximo" at bounding box center [741, 433] width 99 height 23
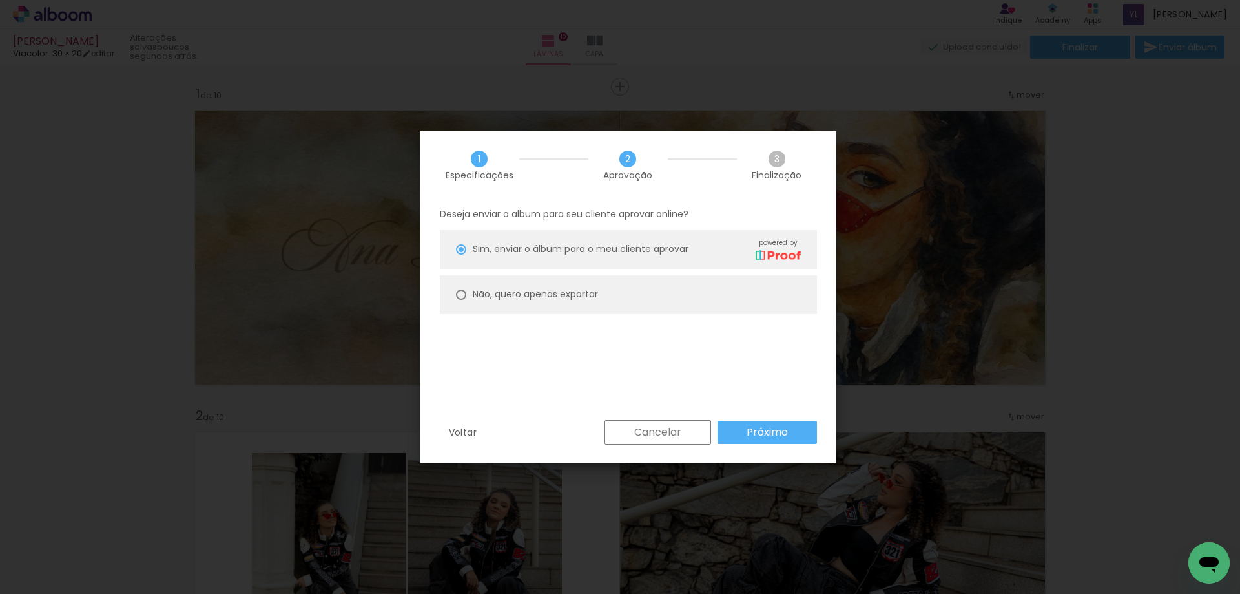
click at [599, 309] on paper-radio-button "Não, quero apenas exportar" at bounding box center [628, 294] width 377 height 39
type paper-radio-button "on"
click at [745, 432] on paper-button "Próximo" at bounding box center [767, 431] width 99 height 23
type input "Alta, 300 DPI"
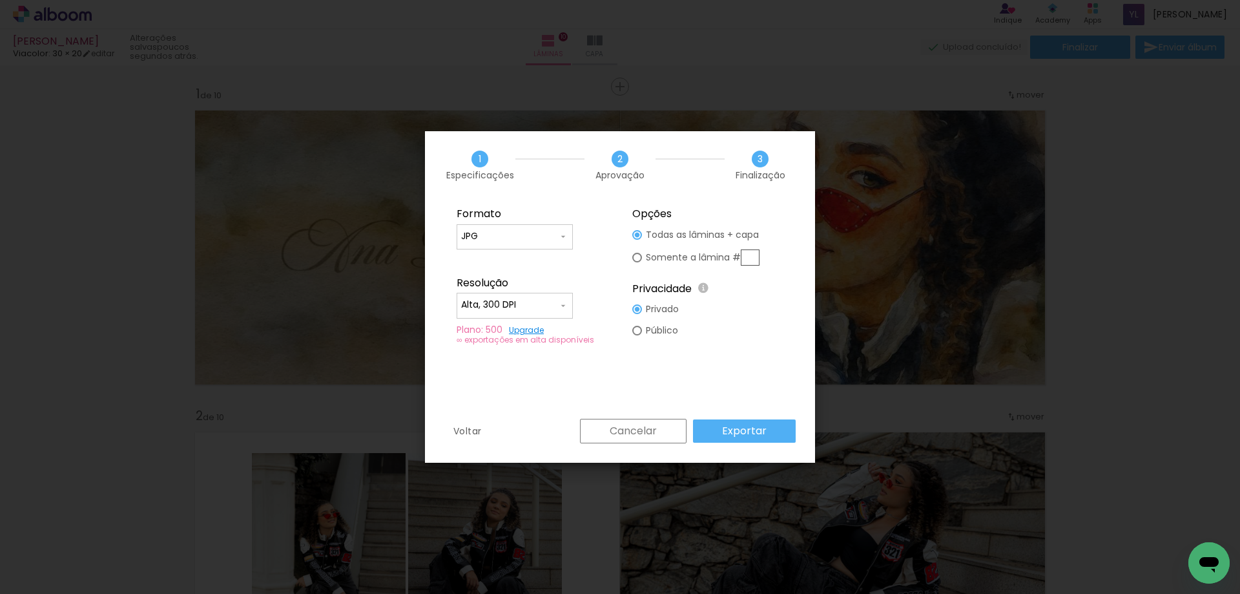
click at [0, 0] on slot "Exportar" at bounding box center [0, 0] width 0 height 0
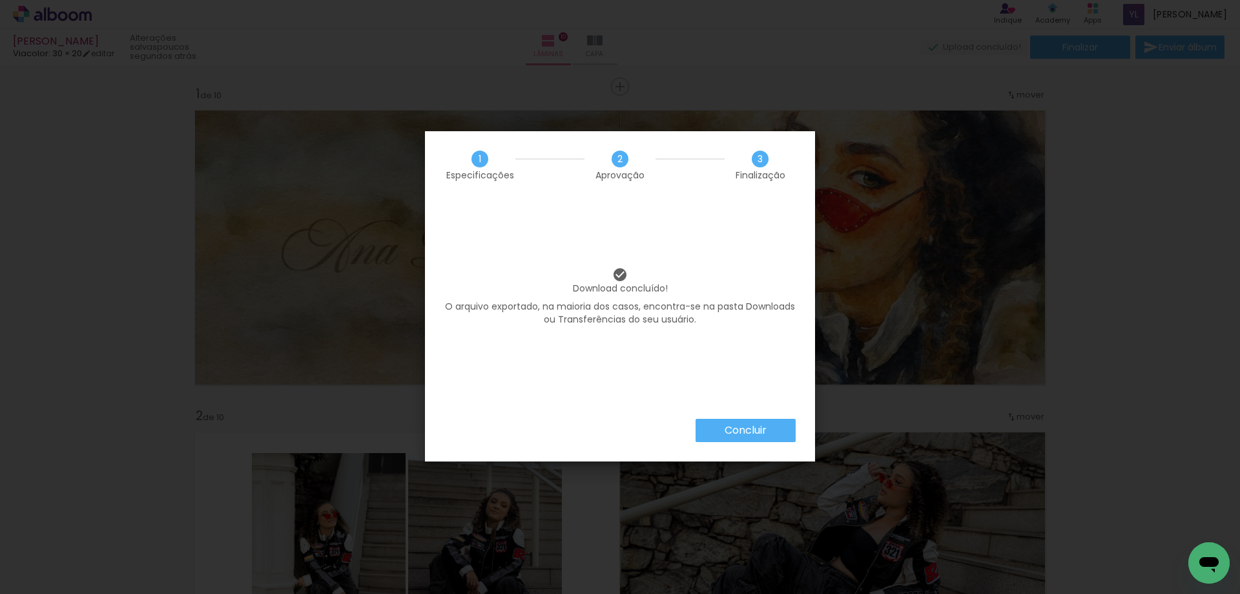
click at [777, 443] on div "Concluir" at bounding box center [620, 440] width 390 height 43
click at [776, 429] on paper-button "Concluir" at bounding box center [746, 430] width 100 height 23
